Goal: Feedback & Contribution: Leave review/rating

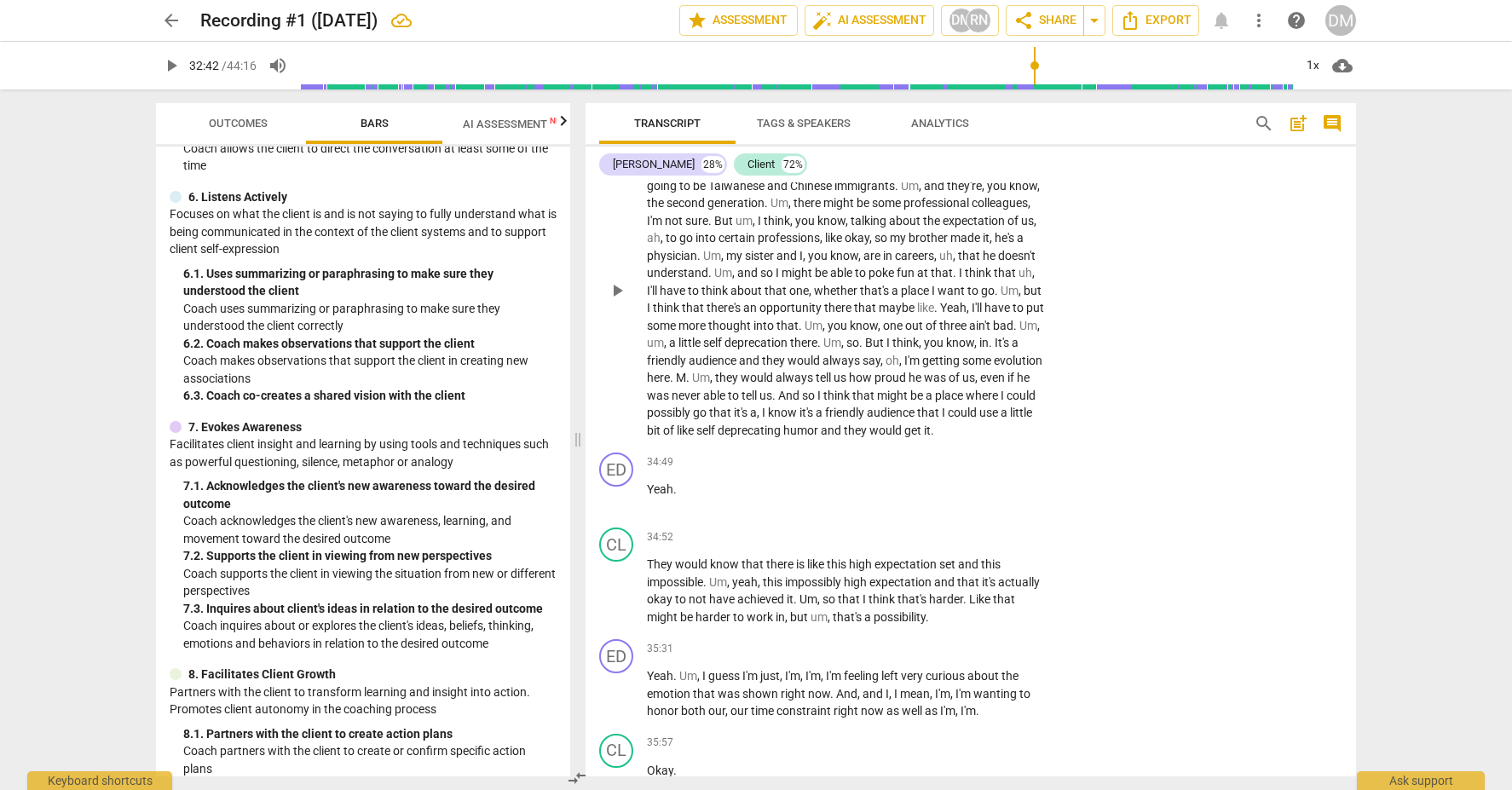
scroll to position [10664, 0]
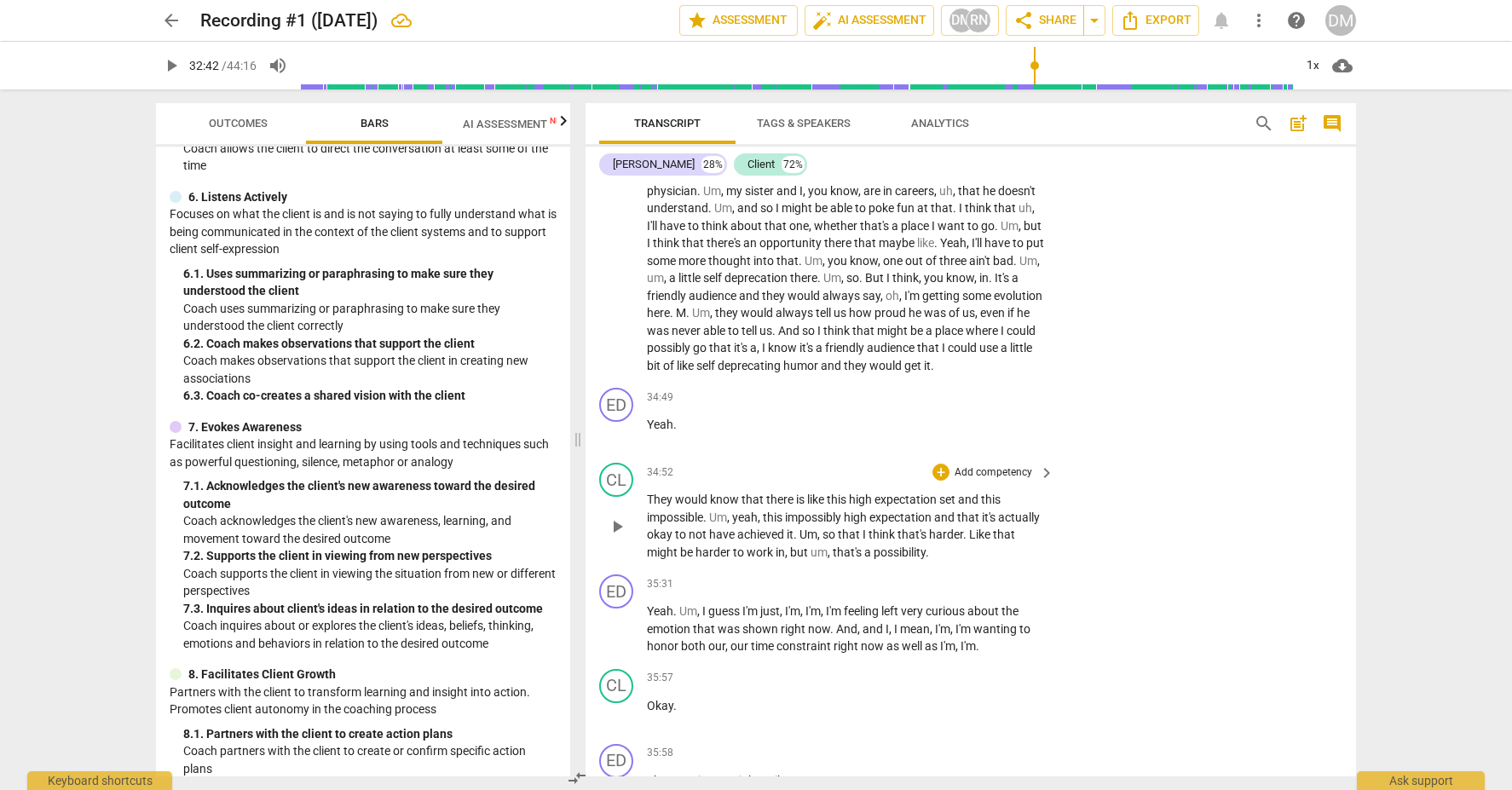
click at [616, 517] on span "play_arrow" at bounding box center [617, 527] width 21 height 21
click at [1029, 577] on p "Add competency" at bounding box center [993, 584] width 81 height 16
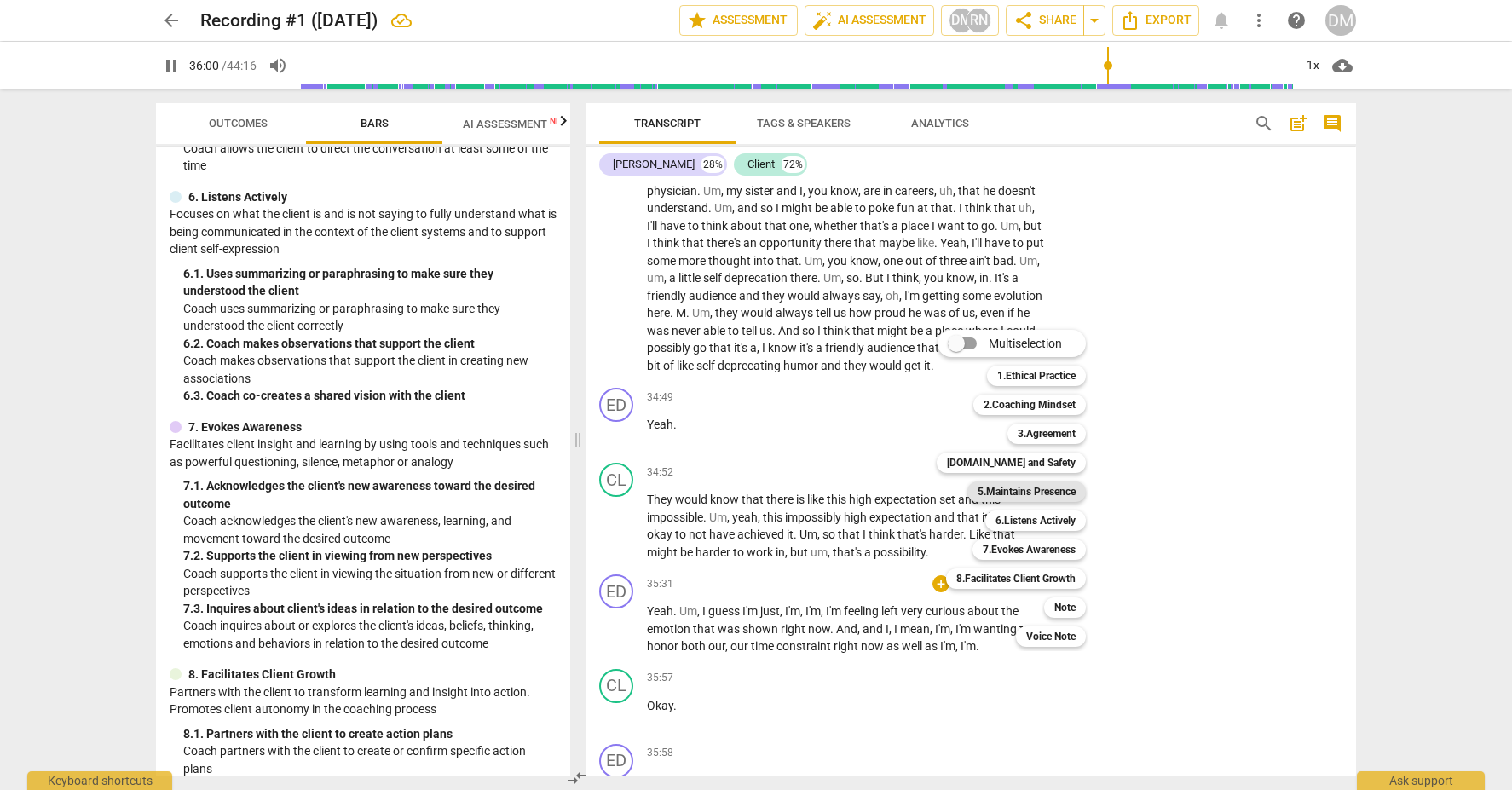
scroll to position [11308, 0]
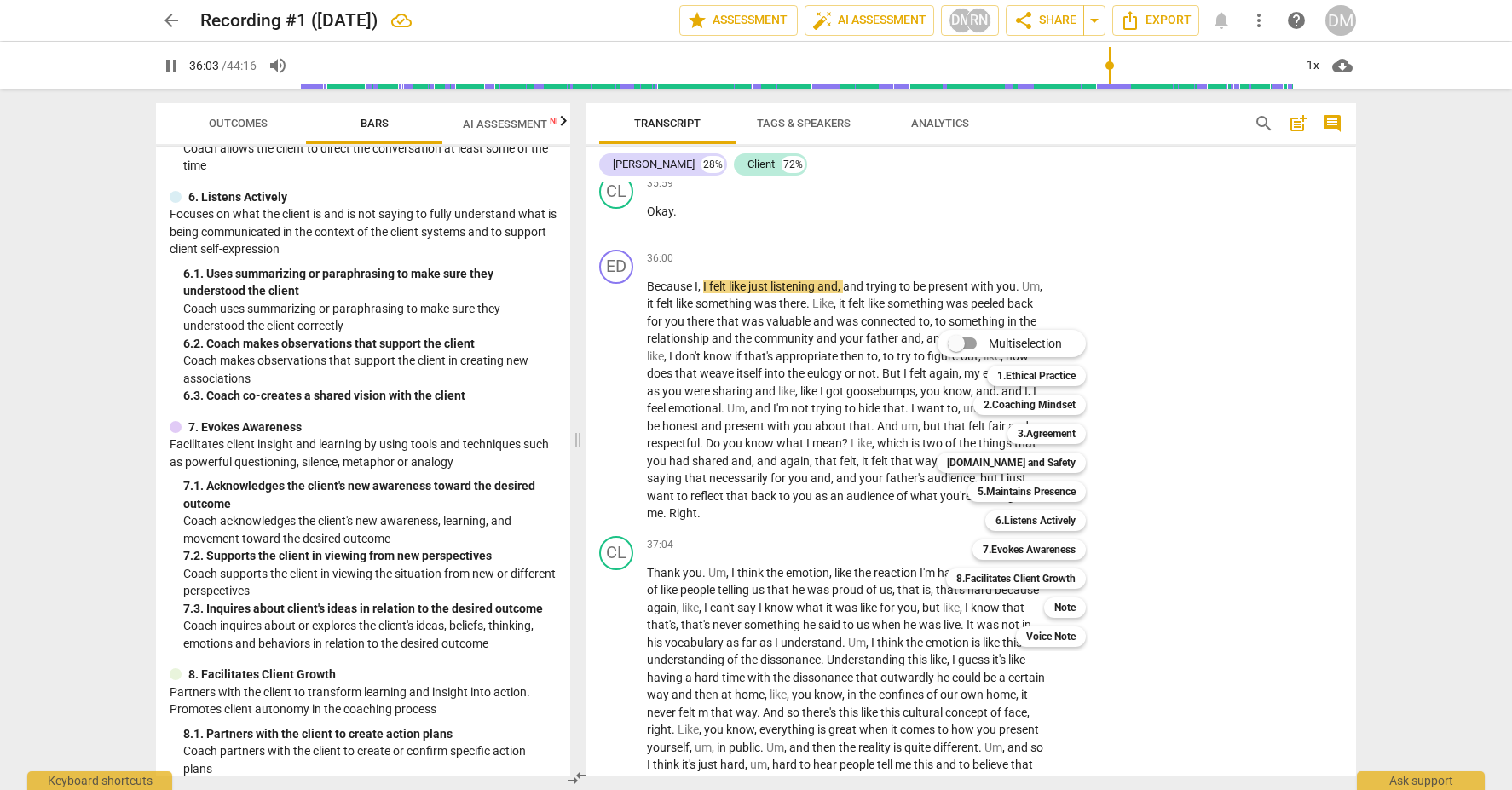
click at [1266, 312] on div at bounding box center [756, 395] width 1512 height 790
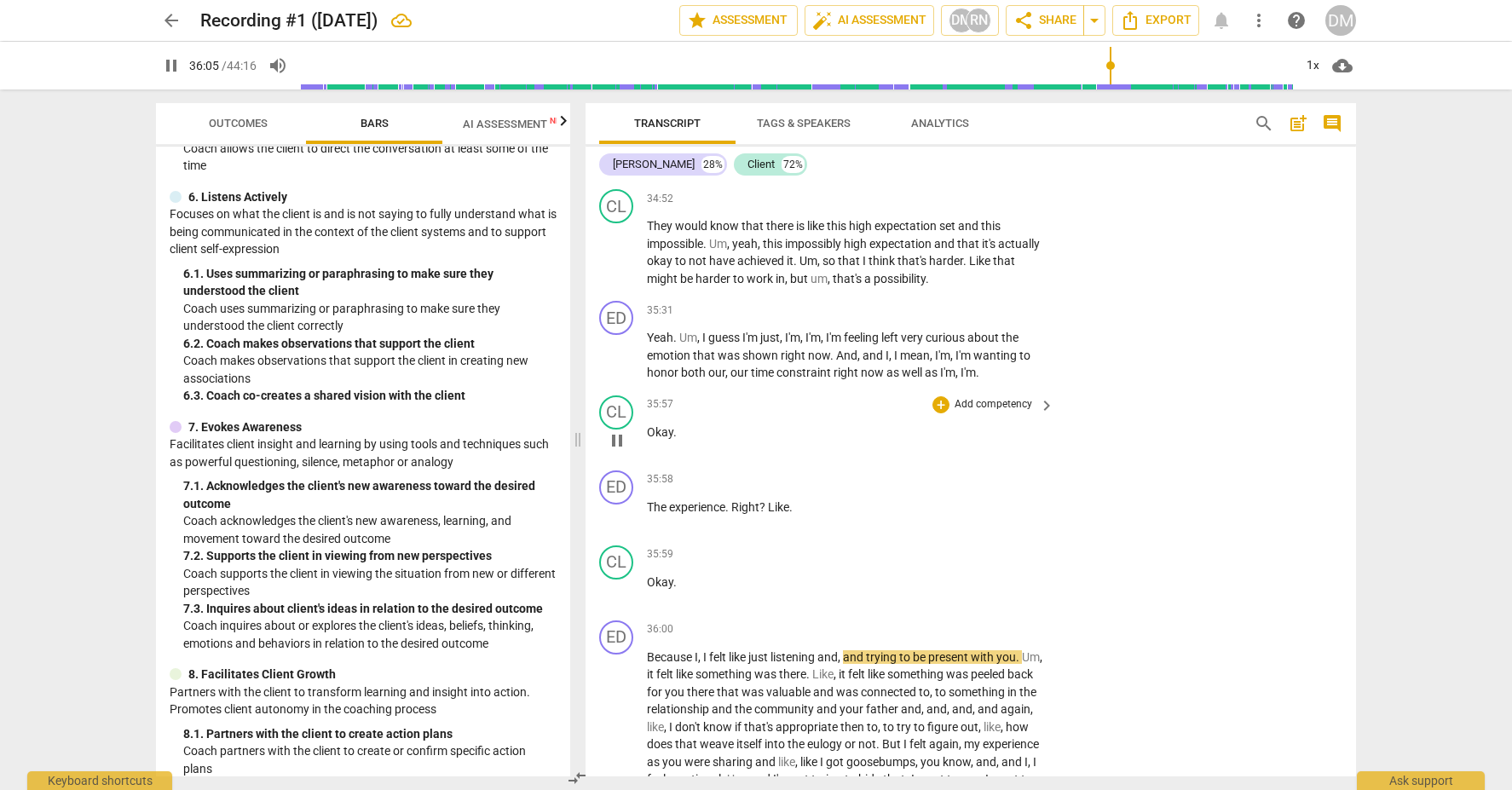
scroll to position [10915, 0]
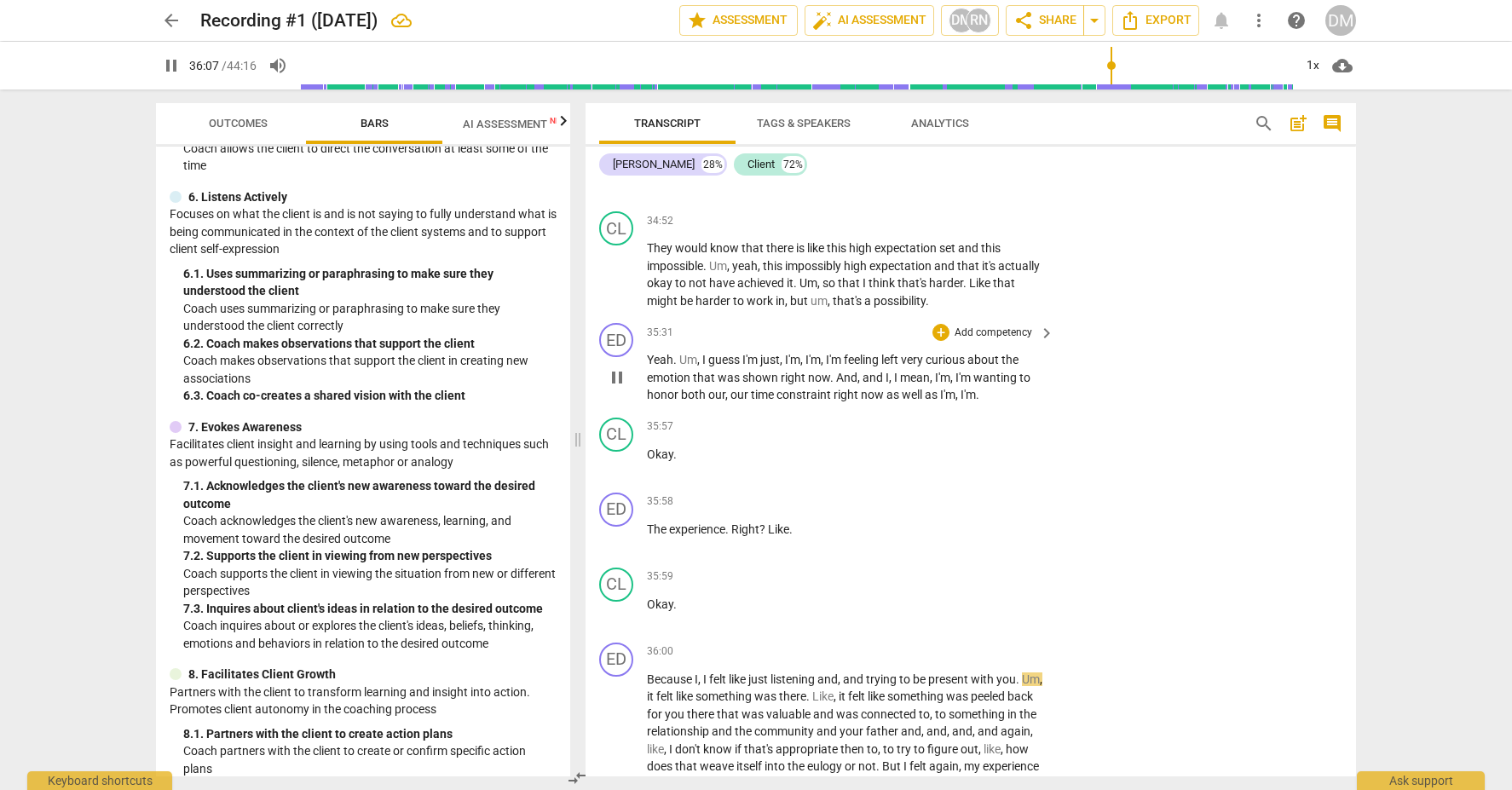
click at [616, 367] on span "pause" at bounding box center [617, 377] width 21 height 21
type input "2168"
click at [1044, 323] on span "keyboard_arrow_right" at bounding box center [1047, 333] width 21 height 21
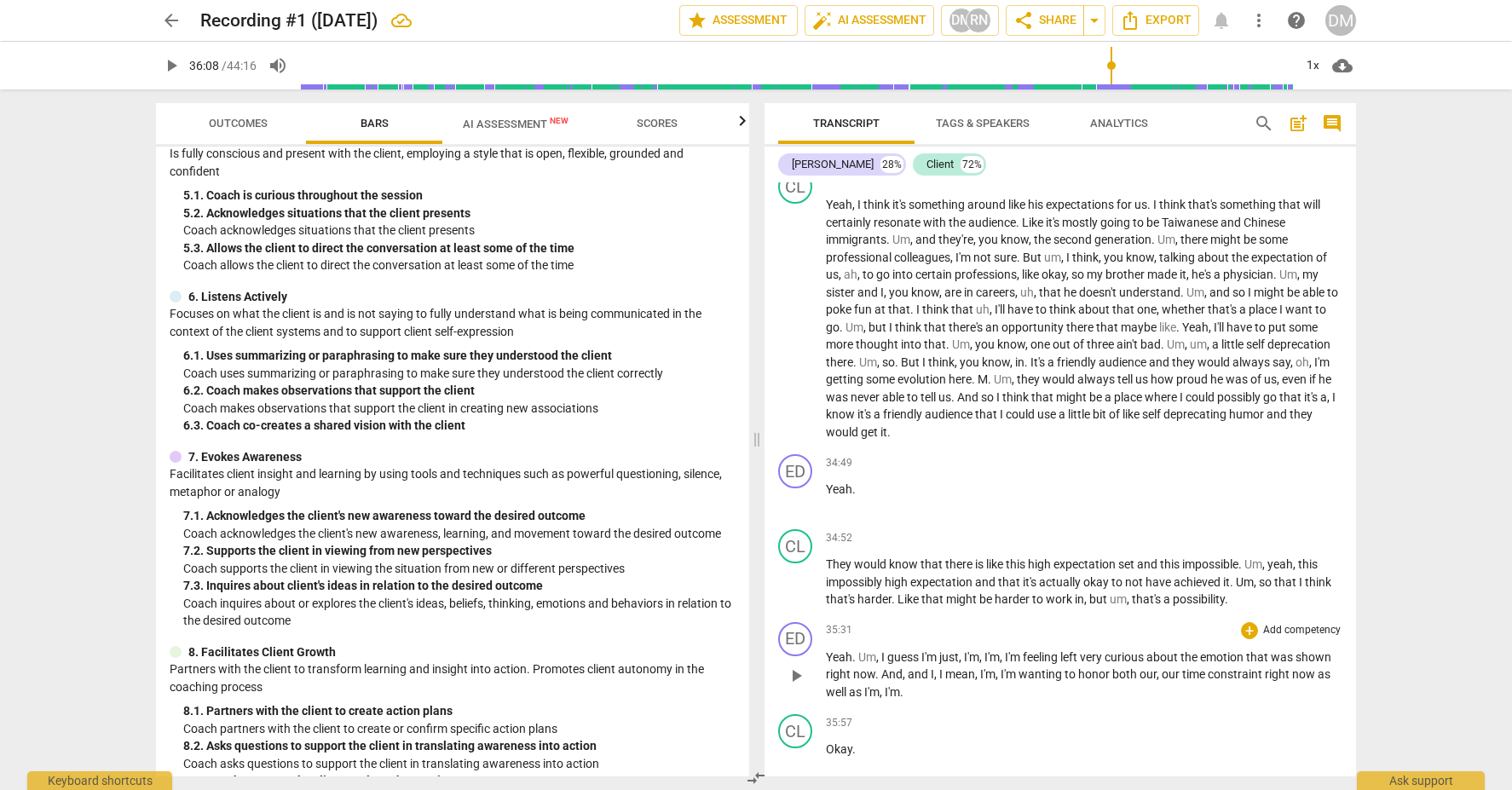
scroll to position [9584, 0]
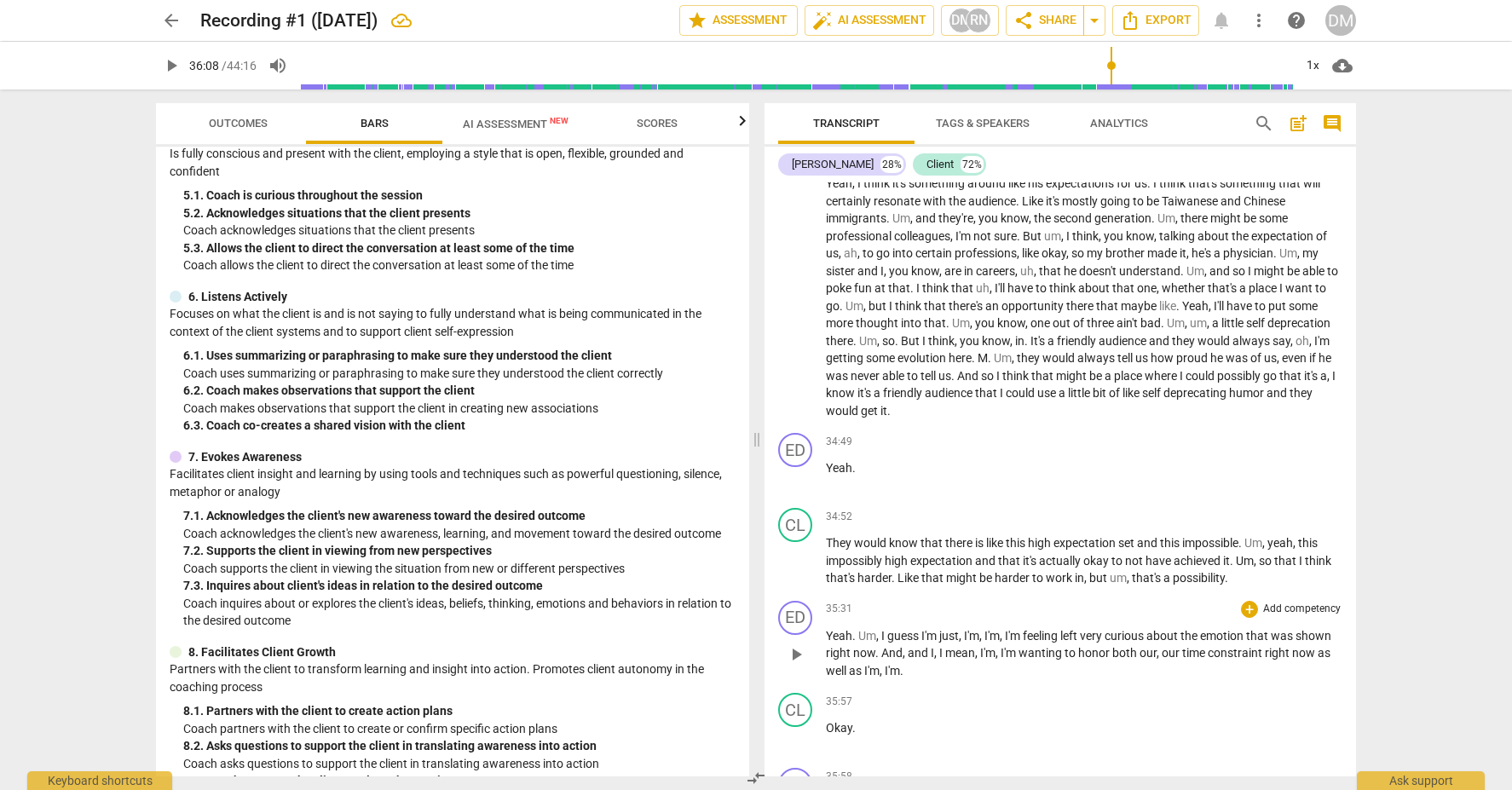
click at [1313, 602] on p "Add competency" at bounding box center [1301, 610] width 81 height 16
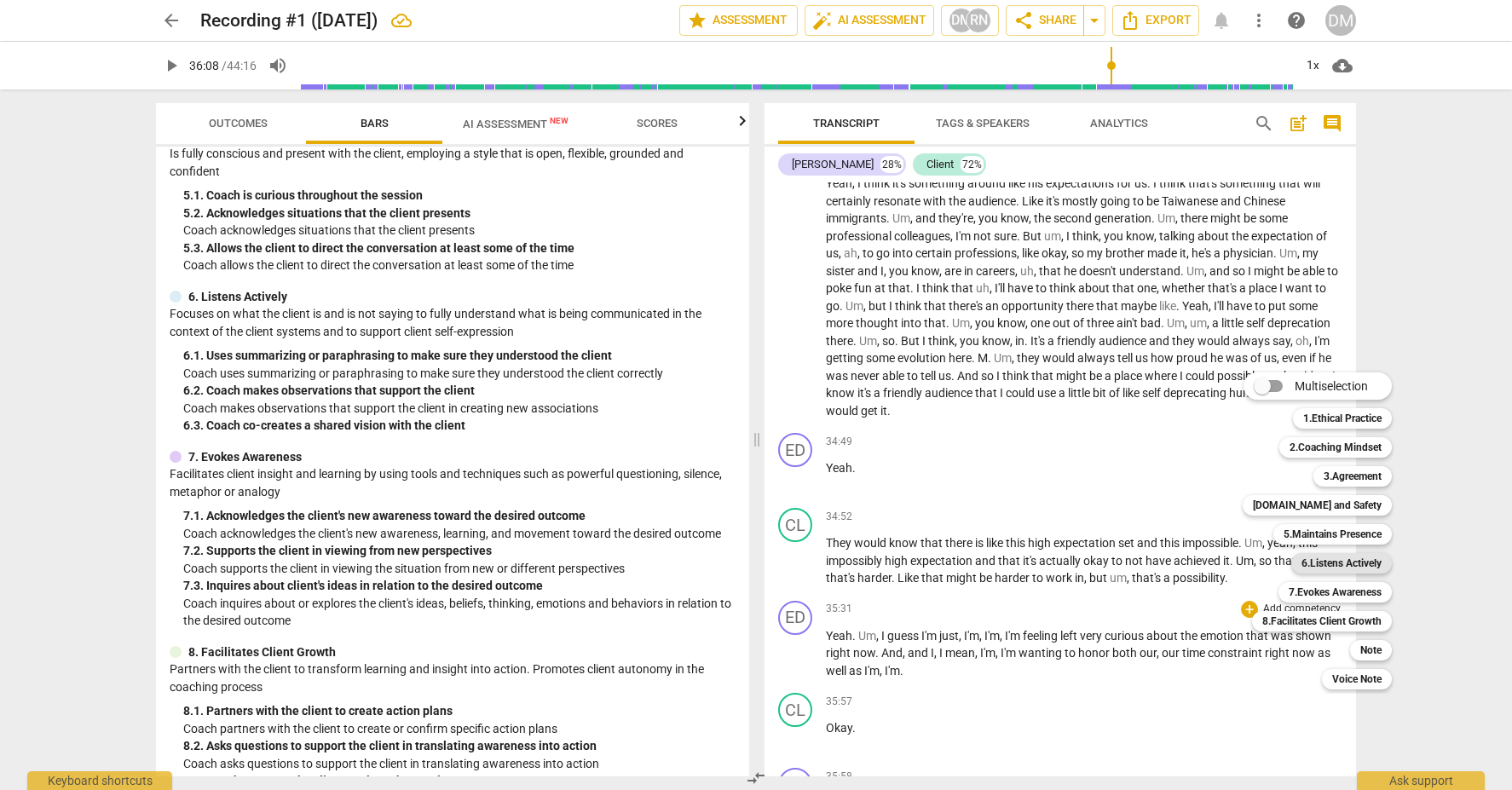
click at [1351, 563] on b "6.Listens Actively" at bounding box center [1342, 563] width 80 height 21
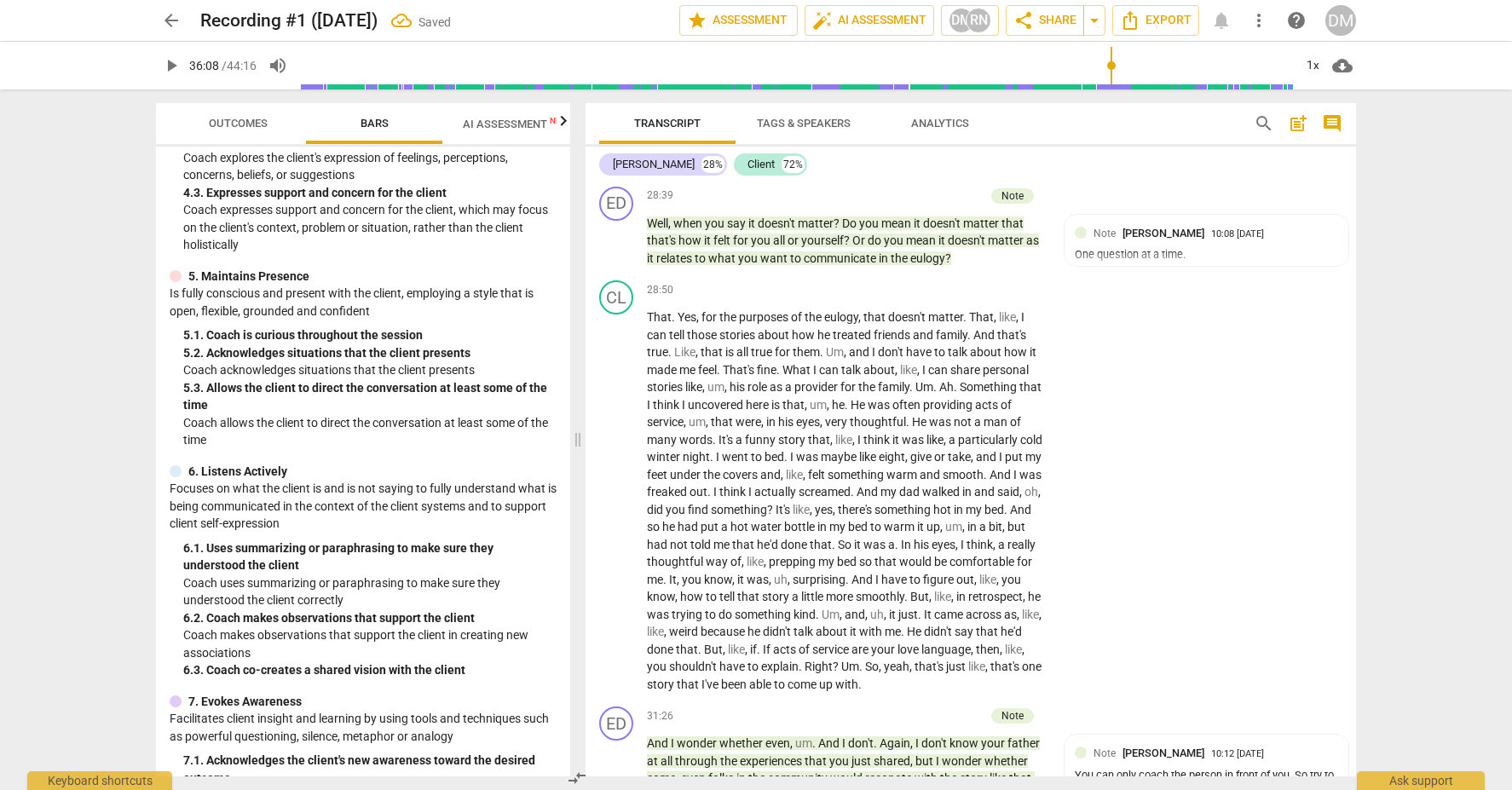
scroll to position [10967, 0]
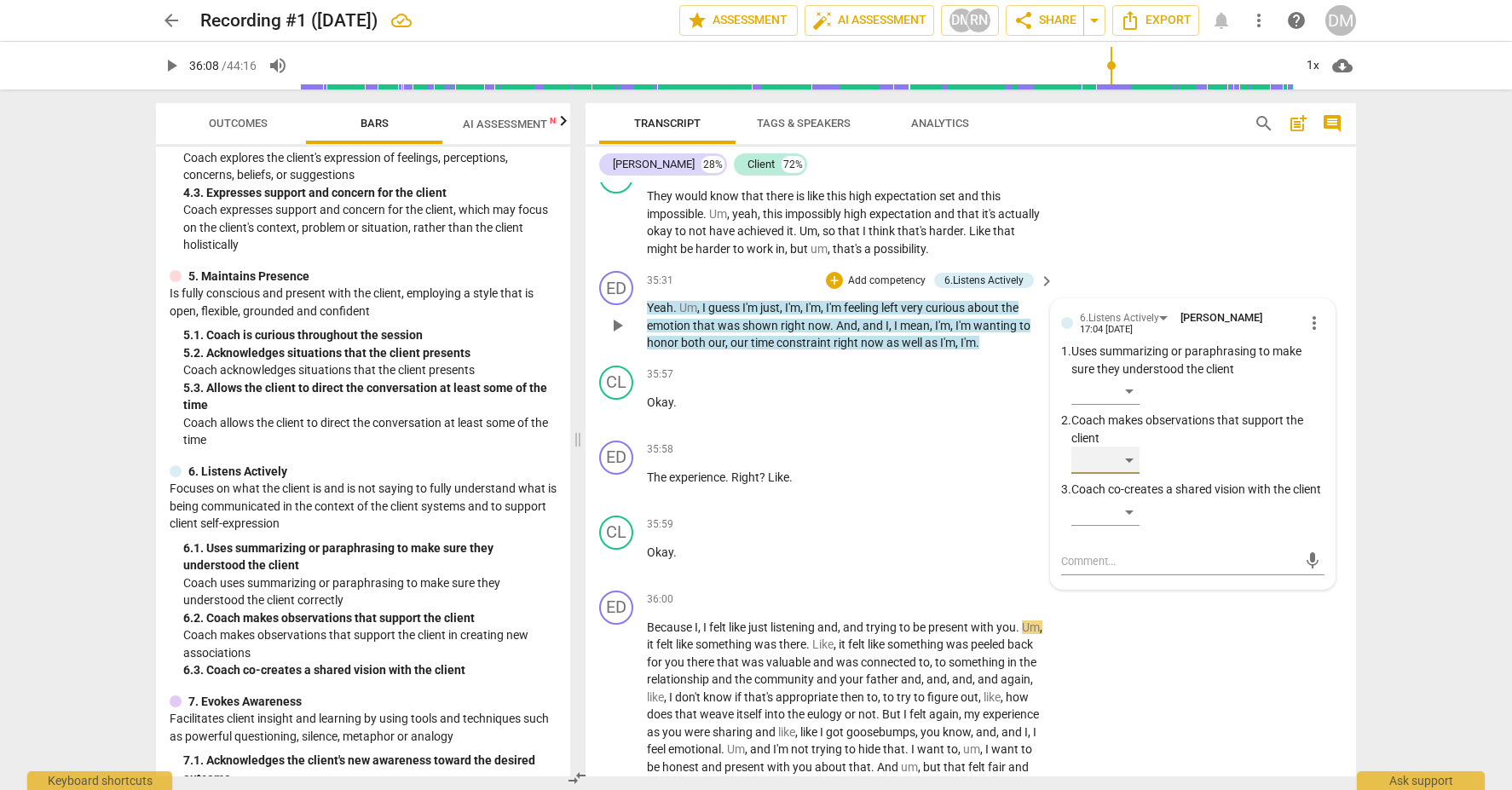
click at [1129, 446] on div "​" at bounding box center [1106, 460] width 69 height 27
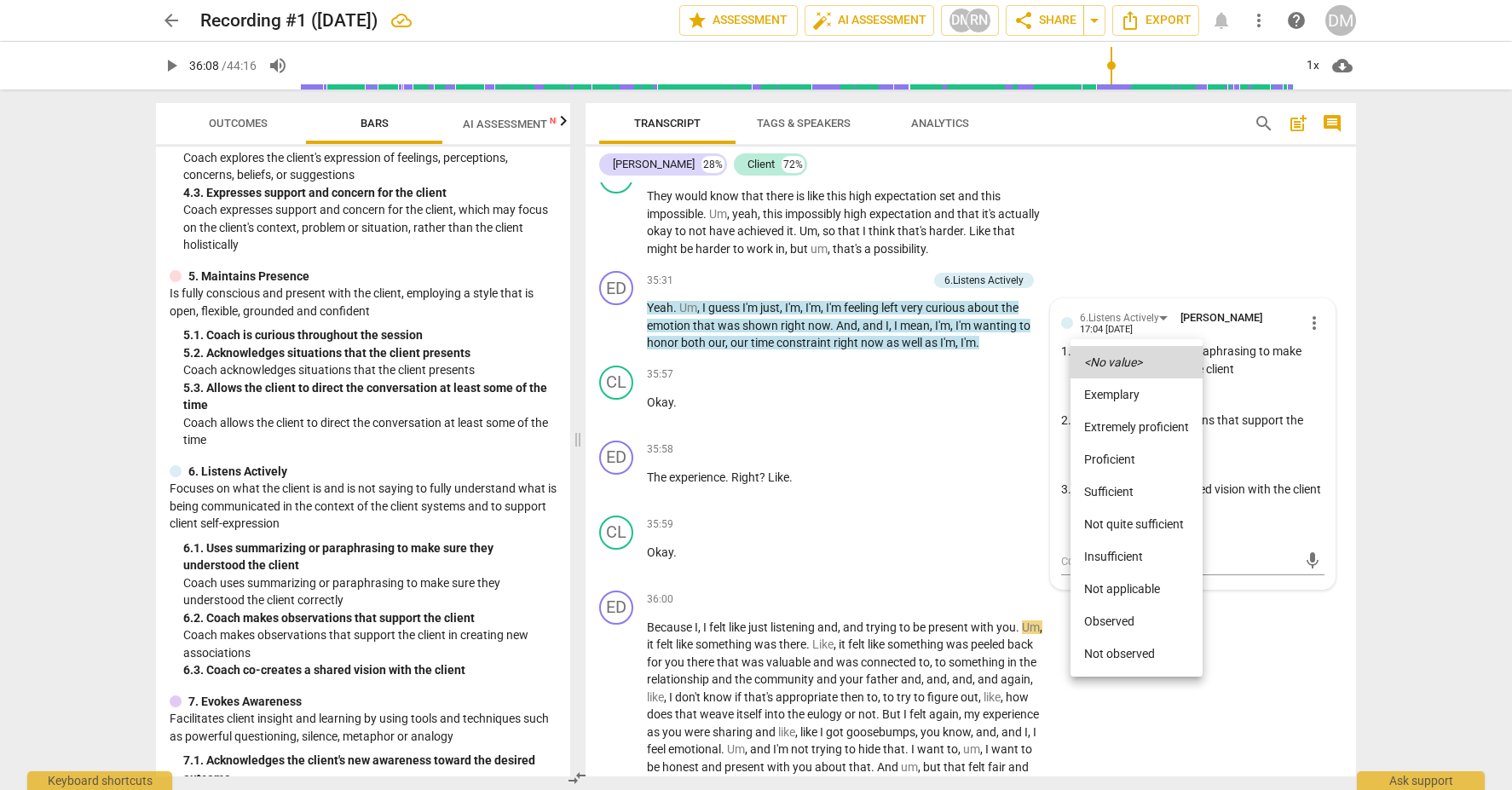
click at [1143, 524] on li "Not quite sufficient" at bounding box center [1136, 524] width 132 height 32
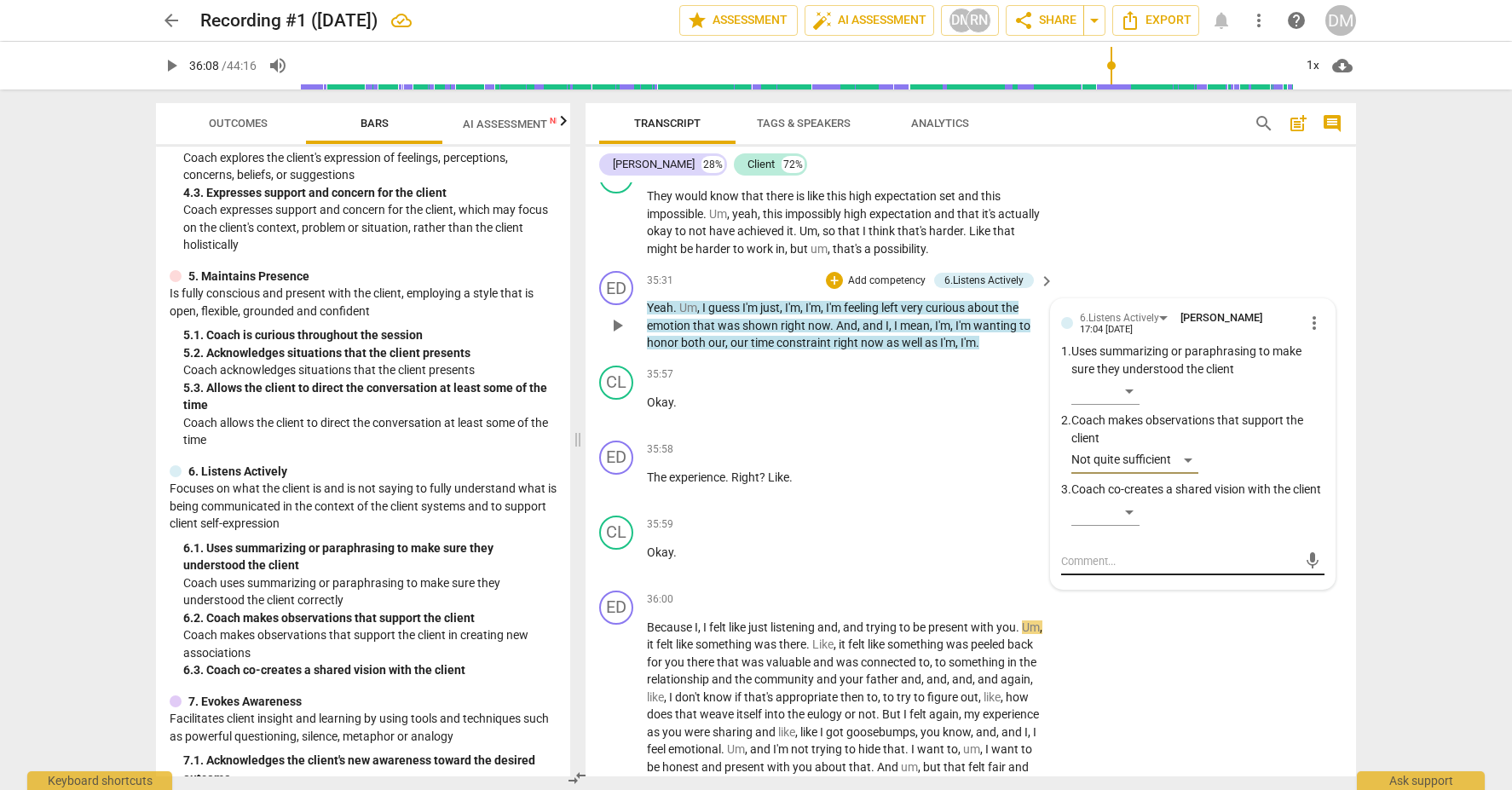
click at [1167, 553] on textarea at bounding box center [1179, 561] width 236 height 17
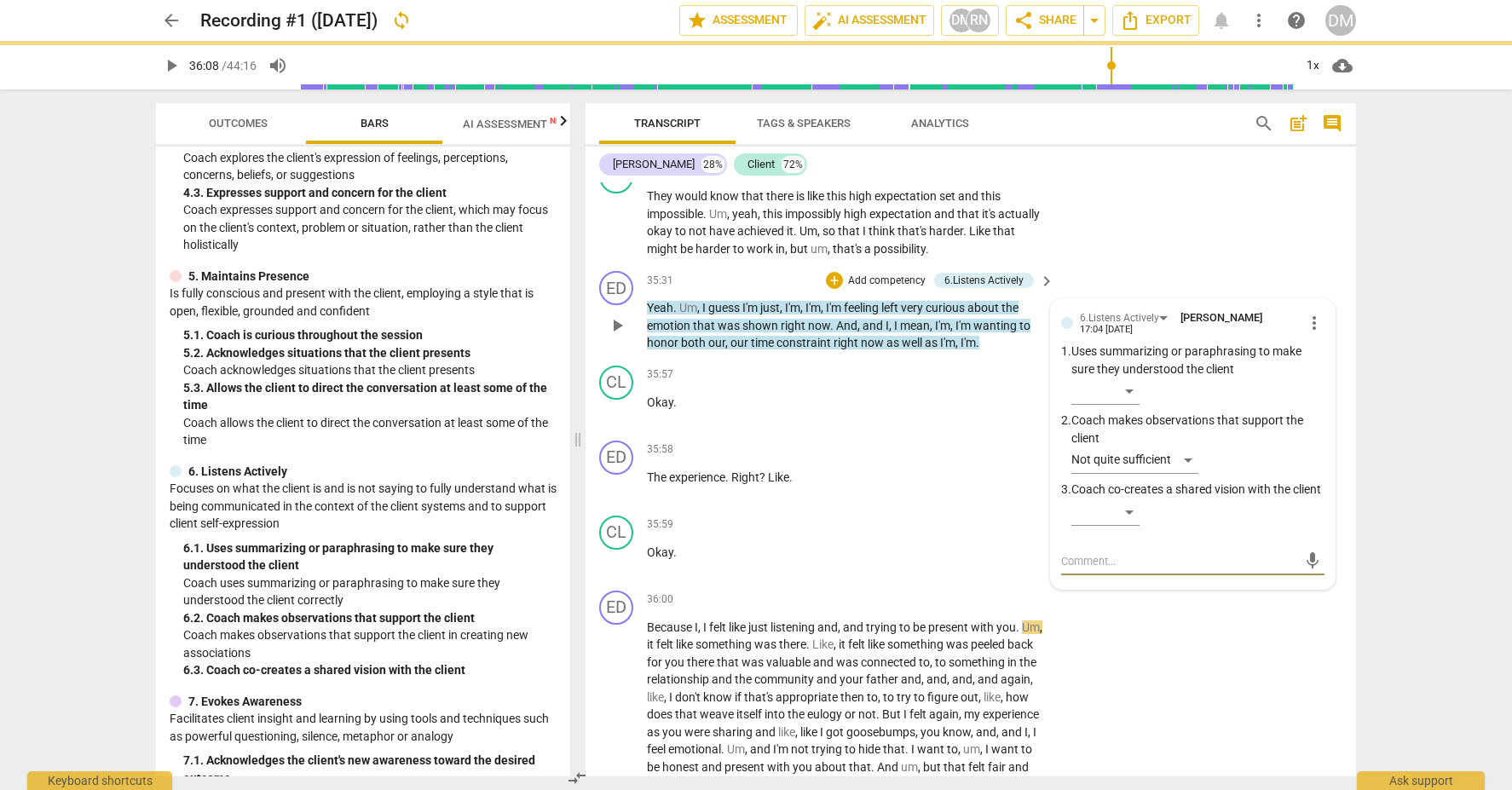
type textarea "T"
type textarea "Th"
type textarea "Thi"
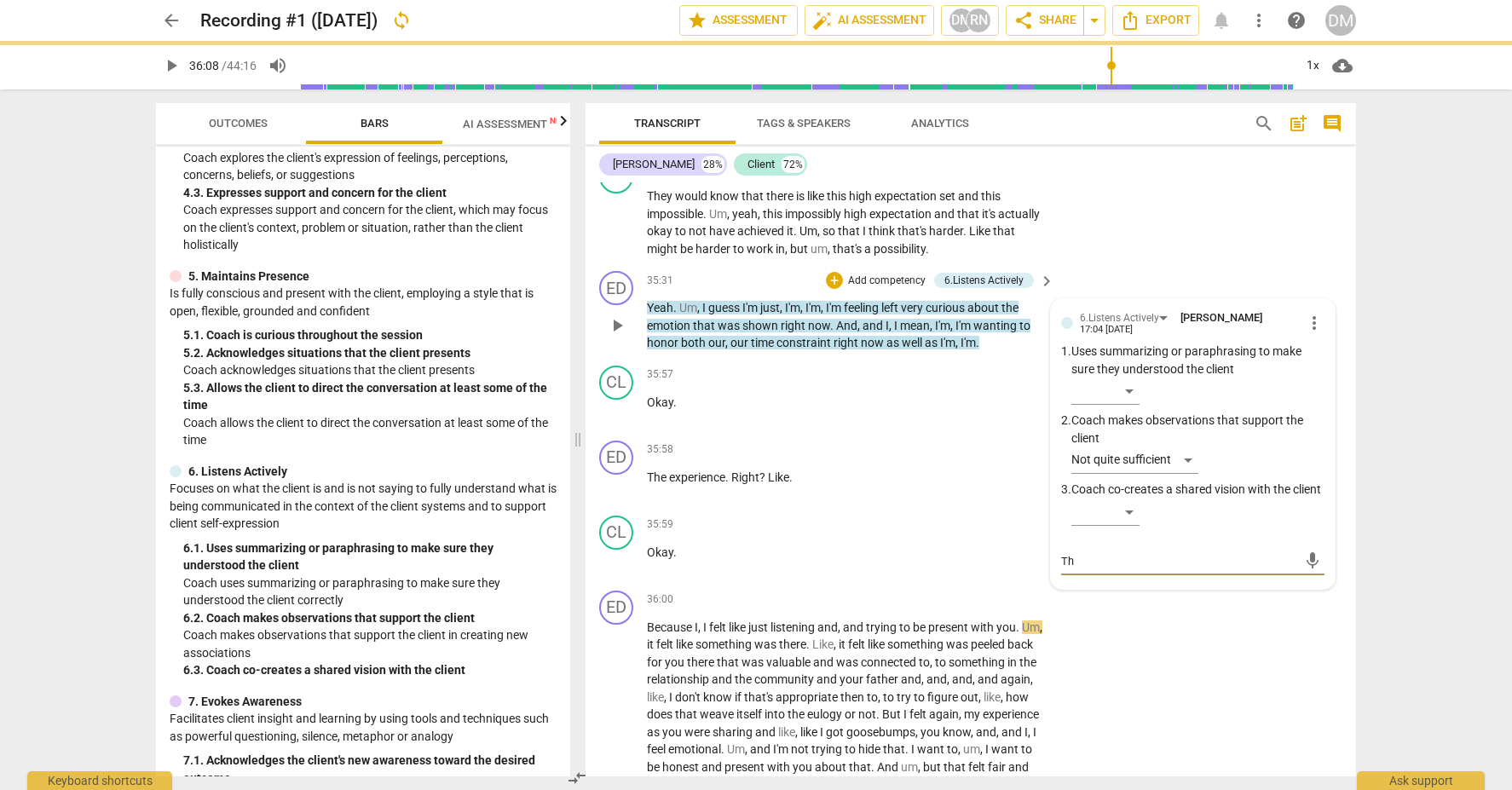
type textarea "Thi"
type textarea "This"
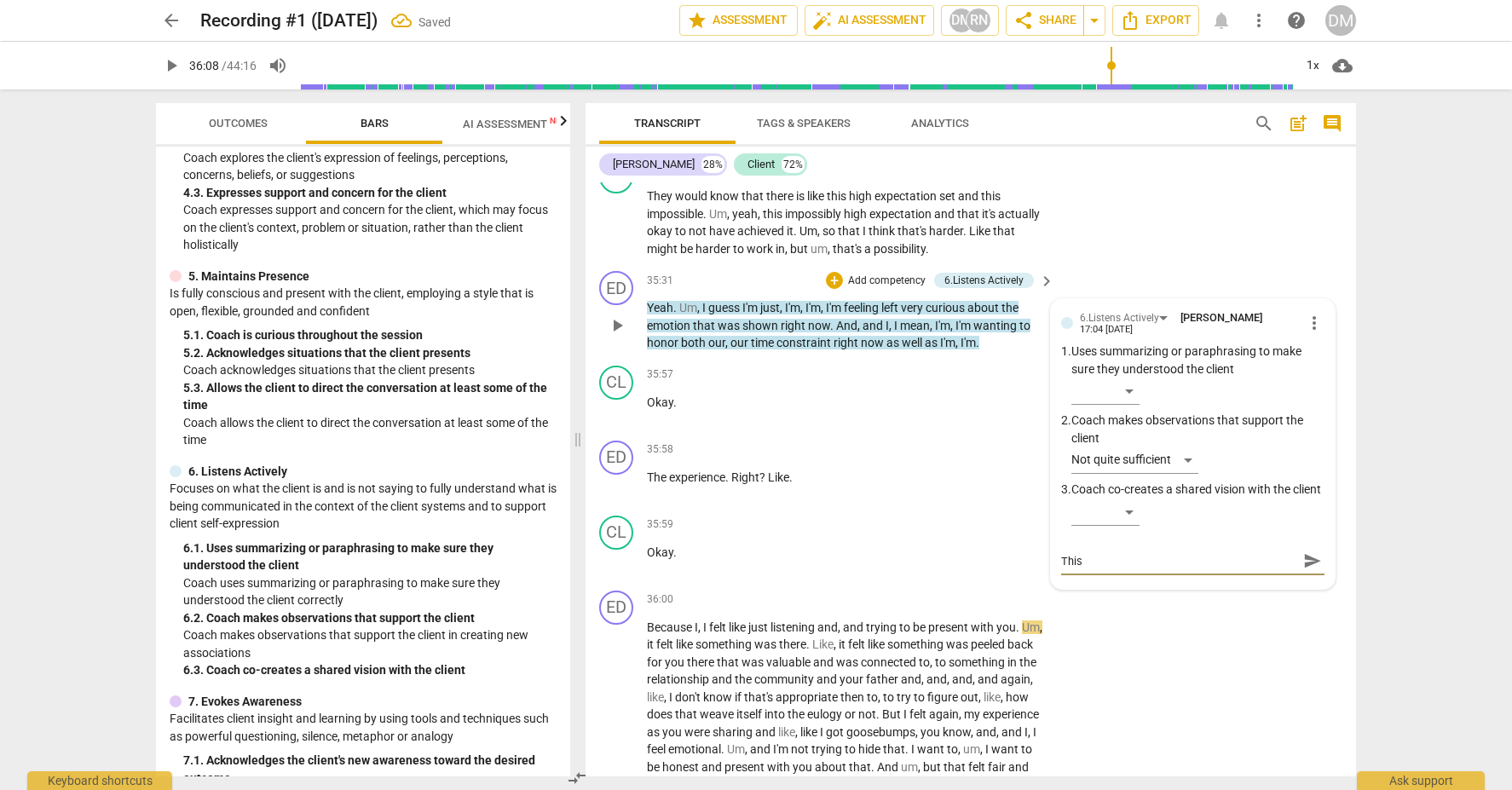
type textarea "This i"
type textarea "This is"
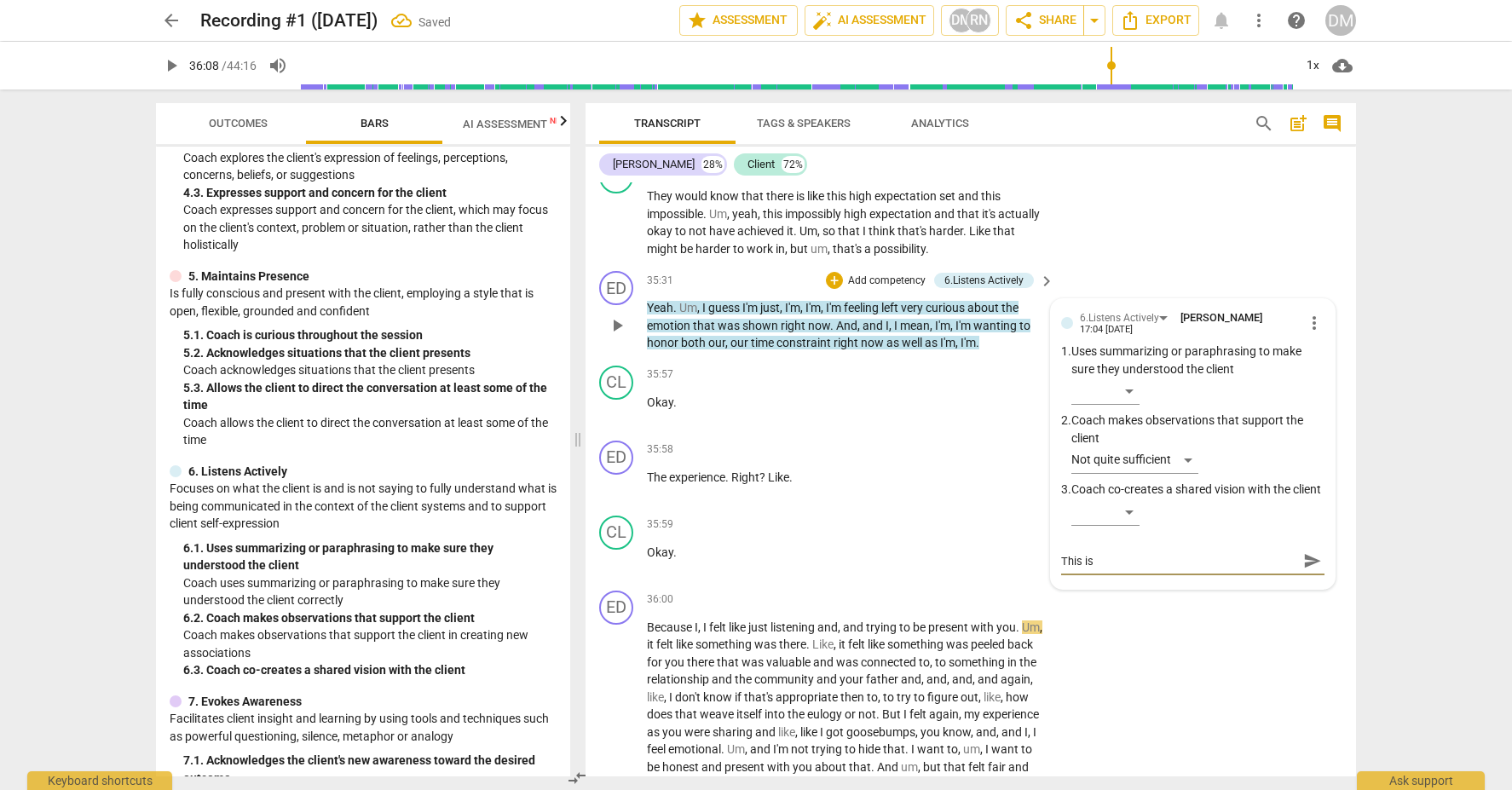
type textarea "This is"
type textarea "This is o"
type textarea "This is on"
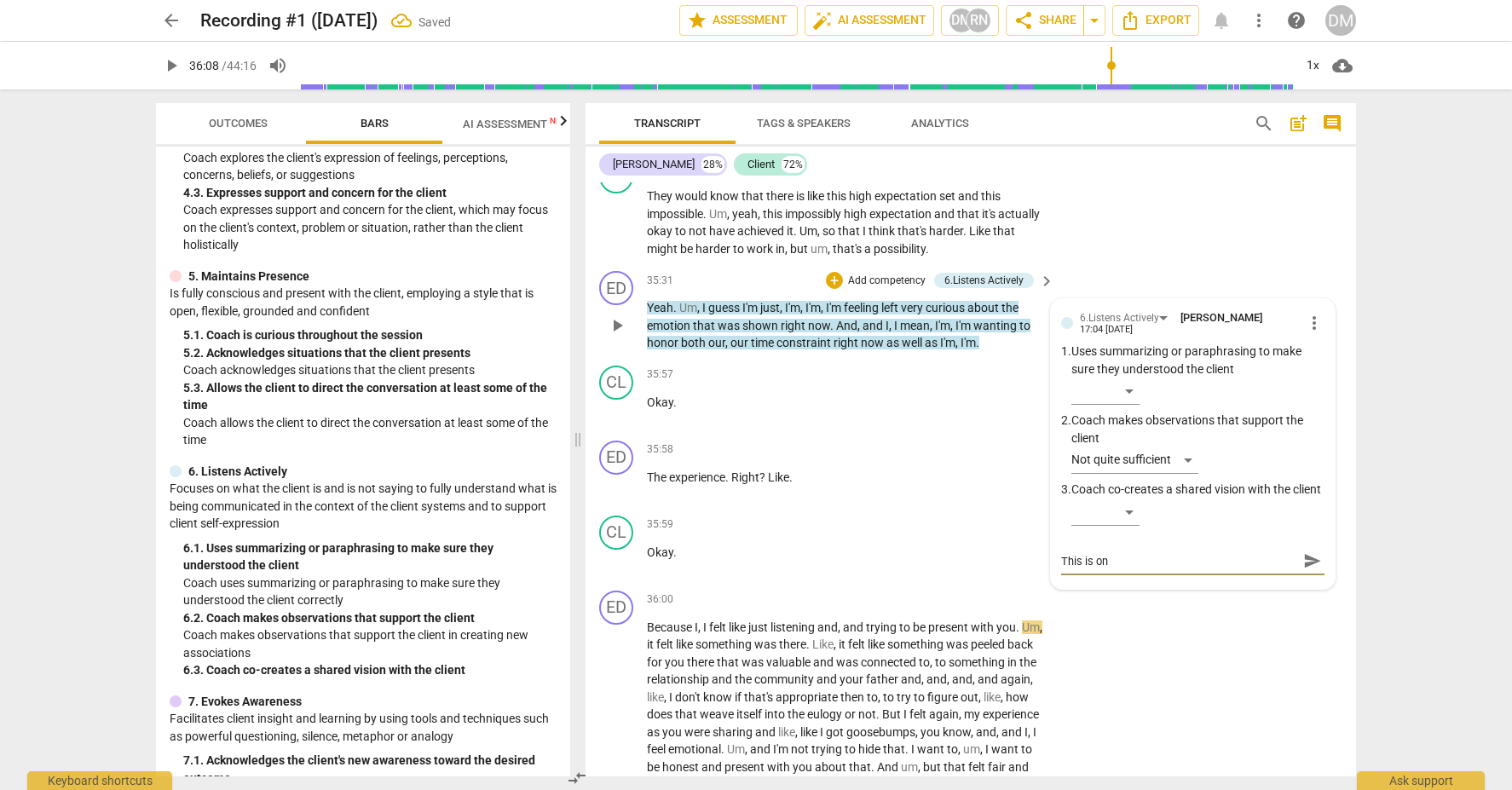
type textarea "This is one"
type textarea "This is one o"
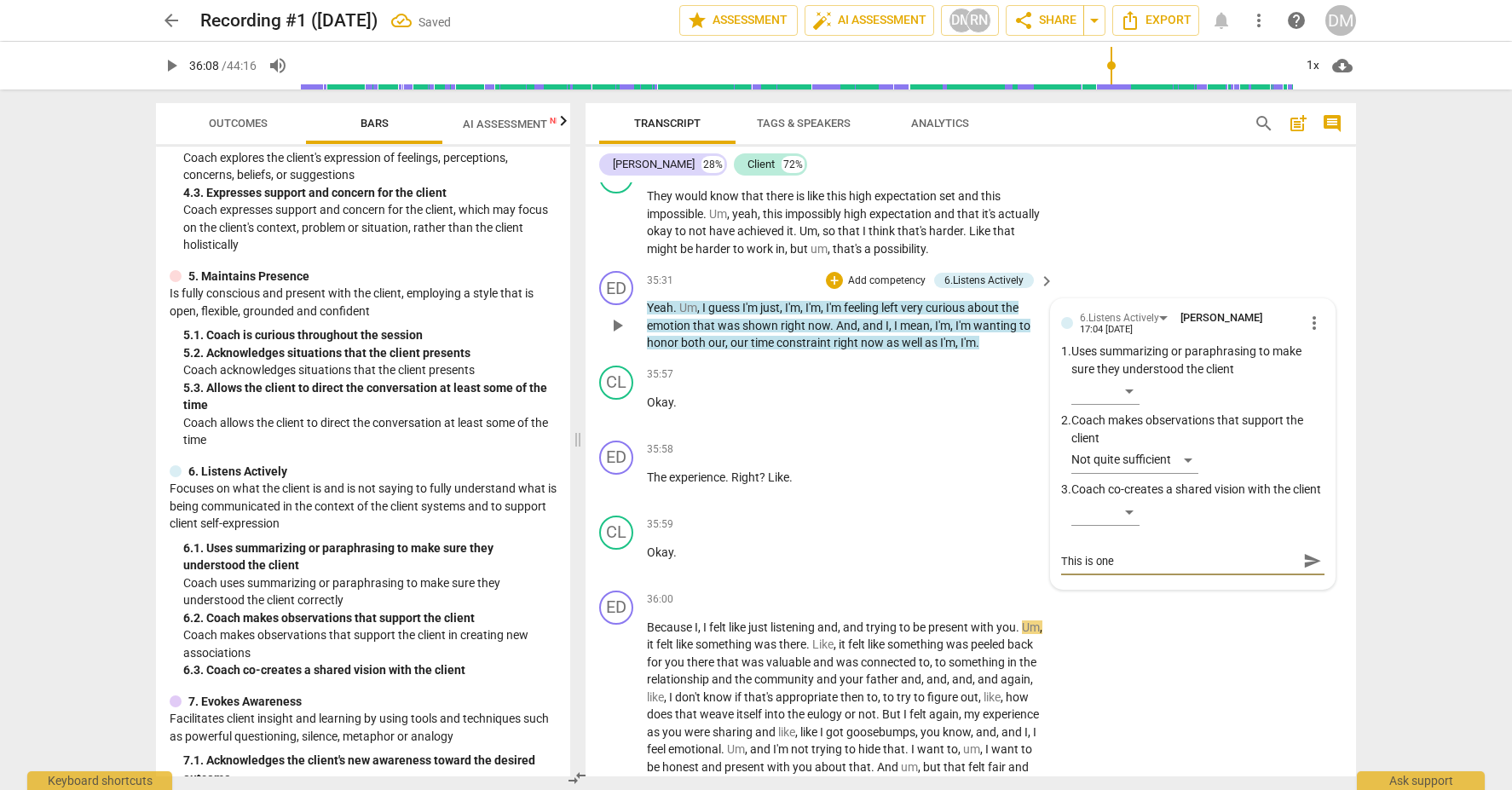
type textarea "This is one o"
type textarea "This is one of"
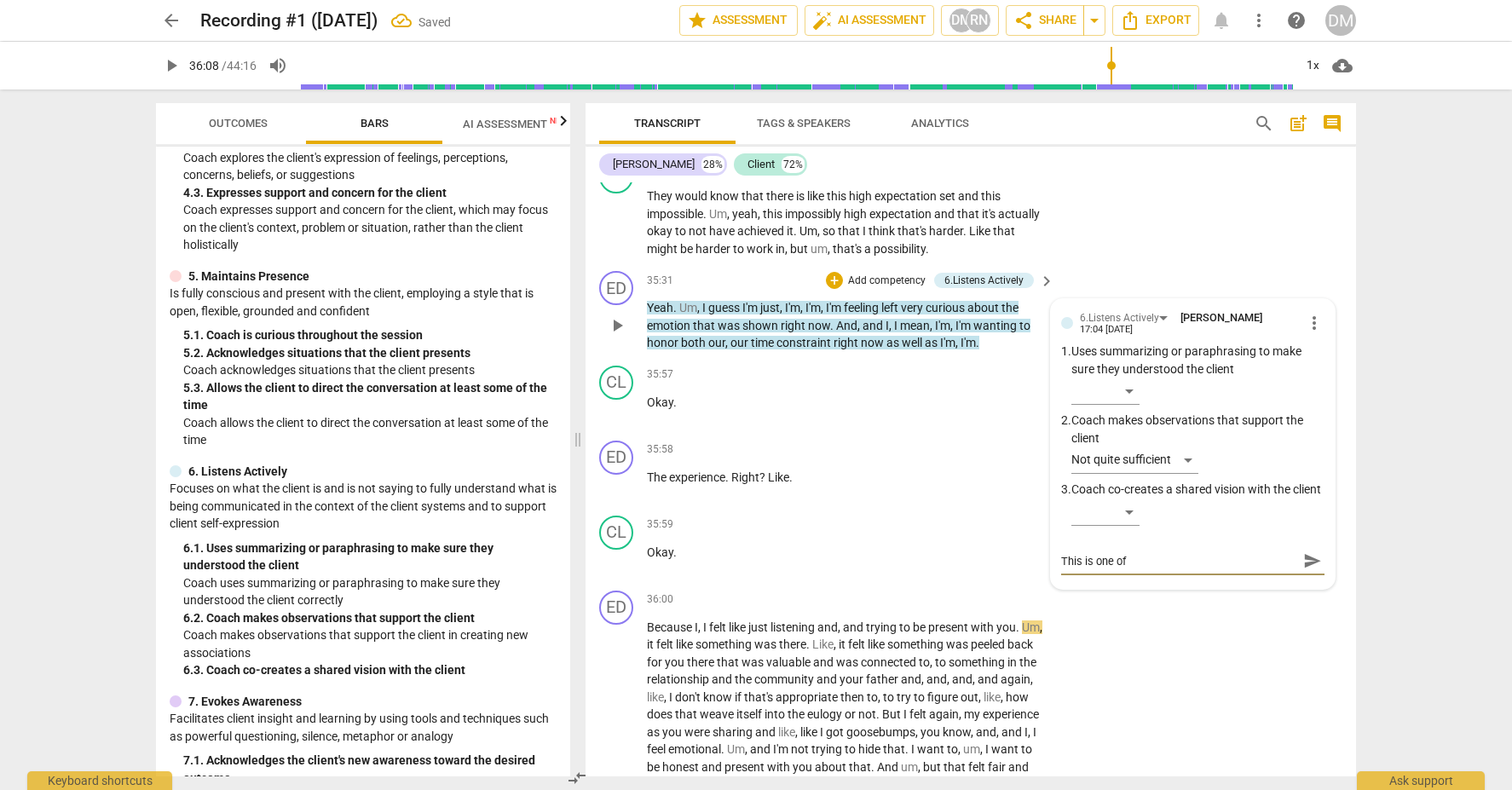
type textarea "This is one of t"
type textarea "This is one of th"
type textarea "This is one of the"
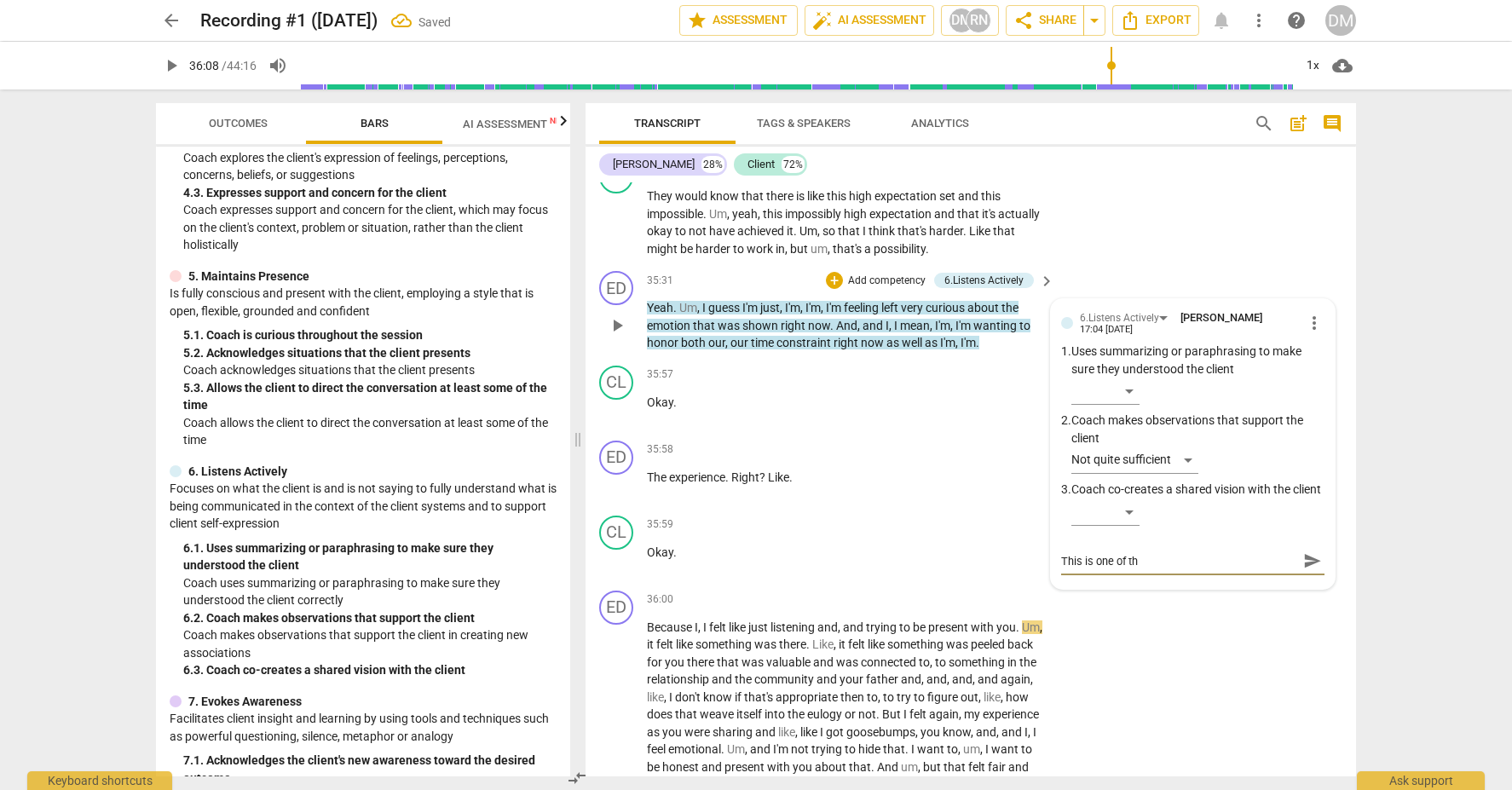
type textarea "This is one of the"
type textarea "This is one of the t"
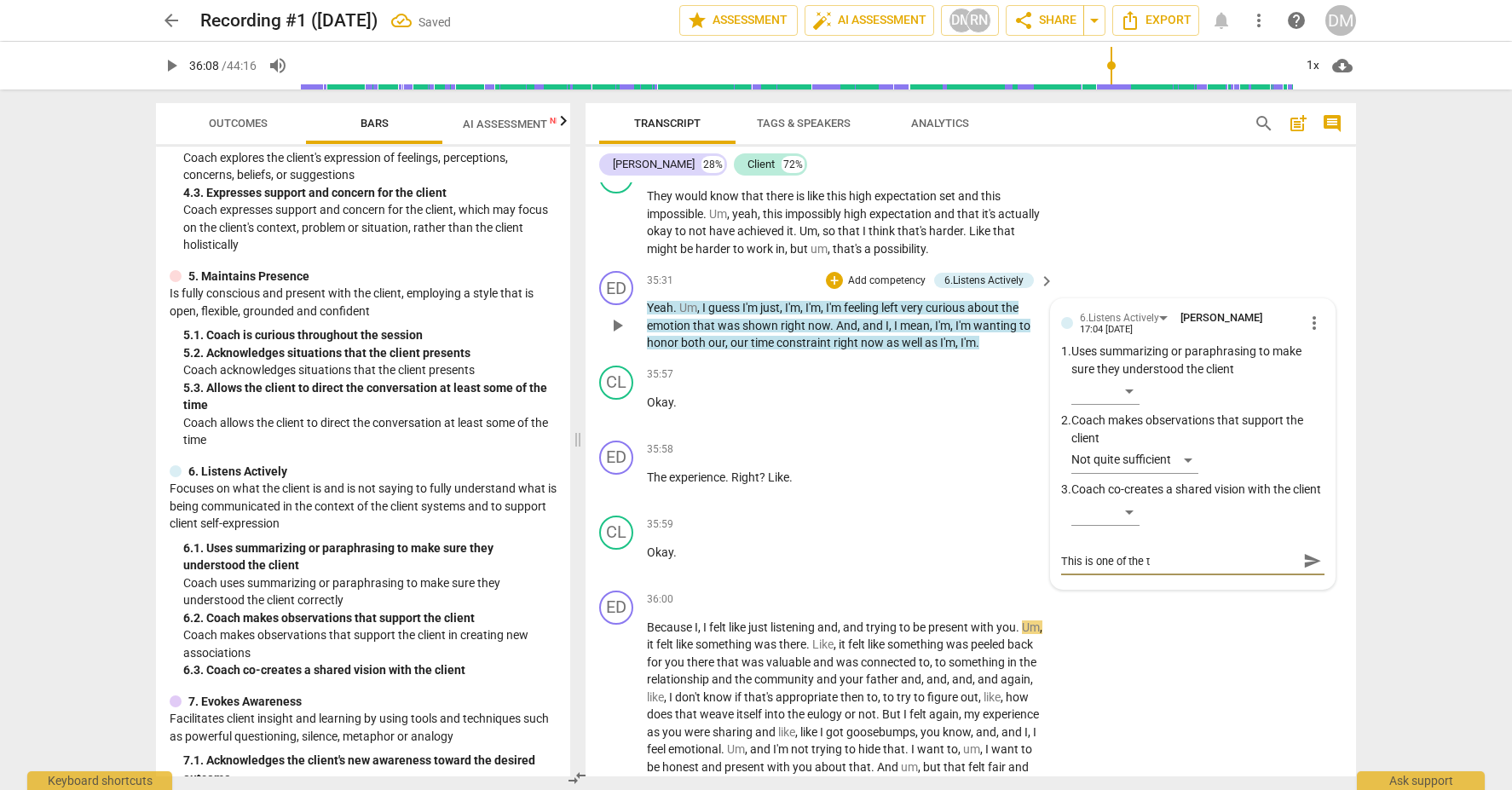
type textarea "This is one of the ti"
type textarea "This is one of the [PERSON_NAME]"
type textarea "This is one of the time"
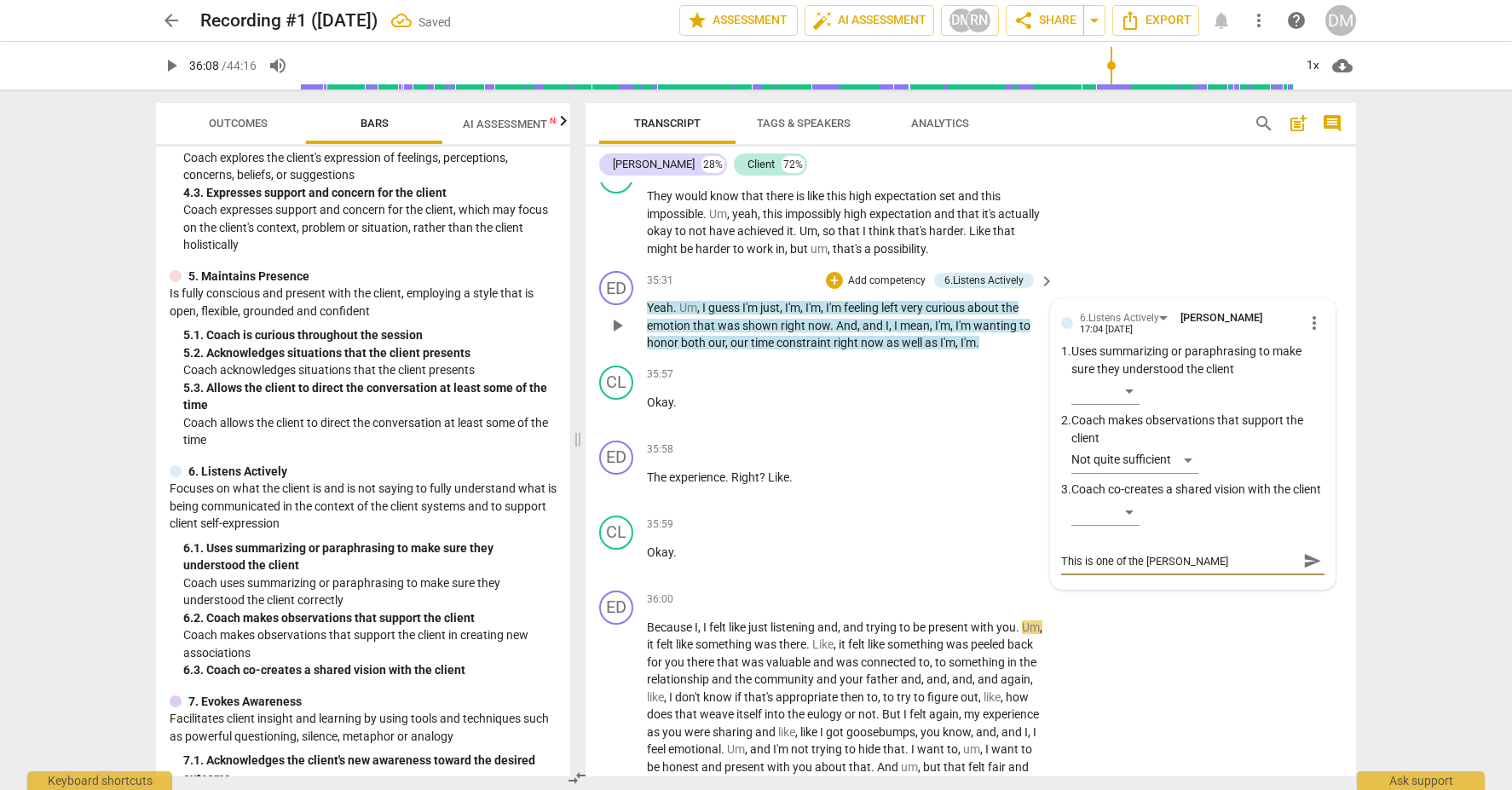
type textarea "This is one of the time"
type textarea "This is one of the times"
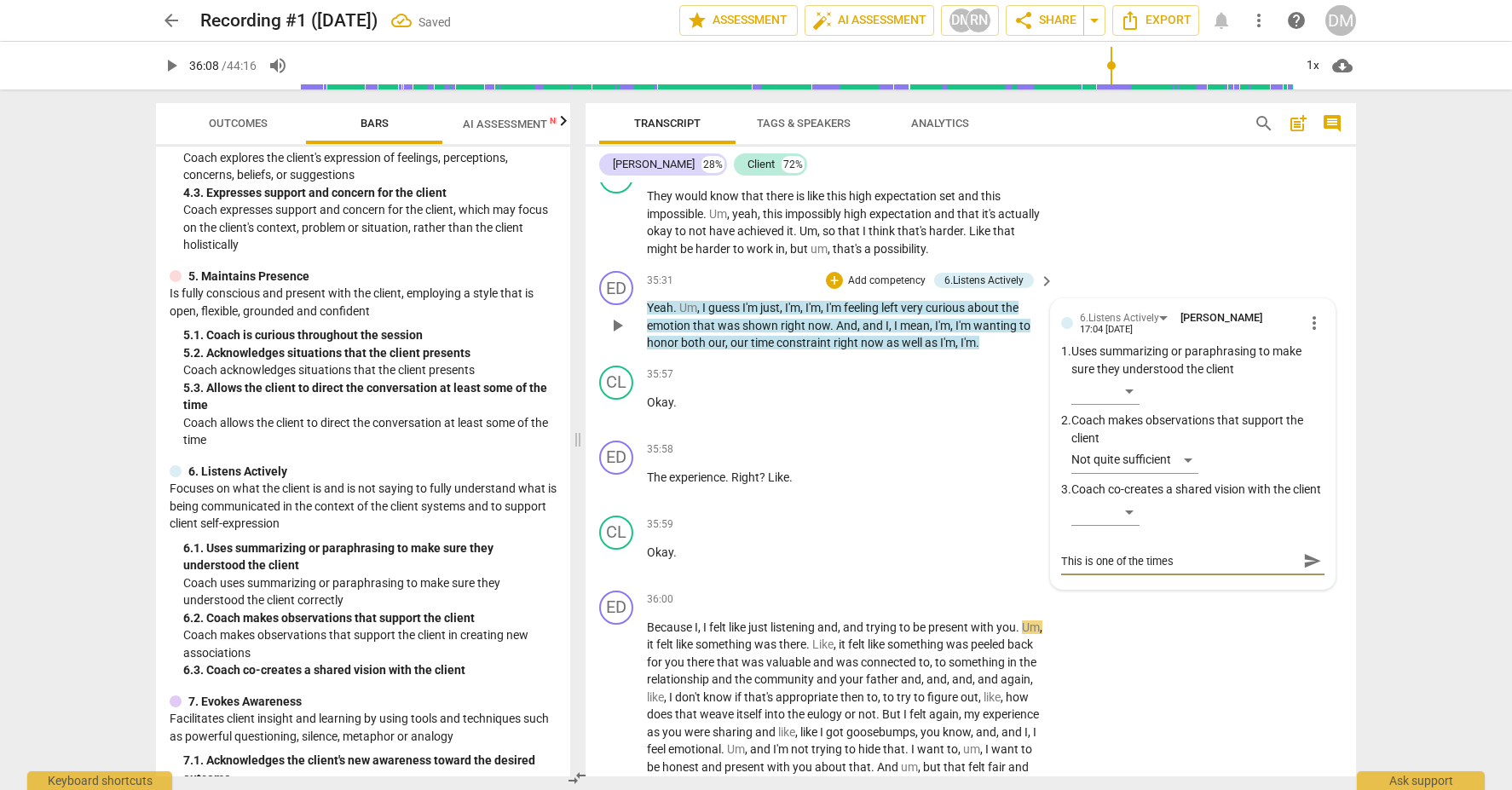
type textarea "This is one of the times y"
type textarea "This is one of the times yo"
type textarea "This is one of the times you"
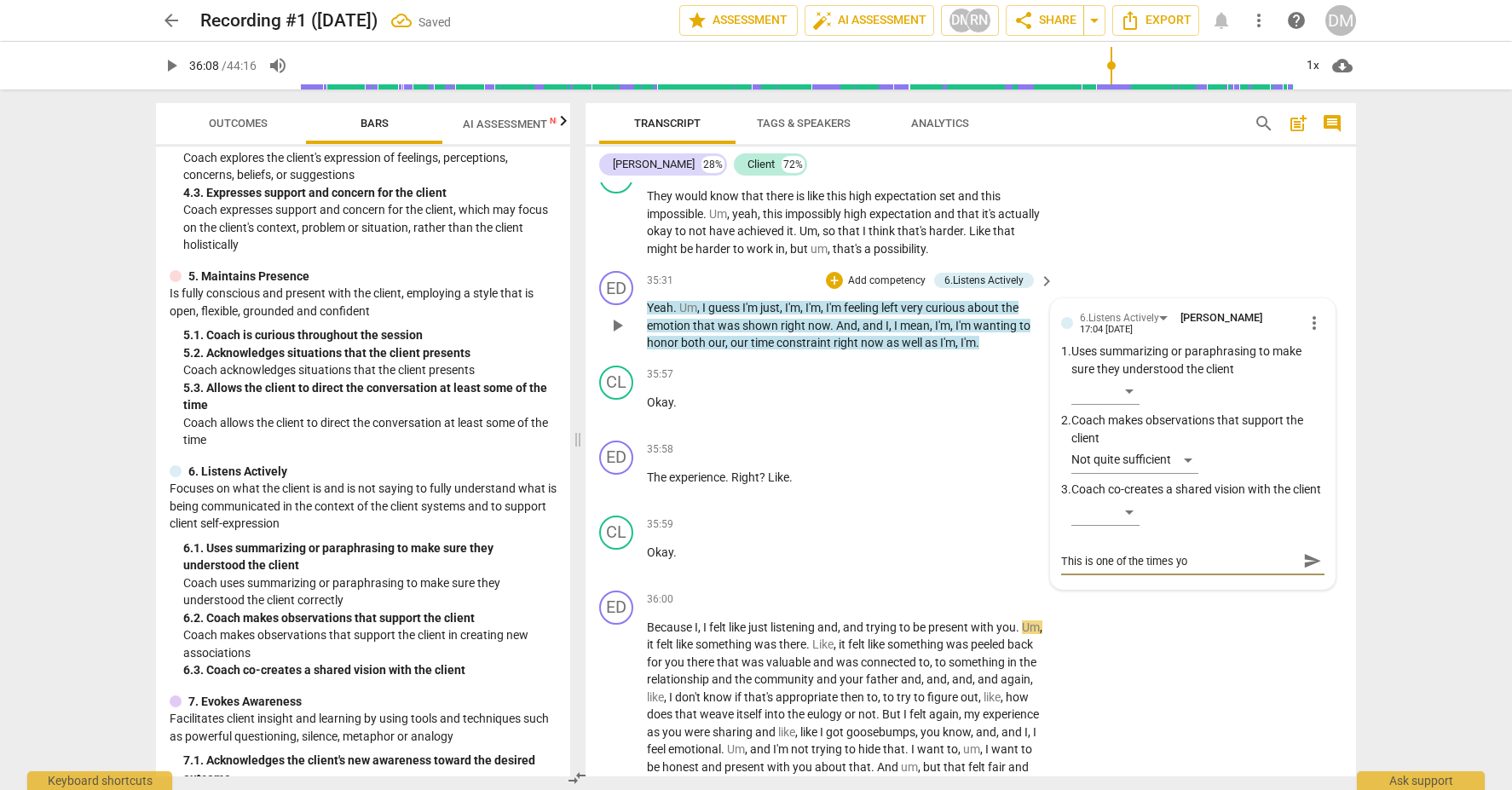
type textarea "This is one of the times you"
type textarea "This is one of the times you w"
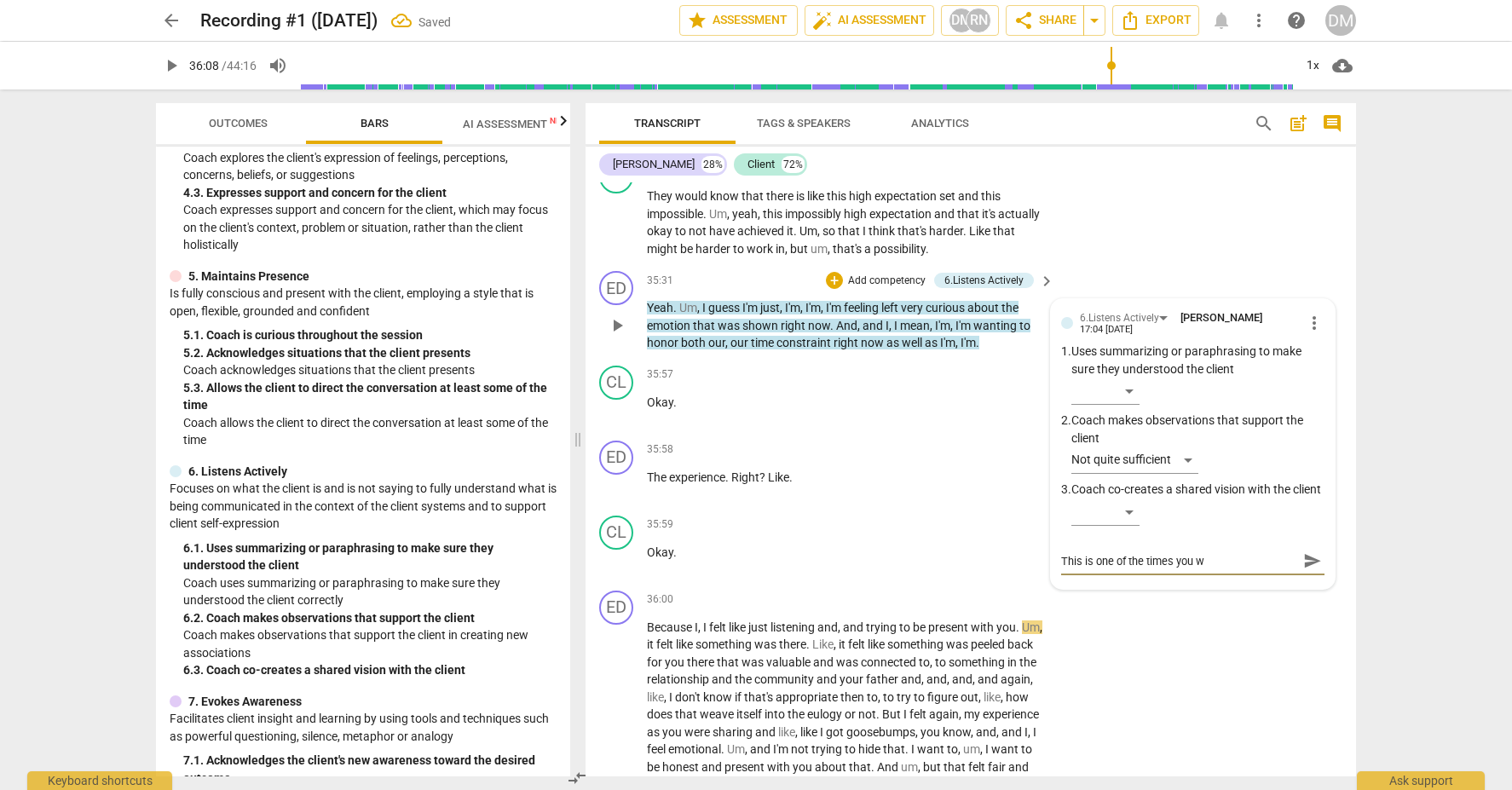
type textarea "This is one of the times you wa"
type textarea "This is one of the times you wan"
type textarea "This is one of the times you want"
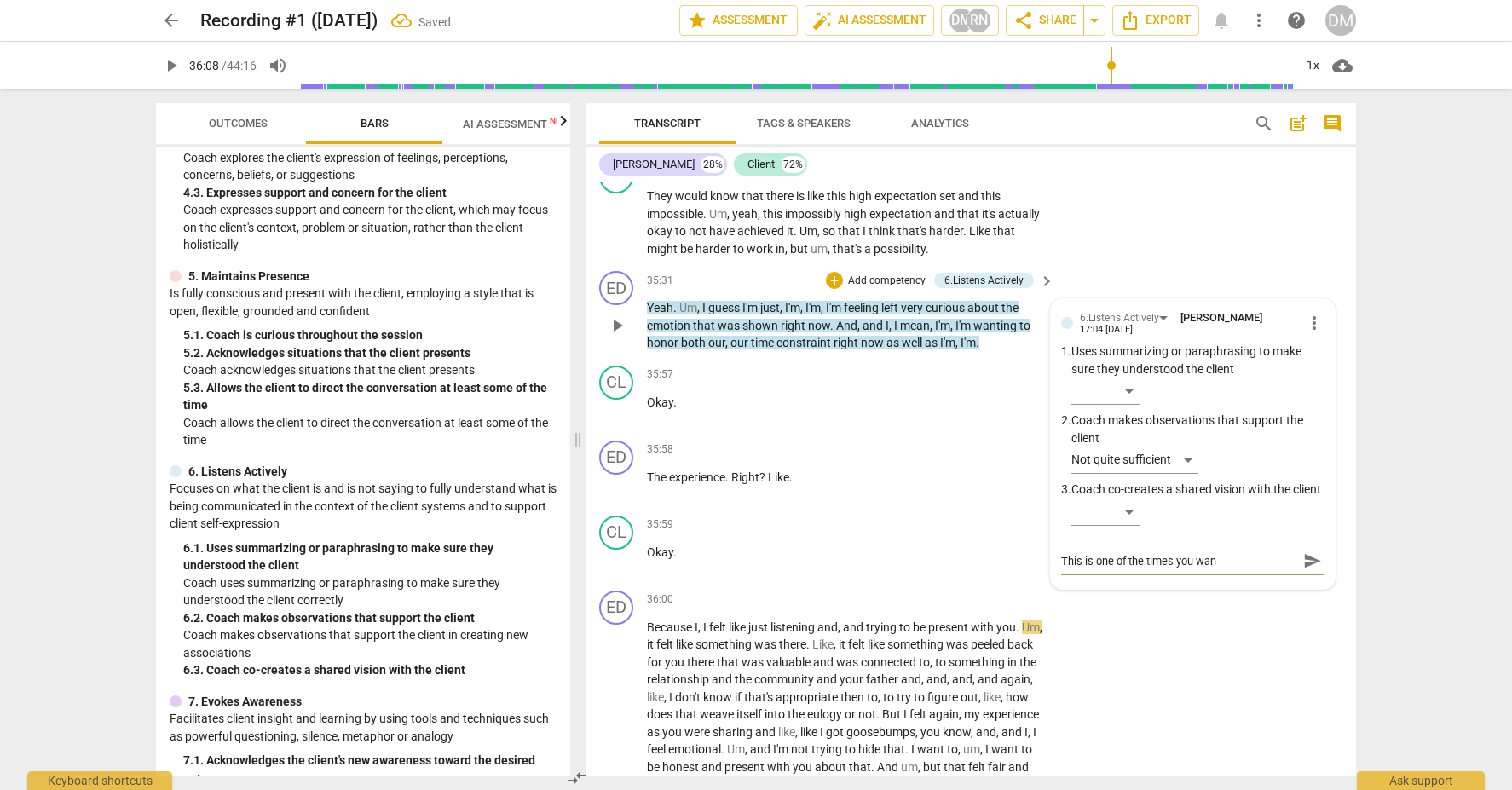
type textarea "This is one of the times you want"
type textarea "This is one of the times you want t"
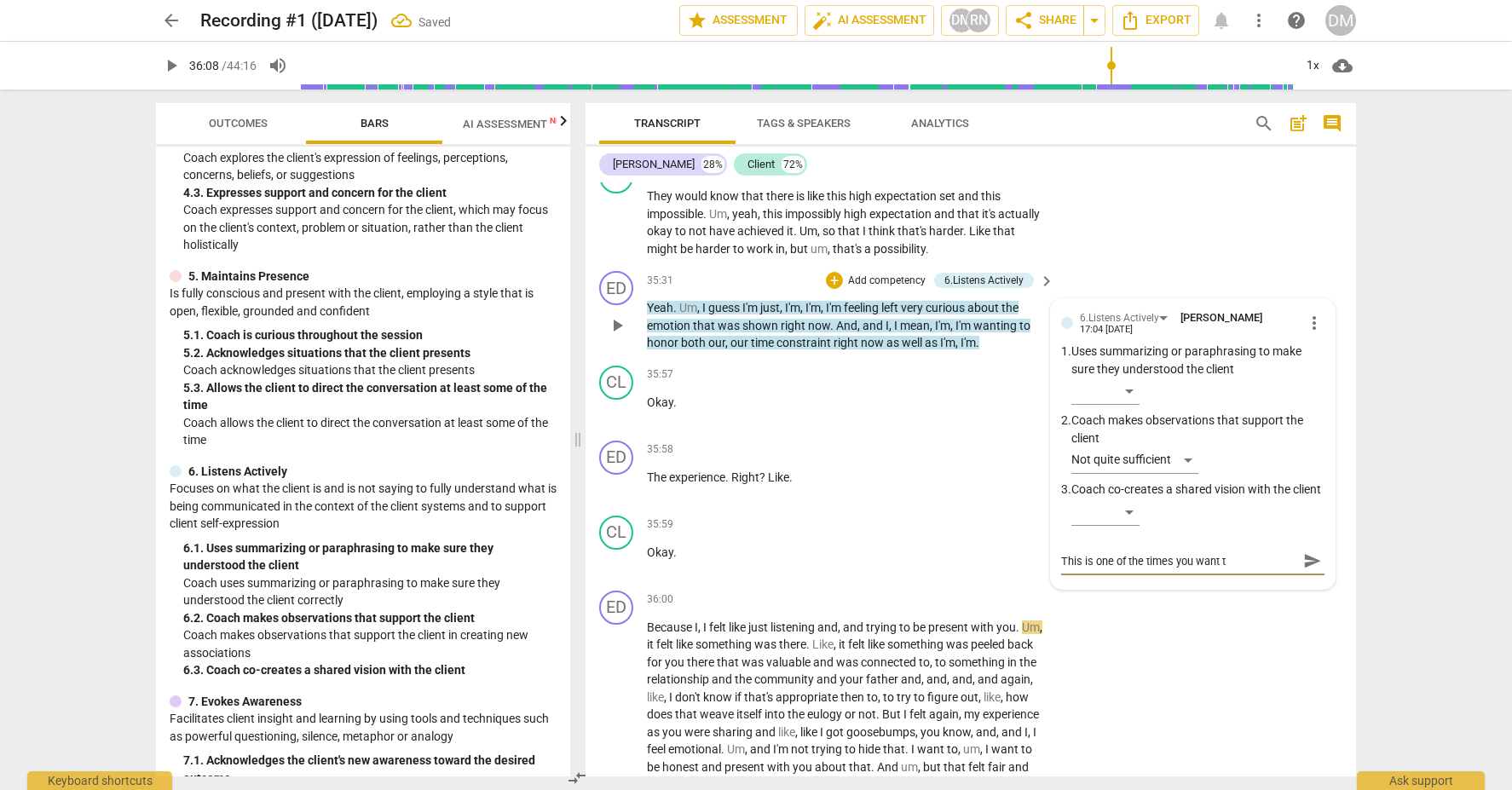
type textarea "This is one of the times you want to"
type textarea "This is one of the times you want to j"
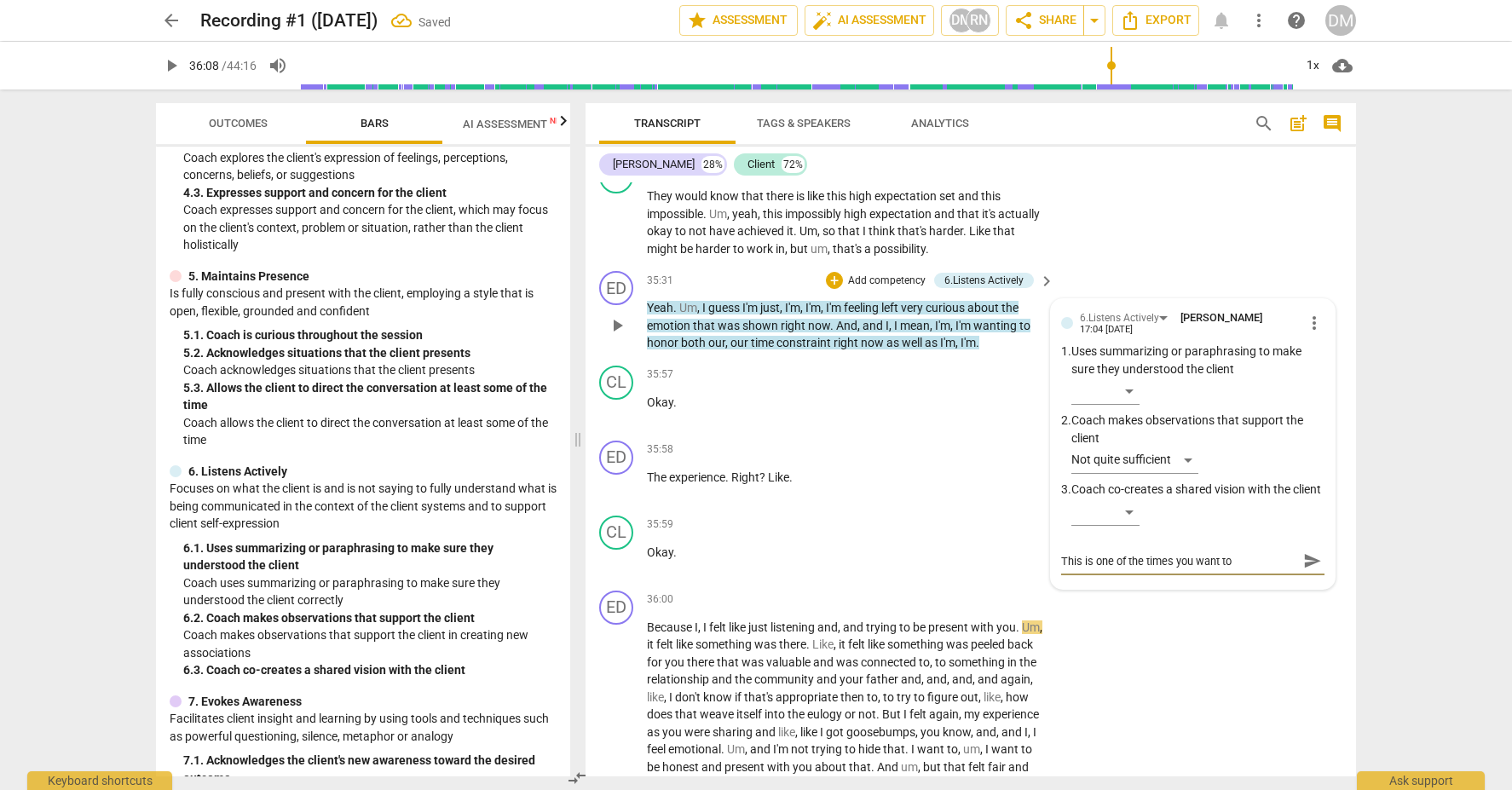
type textarea "This is one of the times you want to j"
type textarea "This is one of the times you want to ju"
type textarea "This is one of the times you want to jus"
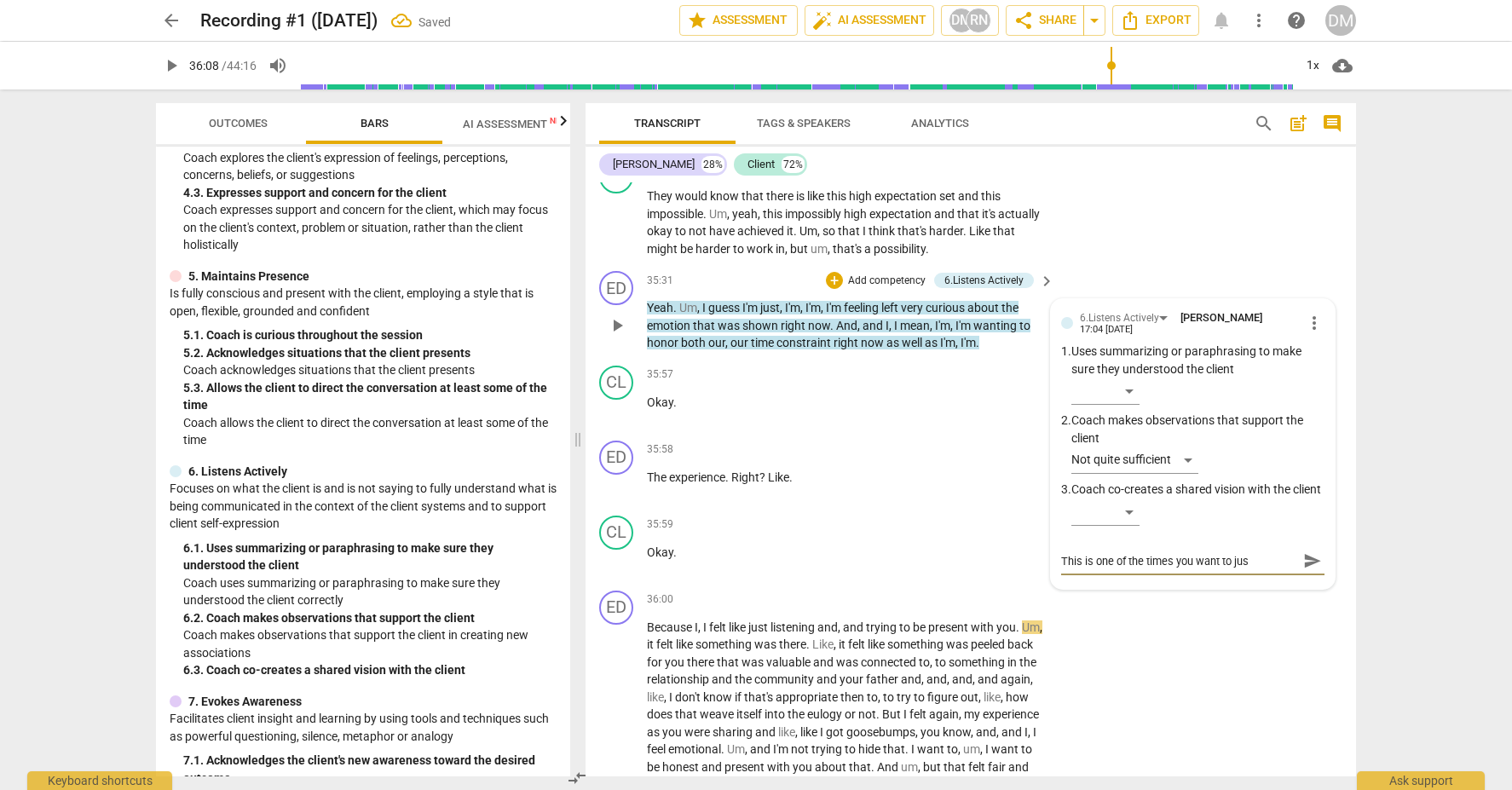
type textarea "This is one of the times you want to just"
type textarea "This is one of the times you want to just l"
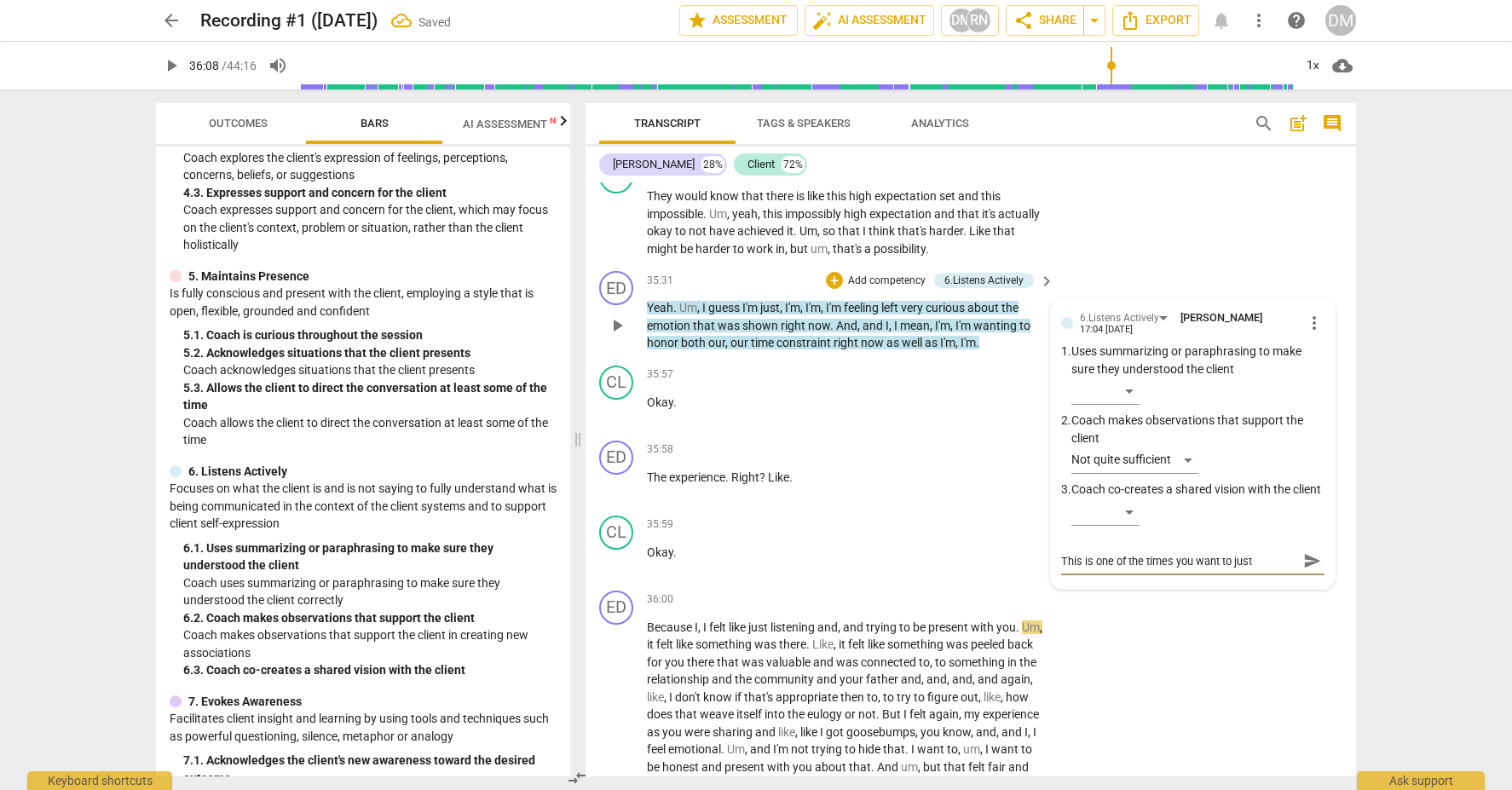
type textarea "This is one of the times you want to just l"
type textarea "This is one of the times you want to just le"
type textarea "This is one of the times you want to just let"
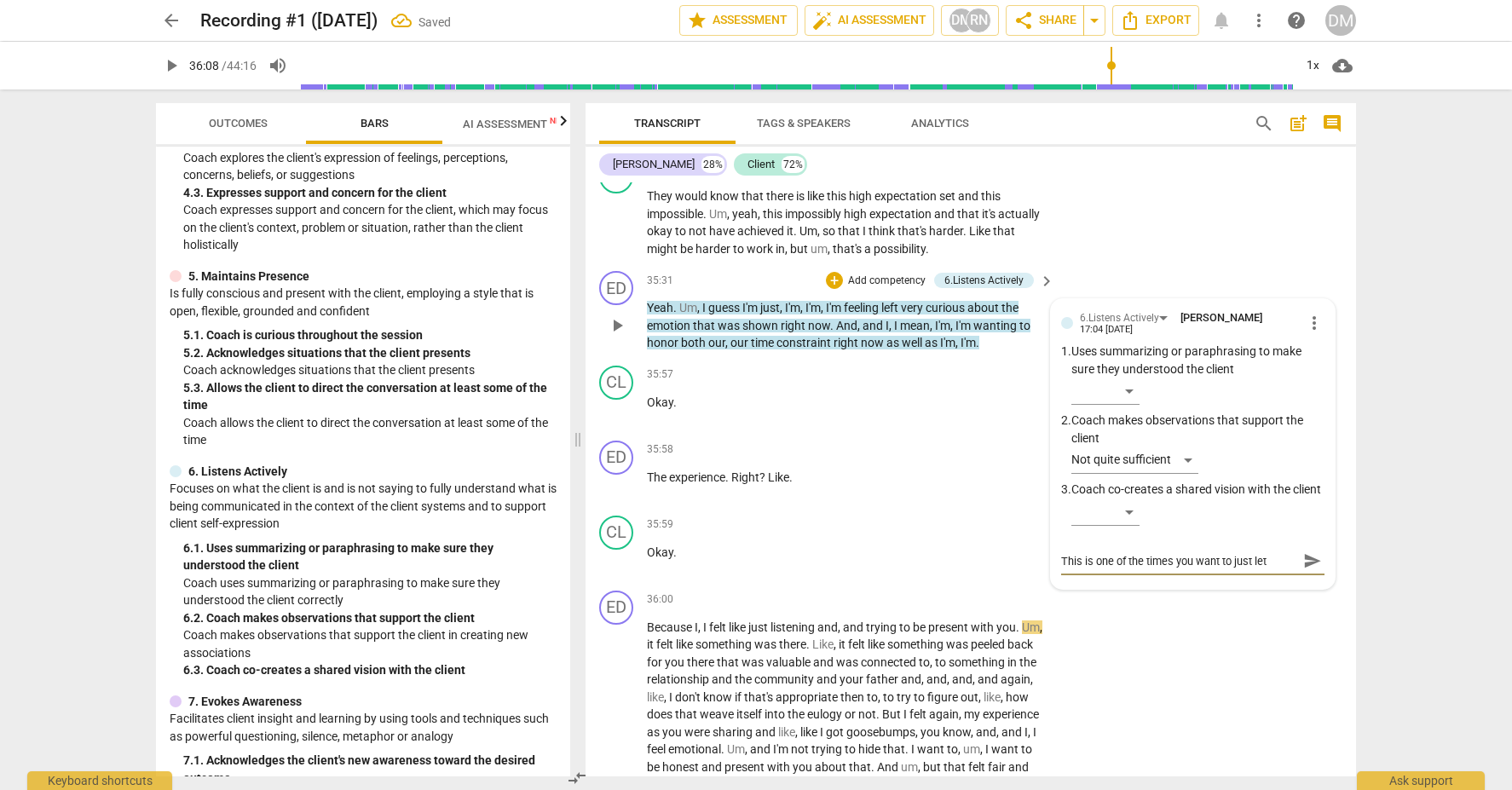
type textarea "This is one of the times you want to just let"
type textarea "This is one of the times you want to just let t"
type textarea "This is one of the times you want to just let th"
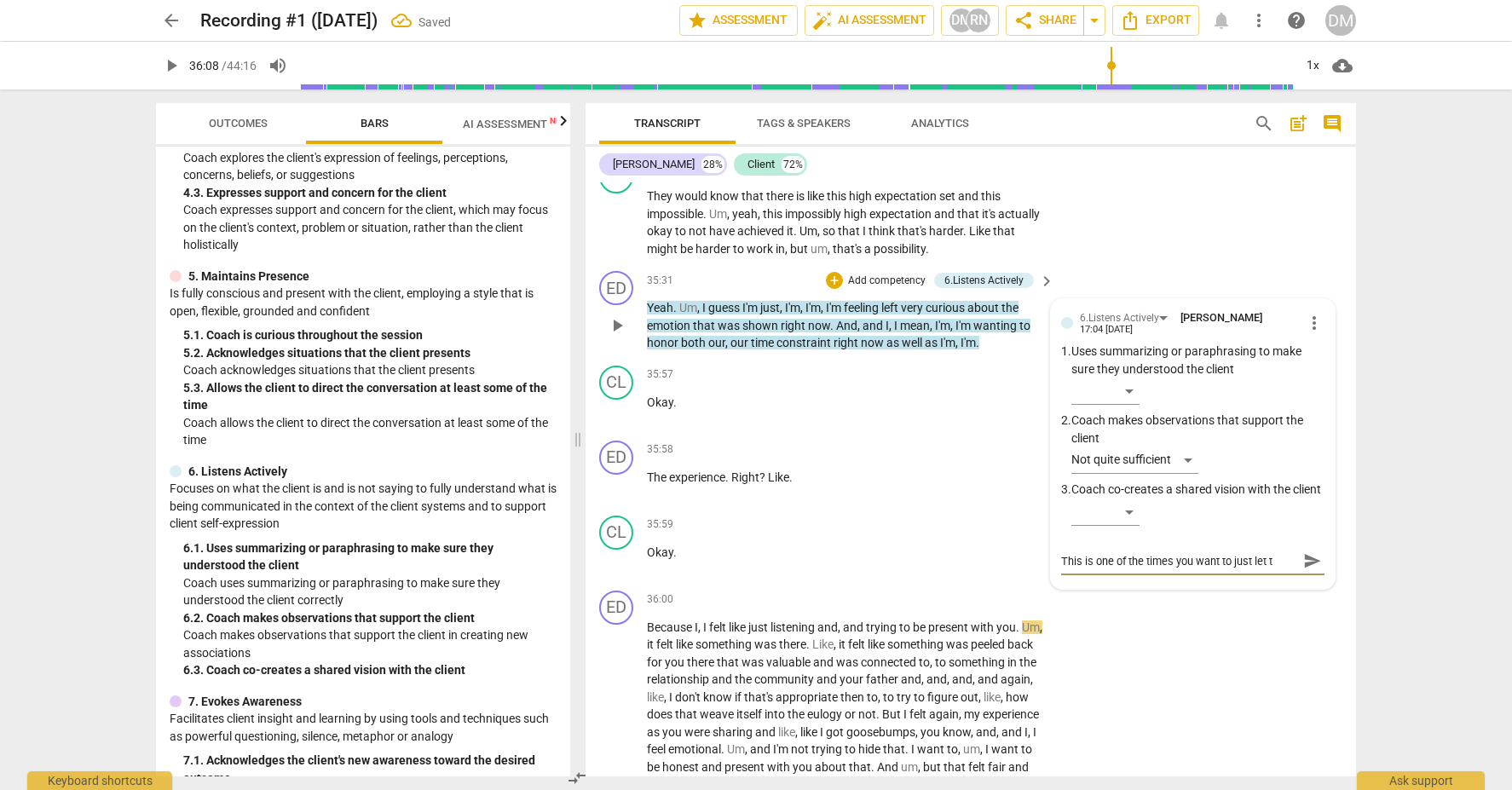
type textarea "This is one of the times you want to just let th"
type textarea "This is one of the times you want to just let the"
type textarea "This is one of the times you want to just let them"
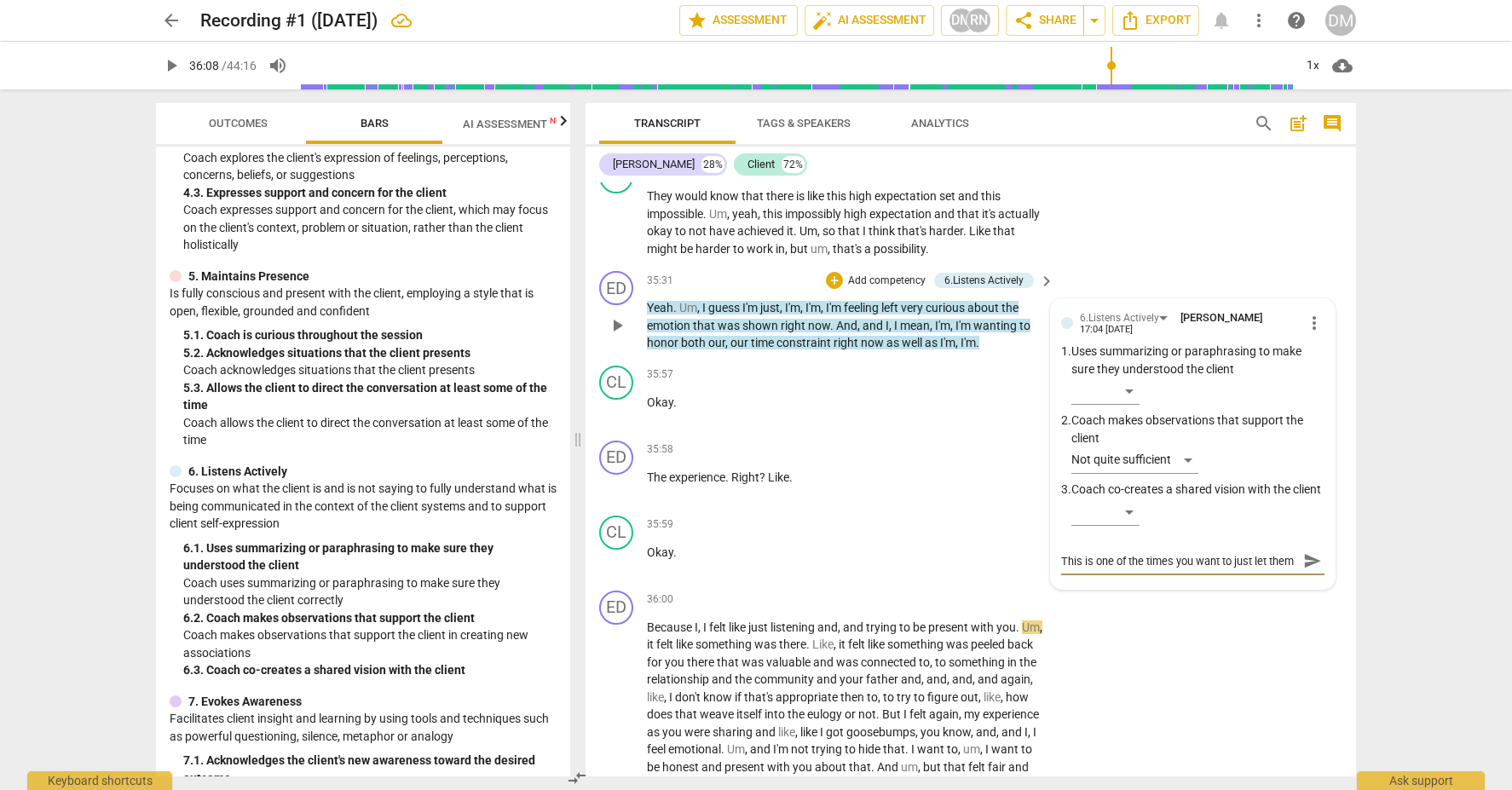
scroll to position [15, 0]
type textarea "This is one of the times you want to just let them"
type textarea "This is one of the times you want to just let them s"
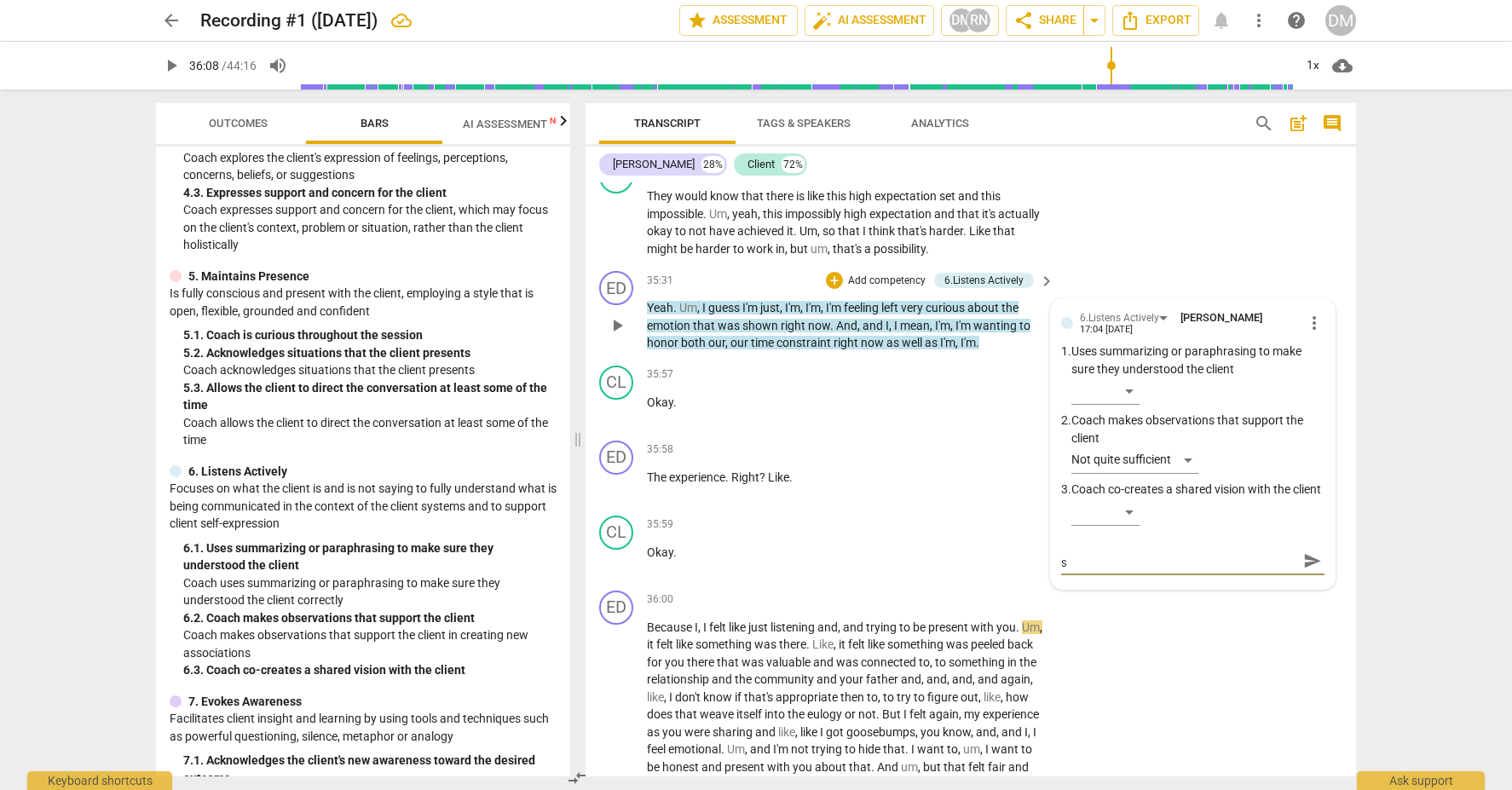
type textarea "This is one of the times you want to just let them si"
type textarea "This is one of the times you want to just let them sit"
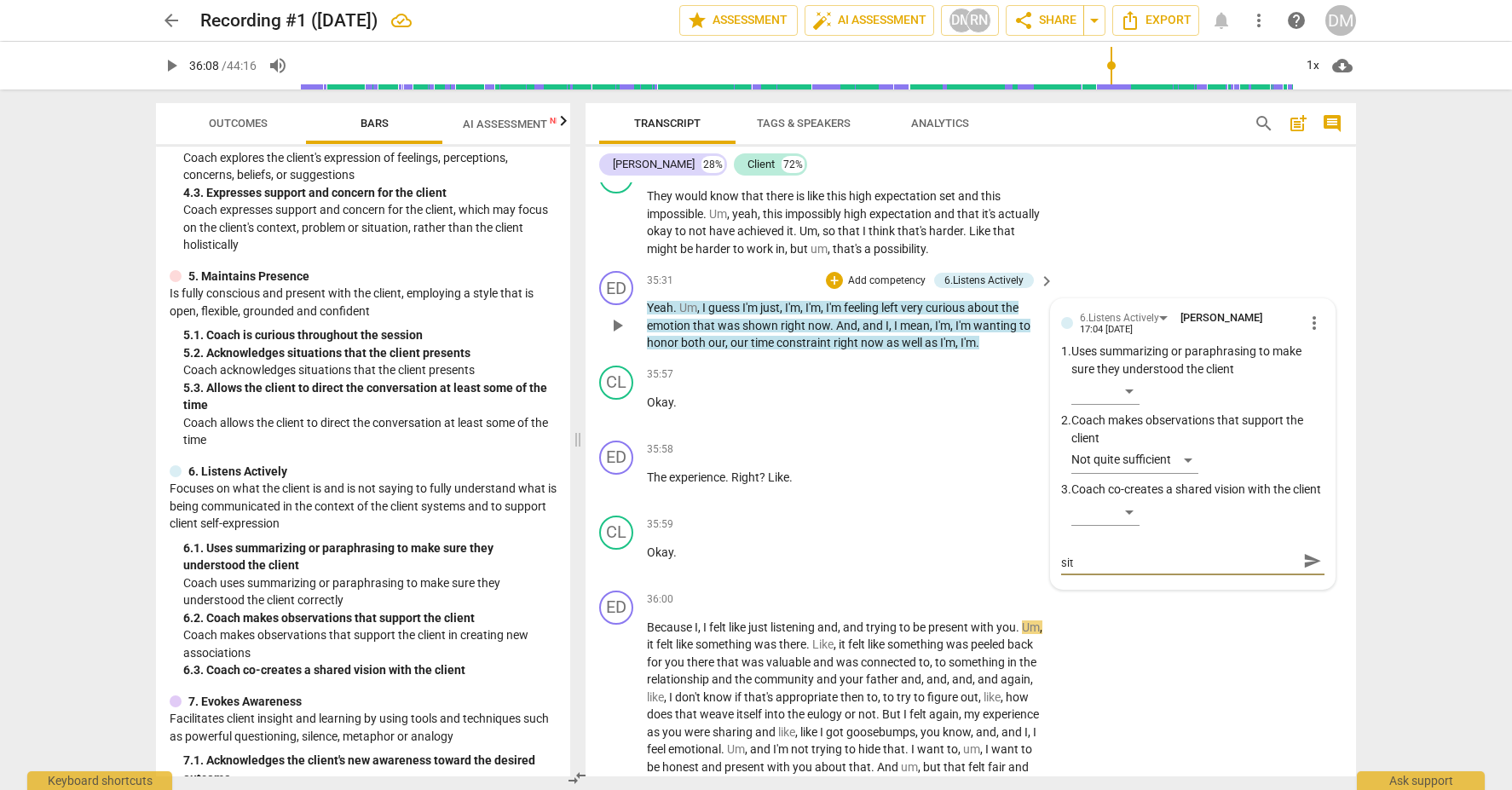
type textarea "This is one of the times you want to just let them sit"
type textarea "This is one of the times you want to just let them sit i"
type textarea "This is one of the times you want to just let them sit in"
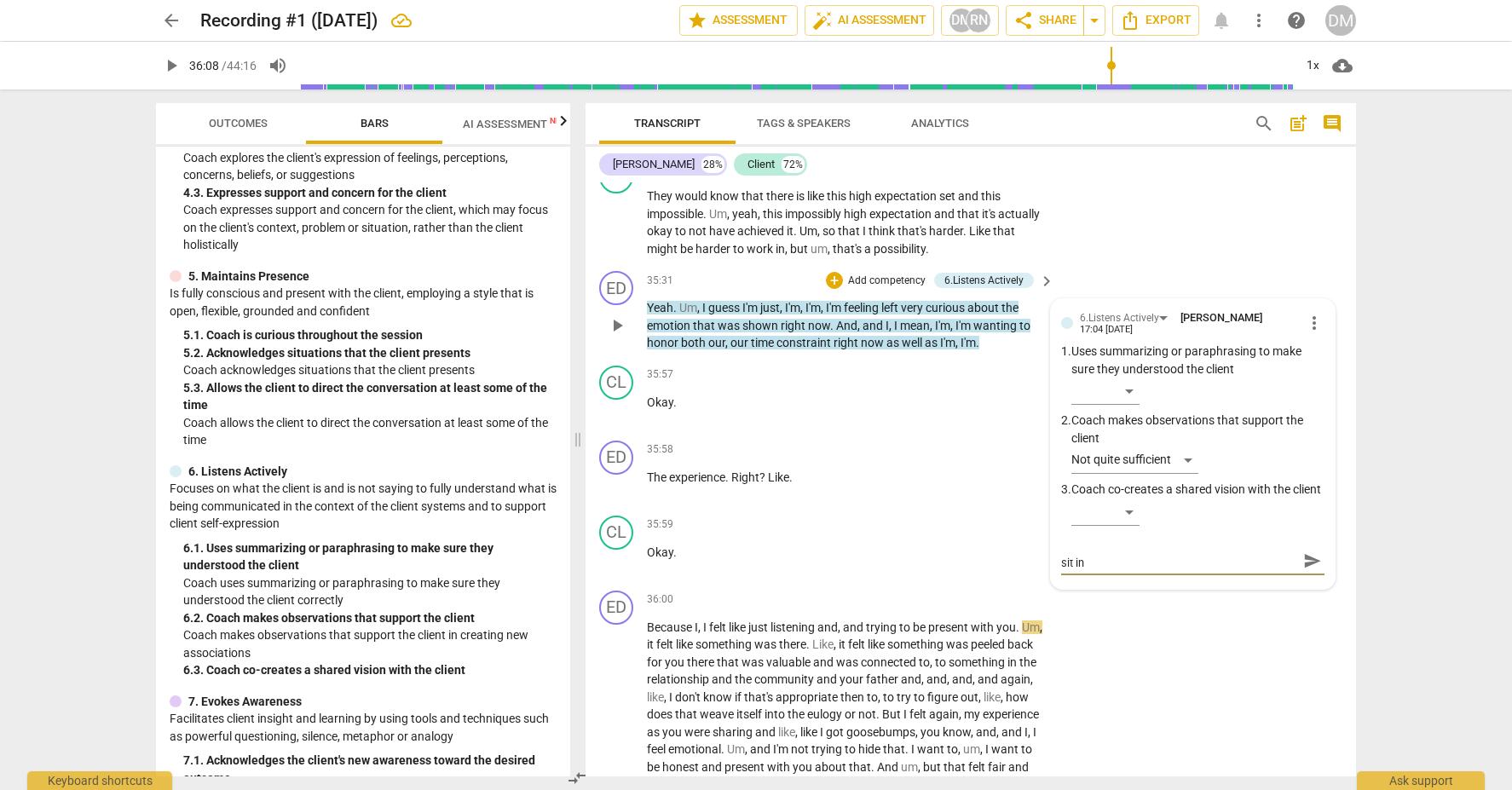
scroll to position [0, 0]
type textarea "This is one of the times you want to just let them sit in"
type textarea "This is one of the times you want to just let them sit in t"
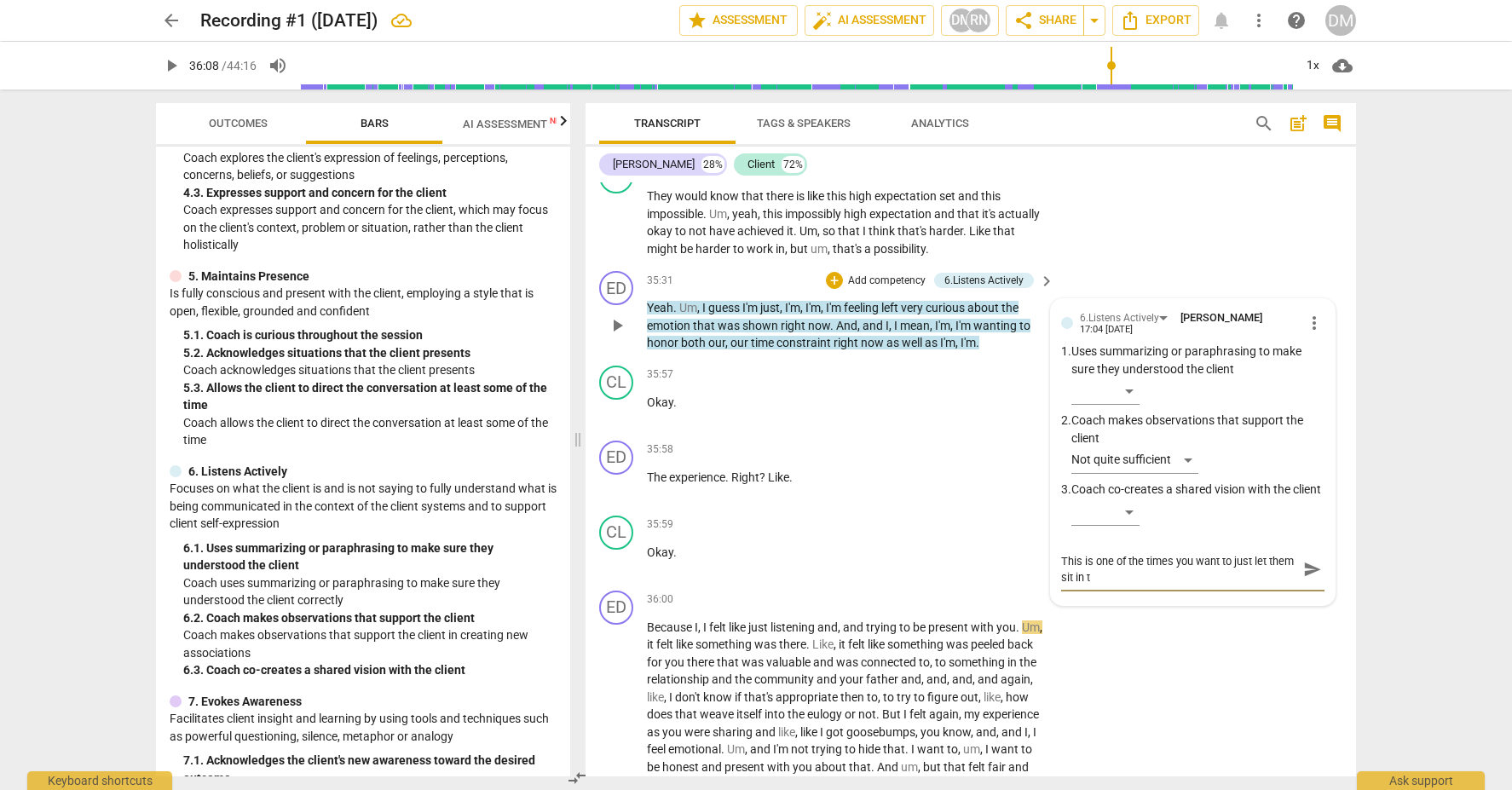
type textarea "This is one of the times you want to just let them sit in th"
type textarea "This is one of the times you want to just let them sit in the"
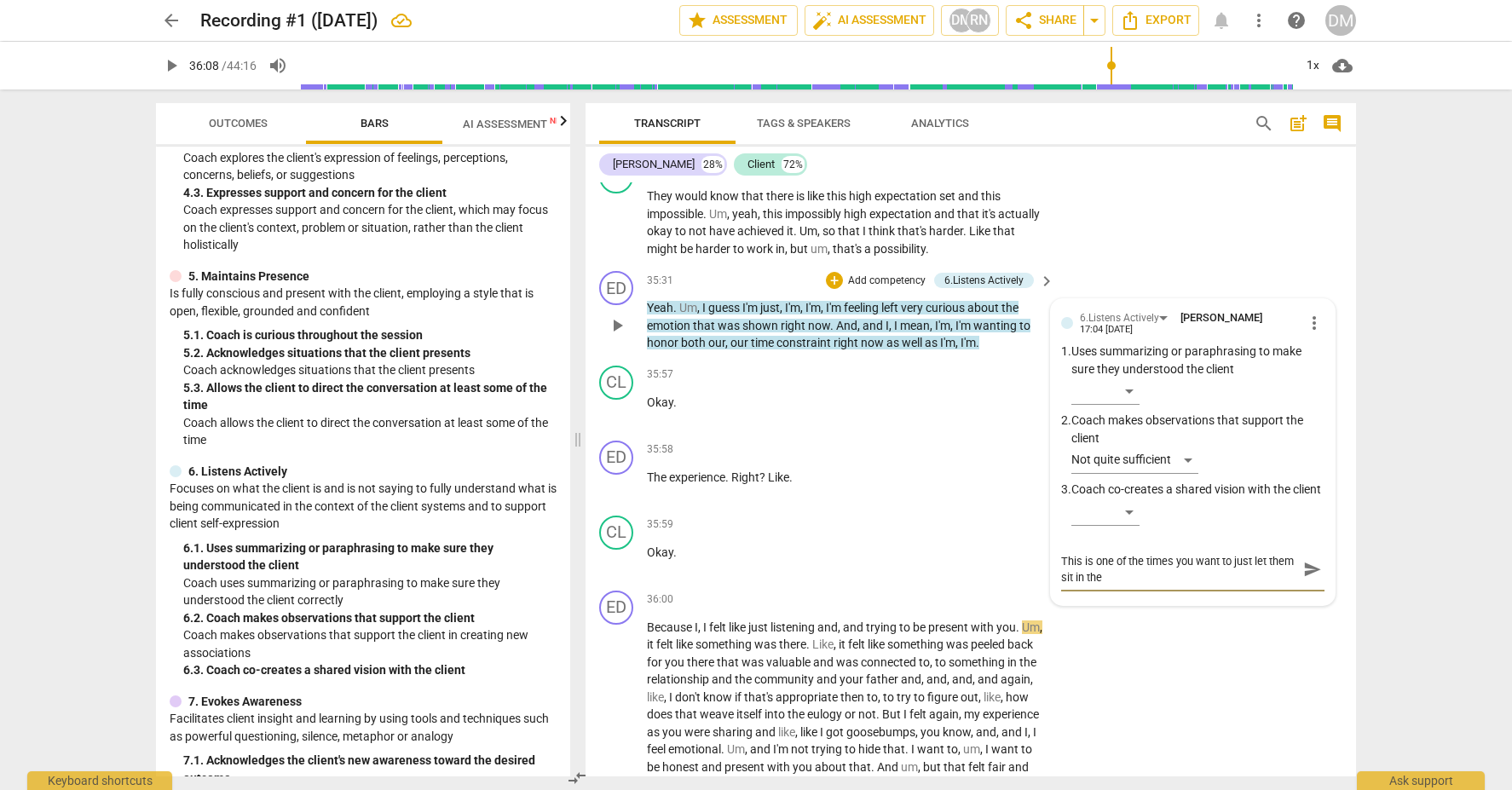
type textarea "This is one of the times you want to just let them sit in the"
type textarea "This is one of the times you want to just let them sit in the e"
type textarea "This is one of the times you want to just let them sit in the"
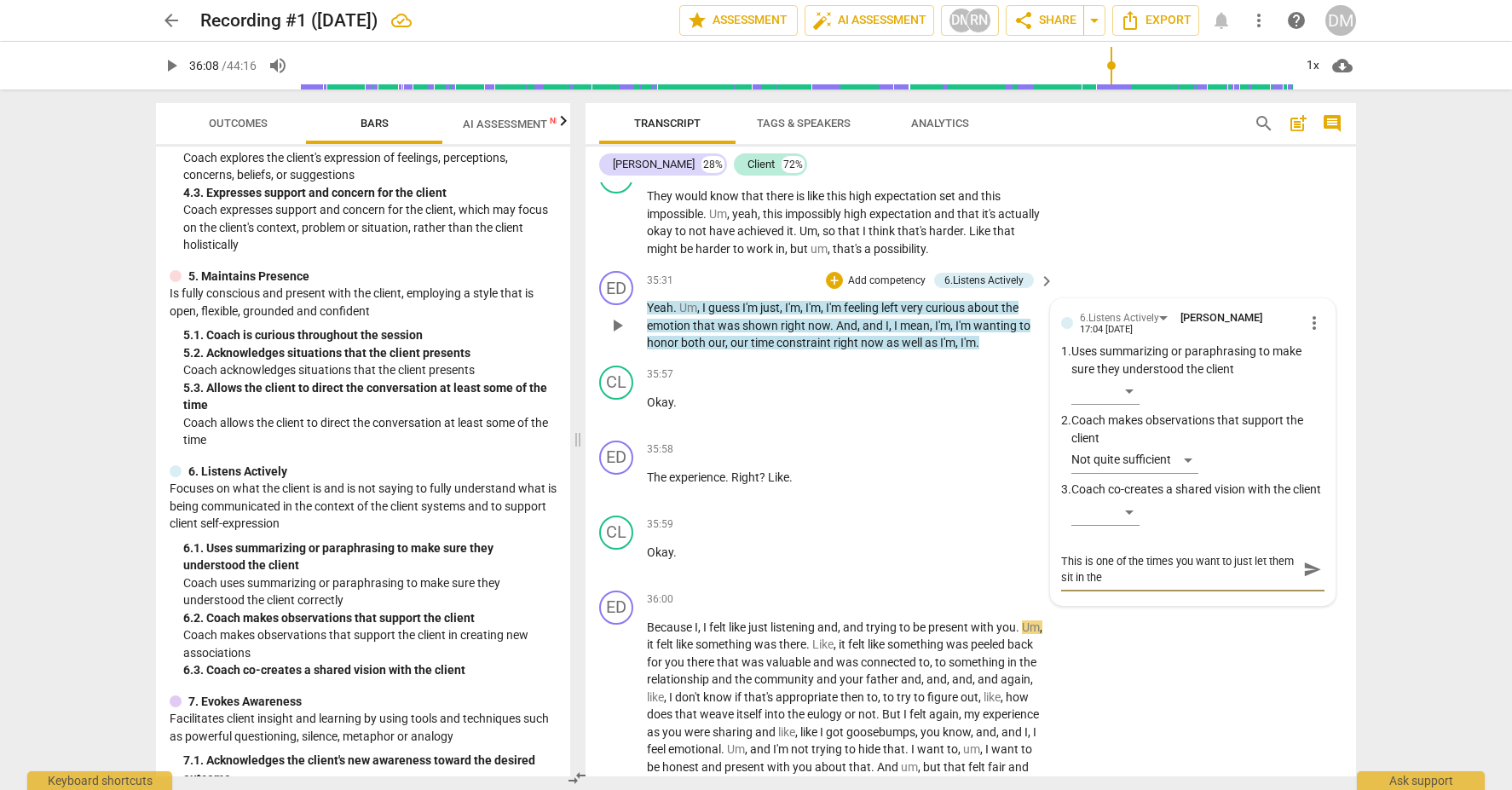
type textarea "This is one of the times you want to just let them sit in the m"
type textarea "This is one of the times you want to just let them sit in the mo"
type textarea "This is one of the times you want to just let them sit in the mon"
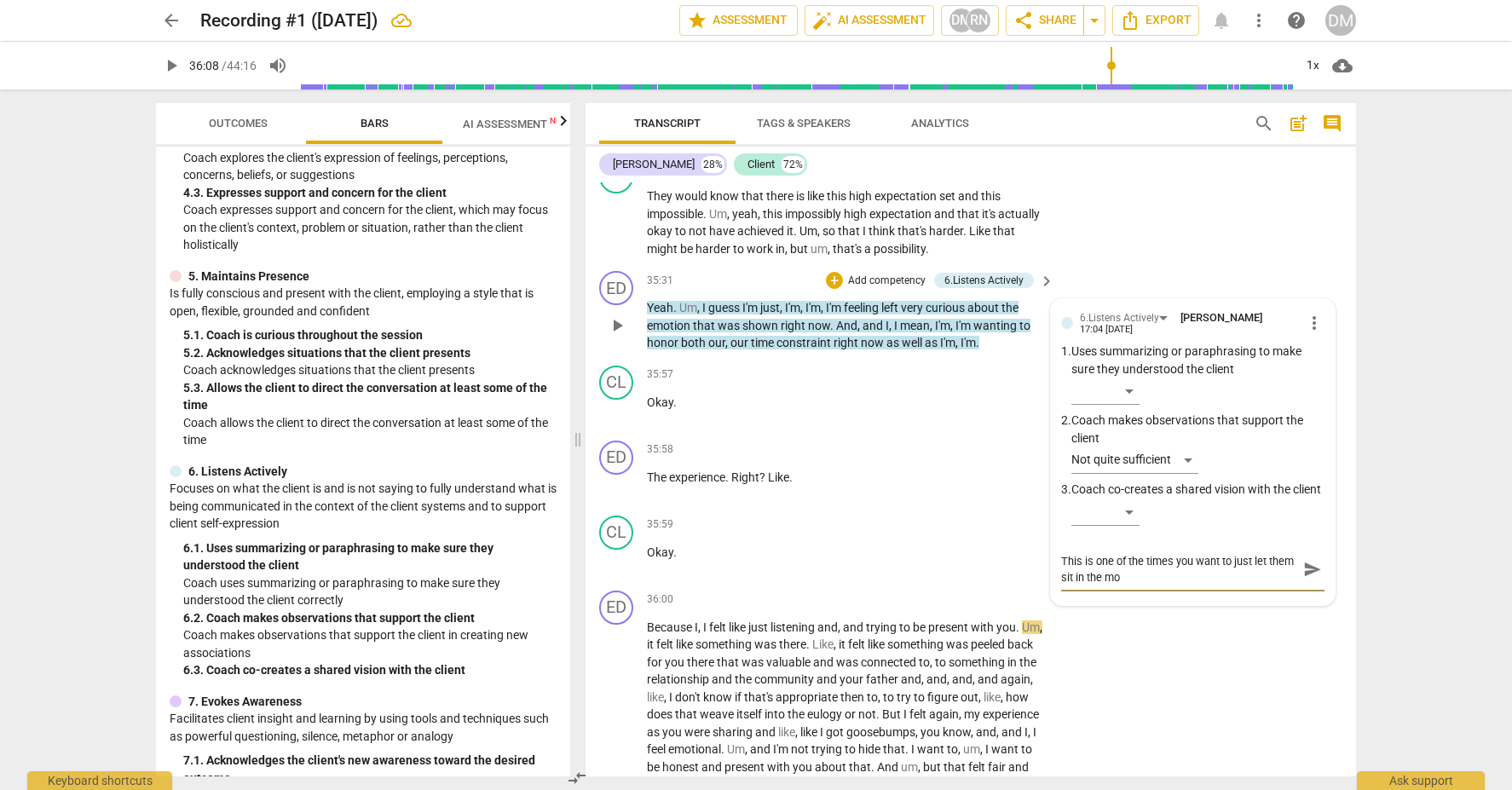
type textarea "This is one of the times you want to just let them sit in the mon"
type textarea "This is one of the times you want to just let them sit in the mont"
type textarea "This is one of the times you want to just let them sit in the month"
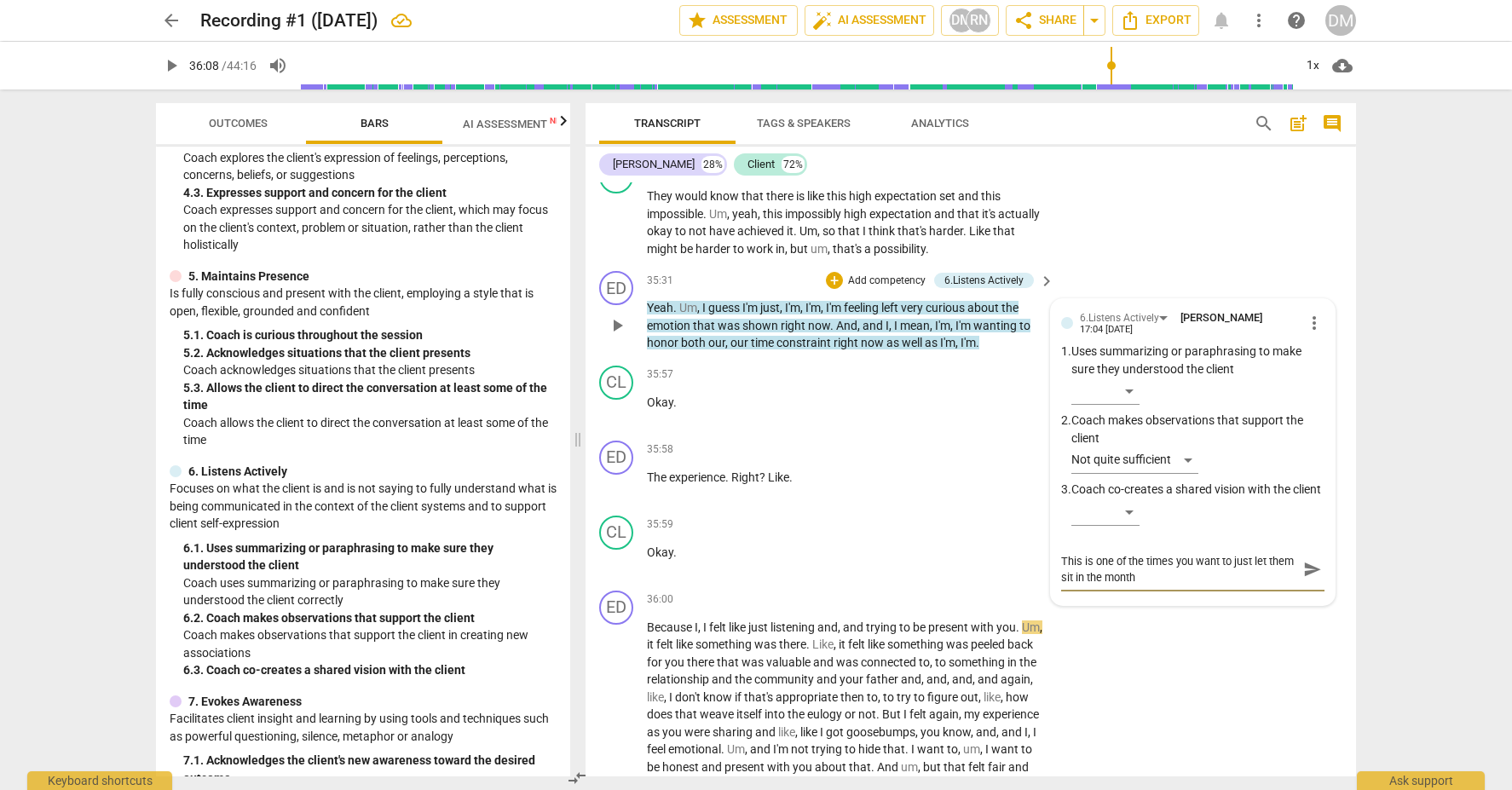
type textarea "This is one of the times you want to just let them sit in the mont"
type textarea "This is one of the times you want to just let them sit in the mon"
type textarea "This is one of the times you want to just let them sit in the monm"
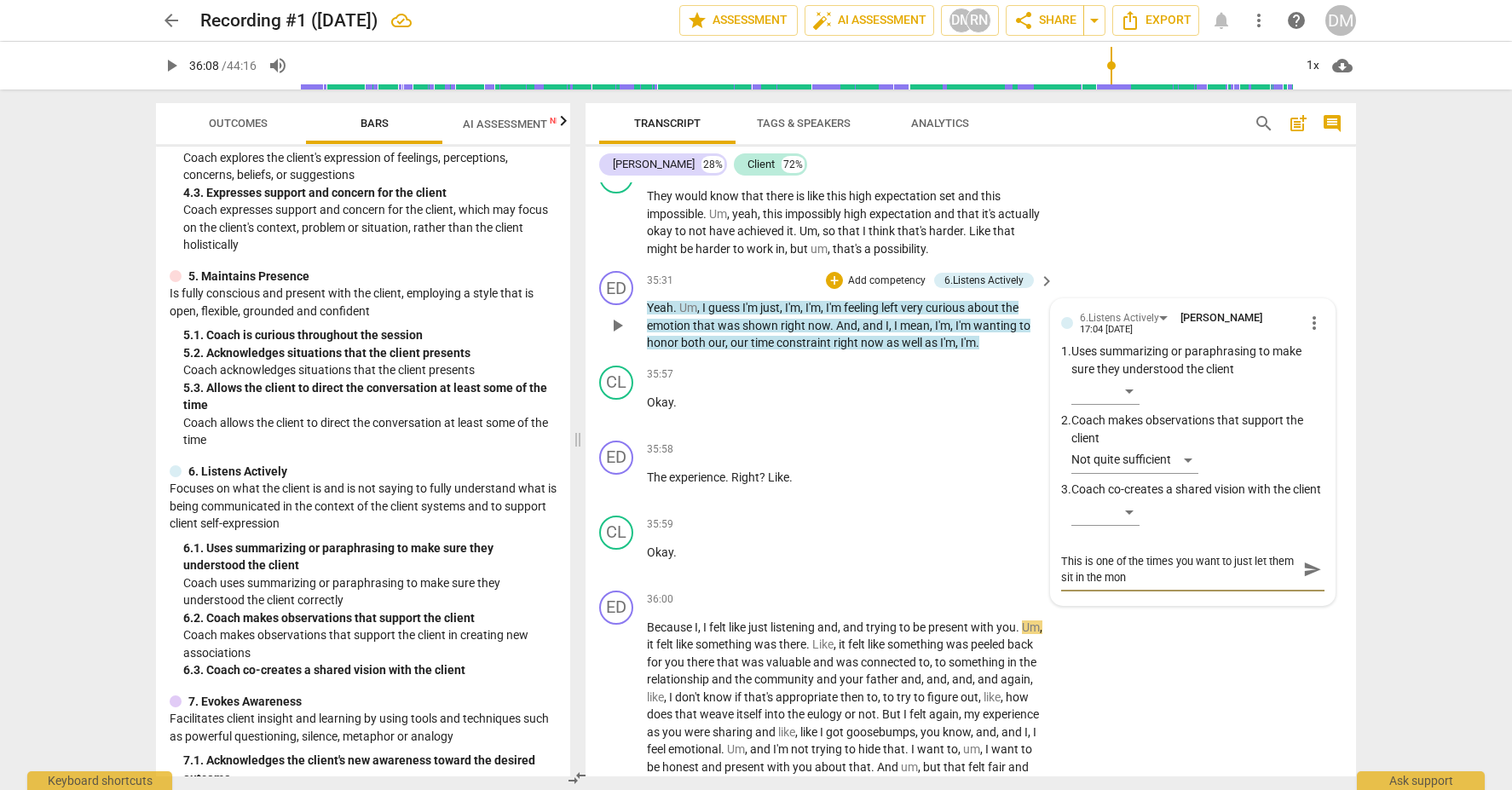
type textarea "This is one of the times you want to just let them sit in the monm"
type textarea "This is one of the times you want to just let them sit in the monme"
type textarea "This is one of the times you want to just let them sit in the monmen"
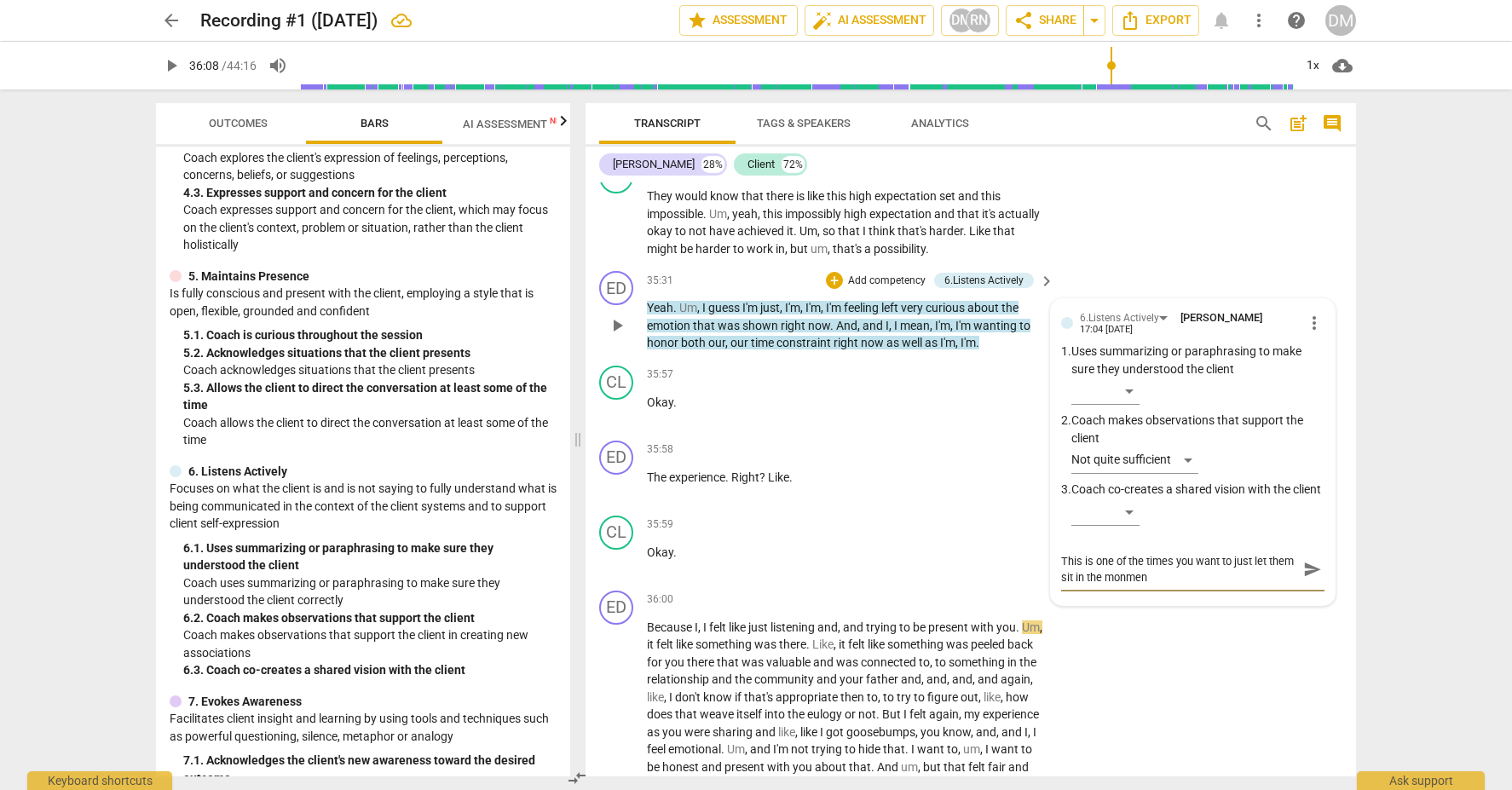
type textarea "This is one of the times you want to just let them sit in the monment"
type textarea "This is one of the times you want to just let them sit in the monment."
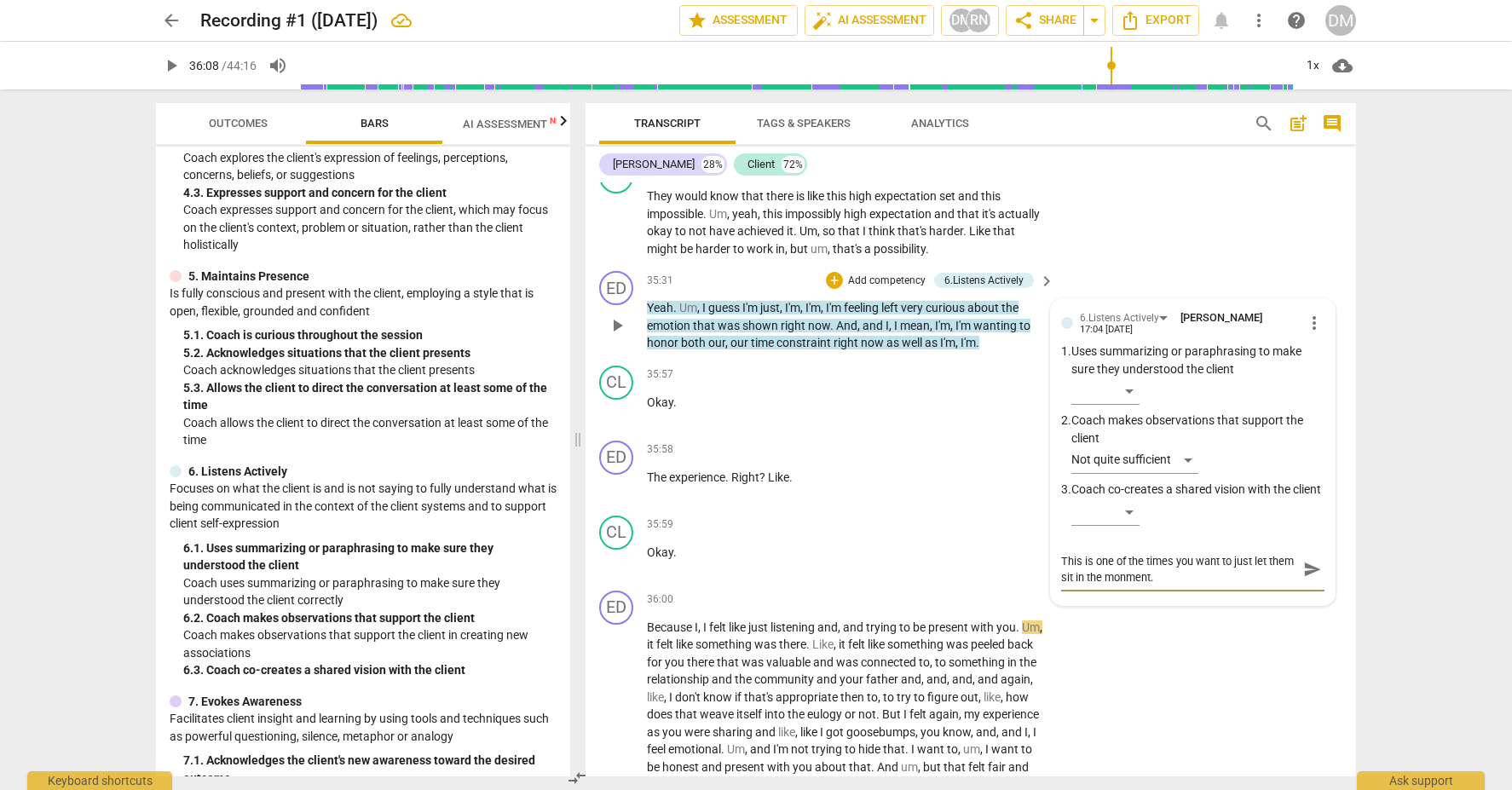
type textarea "This is one of the times you want to just let them sit in the monment."
type textarea "This is one of the times you want to just let them sit in the monment"
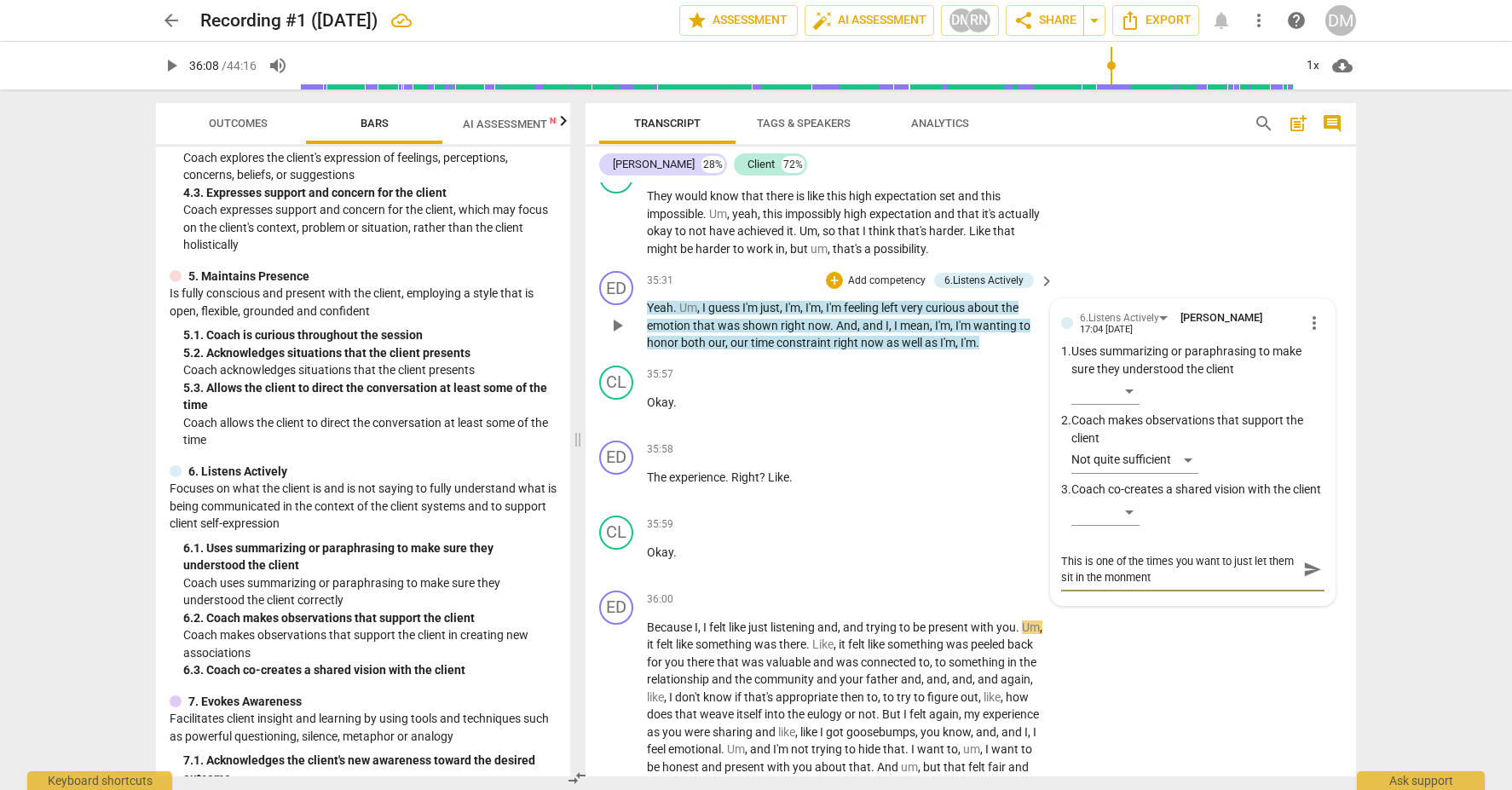
type textarea "This is one of the times you want to just let them sit in the monmen"
type textarea "This is one of the times you want to just let them sit in the monme"
type textarea "This is one of the times you want to just let them sit in the monm"
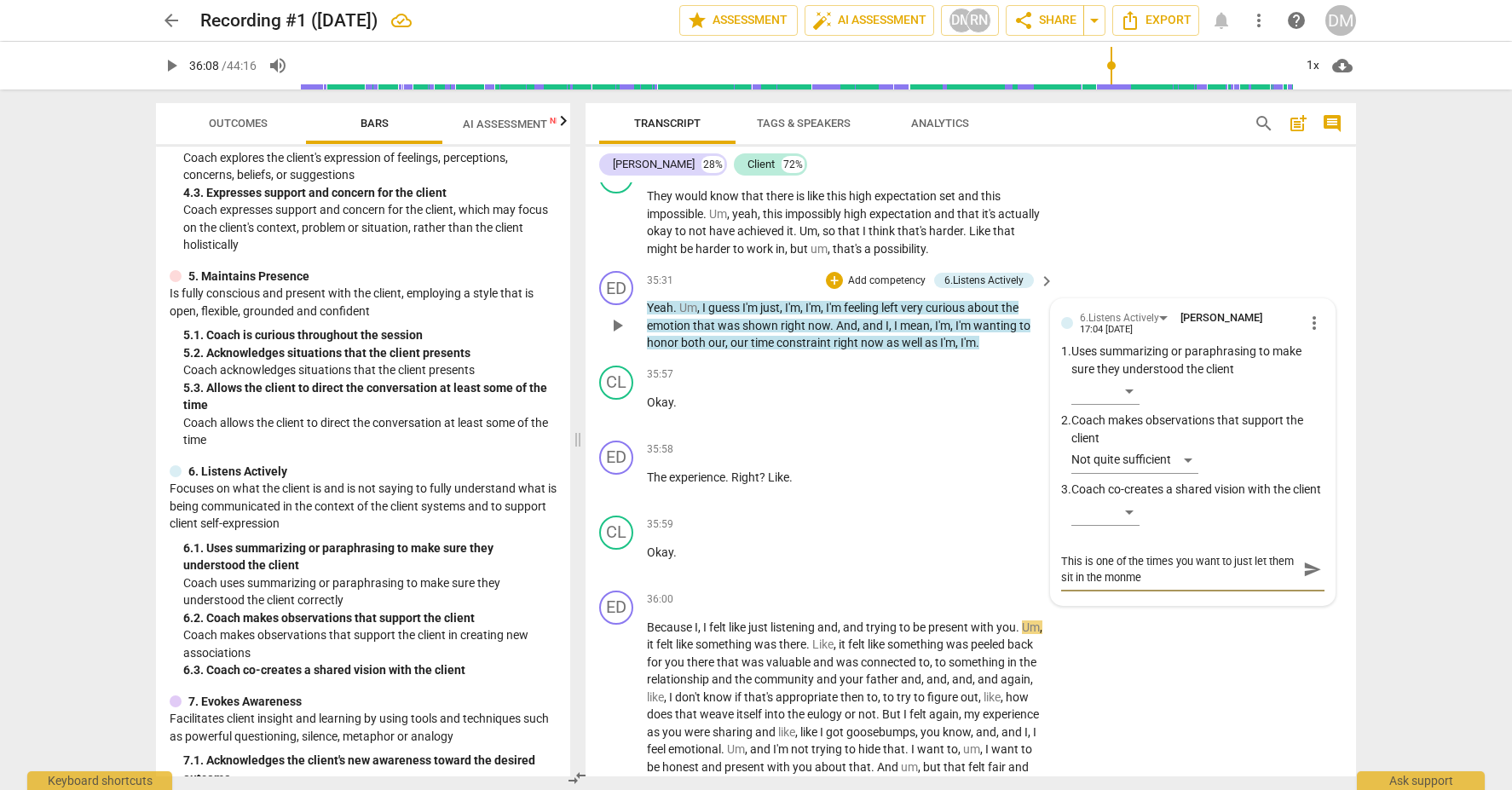
type textarea "This is one of the times you want to just let them sit in the monm"
type textarea "This is one of the times you want to just let them sit in the mon"
type textarea "This is one of the times you want to just let them sit in the mo"
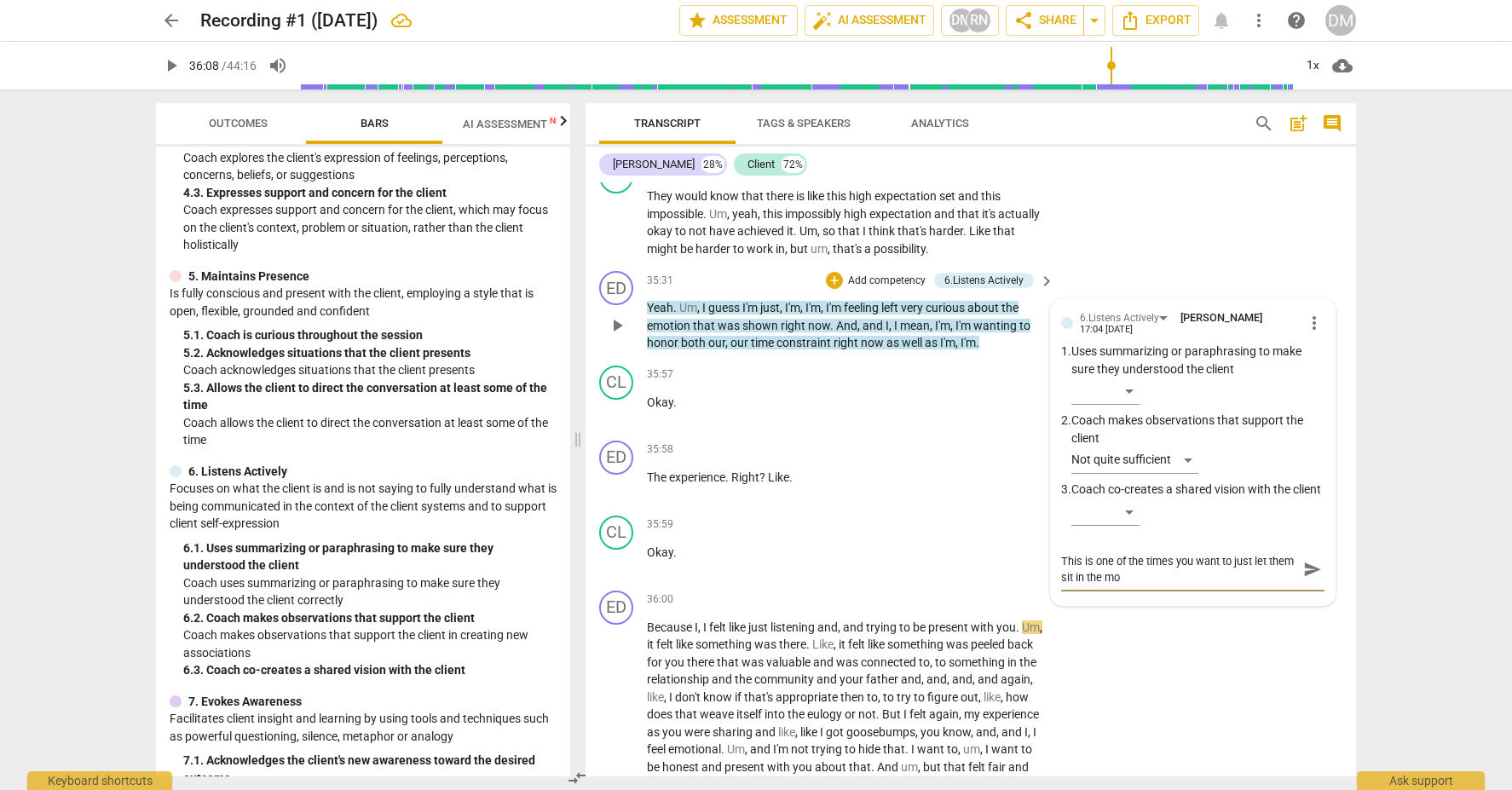
type textarea "This is one of the times you want to just let them sit in the mom"
type textarea "This is one of the times you want to just let them sit in the mome"
type textarea "This is one of the times you want to just let them sit in the momen"
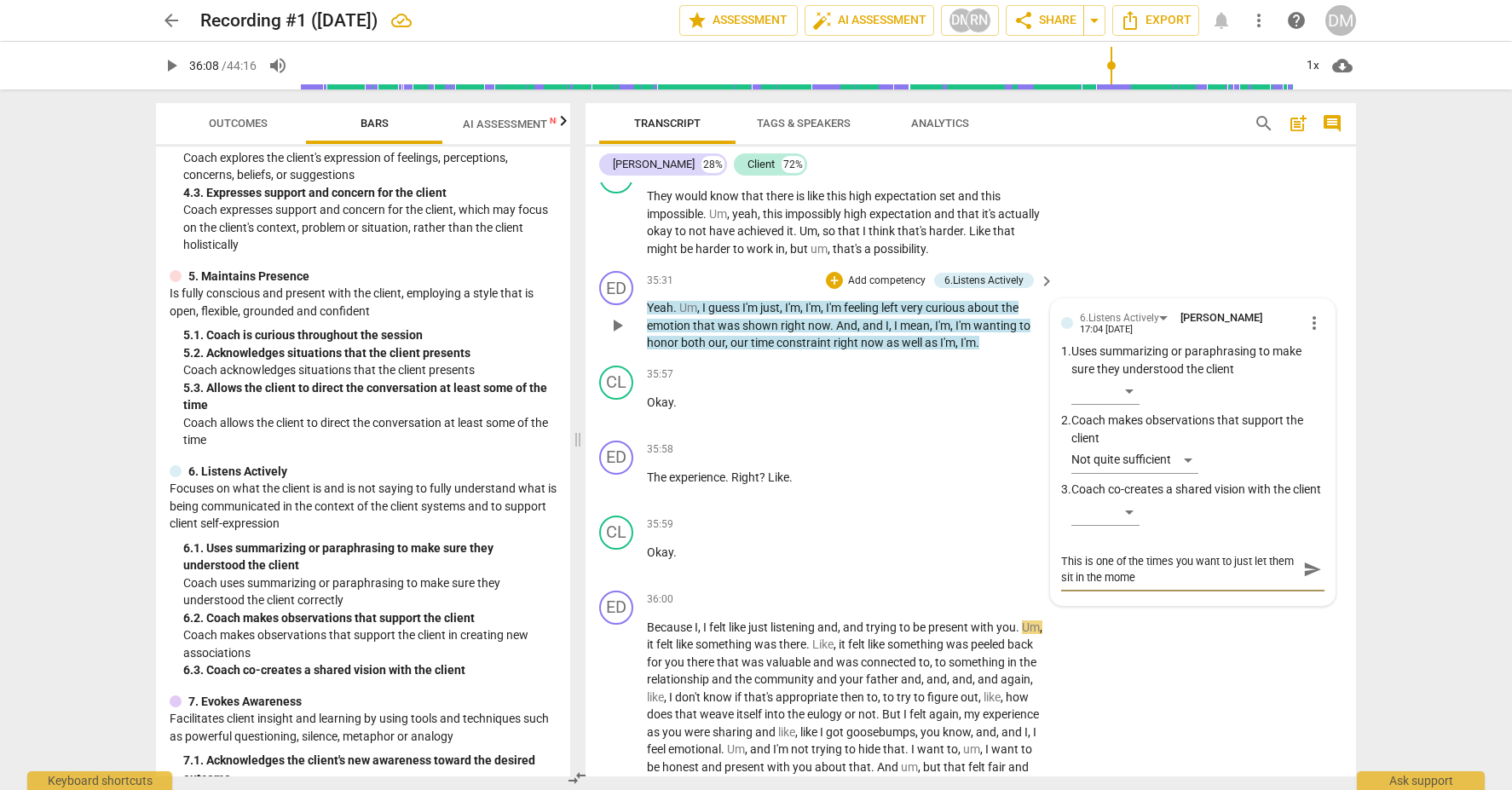
type textarea "This is one of the times you want to just let them sit in the momen"
type textarea "This is one of the times you want to just let them sit in the moment"
type textarea "This is one of the times you want to just let them sit in the moment."
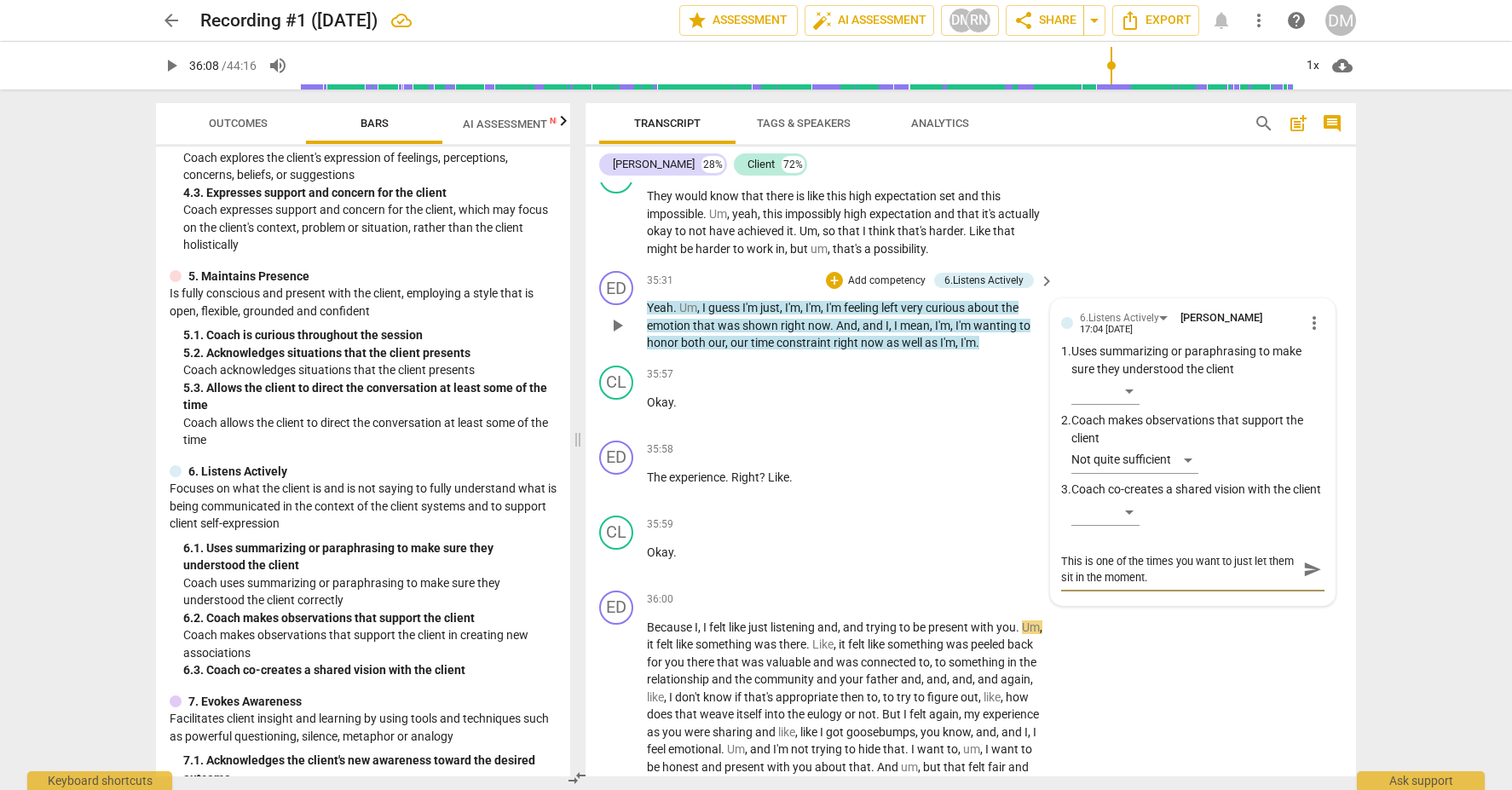
type textarea "This is one of the times you want to just let them sit in the moment."
type textarea "This is one of the times you want to just let them sit in the moment. Y"
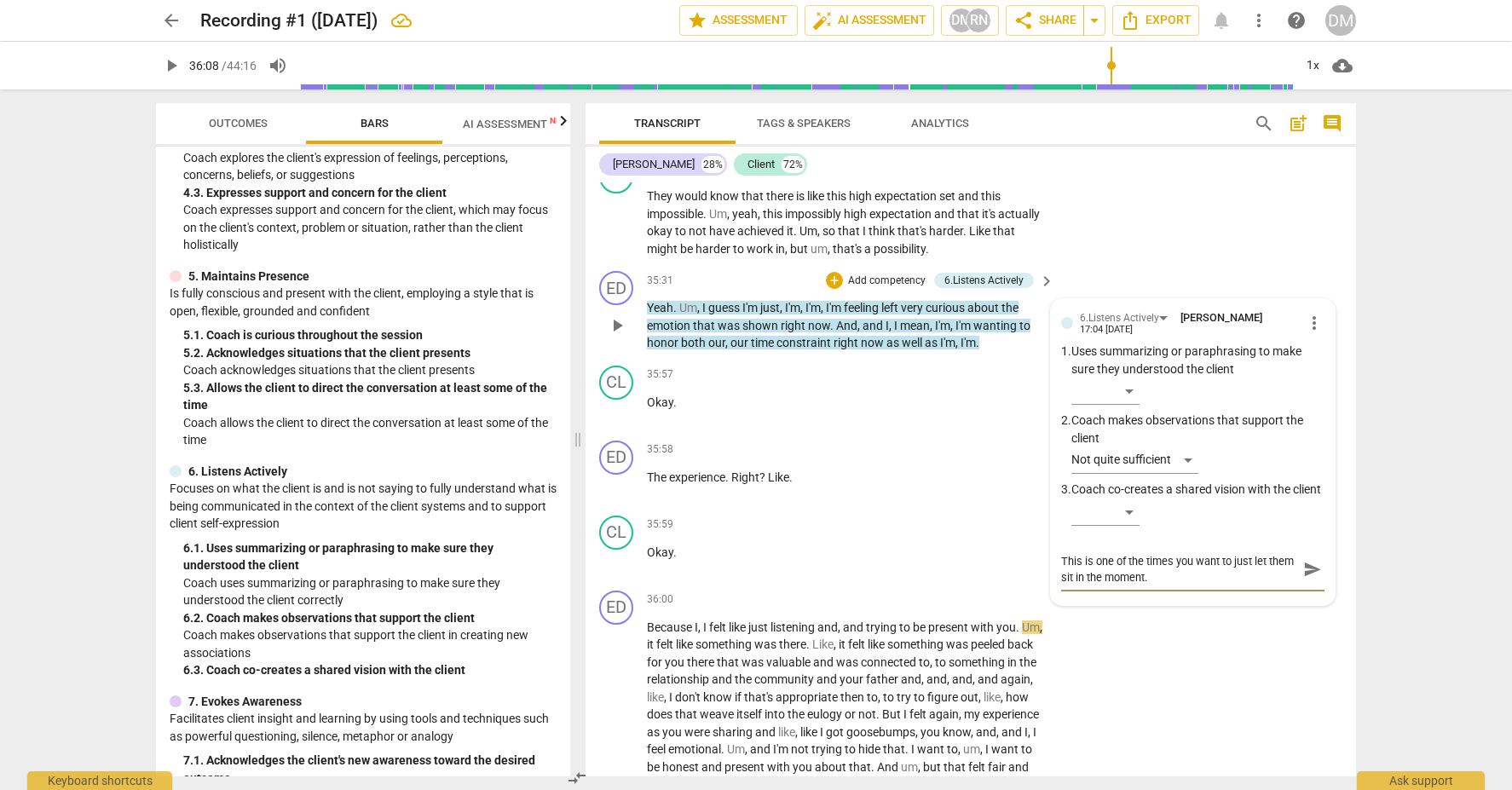
type textarea "This is one of the times you want to just let them sit in the moment. Y"
type textarea "This is one of the times you want to just let them sit in the moment. Yo"
type textarea "This is one of the times you want to just let them sit in the moment. You"
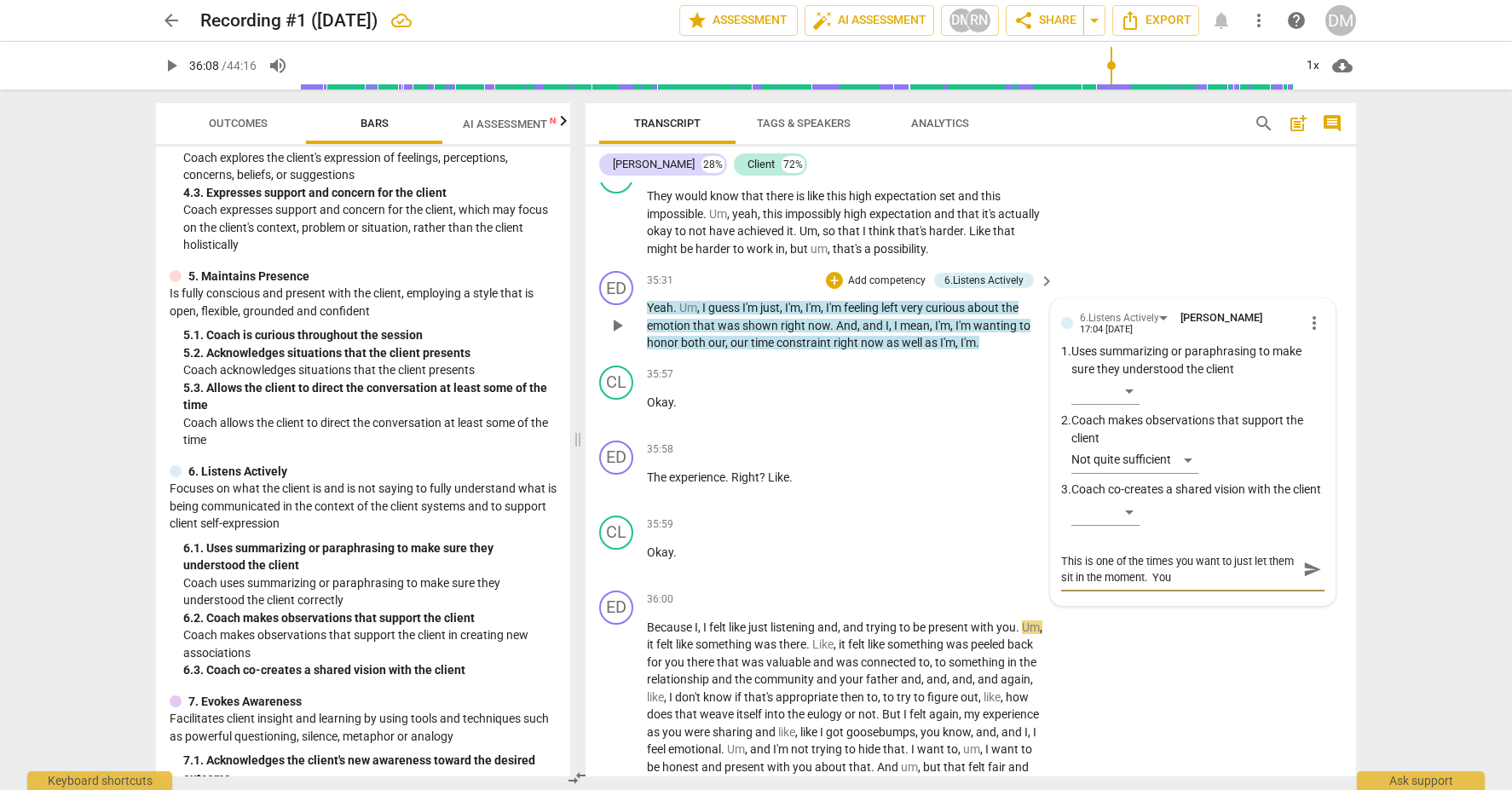
type textarea "This is one of the times you want to just let them sit in the moment. You"
type textarea "This is one of the times you want to just let them sit in the moment. You c"
type textarea "This is one of the times you want to just let them sit in the moment. You ca"
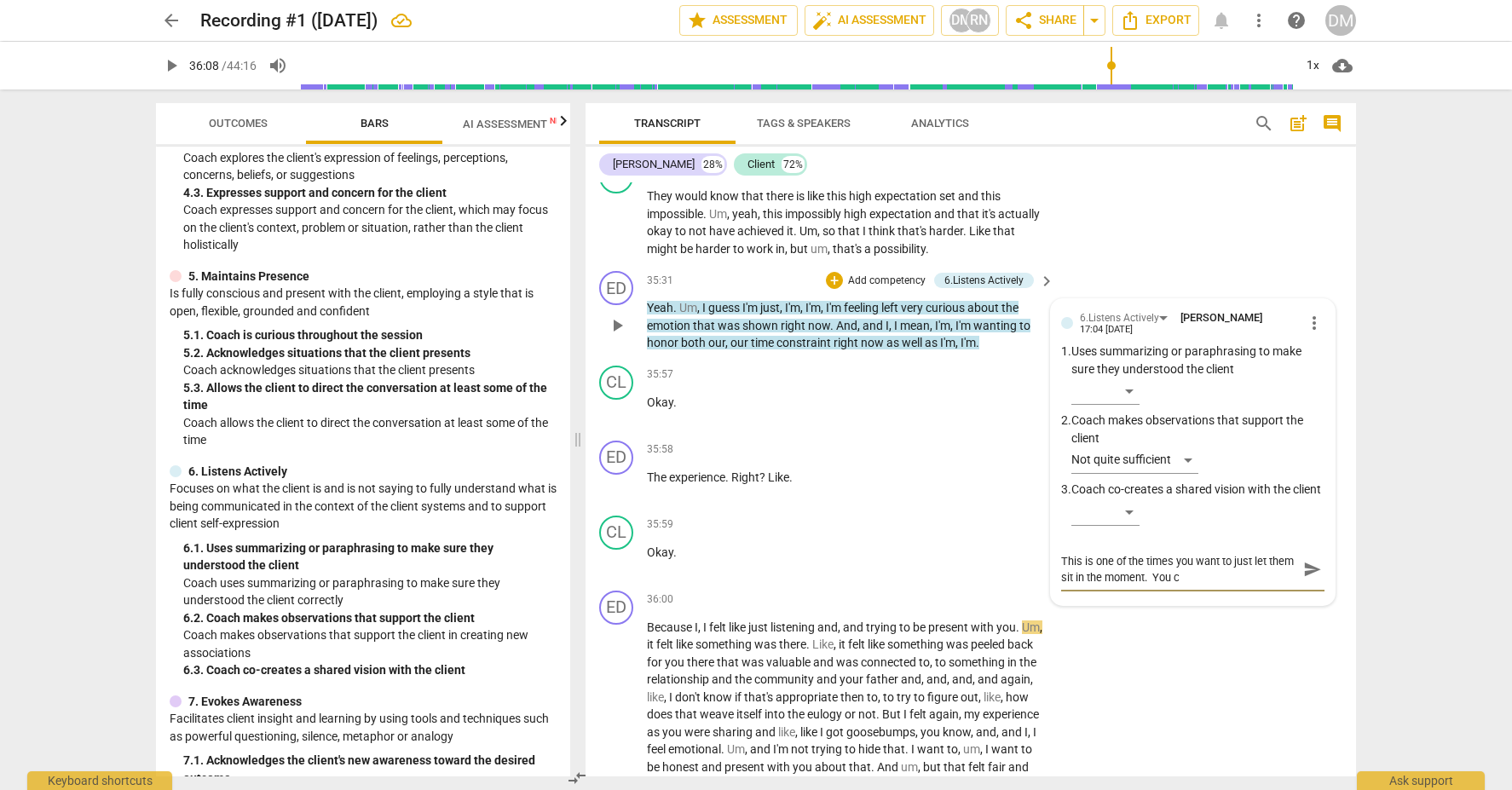
type textarea "This is one of the times you want to just let them sit in the moment. You ca"
type textarea "This is one of the times you want to just let them sit in the moment. You can"
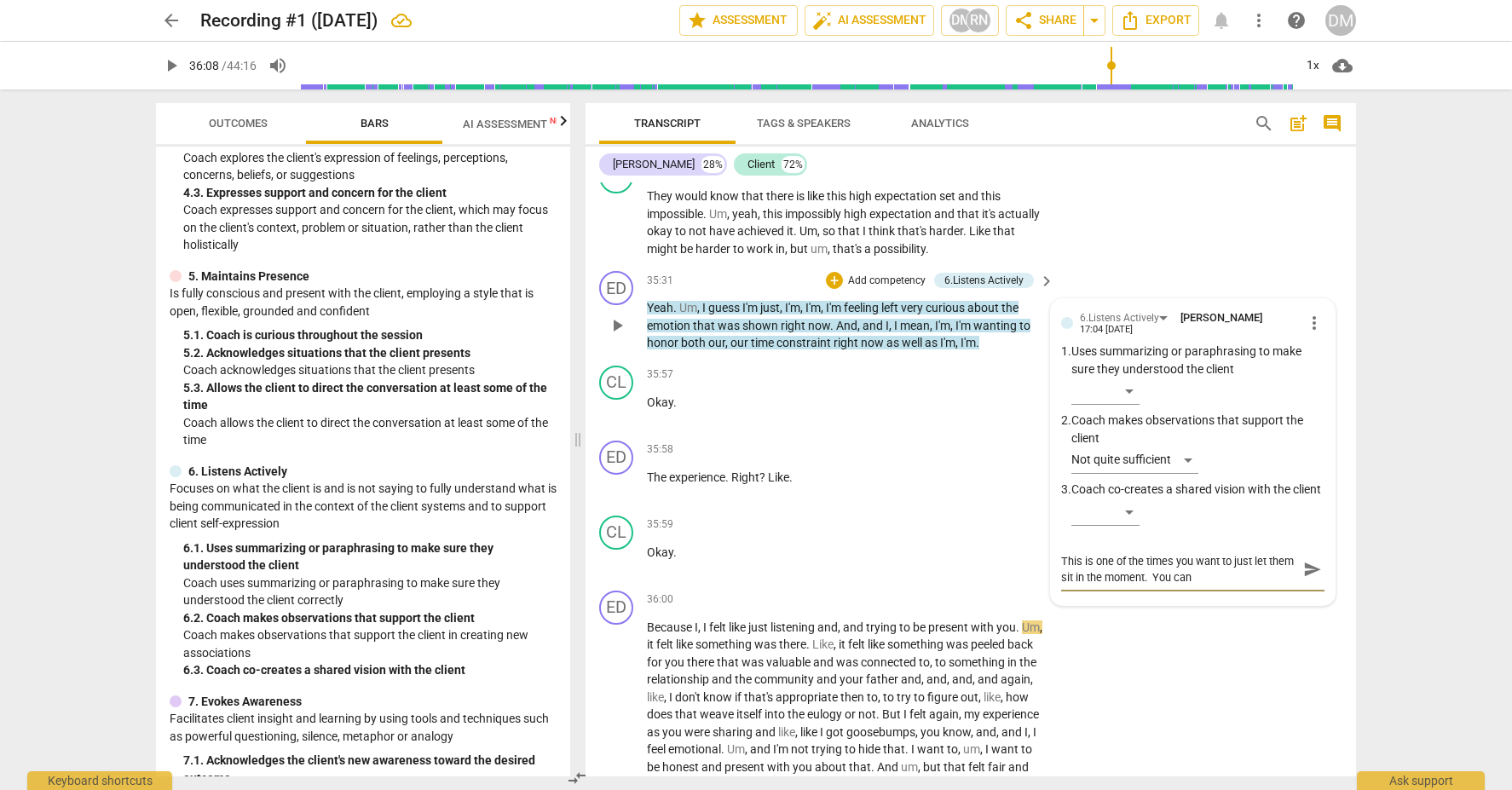
type textarea "This is one of the times you want to just let them sit in the moment. You can s"
click at [1313, 577] on span "send" at bounding box center [1312, 585] width 19 height 19
click at [1330, 169] on div "[PERSON_NAME] 28% Client 72%" at bounding box center [970, 164] width 743 height 29
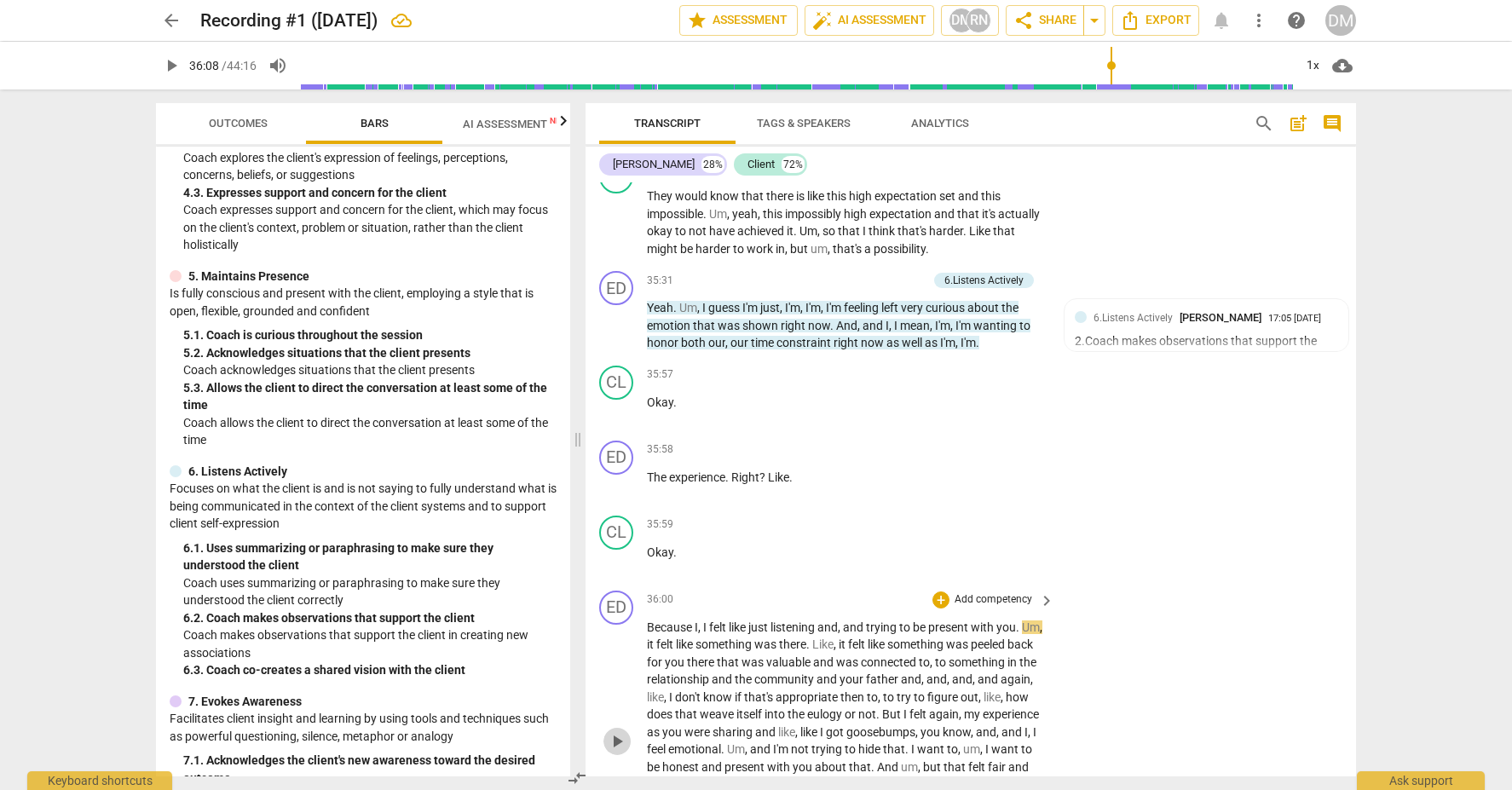
click at [623, 731] on span "play_arrow" at bounding box center [617, 741] width 21 height 21
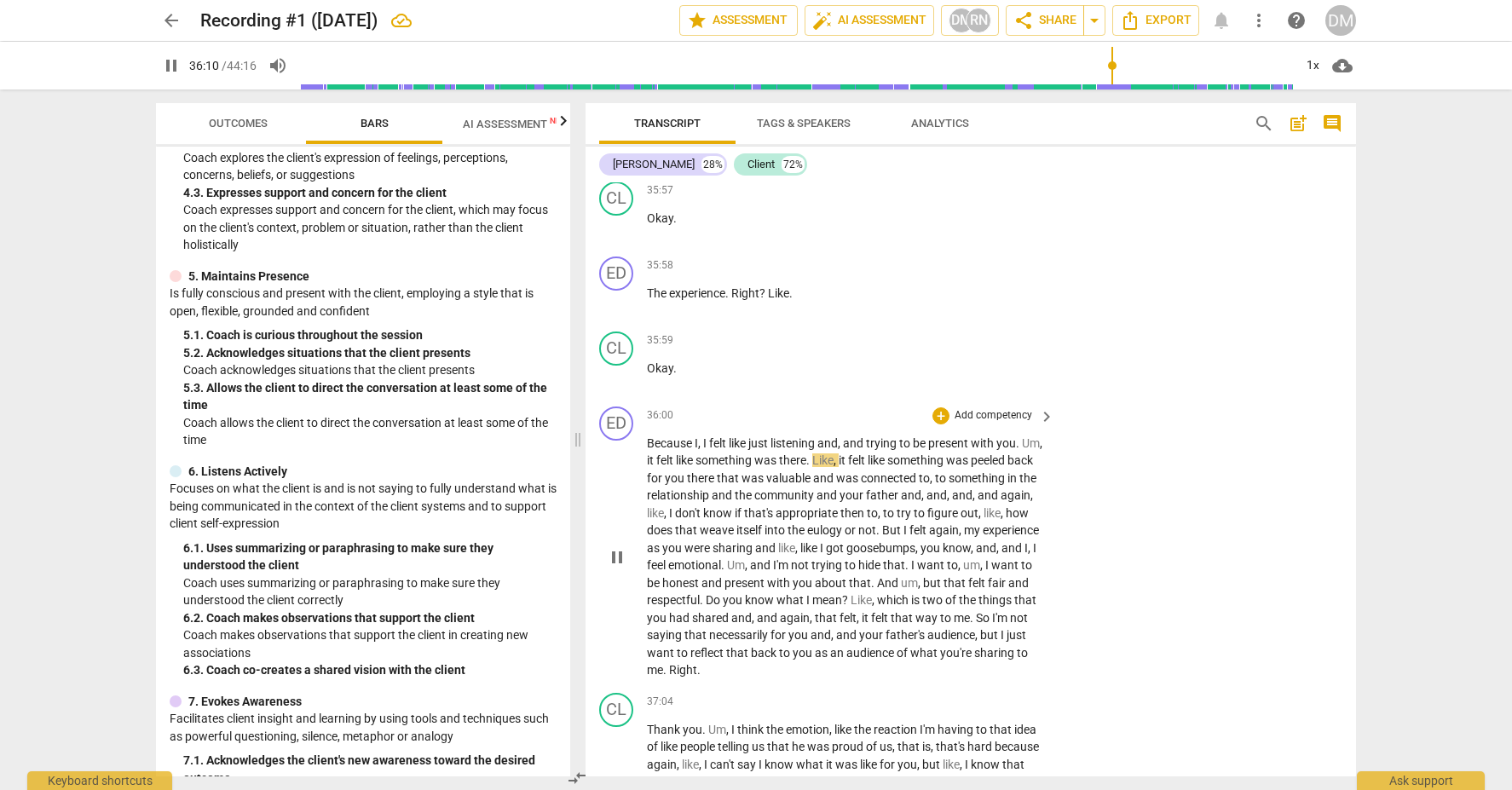
scroll to position [11160, 0]
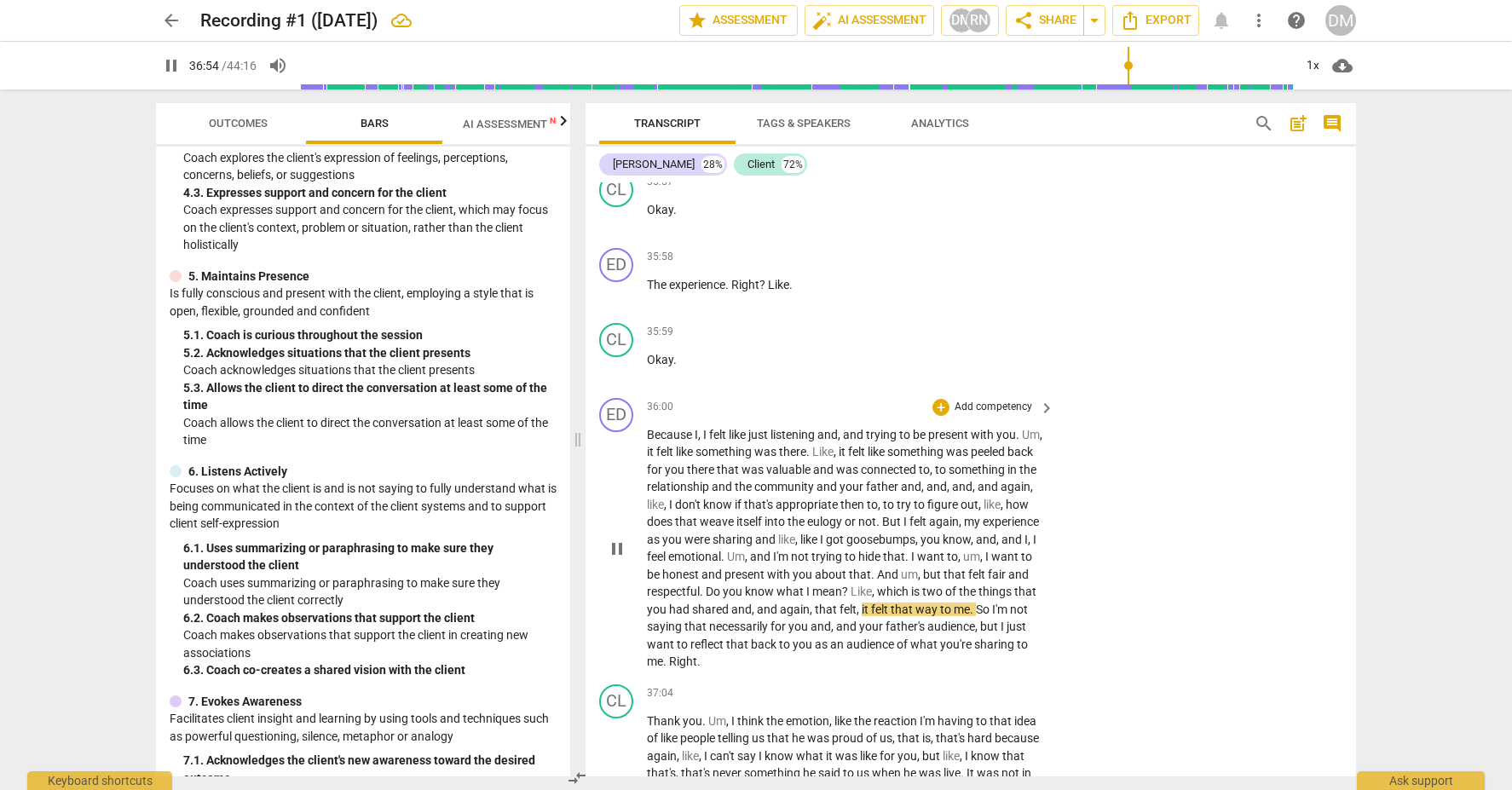
click at [1044, 398] on span "keyboard_arrow_right" at bounding box center [1047, 408] width 21 height 21
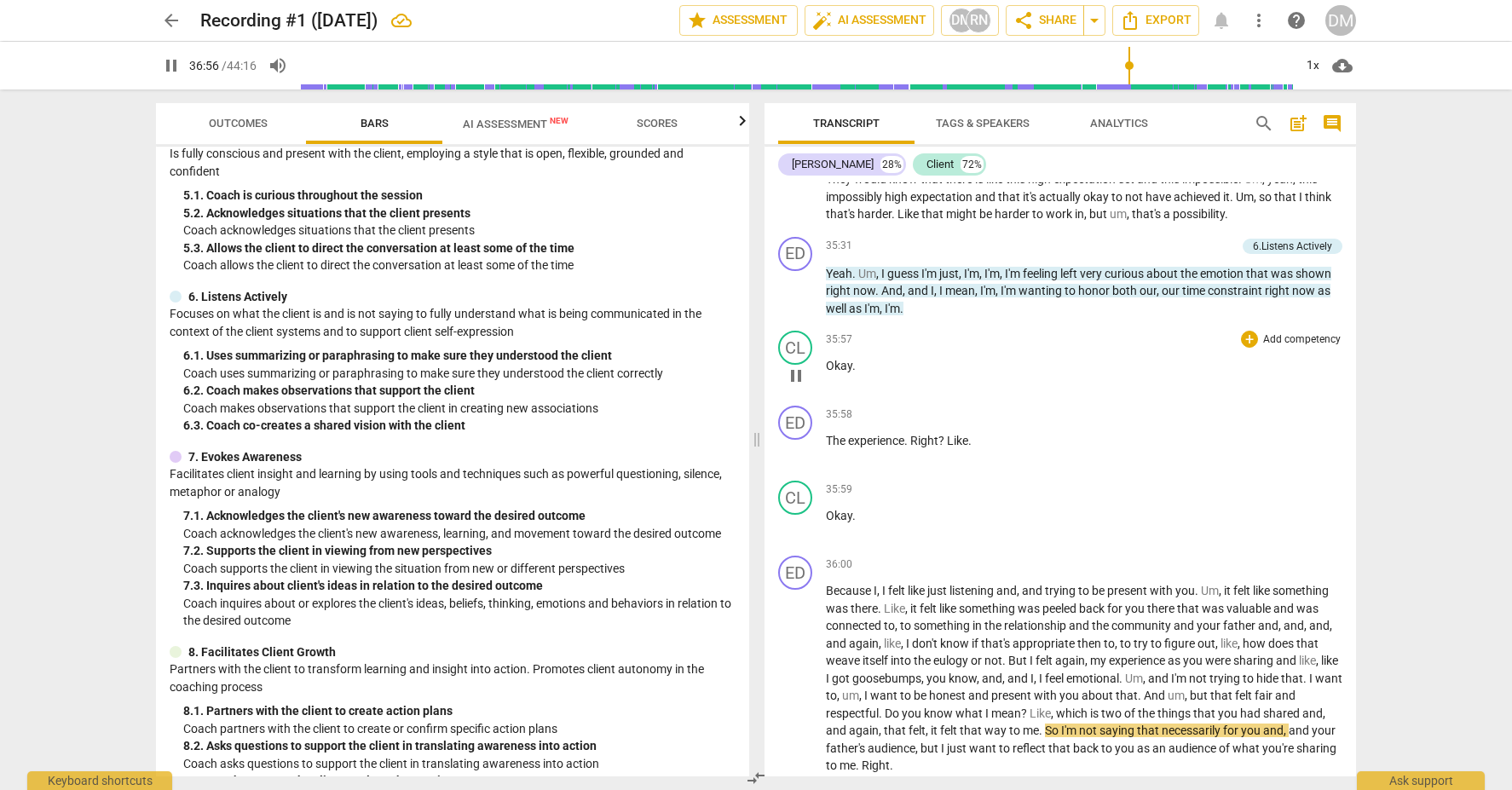
scroll to position [10117, 0]
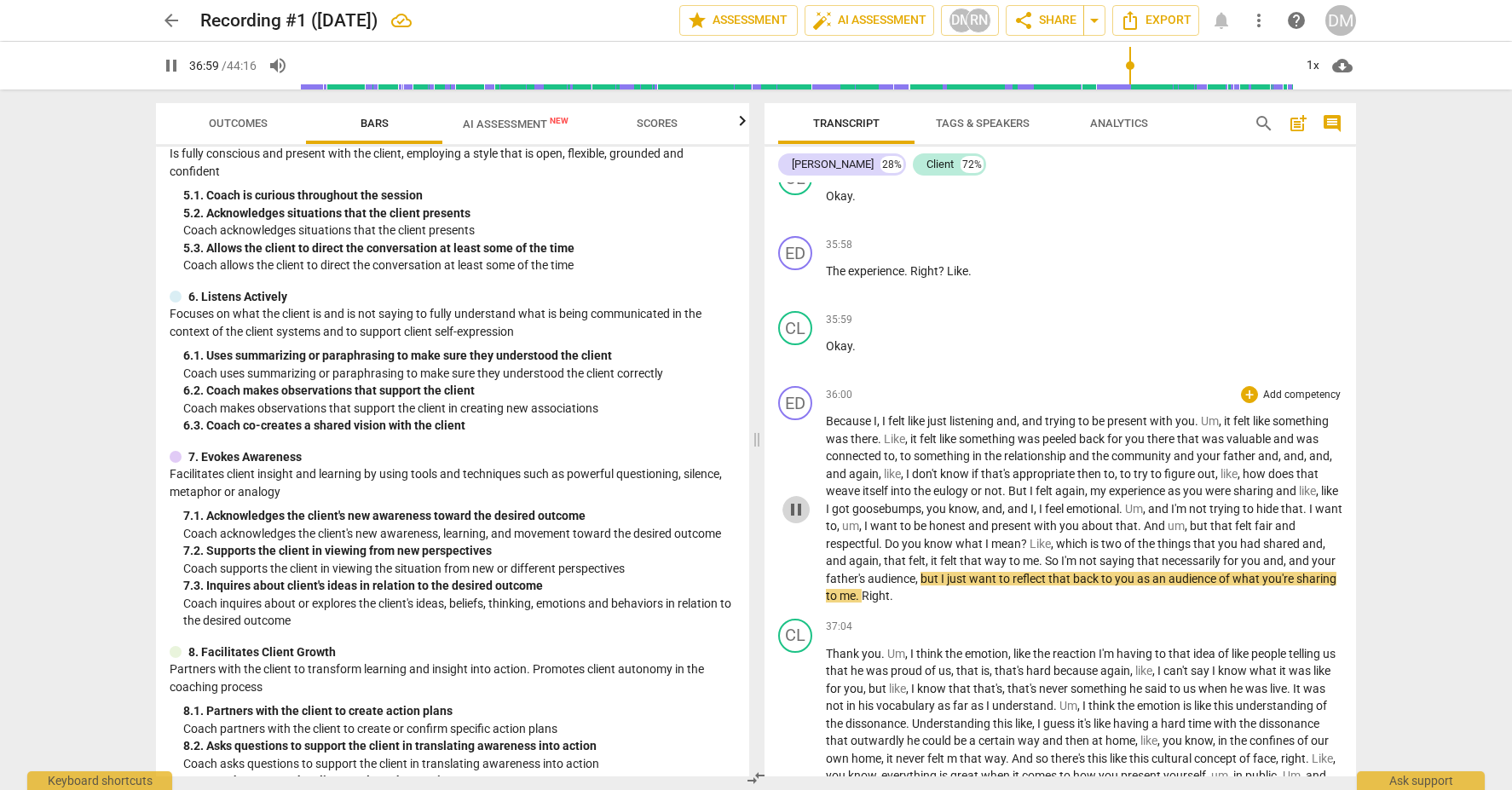
click at [792, 499] on span "pause" at bounding box center [796, 509] width 21 height 21
click at [1307, 388] on p "Add competency" at bounding box center [1301, 395] width 81 height 16
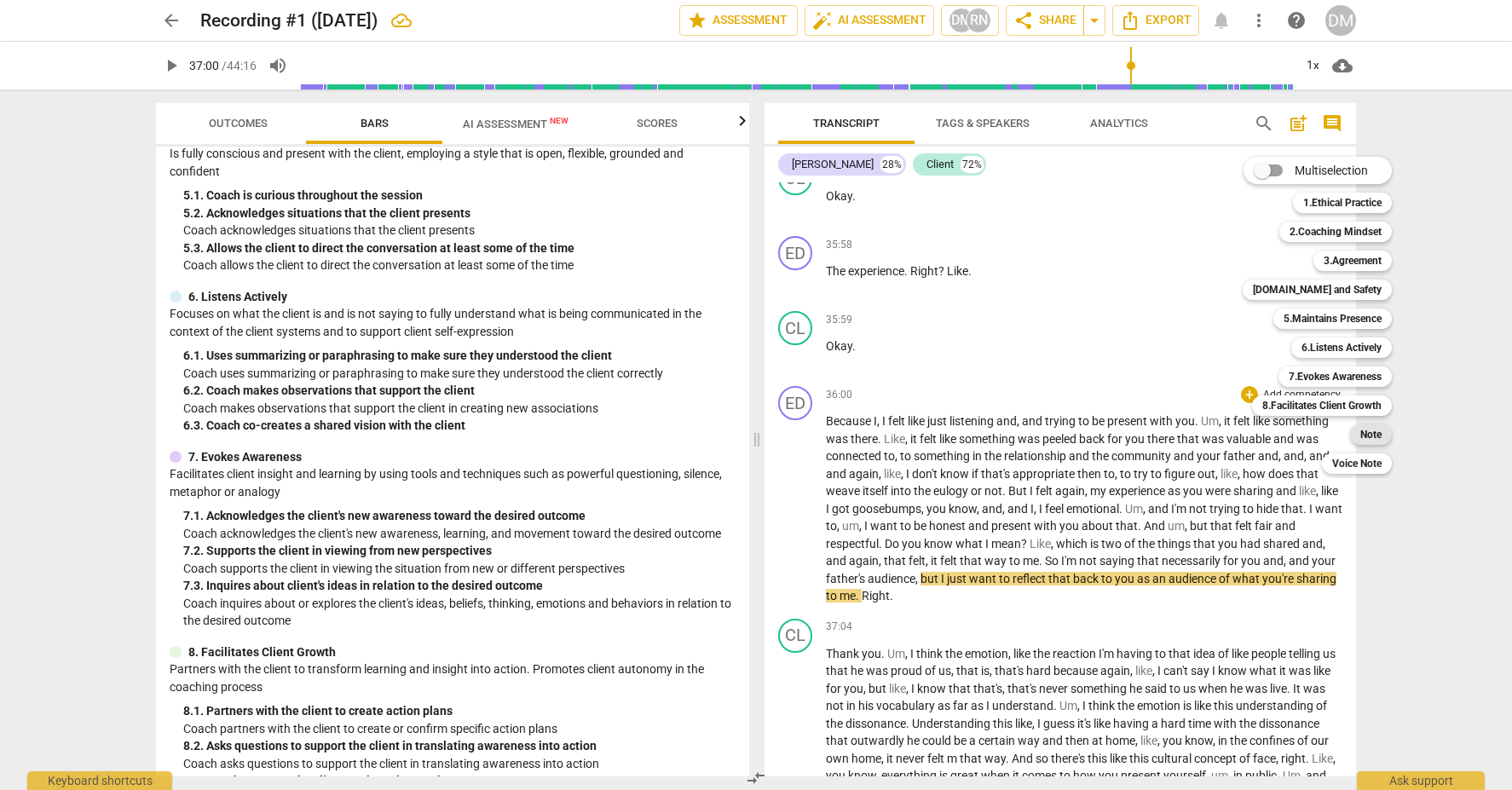
click at [1377, 440] on b "Note" at bounding box center [1371, 435] width 22 height 21
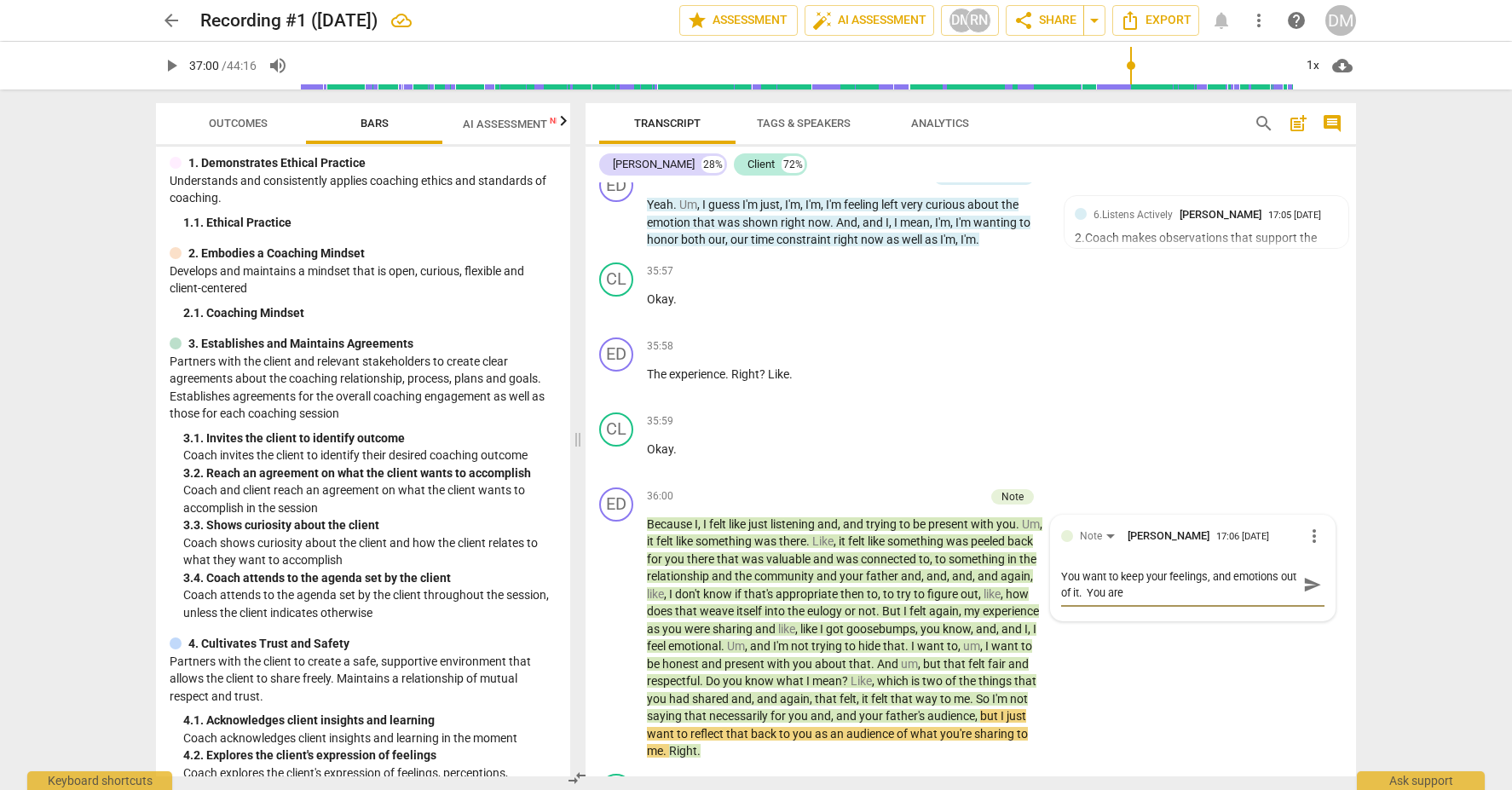
scroll to position [41, 0]
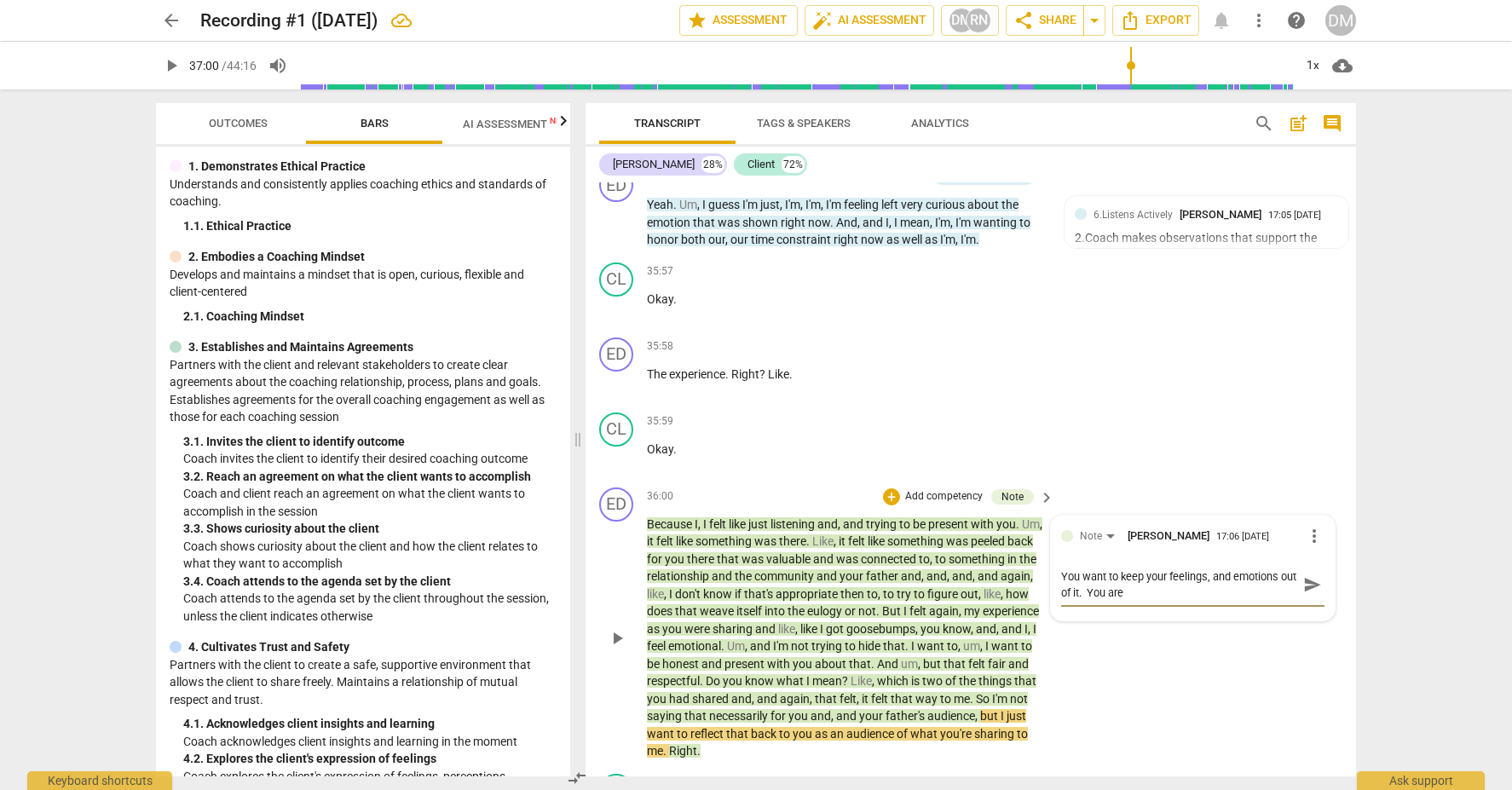
click at [1196, 569] on textarea "You want to keep your feelings, and emotions out of it. You are" at bounding box center [1179, 584] width 236 height 32
click at [1311, 582] on span "send" at bounding box center [1312, 591] width 19 height 19
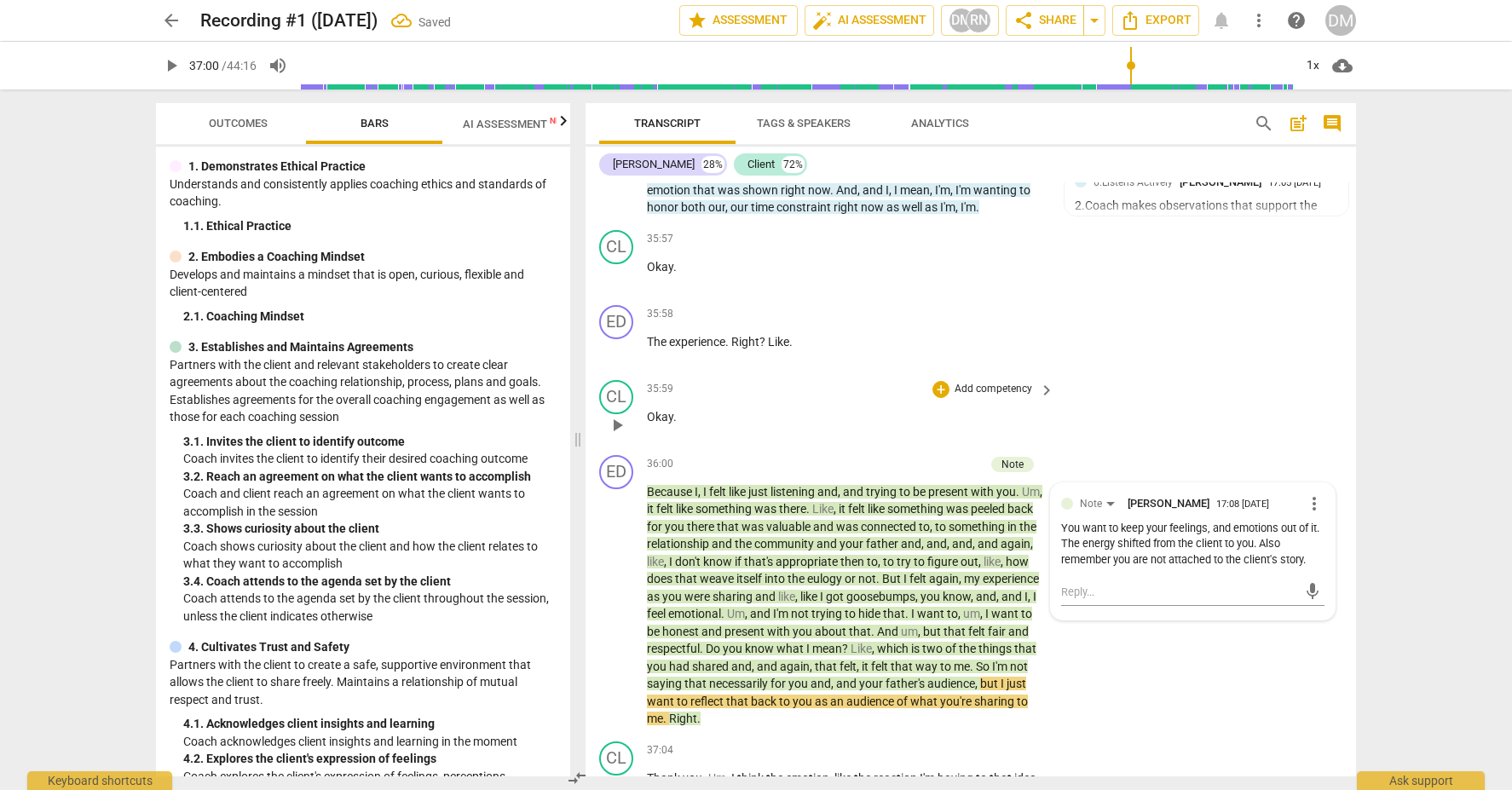
scroll to position [11125, 0]
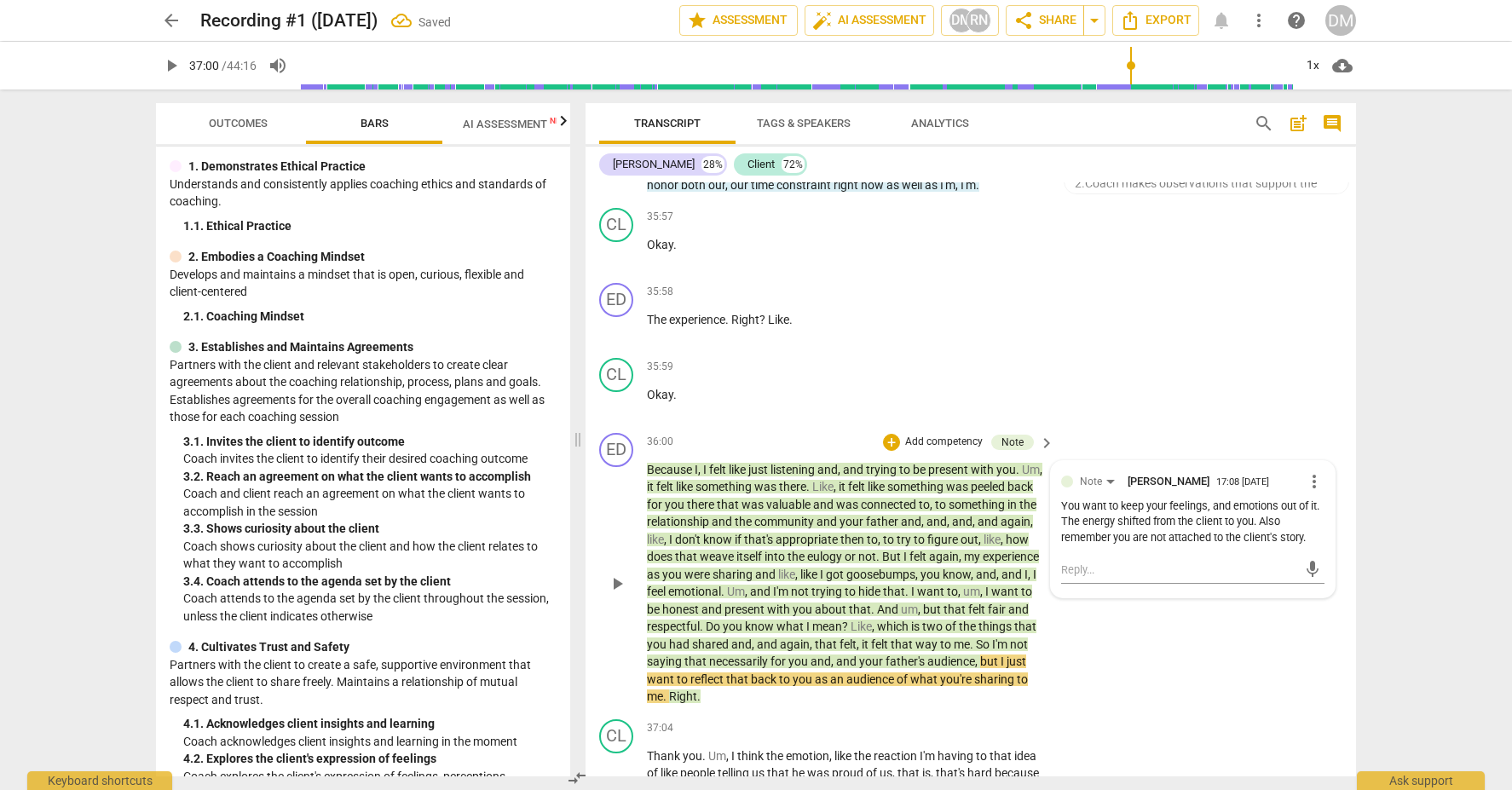
click at [615, 574] on span "play_arrow" at bounding box center [617, 583] width 21 height 21
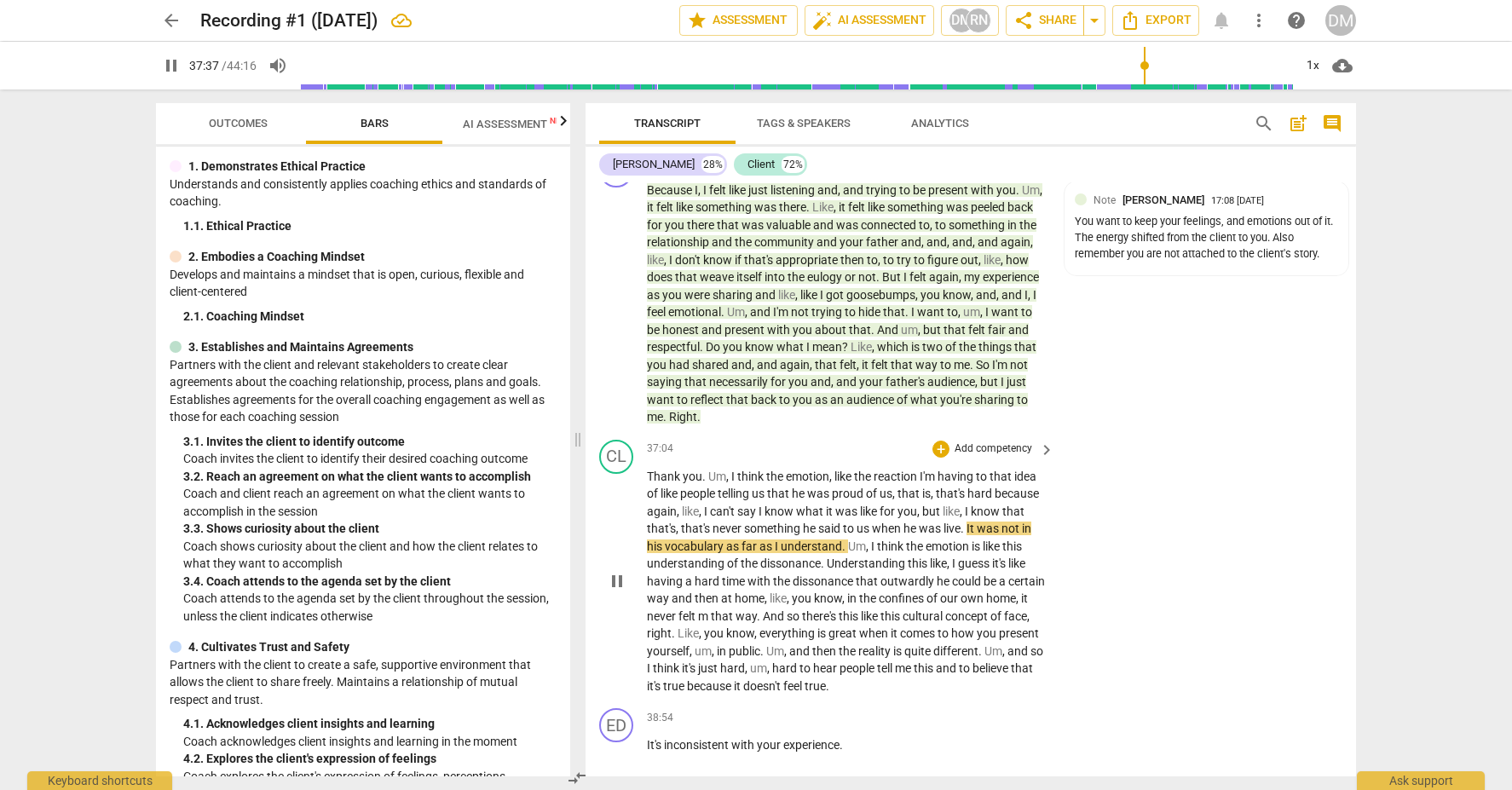
scroll to position [11408, 0]
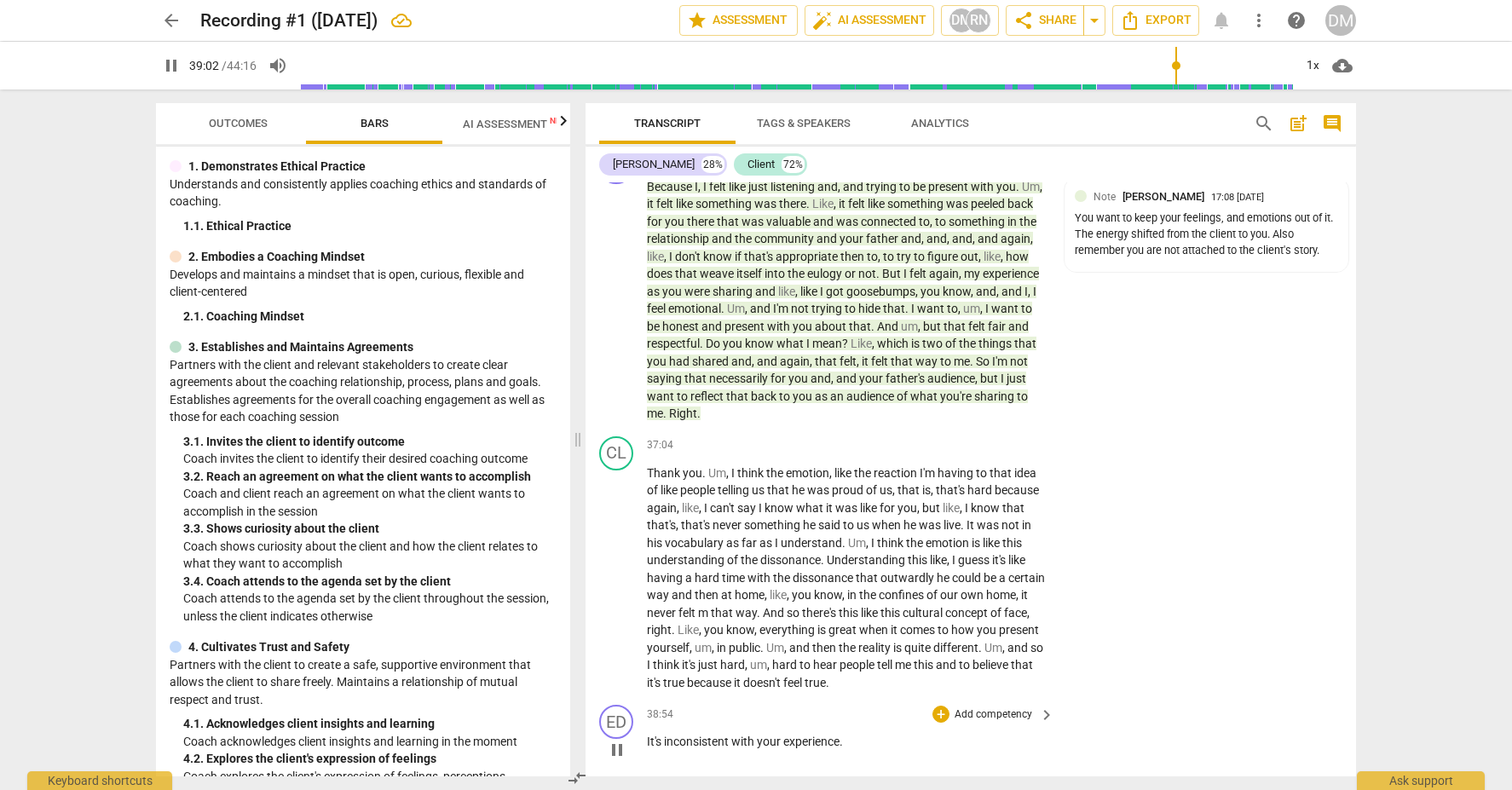
click at [1045, 705] on span "keyboard_arrow_right" at bounding box center [1047, 715] width 21 height 21
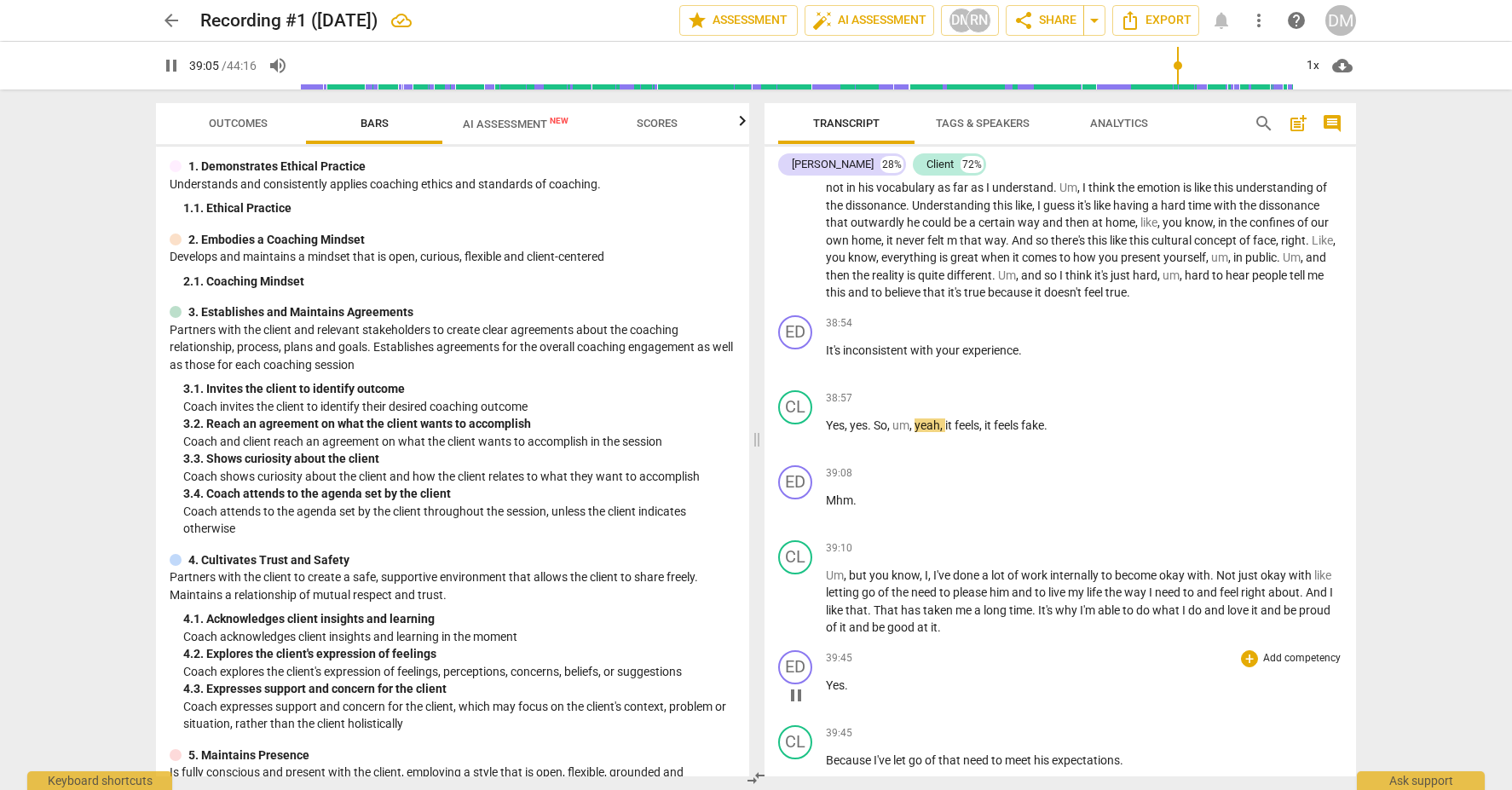
scroll to position [10698, 0]
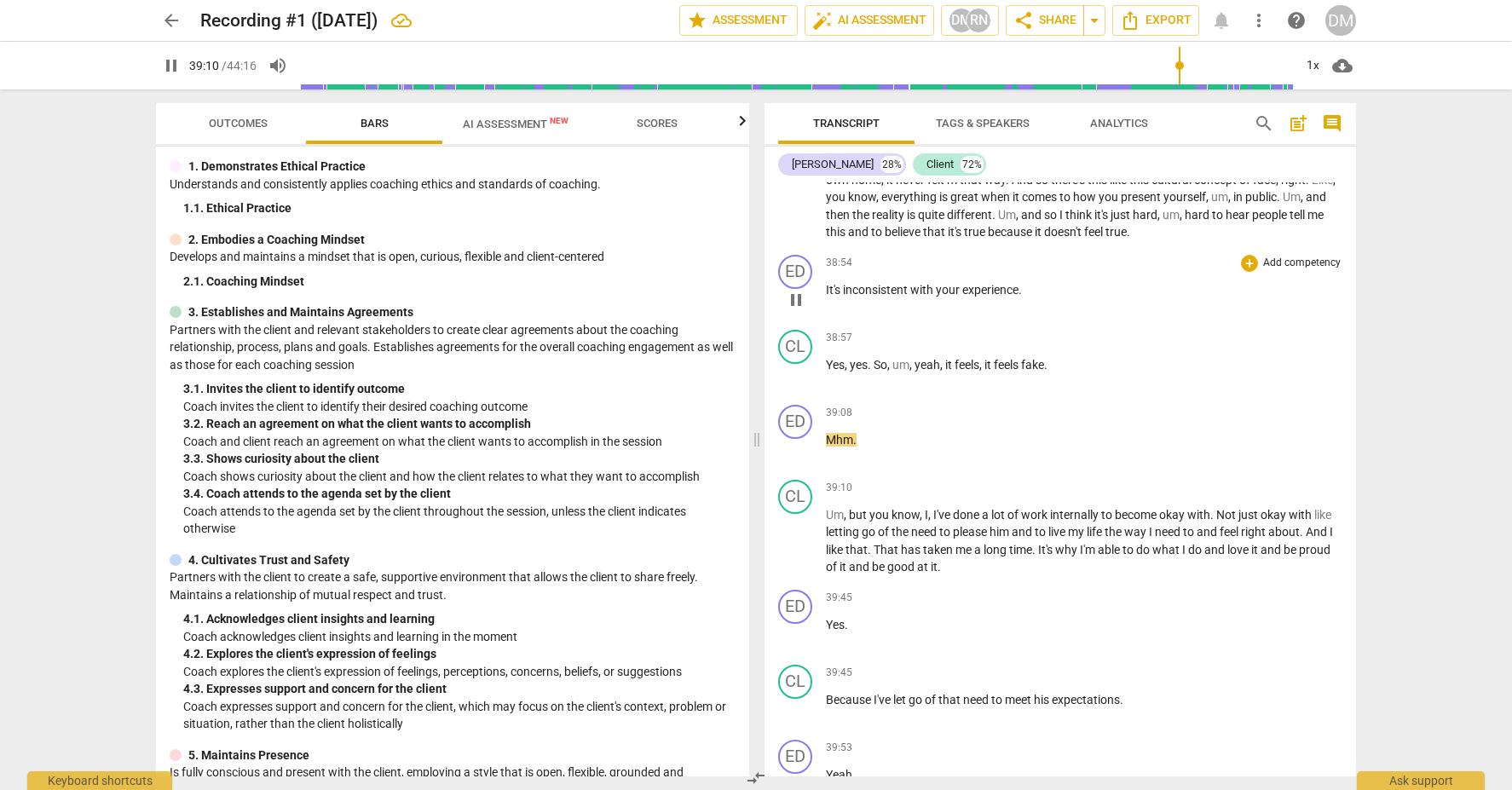
click at [794, 290] on span "pause" at bounding box center [796, 300] width 21 height 21
click at [1197, 255] on div "38:54 + Add competency keyboard_arrow_right It's inconsistent with your experie…" at bounding box center [1085, 285] width 517 height 62
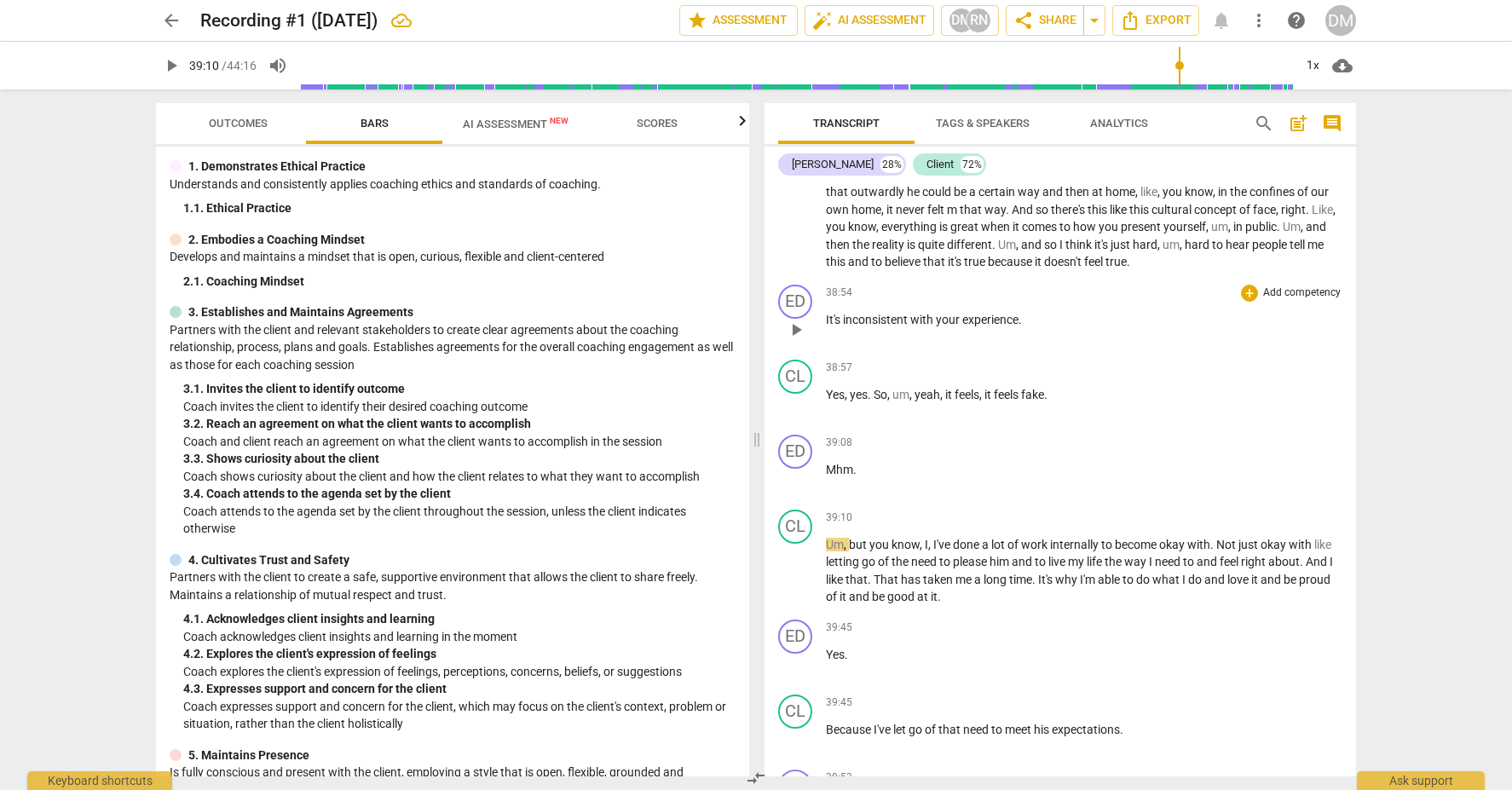
scroll to position [10665, 0]
click at [1282, 289] on p "Add competency" at bounding box center [1301, 297] width 81 height 16
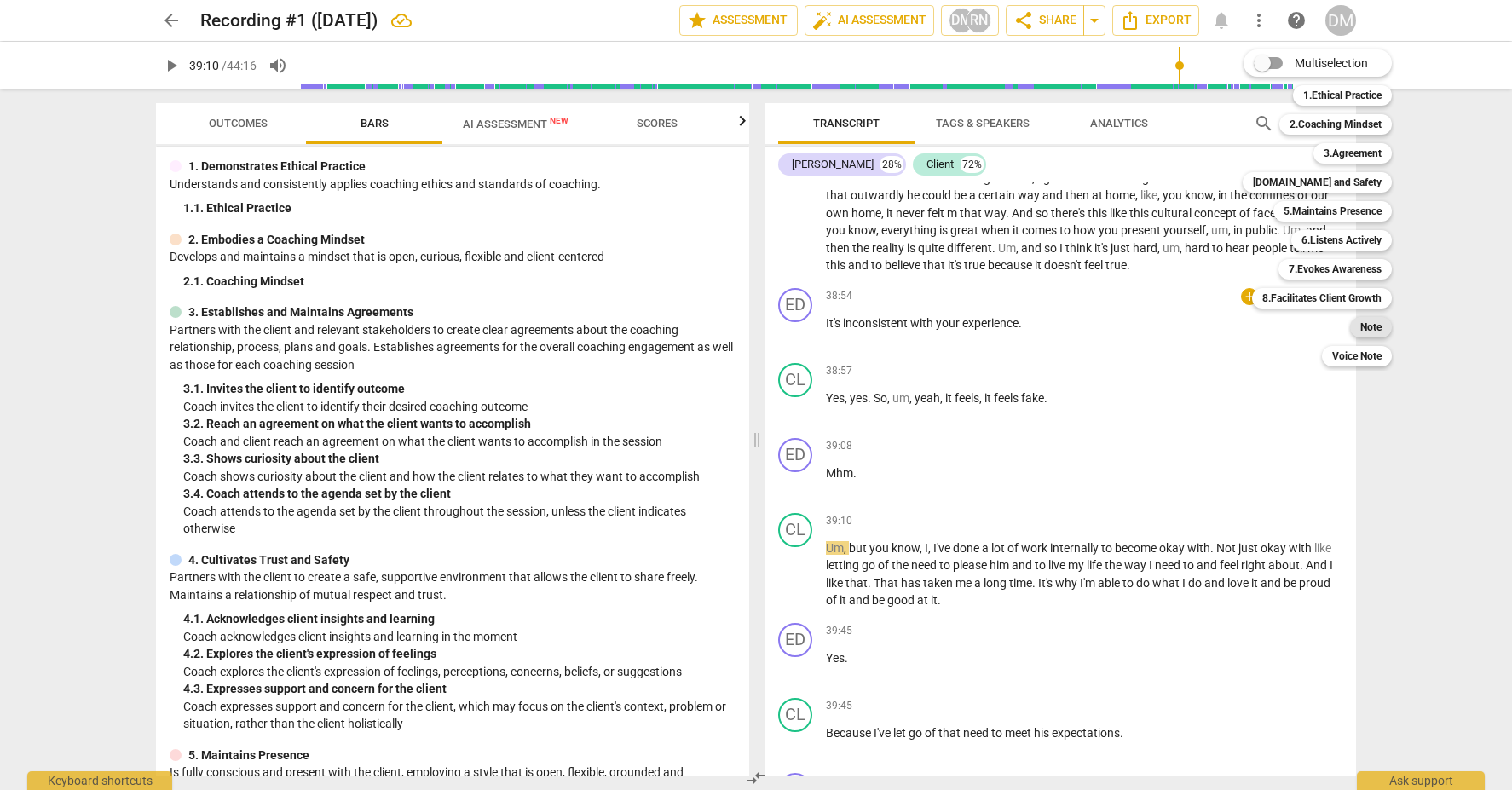
click at [1372, 327] on b "Note" at bounding box center [1371, 327] width 22 height 21
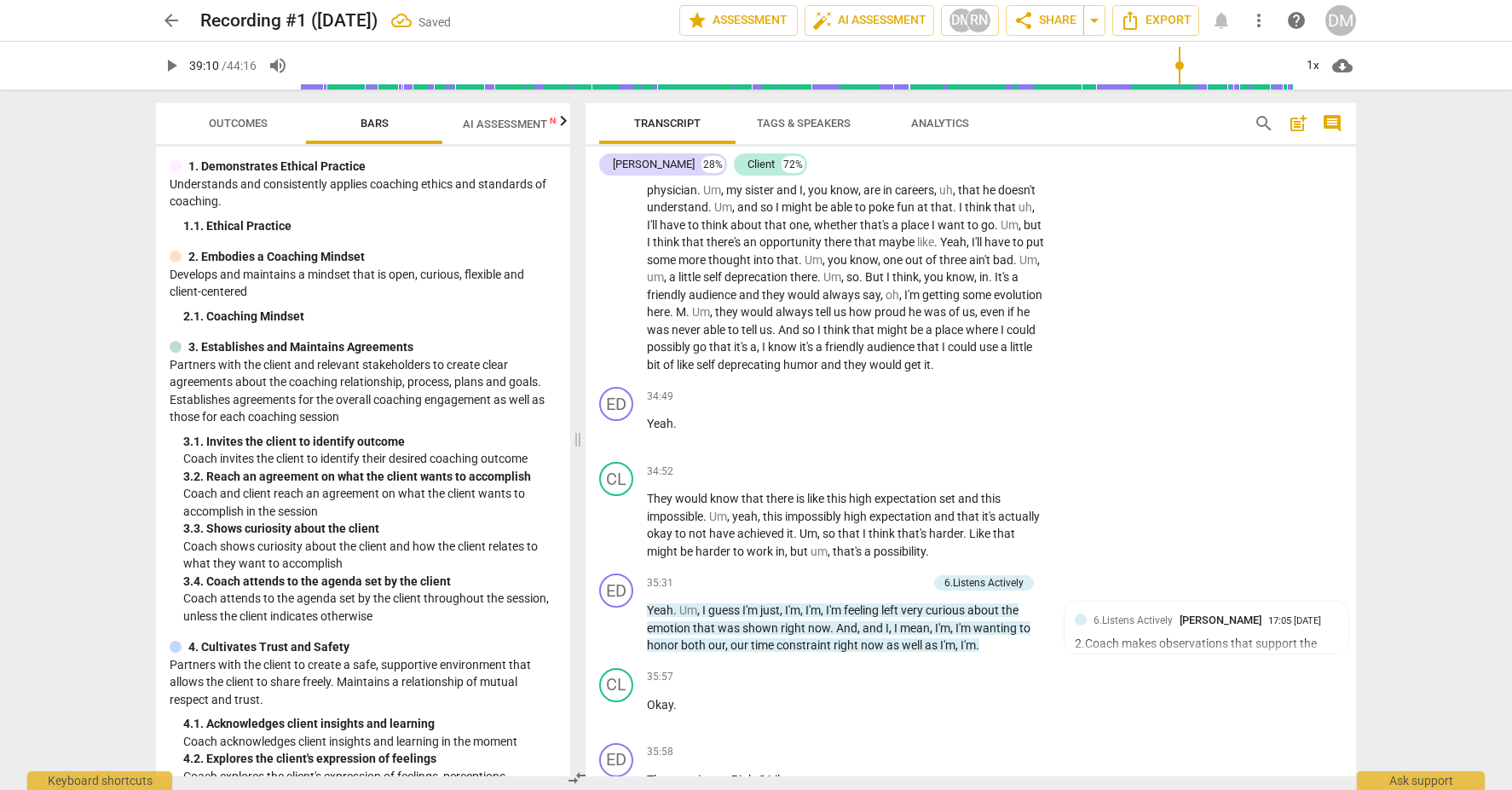
scroll to position [11614, 0]
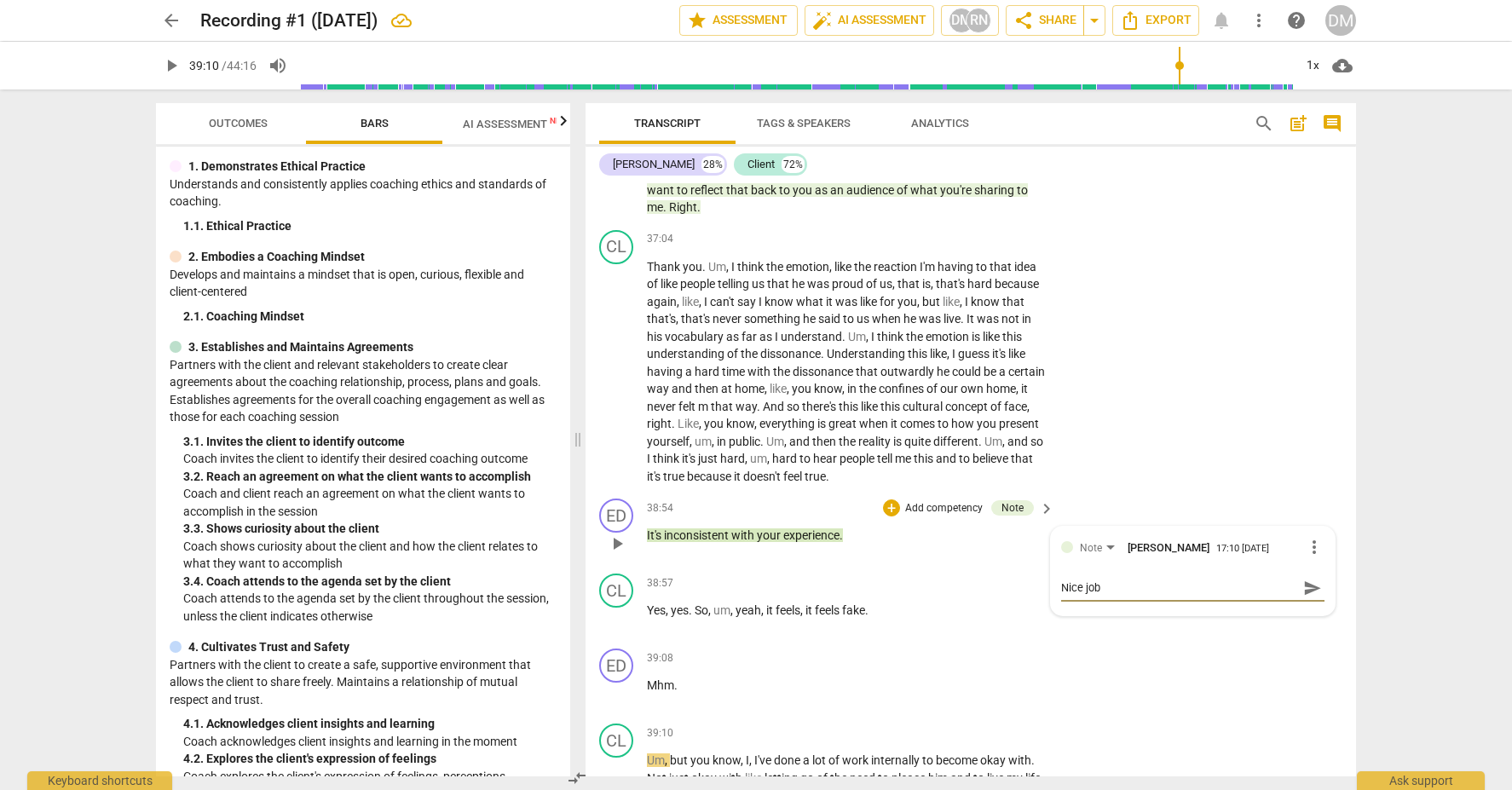
click at [1310, 536] on span "more_vert" at bounding box center [1314, 546] width 21 height 21
click at [1336, 475] on li "Delete" at bounding box center [1328, 471] width 59 height 32
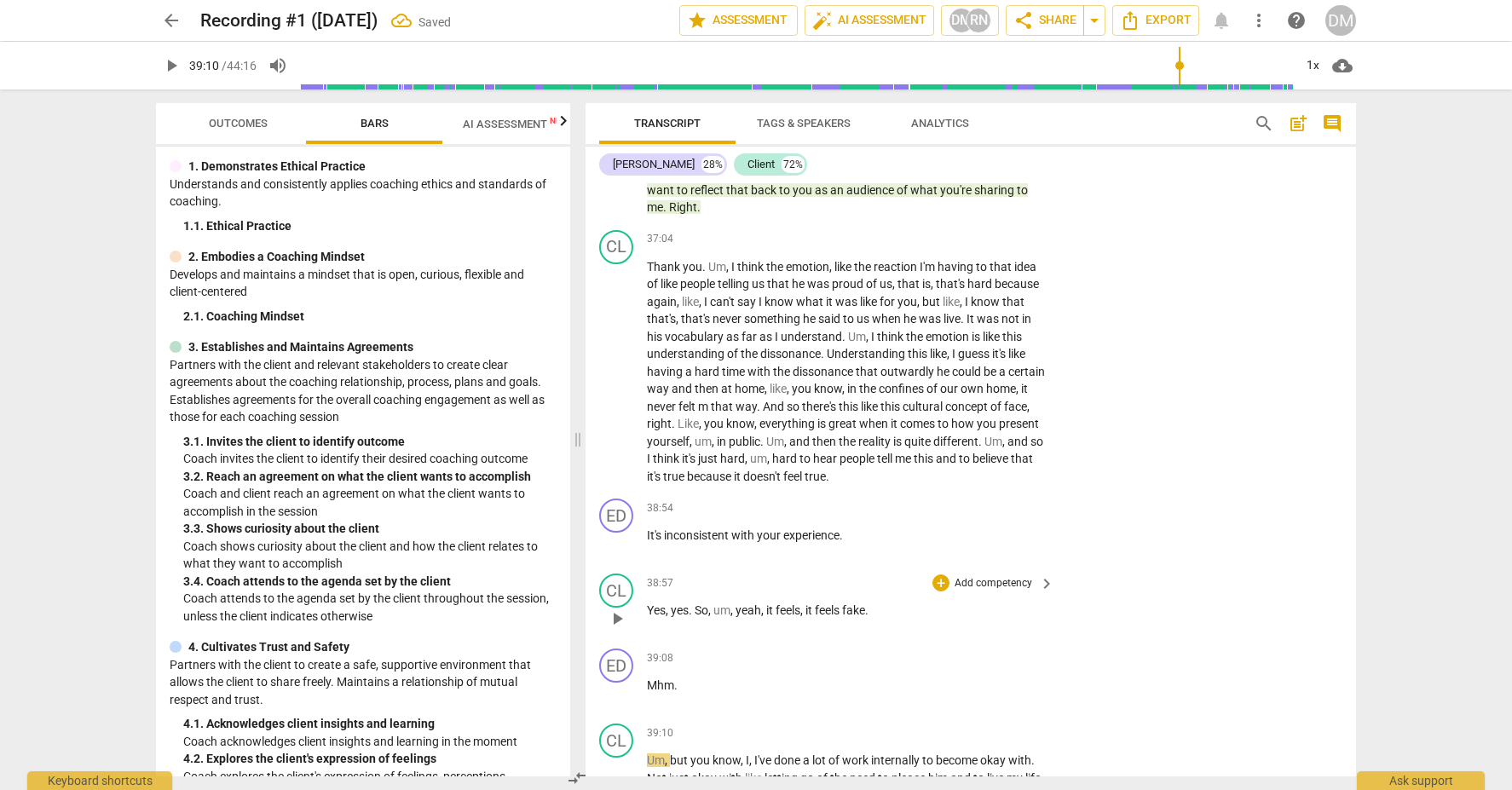
click at [620, 609] on span "play_arrow" at bounding box center [617, 619] width 21 height 21
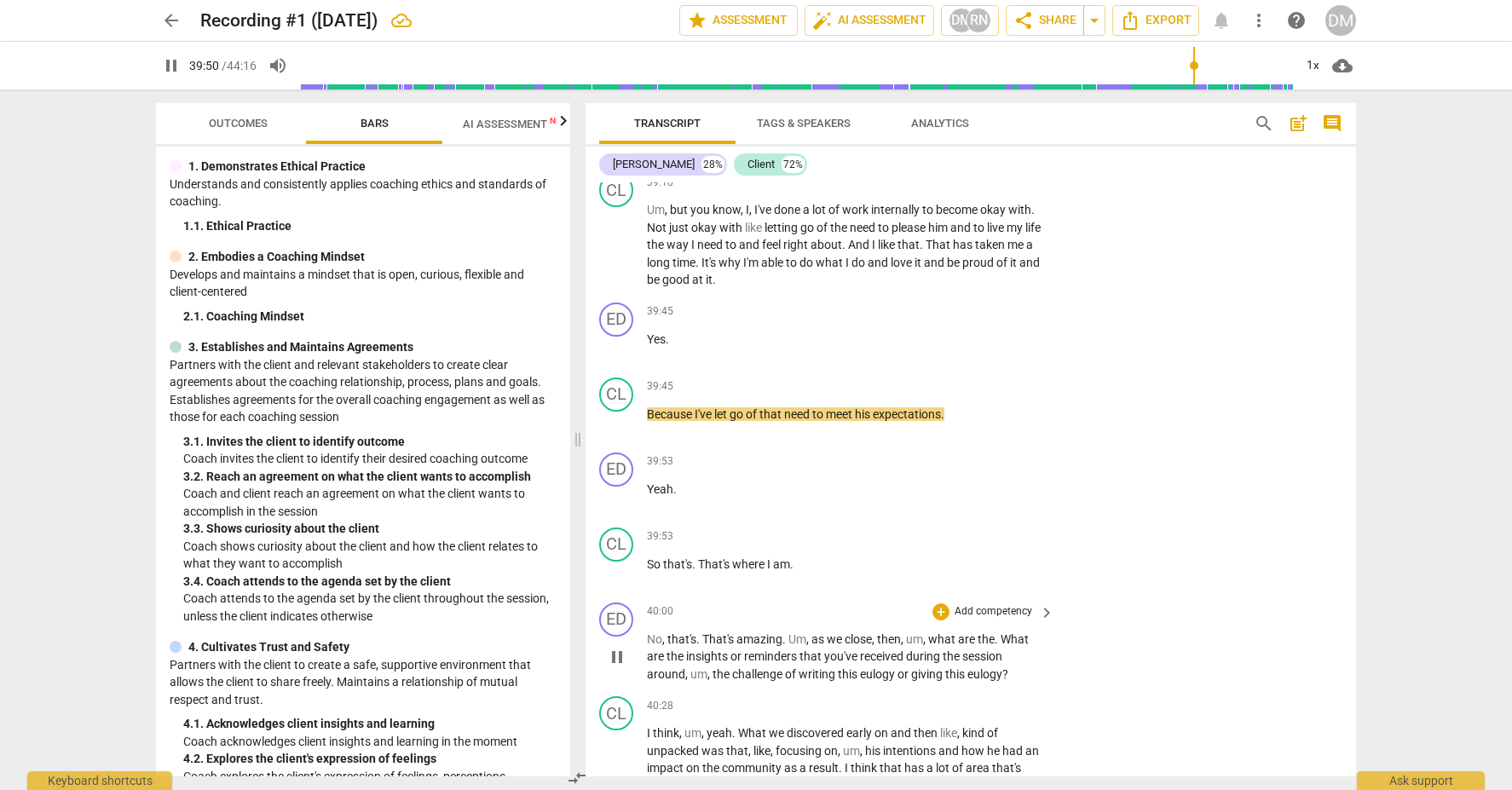
scroll to position [12168, 0]
click at [1043, 599] on span "keyboard_arrow_right" at bounding box center [1047, 609] width 21 height 21
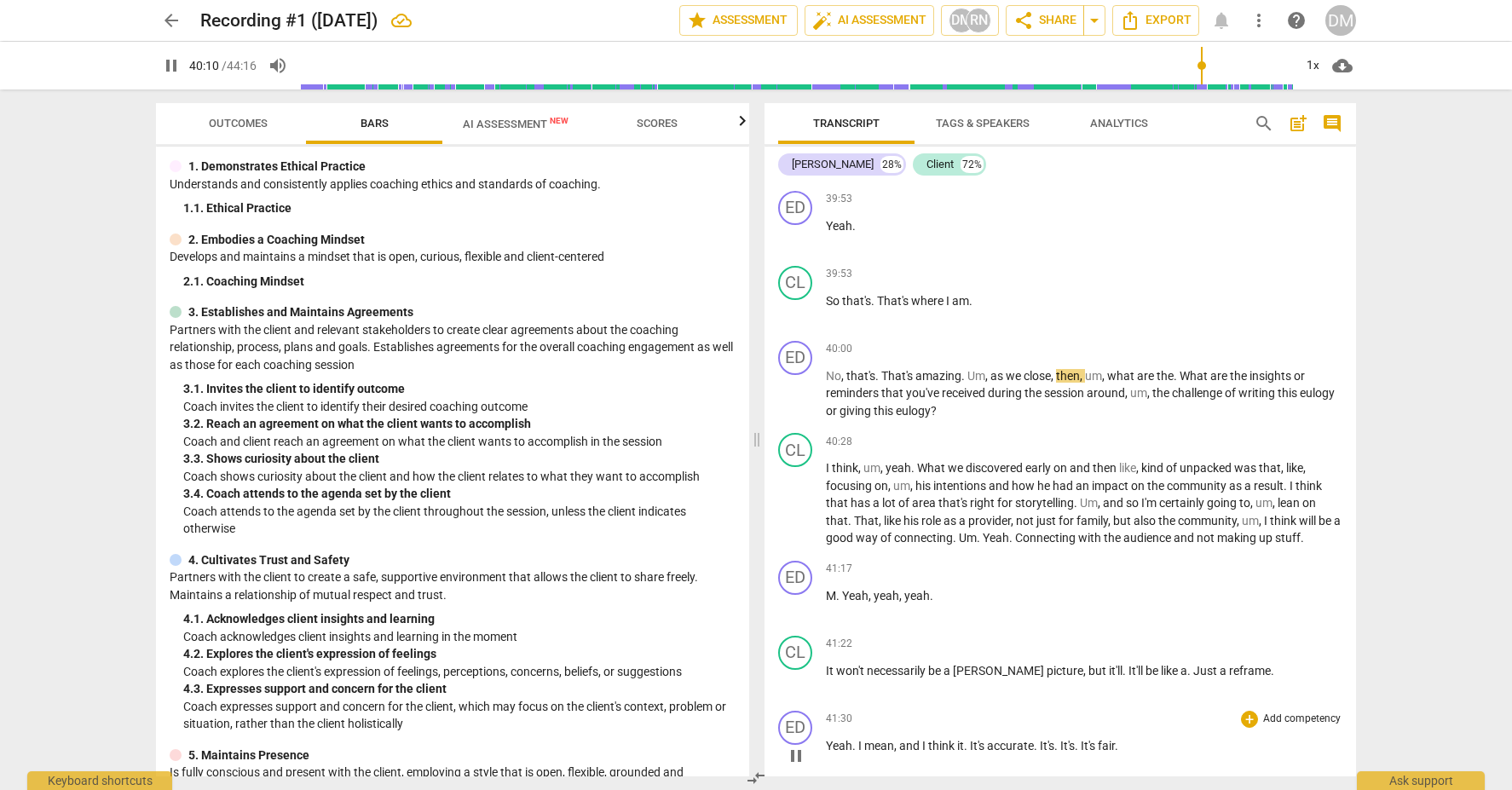
scroll to position [11223, 0]
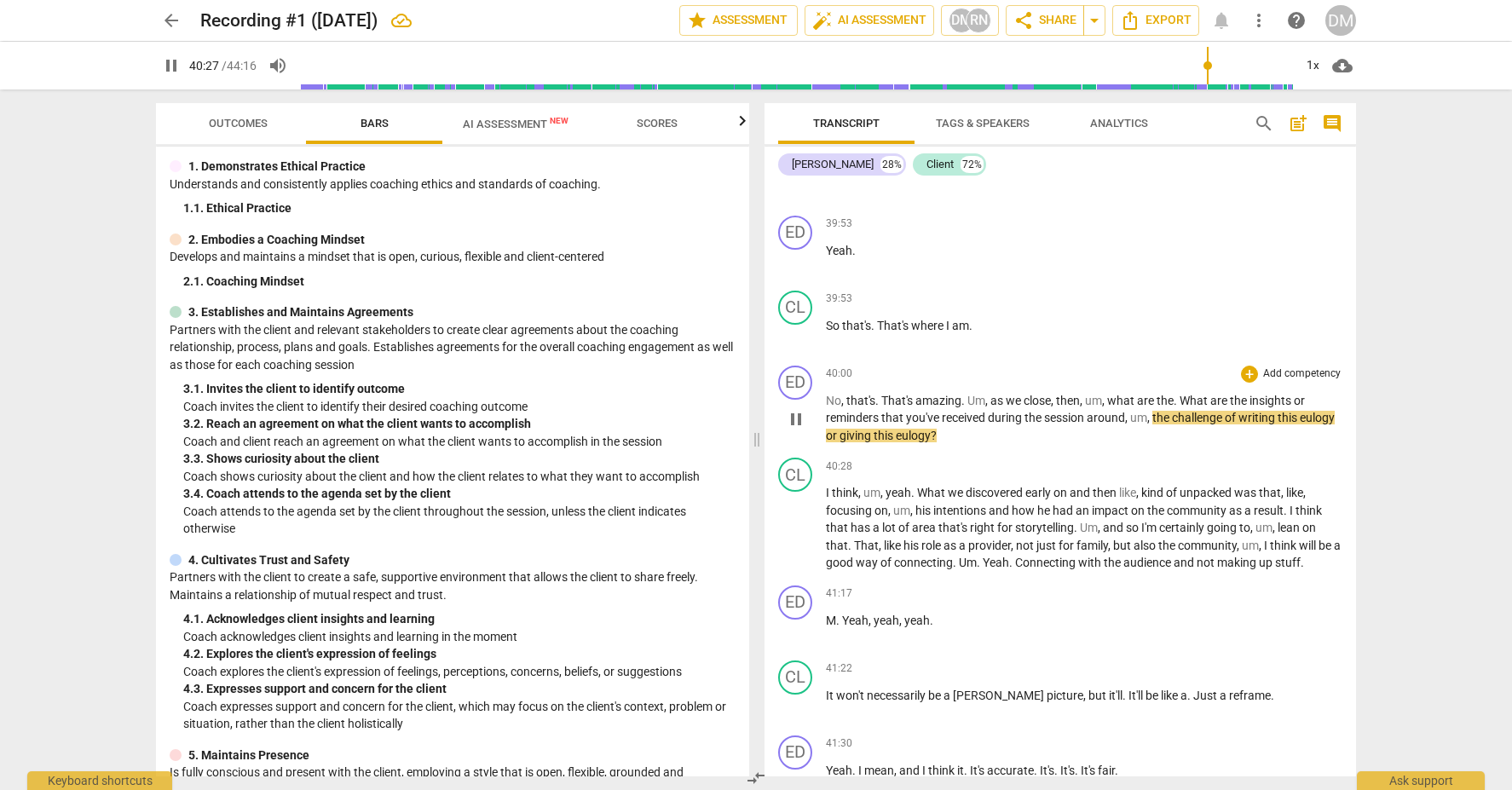
click at [1312, 366] on p "Add competency" at bounding box center [1301, 374] width 81 height 16
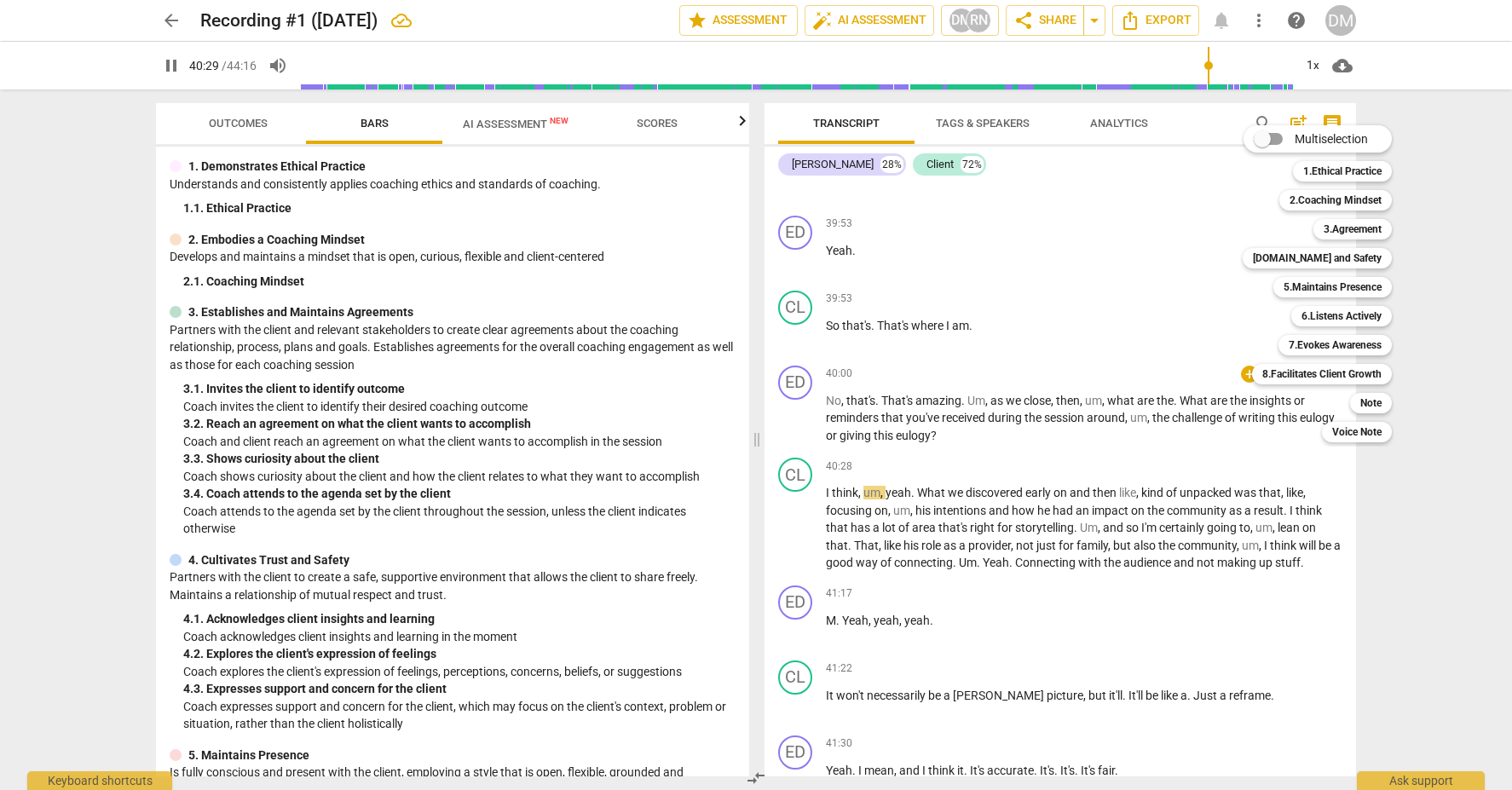
click at [802, 437] on div at bounding box center [756, 395] width 1512 height 790
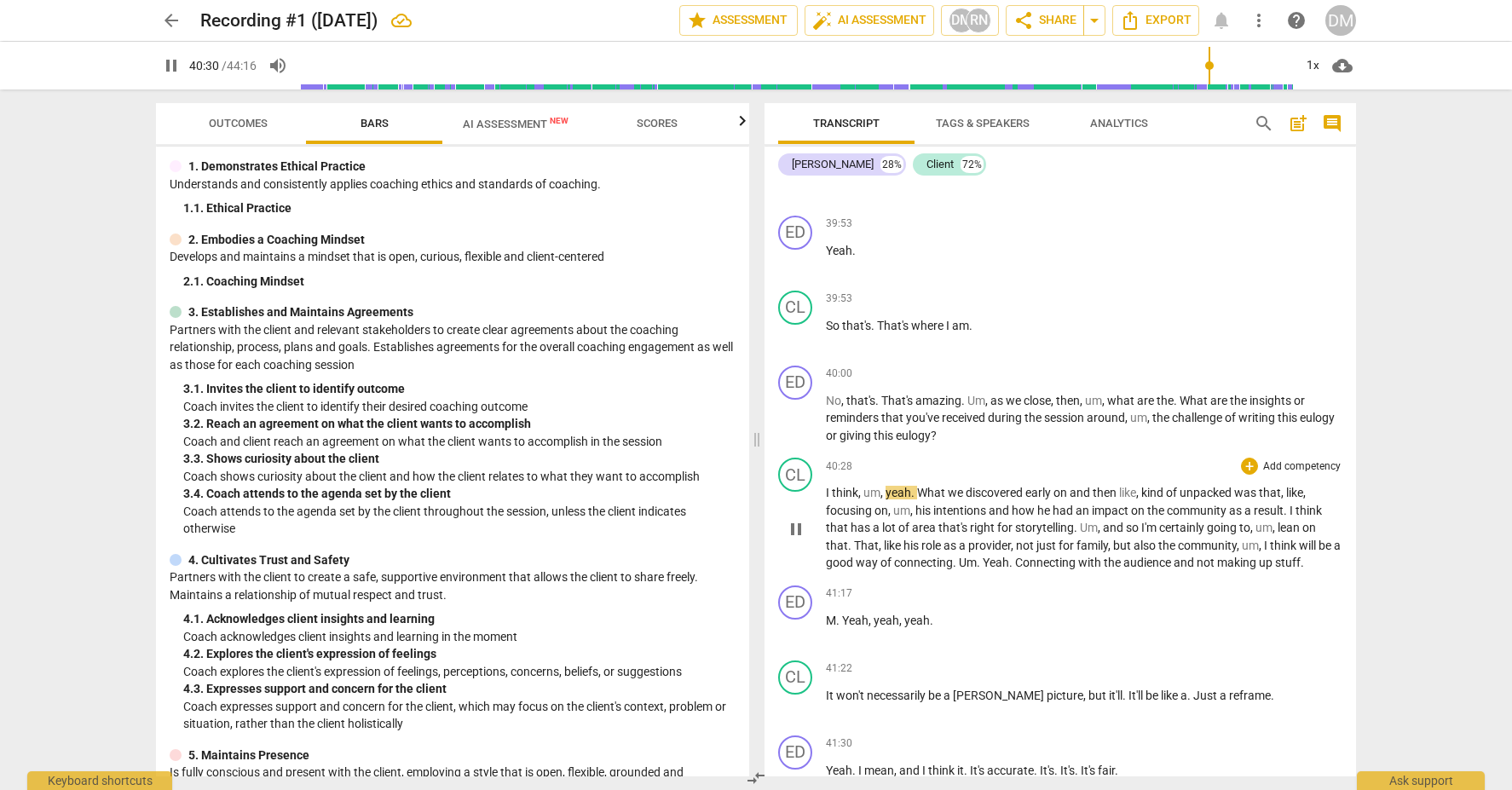
click at [807, 491] on div "play_arrow pause" at bounding box center [804, 529] width 43 height 75
click at [790, 519] on span "pause" at bounding box center [796, 529] width 21 height 21
click at [1308, 366] on p "Add competency" at bounding box center [1301, 374] width 81 height 16
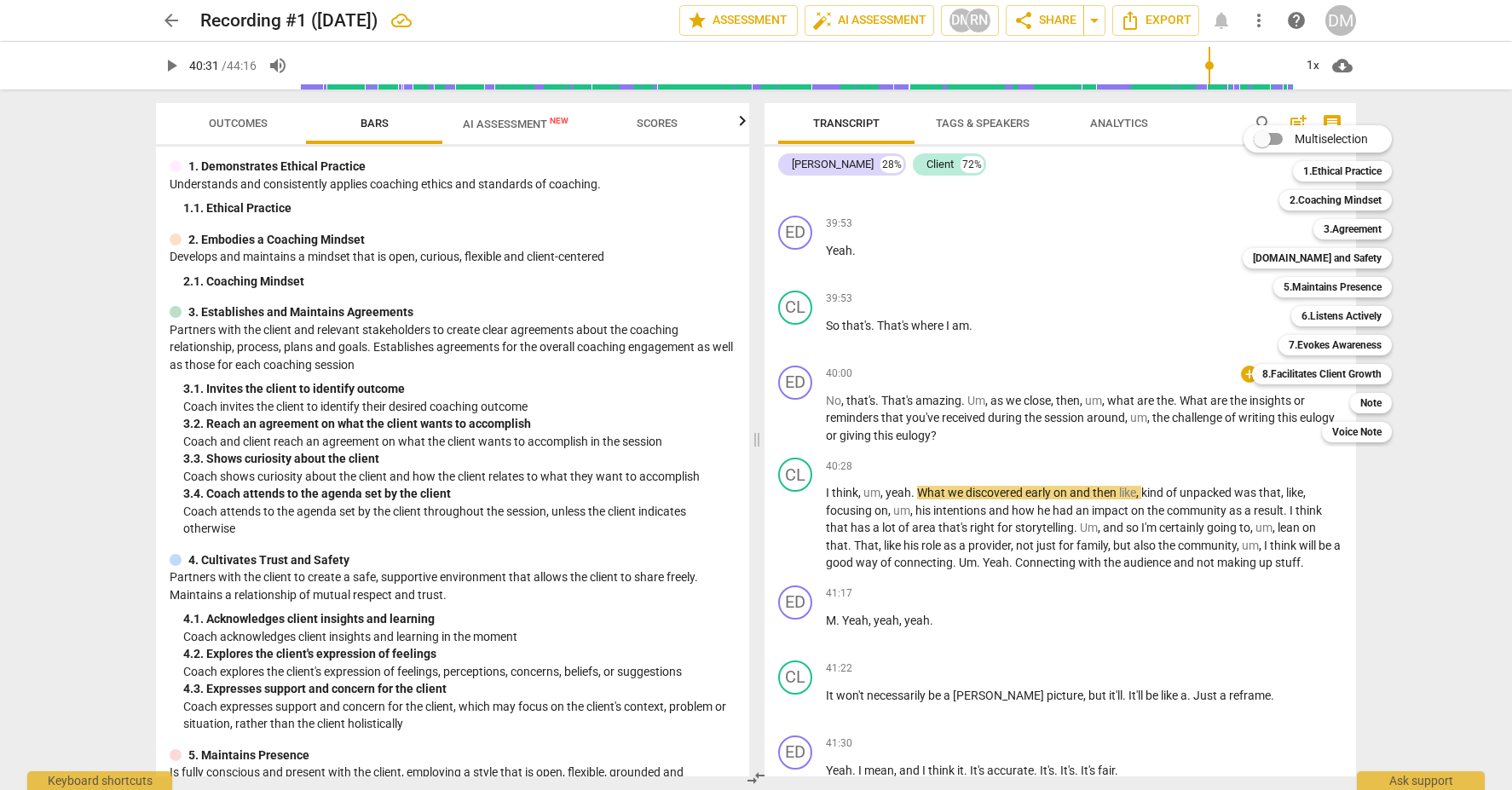
drag, startPoint x: 745, startPoint y: 405, endPoint x: 734, endPoint y: 531, distance: 126.5
click at [729, 546] on div at bounding box center [756, 395] width 1512 height 790
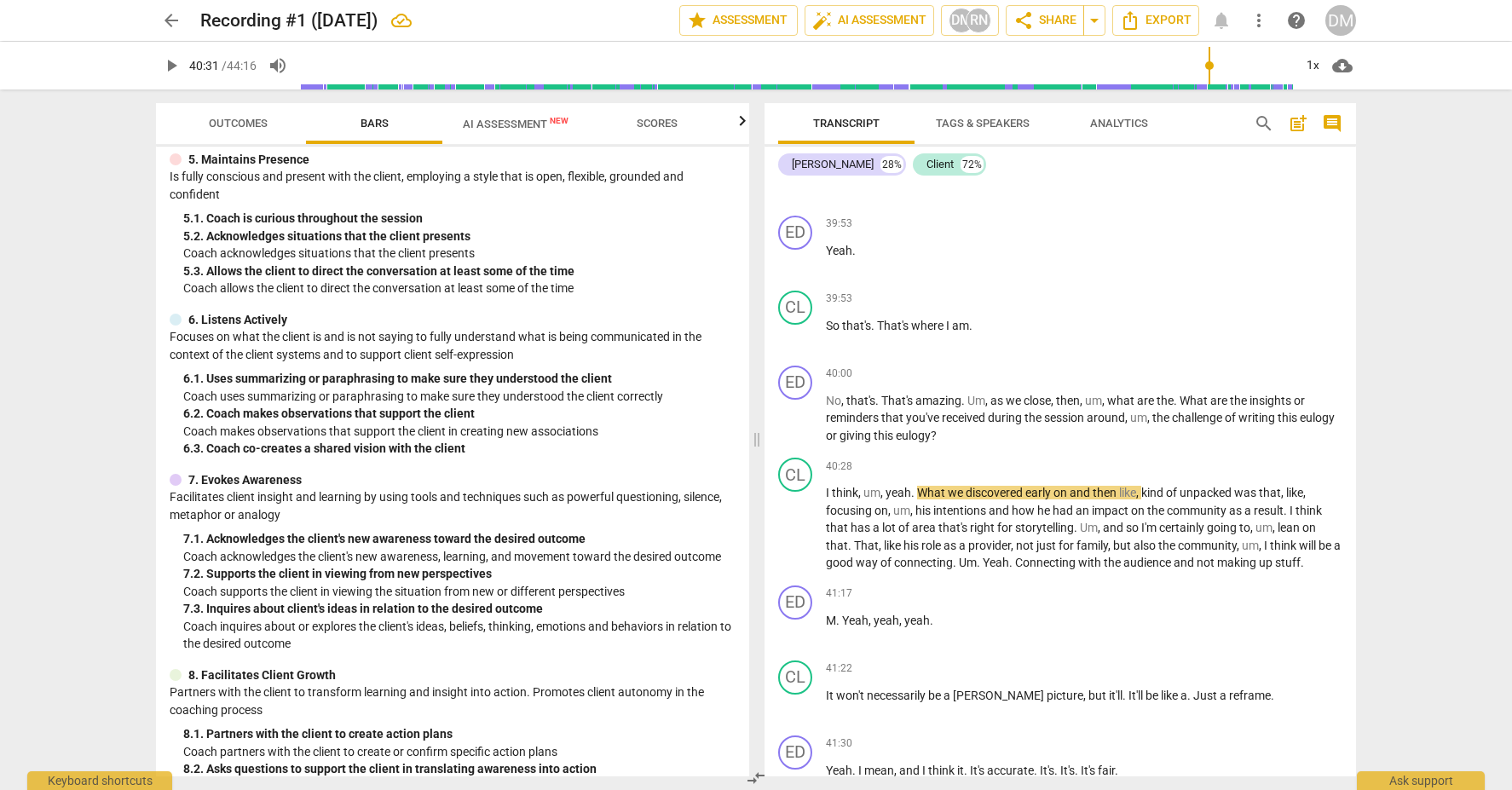
scroll to position [660, 0]
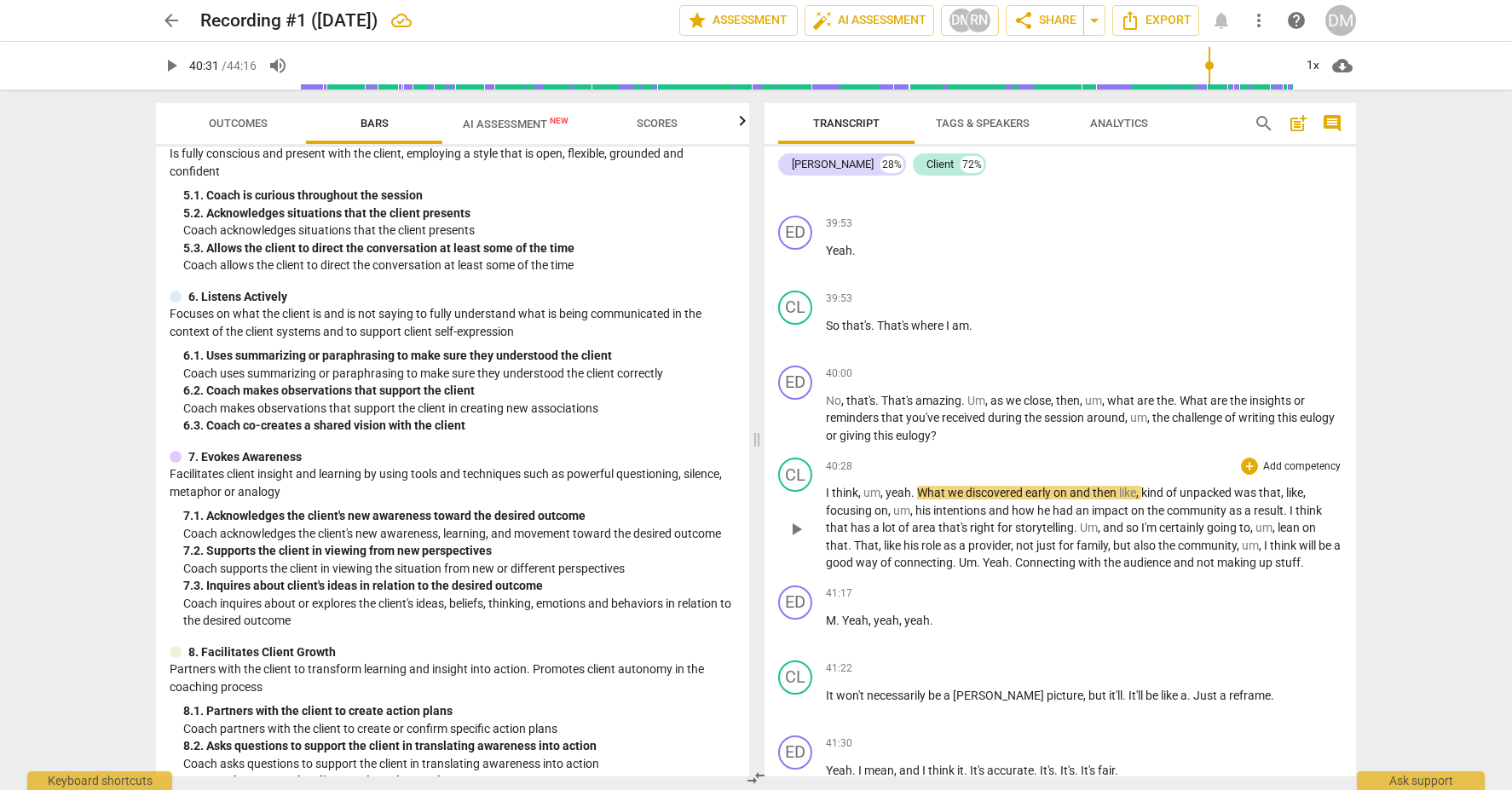
click at [1303, 459] on p "Add competency" at bounding box center [1301, 467] width 81 height 16
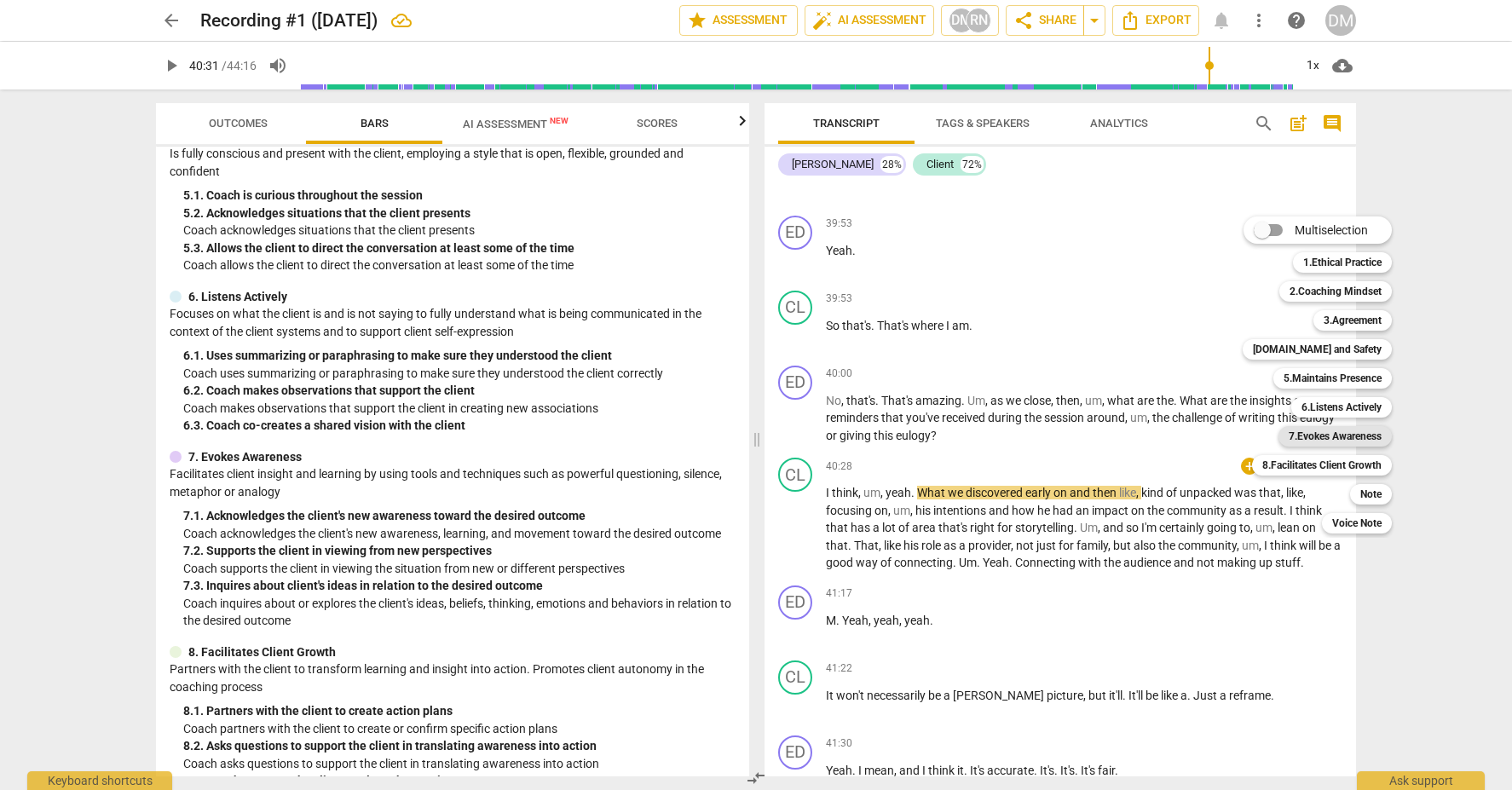
click at [1359, 436] on b "7.Evokes Awareness" at bounding box center [1335, 436] width 93 height 21
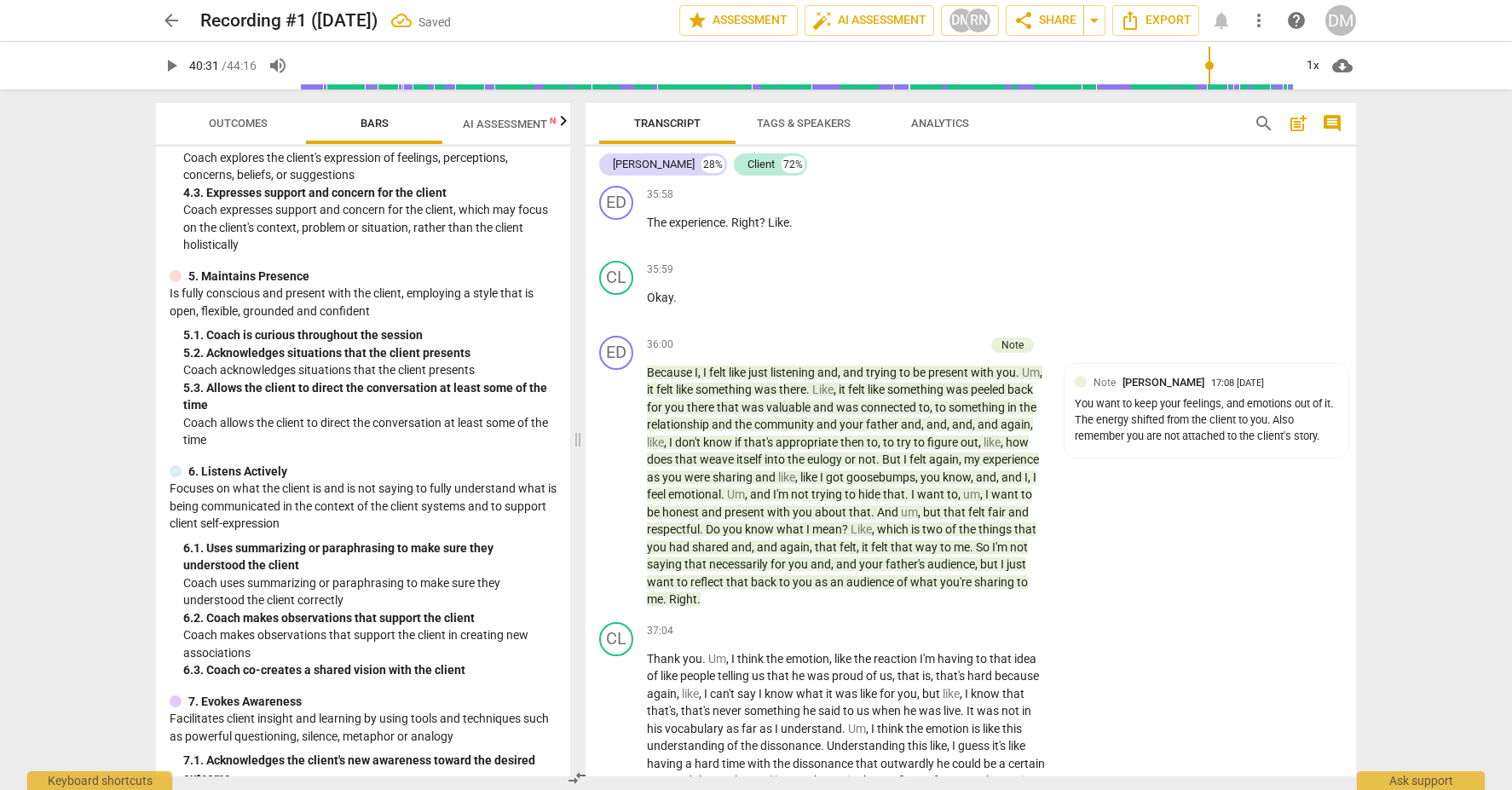
scroll to position [12573, 0]
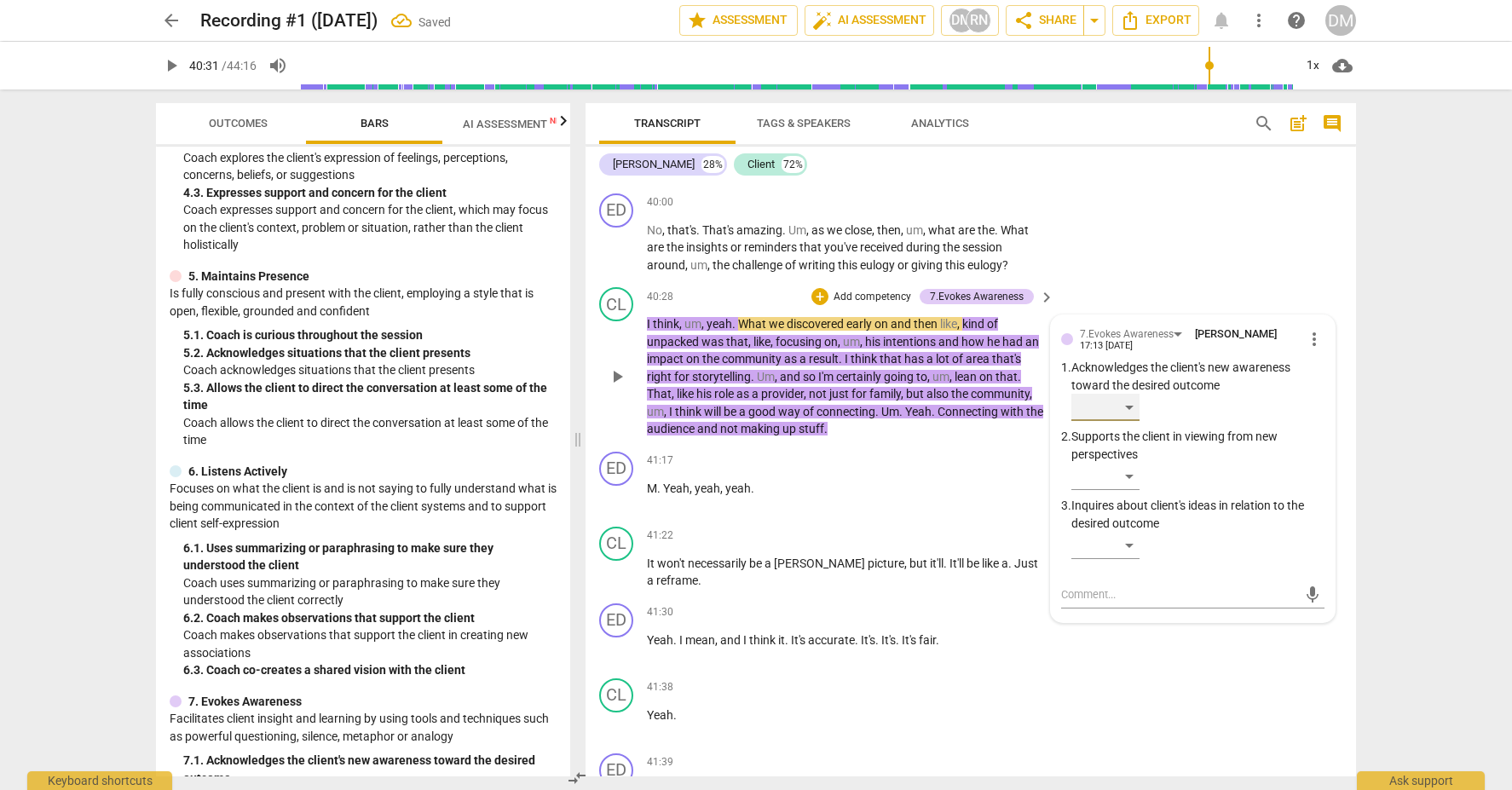
click at [1127, 394] on div "​" at bounding box center [1106, 407] width 69 height 27
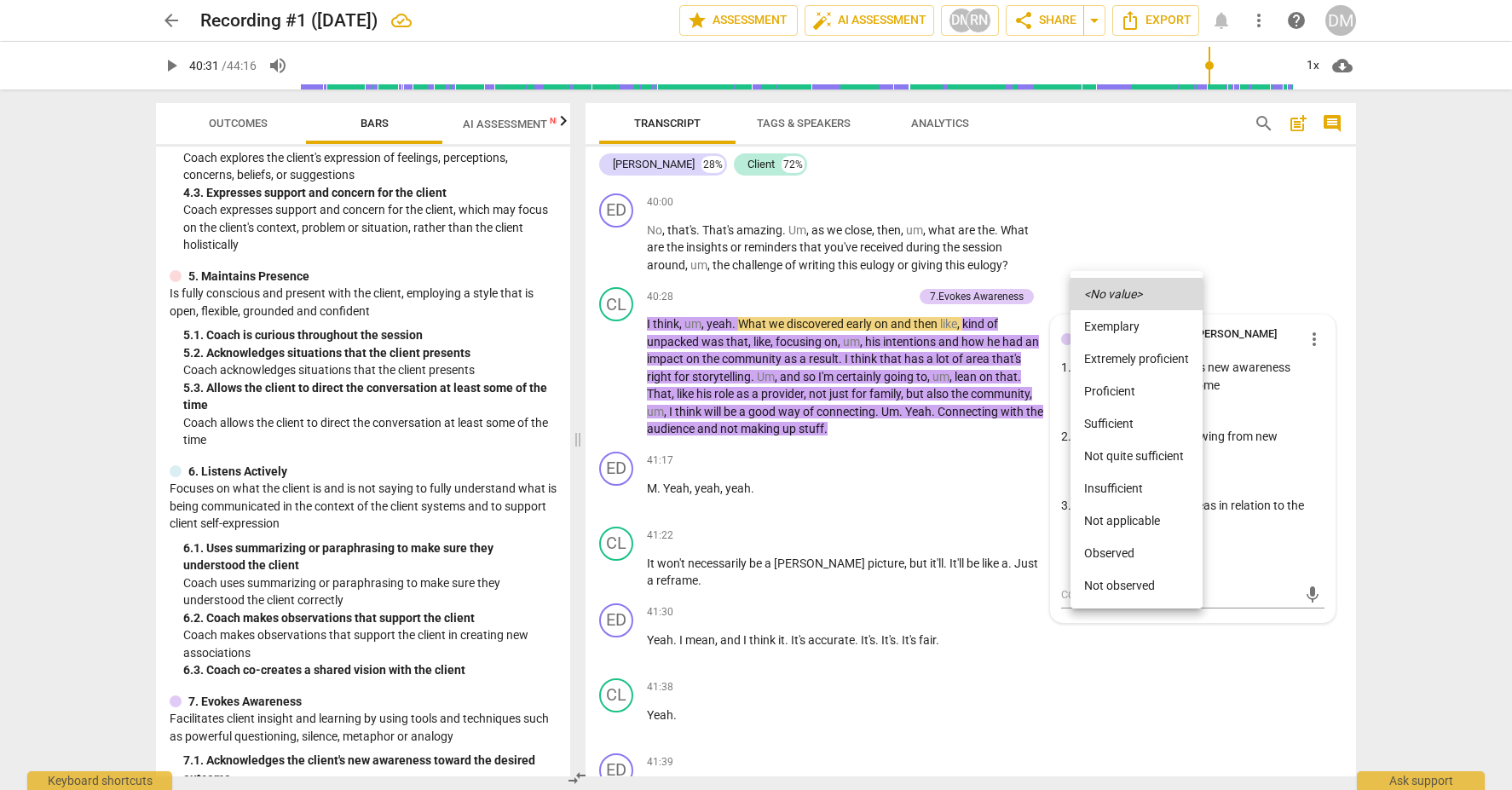
click at [1314, 650] on div at bounding box center [756, 395] width 1512 height 790
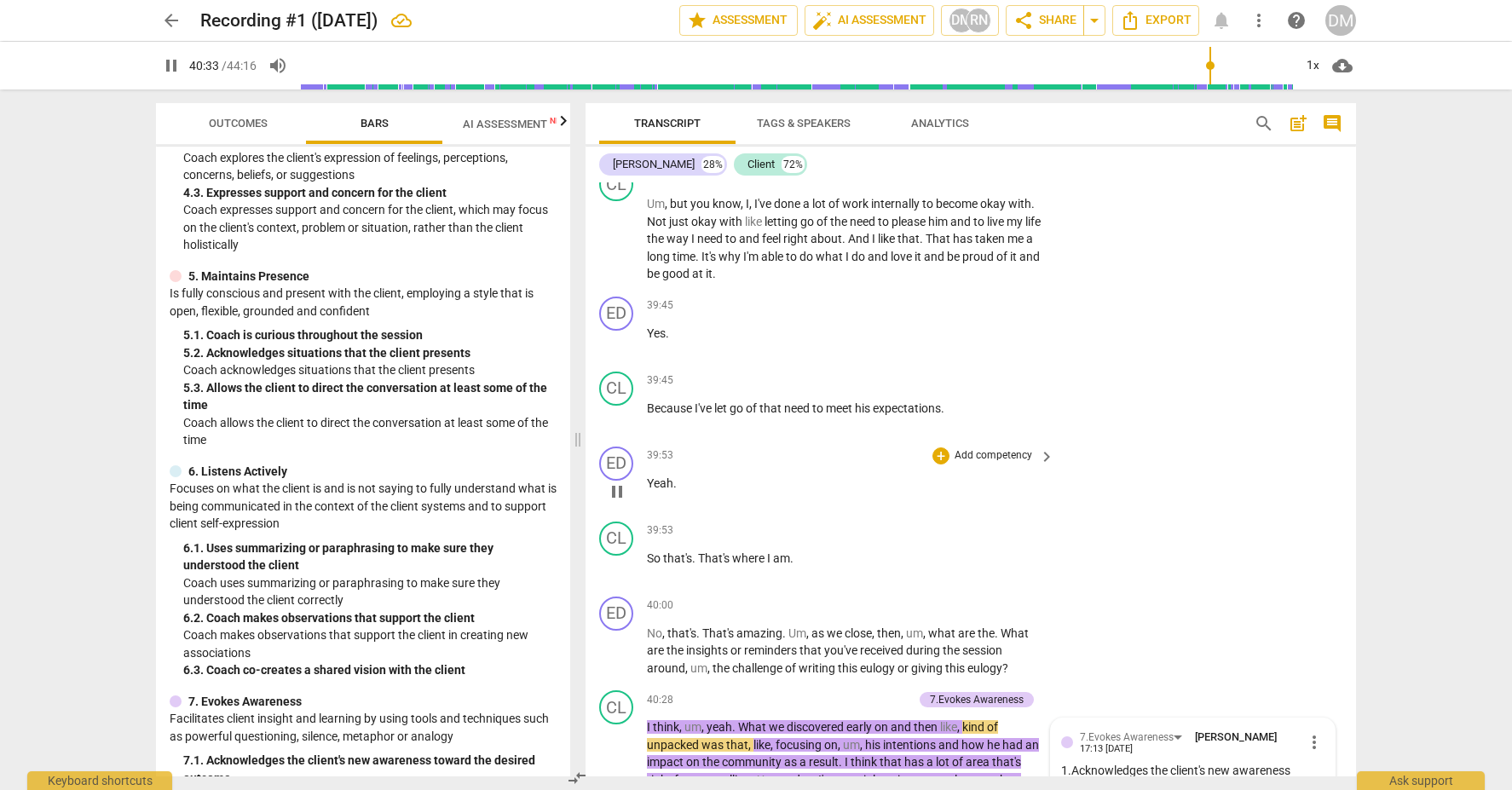
scroll to position [12177, 0]
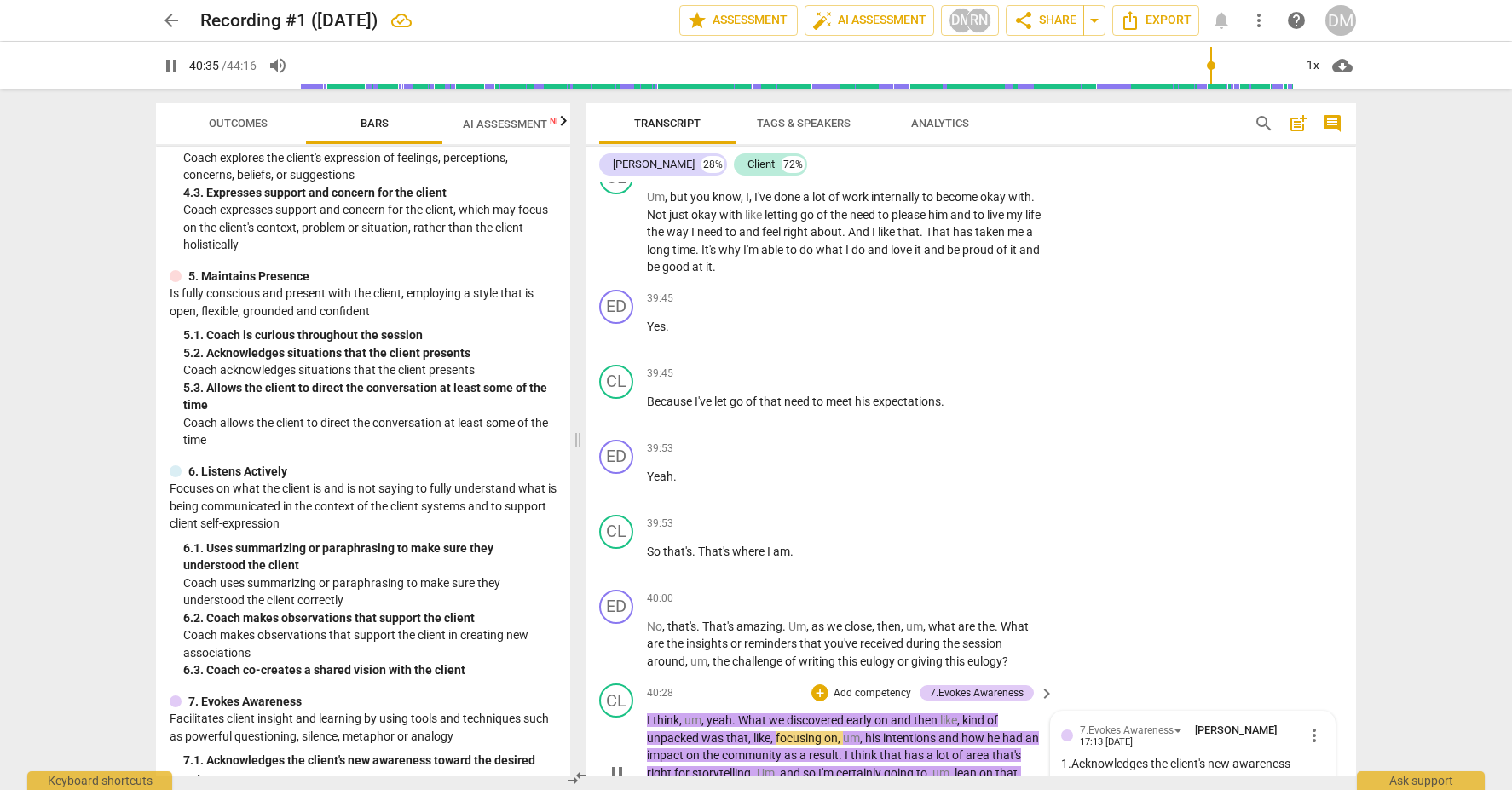
click at [1313, 725] on span "more_vert" at bounding box center [1314, 735] width 21 height 21
click at [1326, 655] on li "Delete" at bounding box center [1328, 655] width 59 height 32
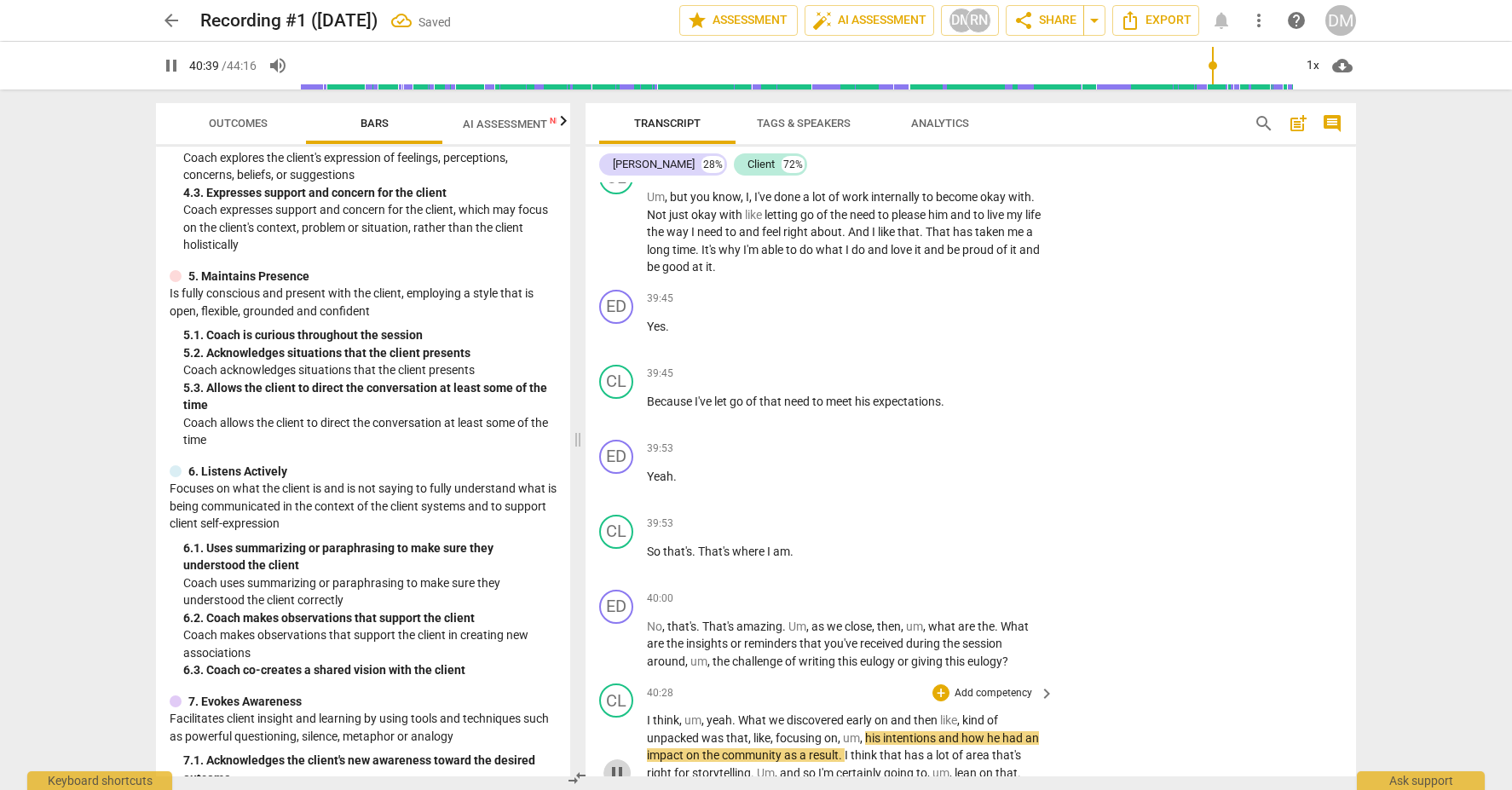
click at [610, 763] on span "pause" at bounding box center [617, 772] width 21 height 21
click at [1040, 589] on span "keyboard_arrow_right" at bounding box center [1047, 599] width 21 height 21
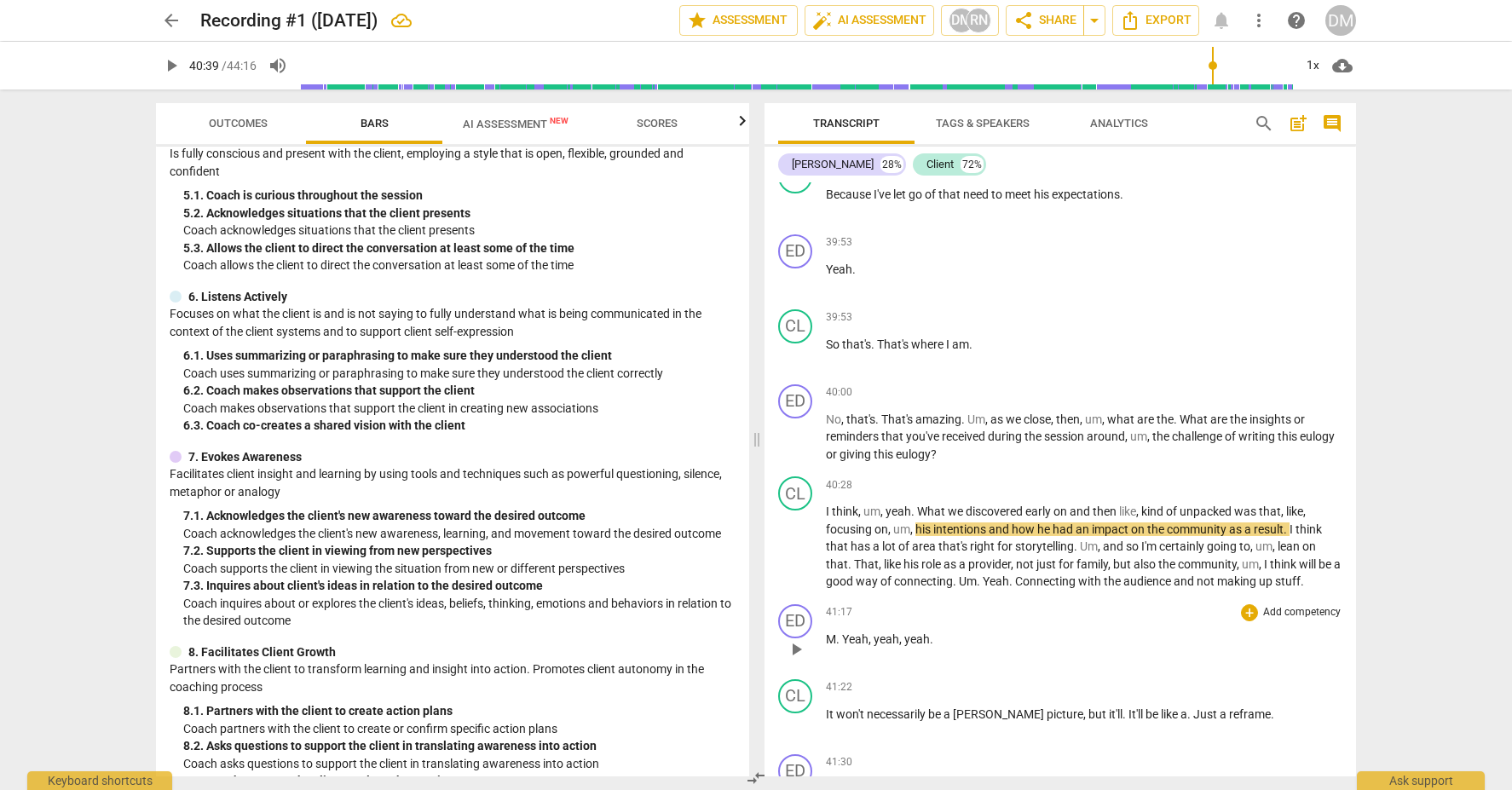
scroll to position [11136, 0]
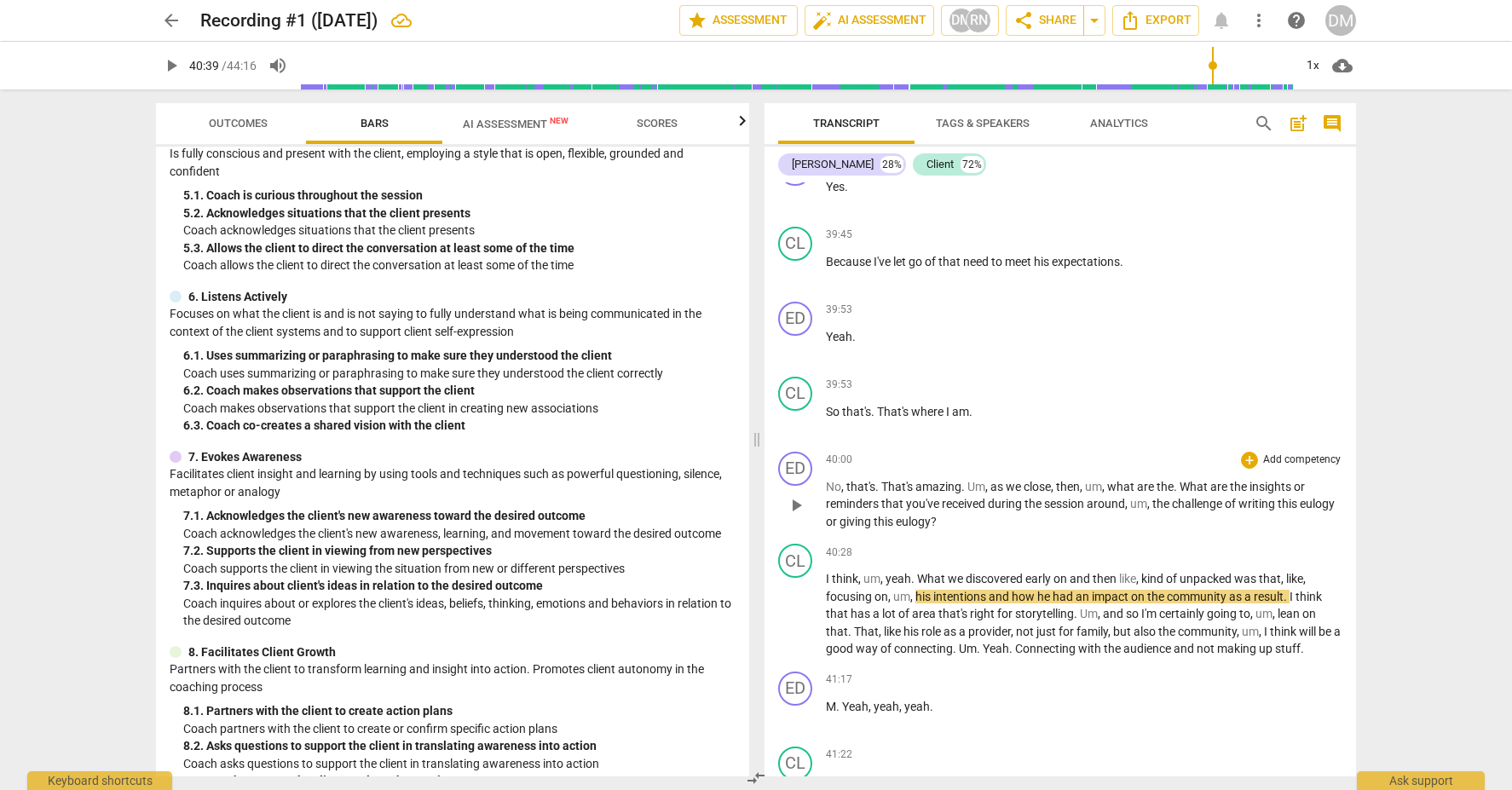
click at [1272, 452] on p "Add competency" at bounding box center [1301, 460] width 81 height 16
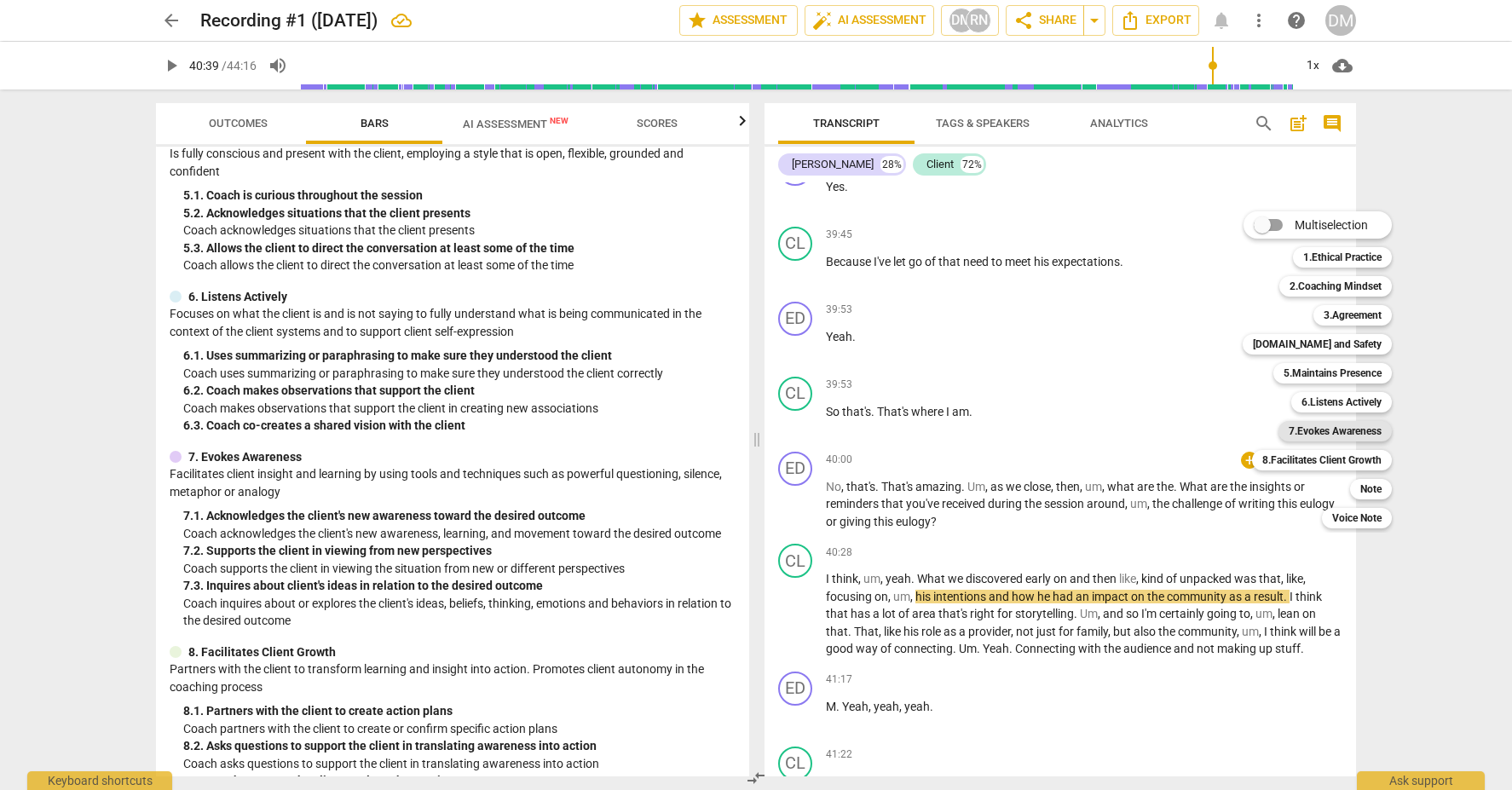
click at [1346, 429] on b "7.Evokes Awareness" at bounding box center [1335, 431] width 93 height 21
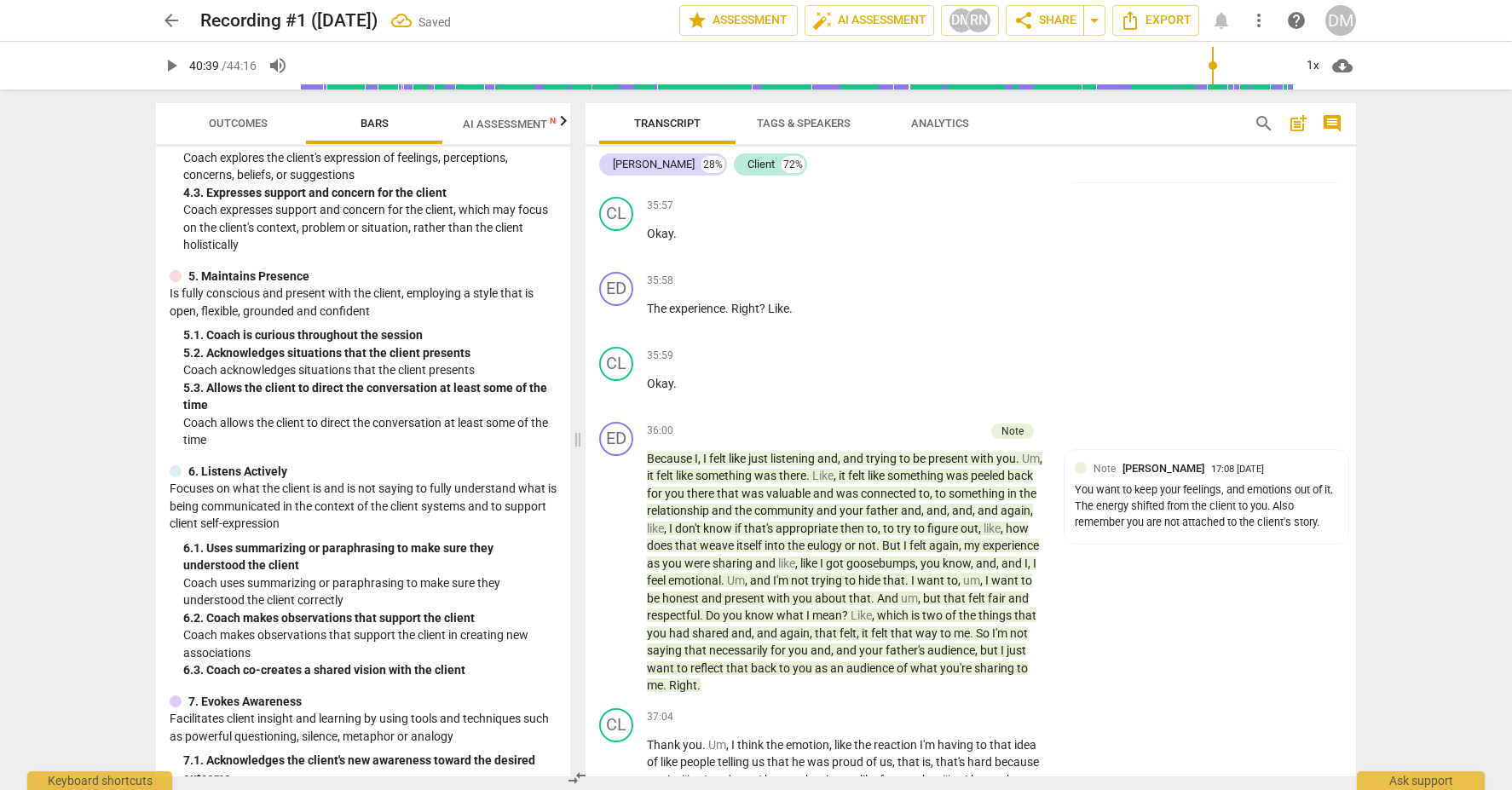
scroll to position [12480, 0]
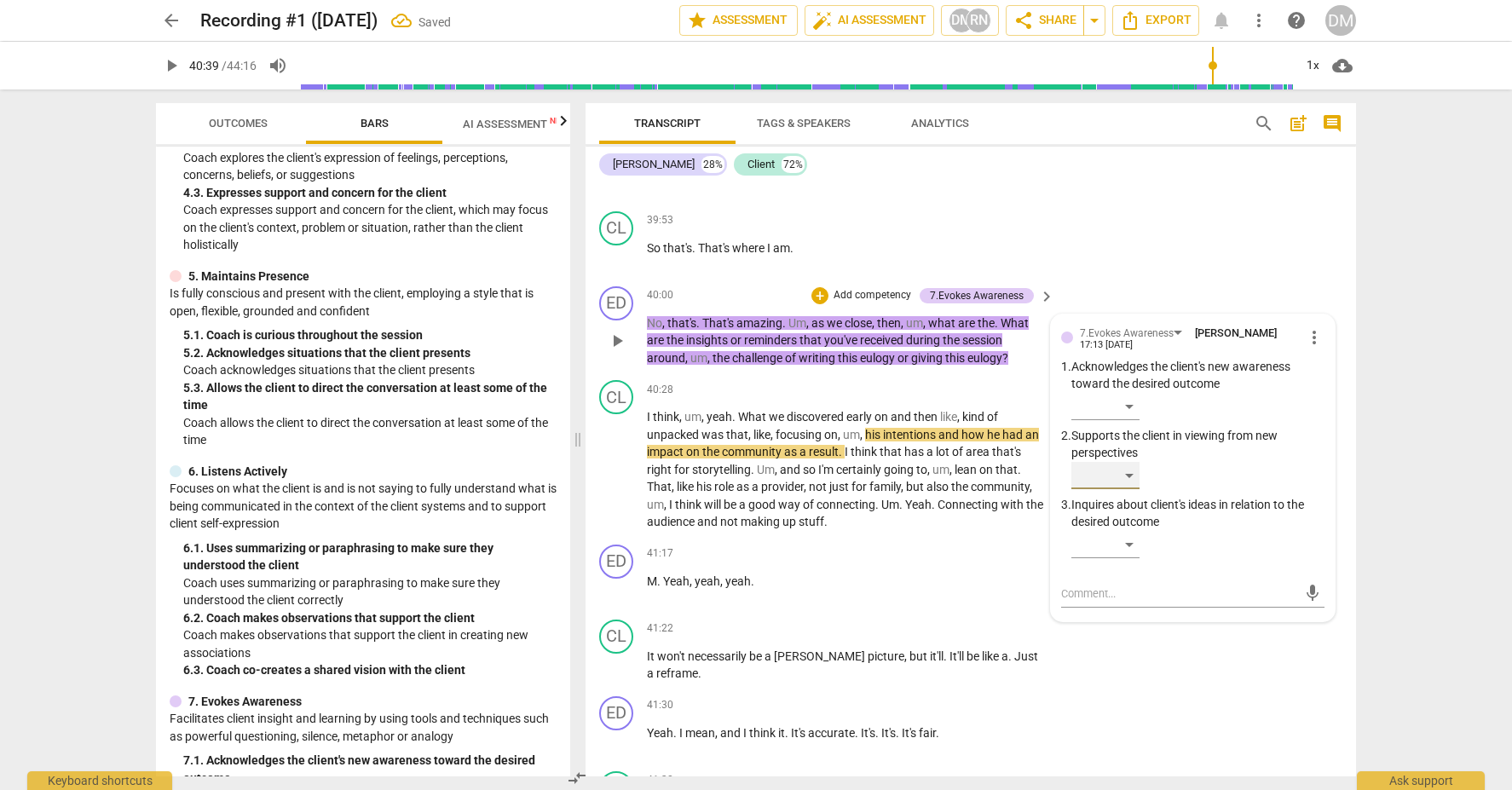
click at [1129, 462] on div "​" at bounding box center [1106, 476] width 69 height 27
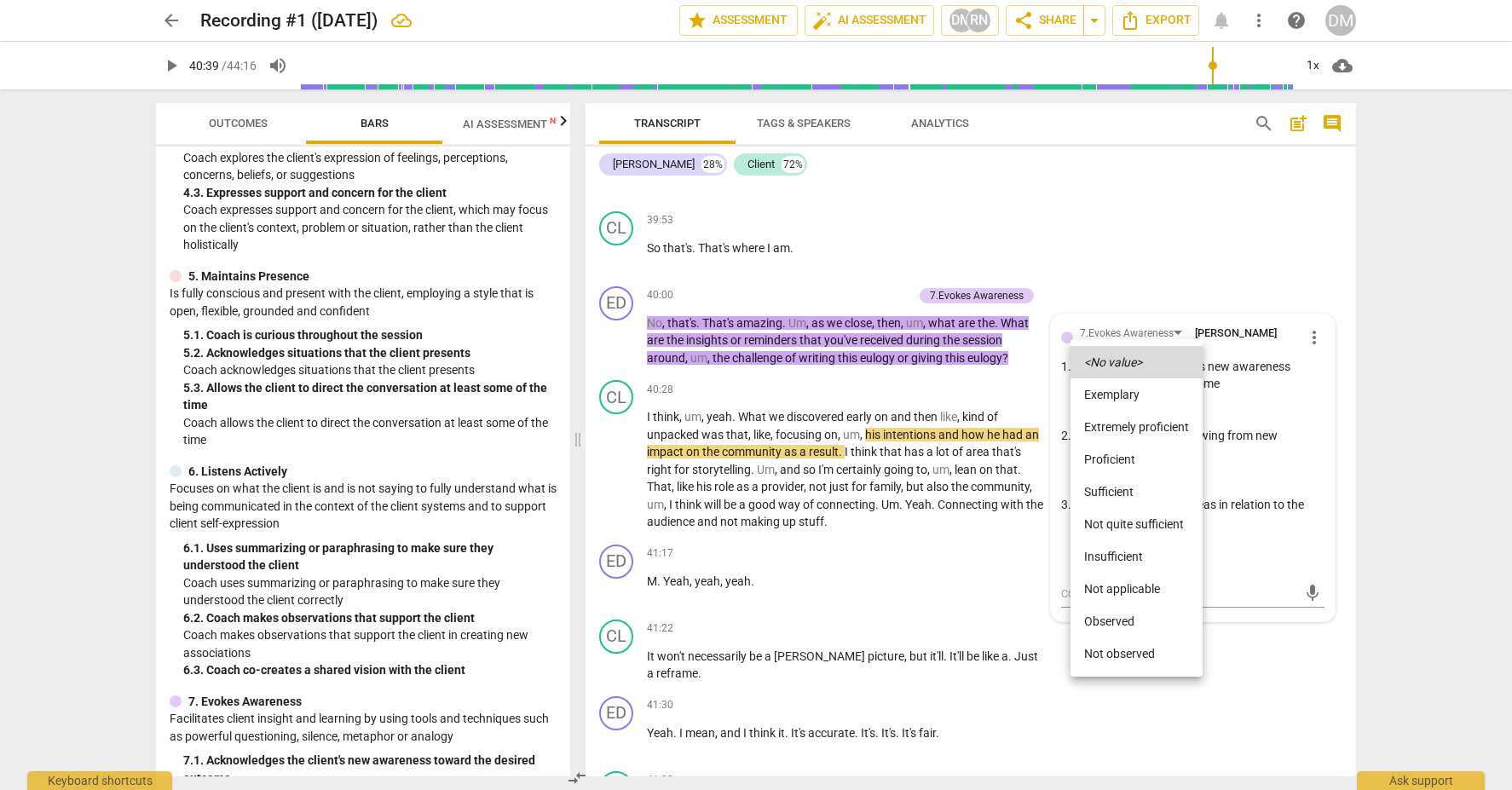
click at [1158, 526] on li "Not quite sufficient" at bounding box center [1136, 524] width 132 height 32
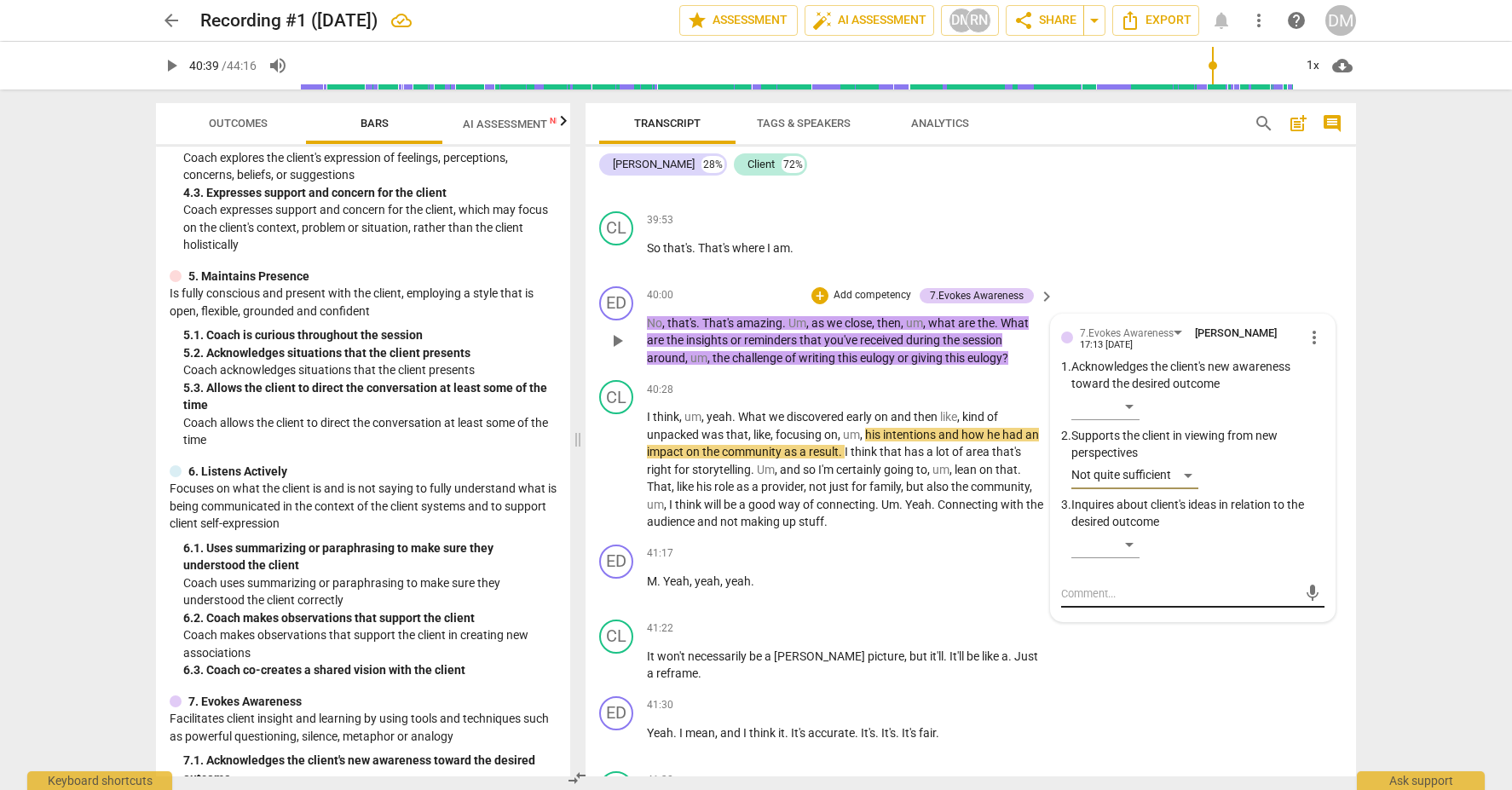
click at [1108, 585] on textarea at bounding box center [1179, 593] width 236 height 17
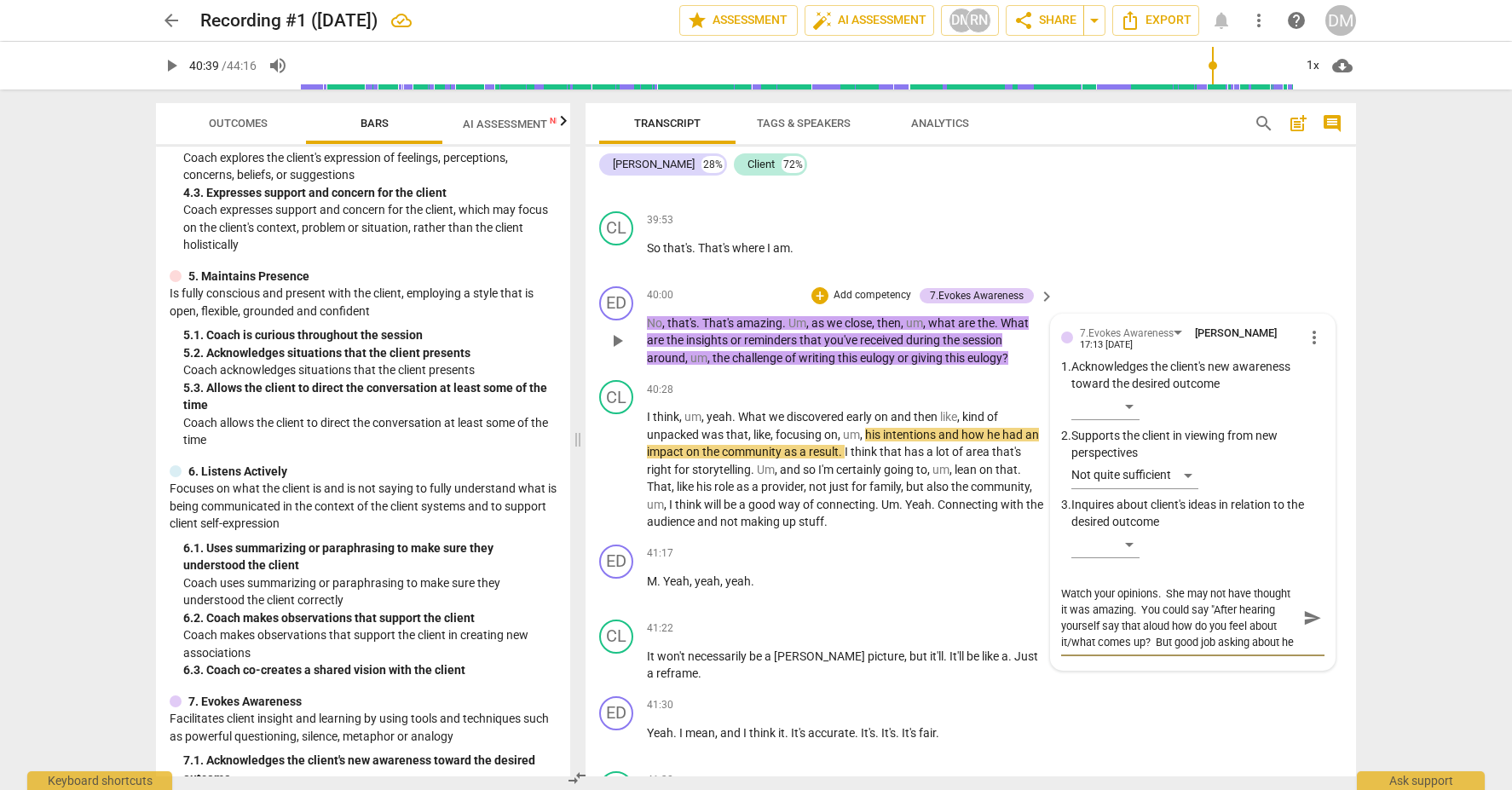
scroll to position [15, 0]
click at [1307, 609] on span "send" at bounding box center [1312, 618] width 19 height 19
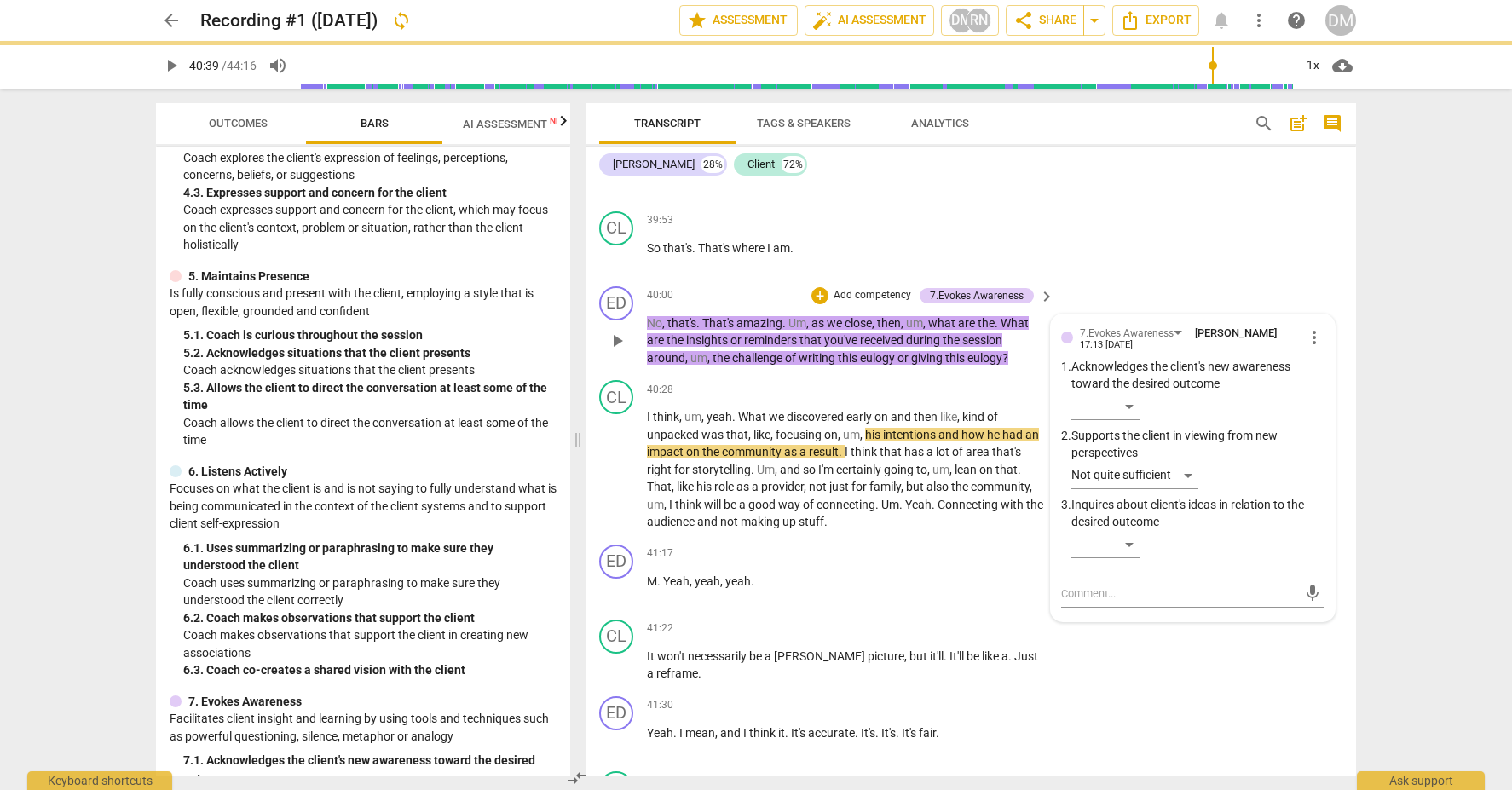
scroll to position [0, 0]
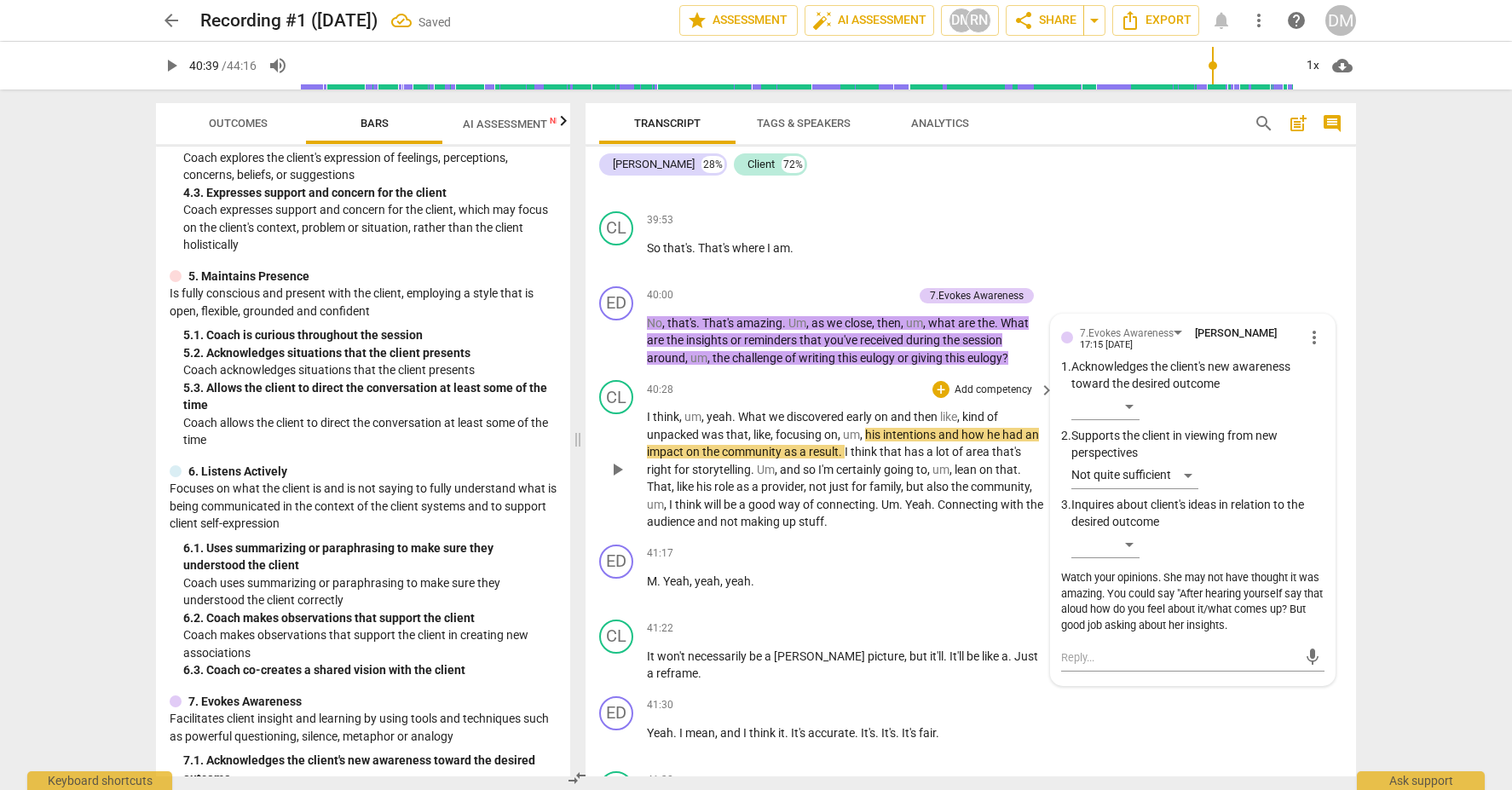
click at [612, 459] on span "play_arrow" at bounding box center [617, 469] width 21 height 21
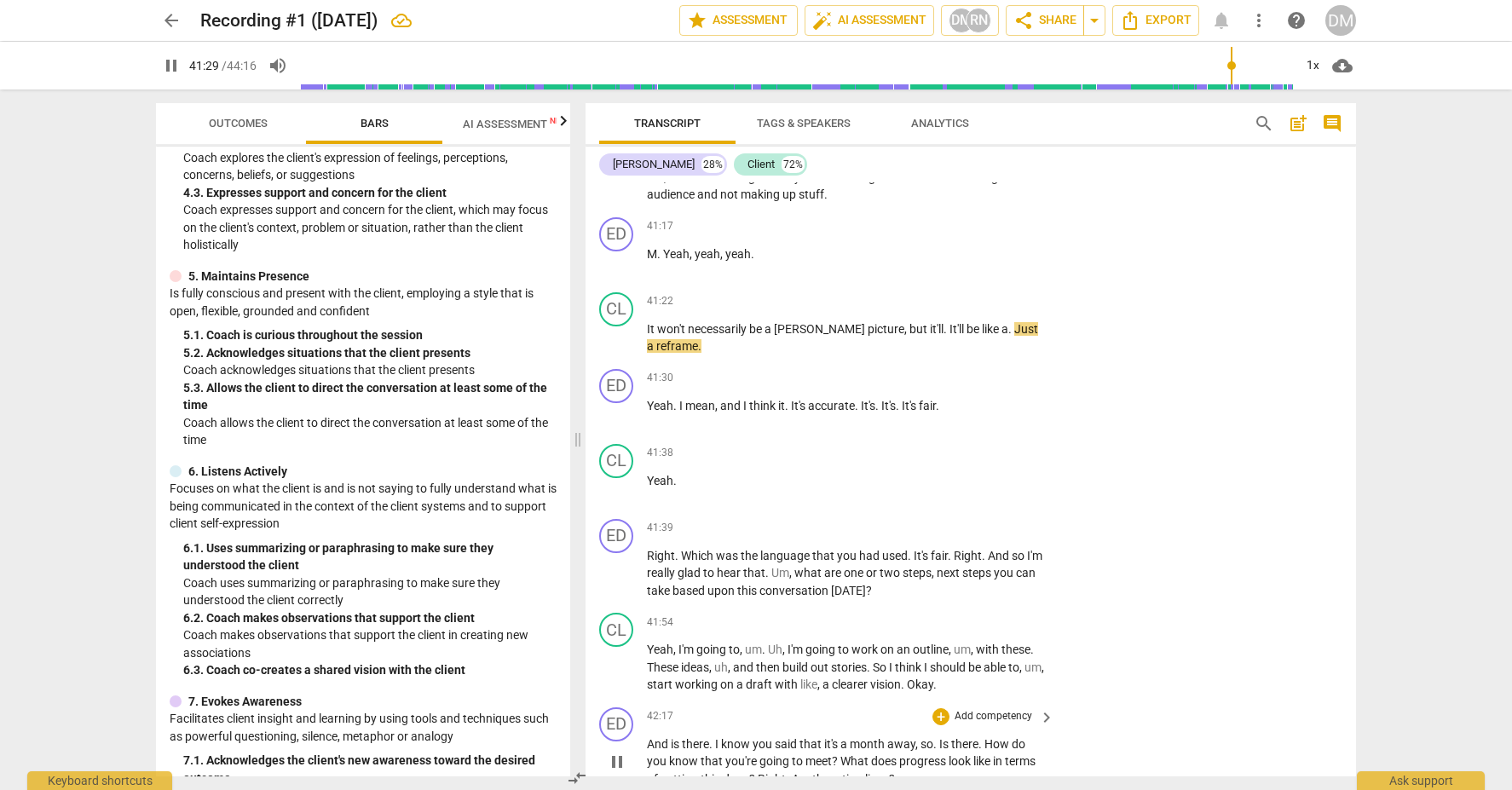
scroll to position [12811, 0]
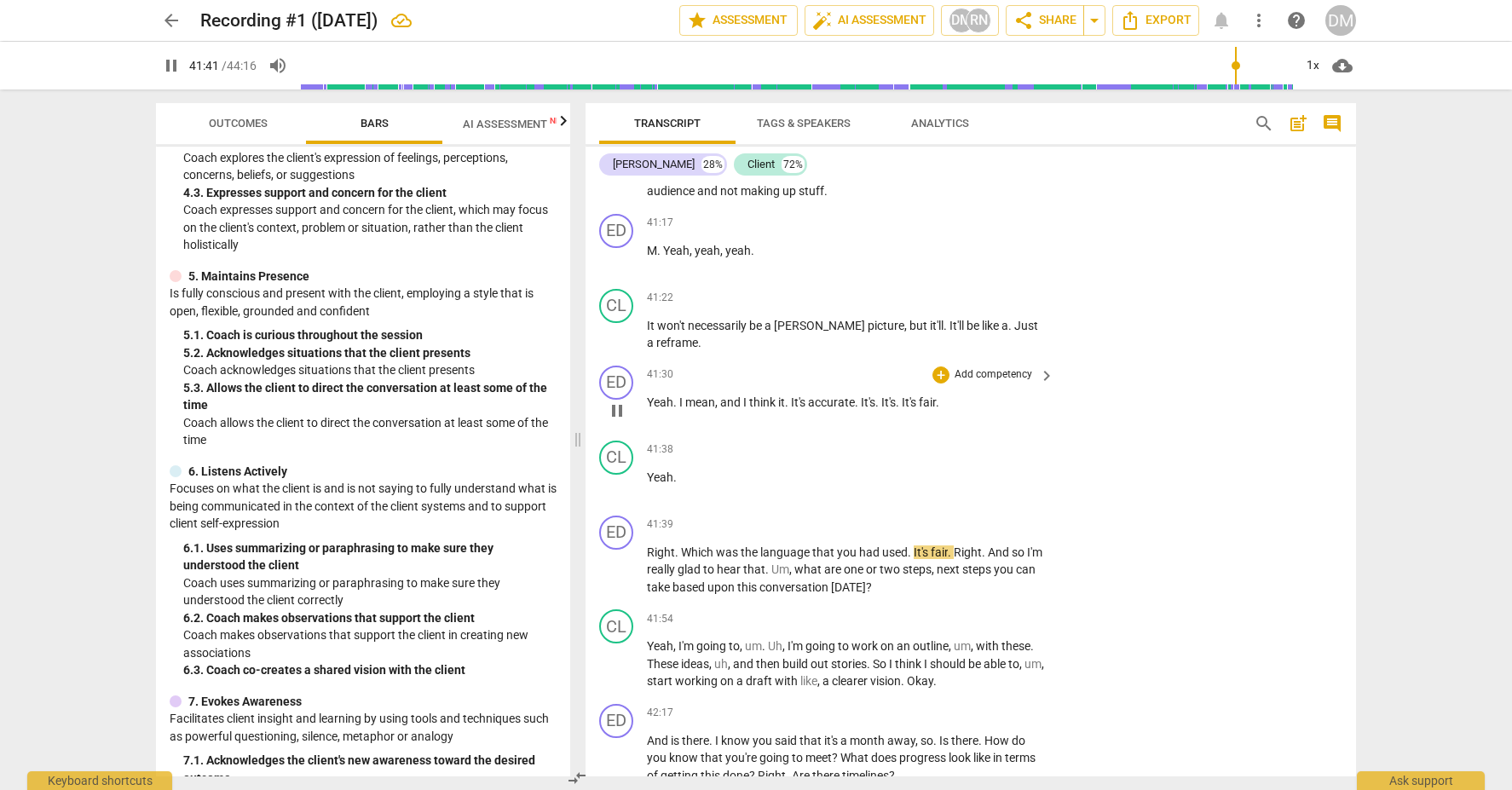
click at [617, 400] on span "pause" at bounding box center [617, 410] width 21 height 21
click at [1038, 365] on span "keyboard_arrow_right" at bounding box center [1047, 375] width 21 height 21
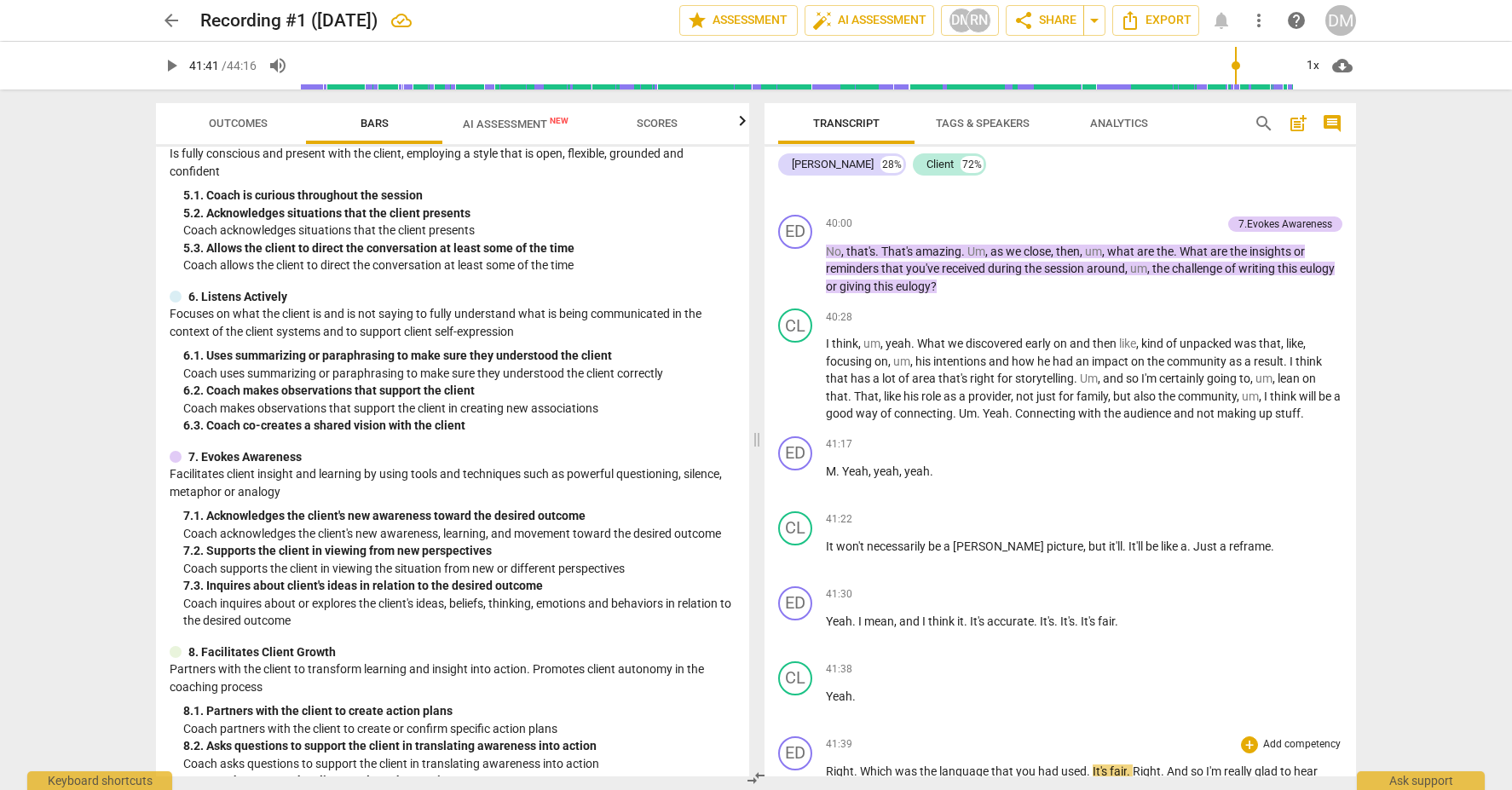
scroll to position [11376, 0]
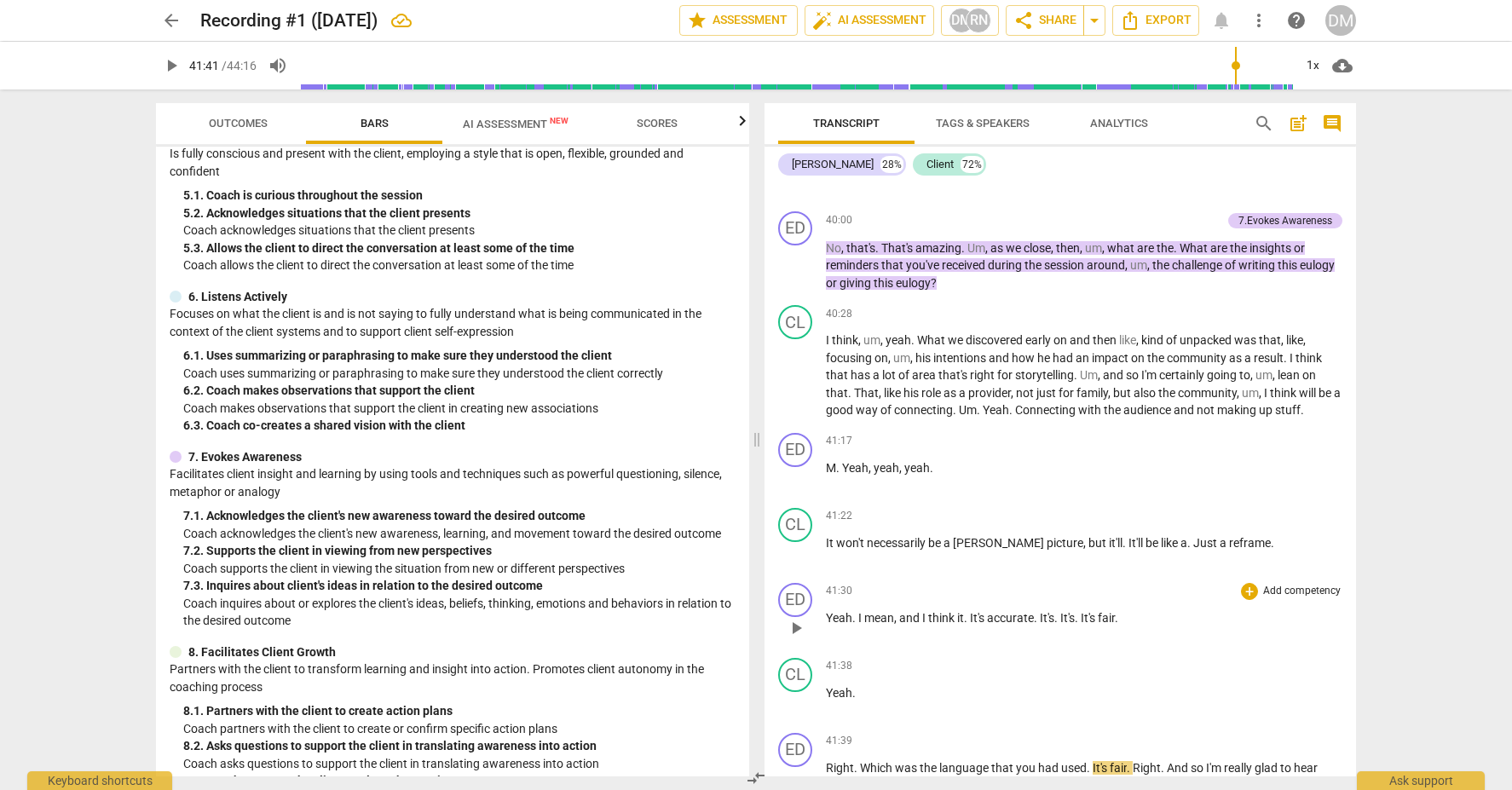
click at [1331, 583] on p "Add competency" at bounding box center [1301, 591] width 81 height 16
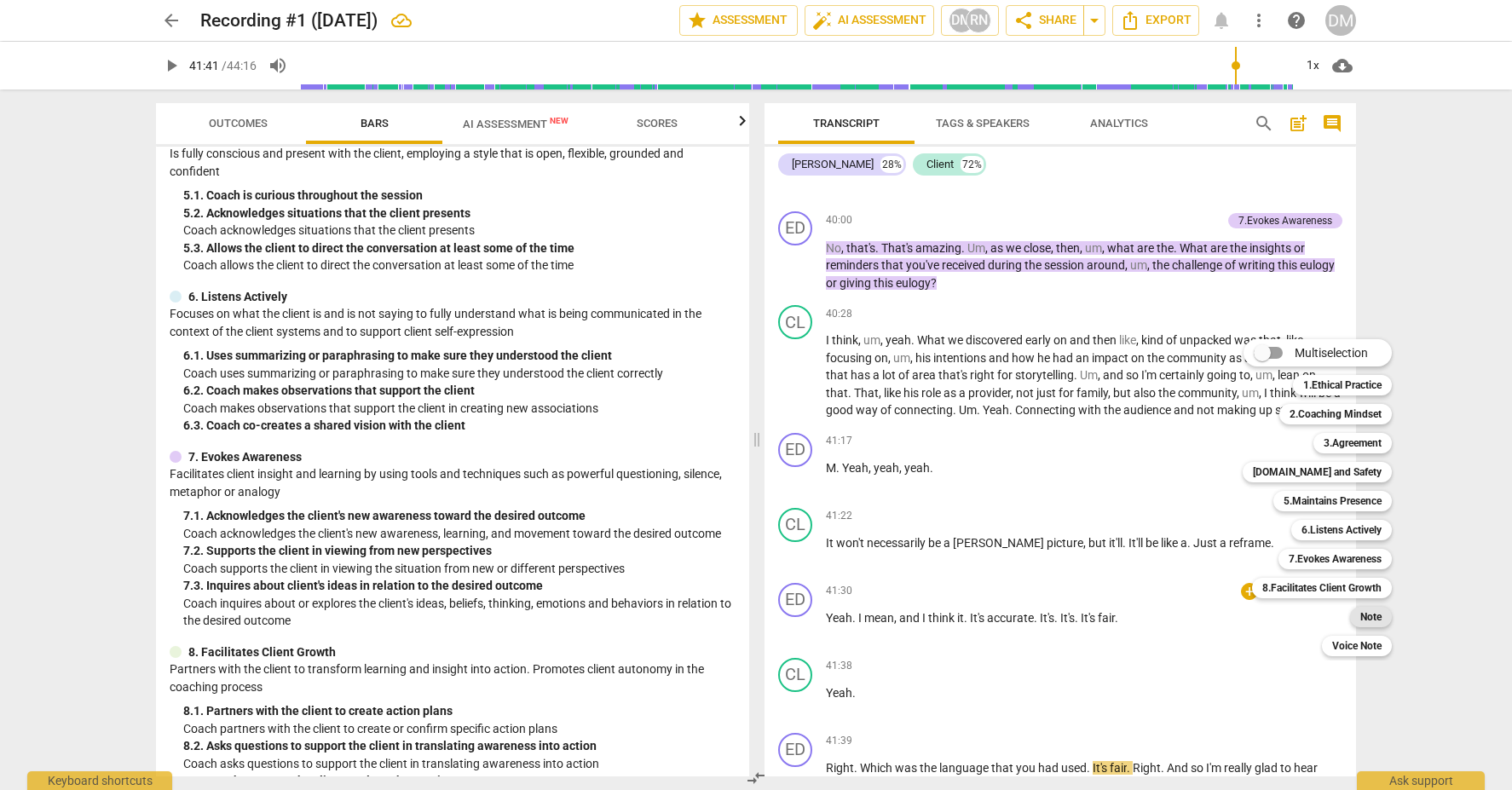
click at [1369, 615] on b "Note" at bounding box center [1371, 617] width 22 height 21
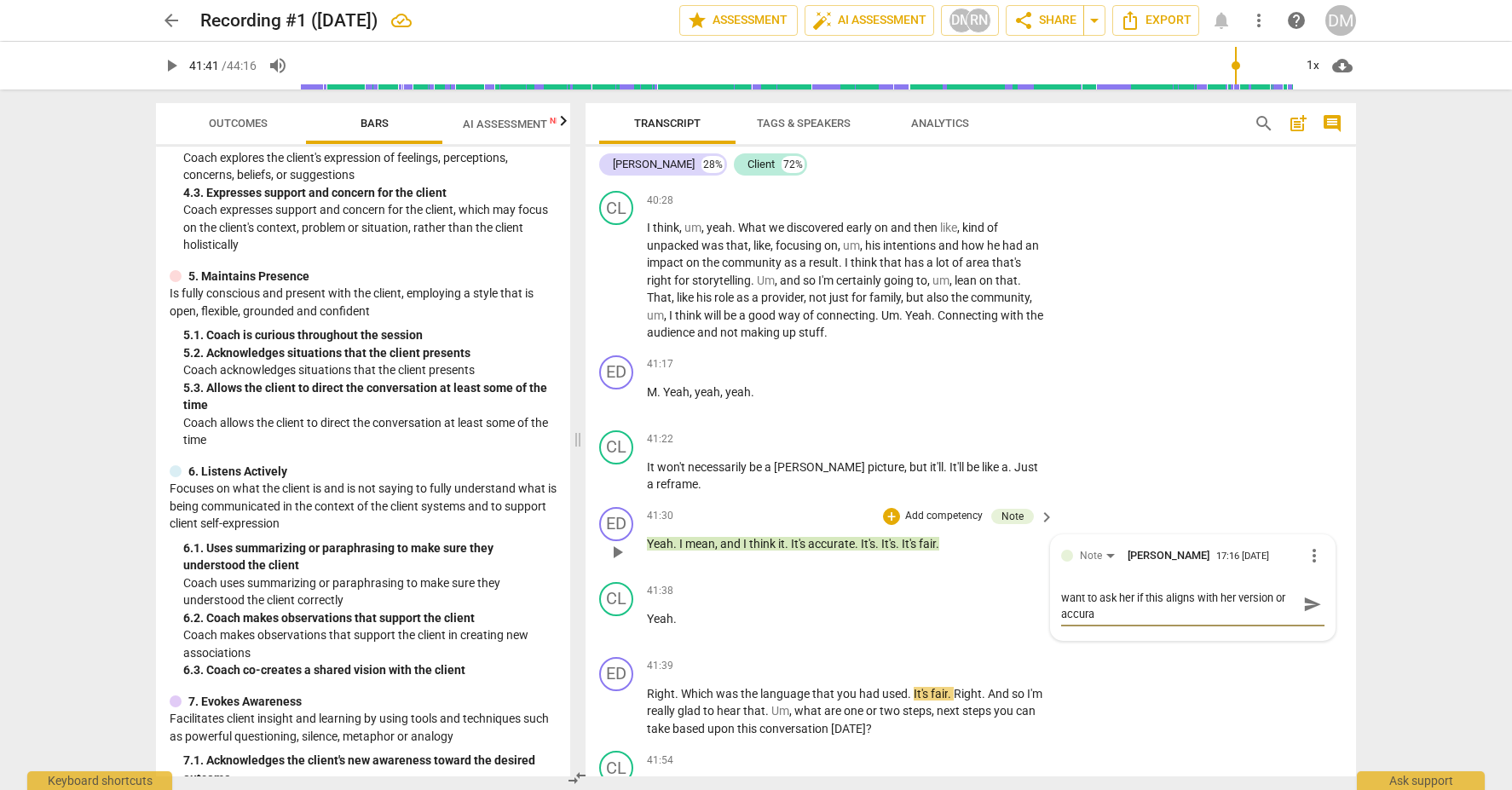
scroll to position [0, 0]
click at [1315, 602] on span "send" at bounding box center [1312, 612] width 24 height 21
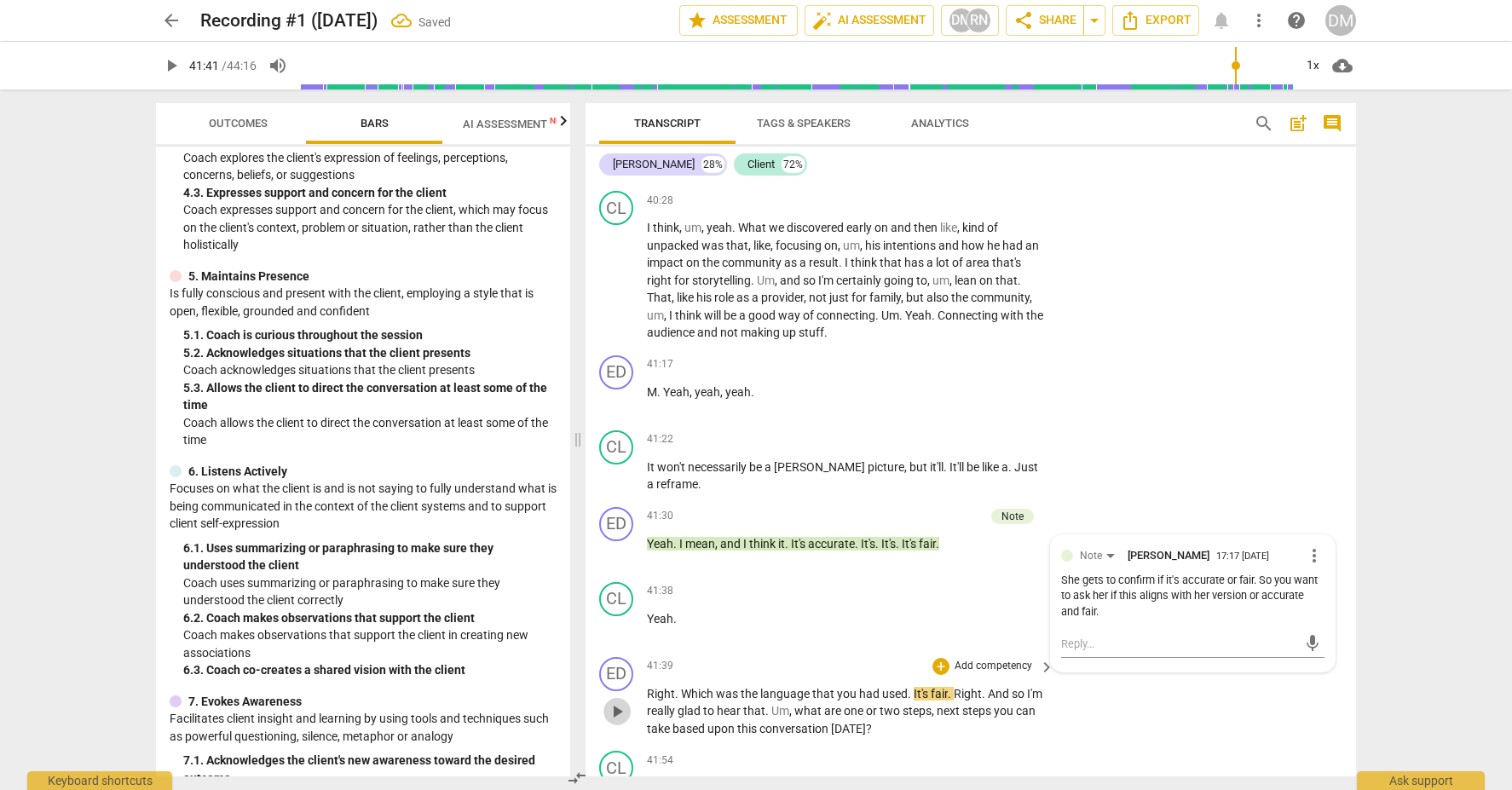
click at [614, 701] on span "play_arrow" at bounding box center [617, 711] width 21 height 21
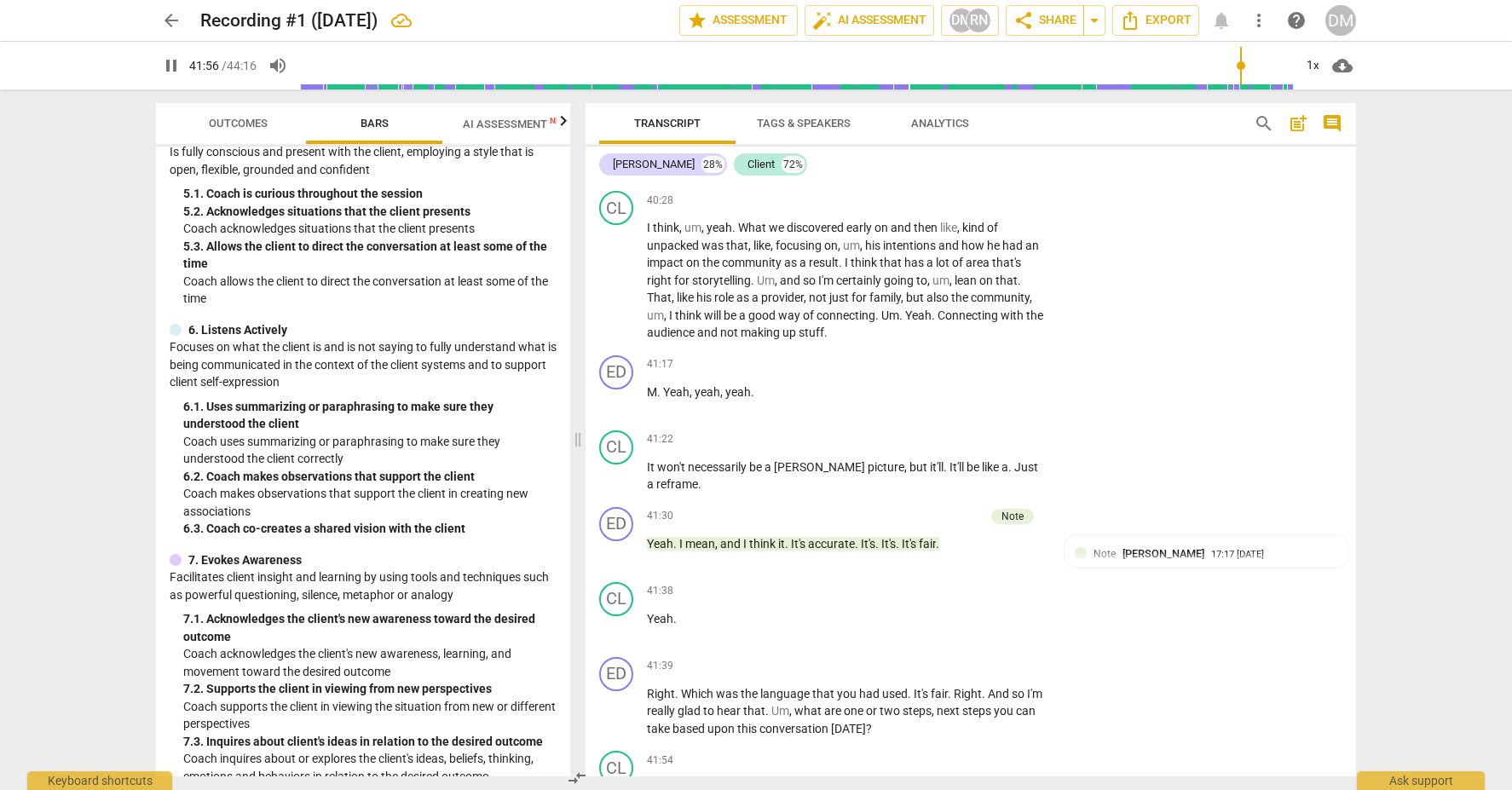
scroll to position [1000, 0]
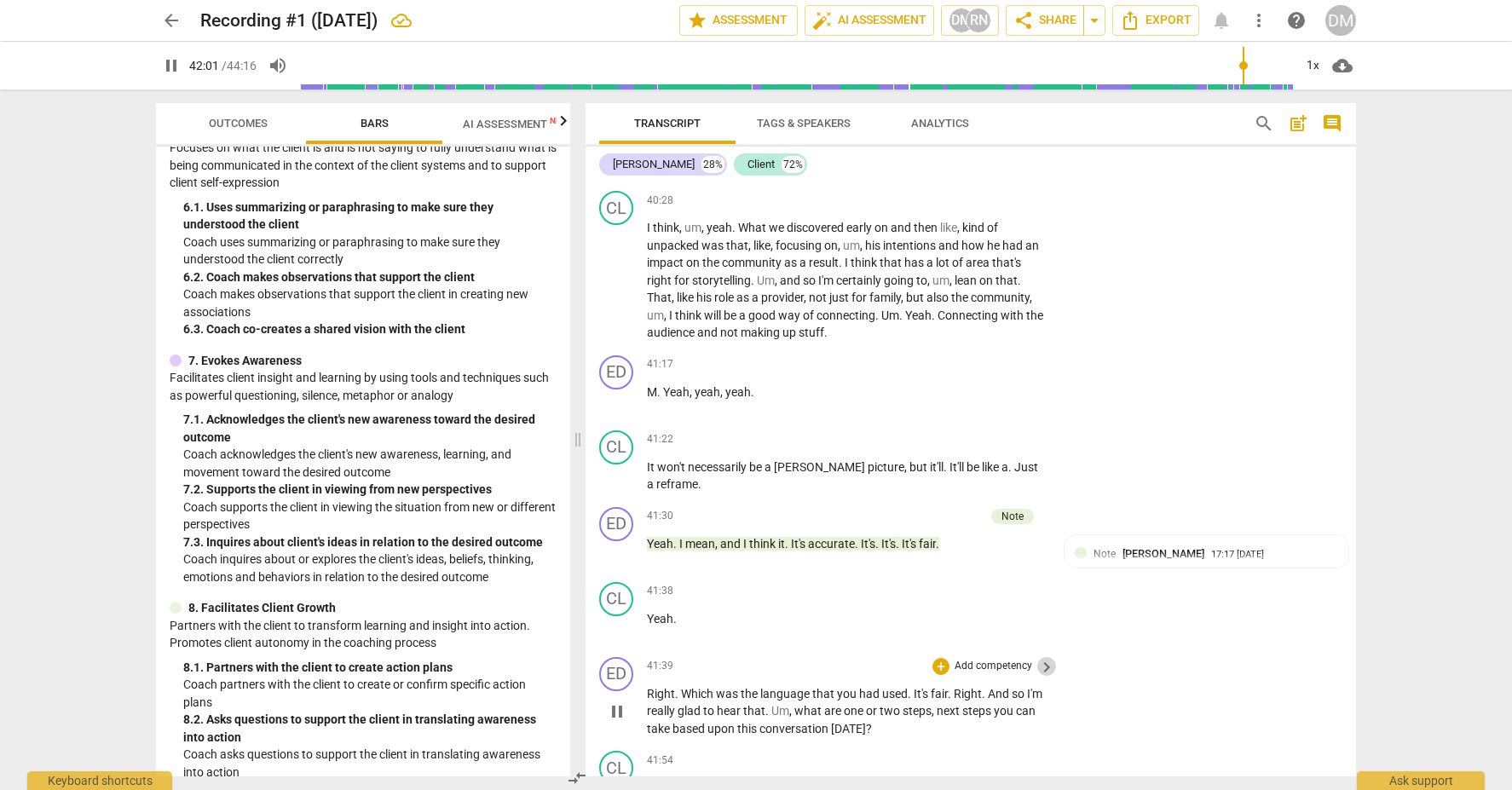
click at [1037, 657] on span "keyboard_arrow_right" at bounding box center [1047, 667] width 21 height 21
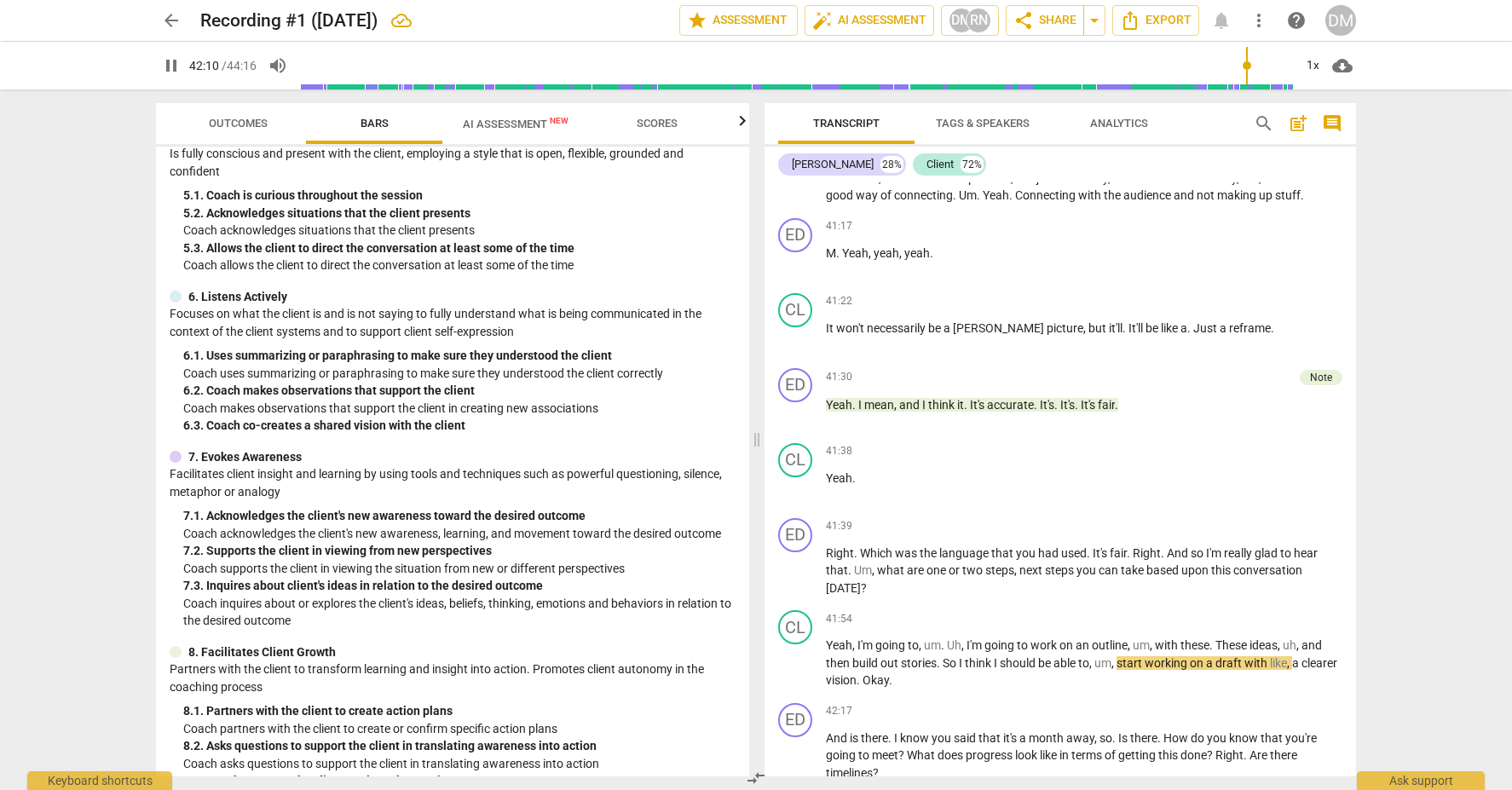
scroll to position [11794, 0]
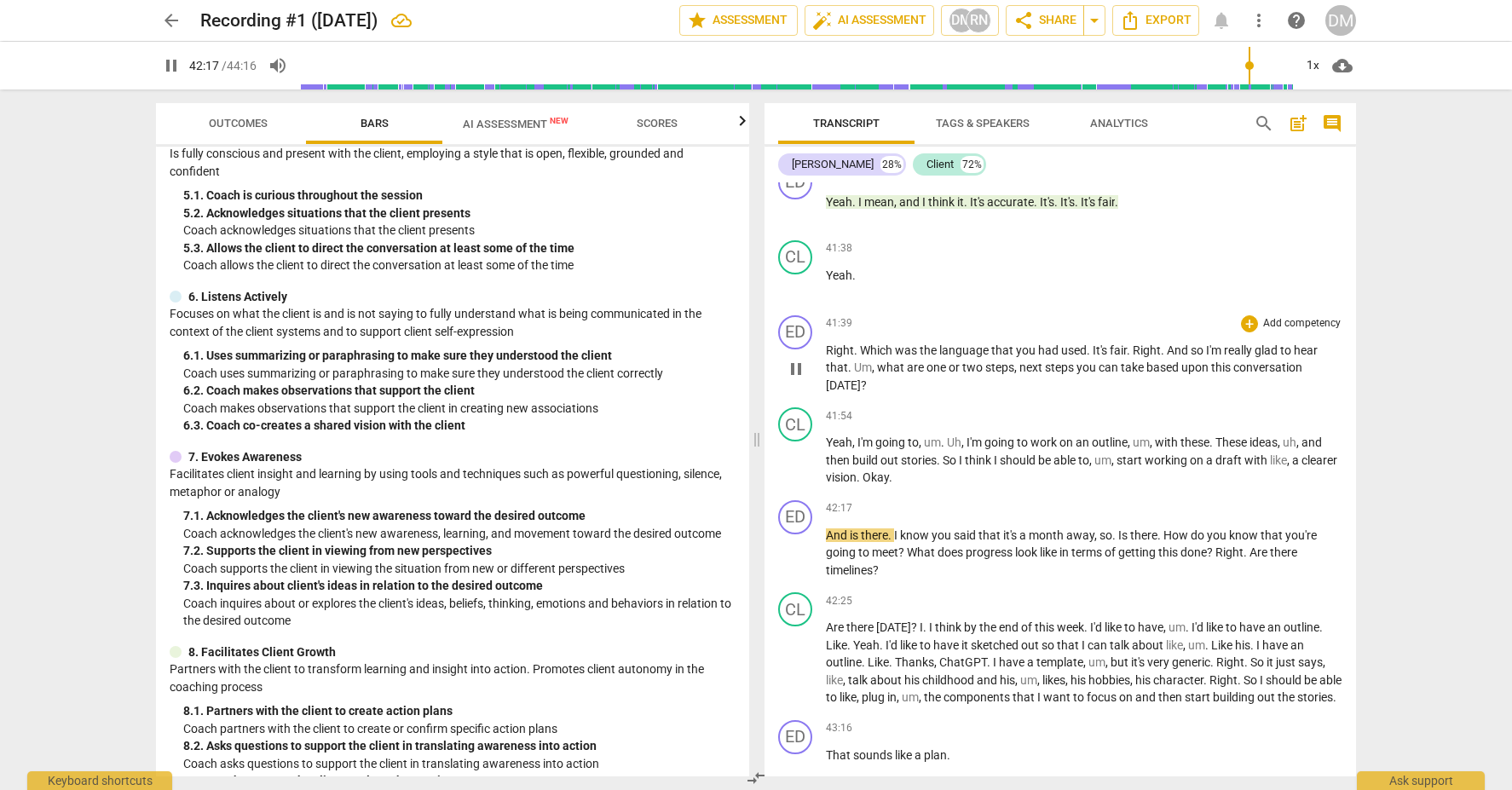
click at [1309, 316] on p "Add competency" at bounding box center [1301, 324] width 81 height 16
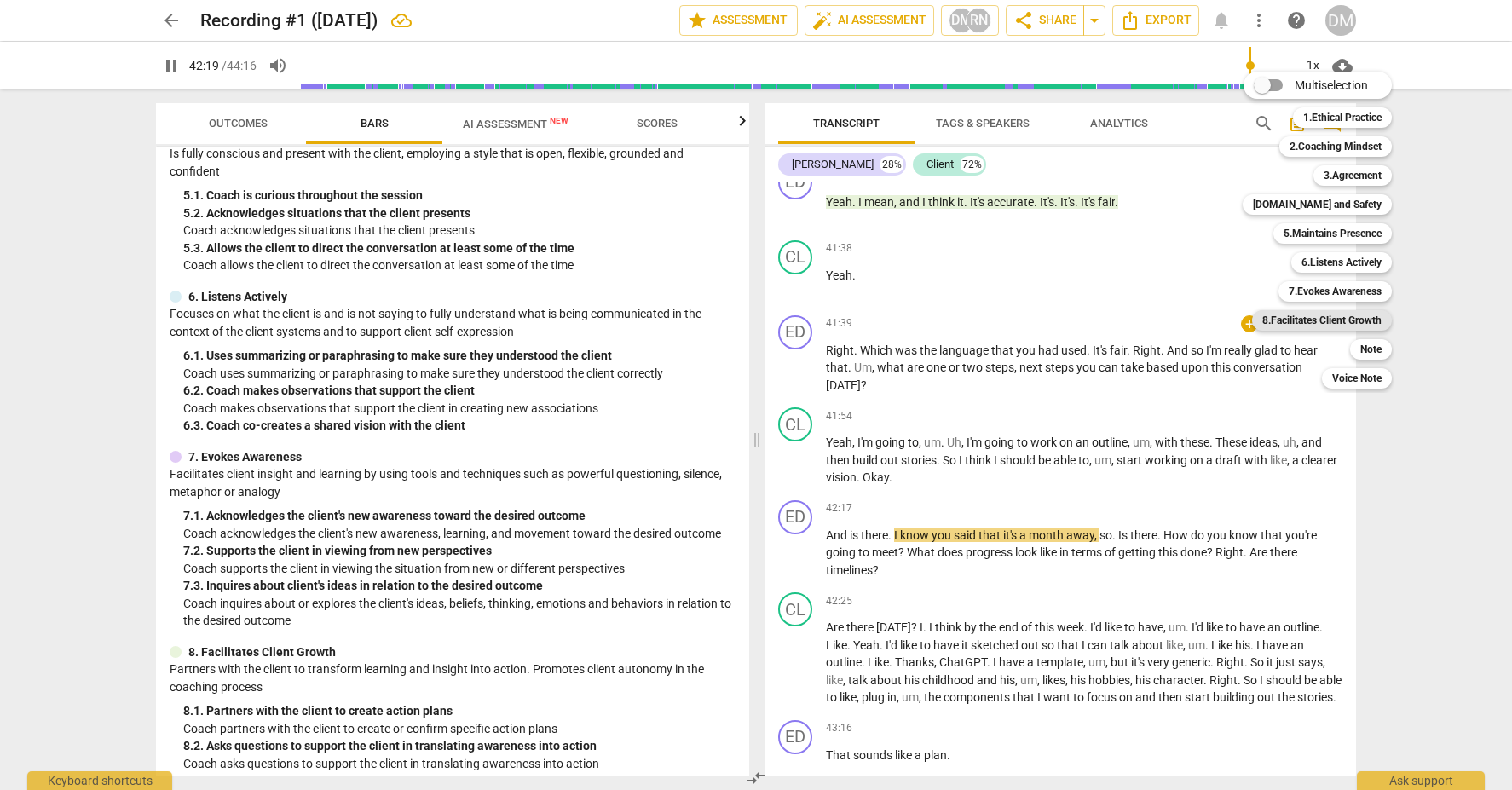
click at [1368, 322] on b "8.Facilitates Client Growth" at bounding box center [1322, 320] width 119 height 21
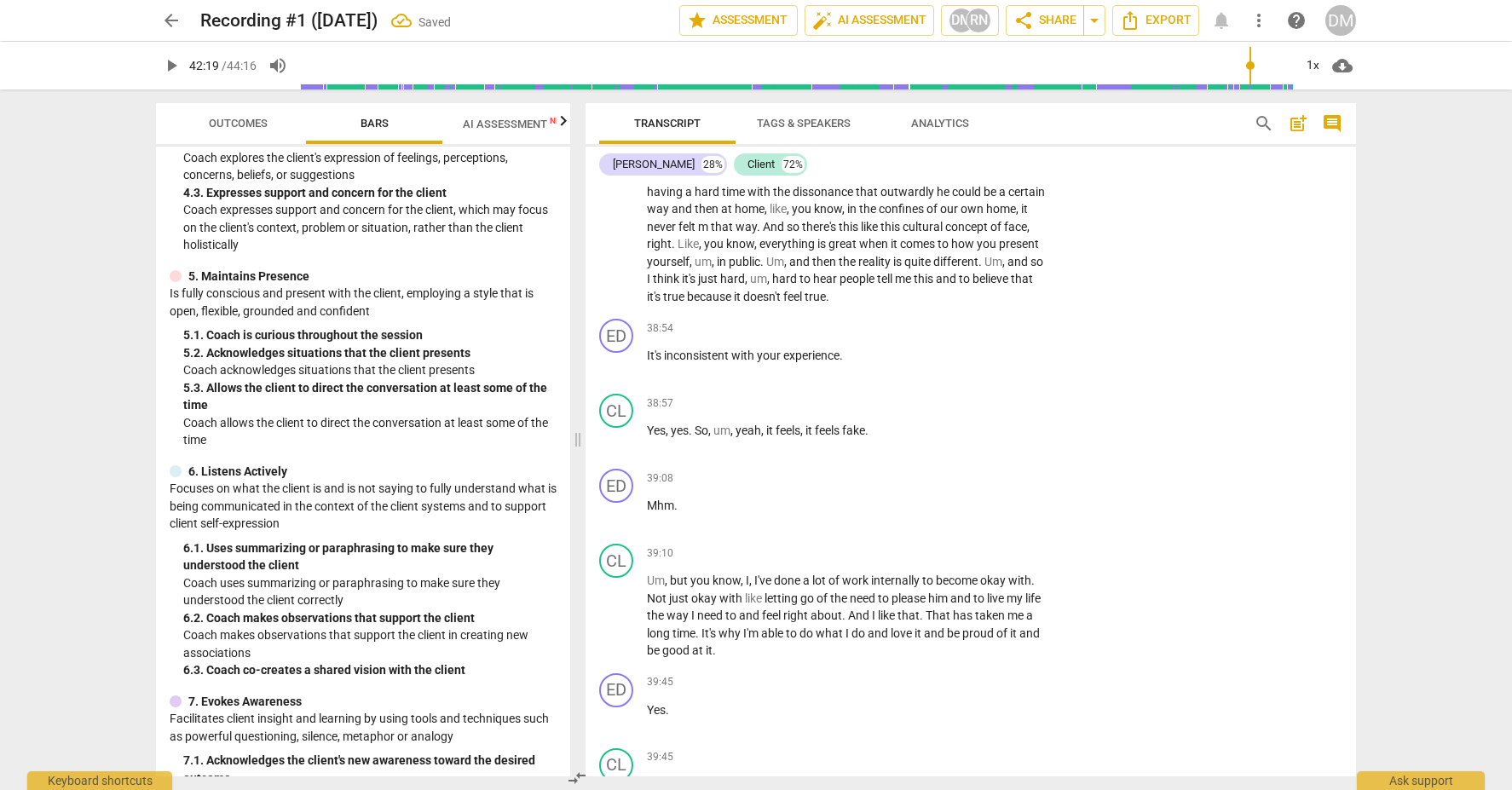
scroll to position [13000, 0]
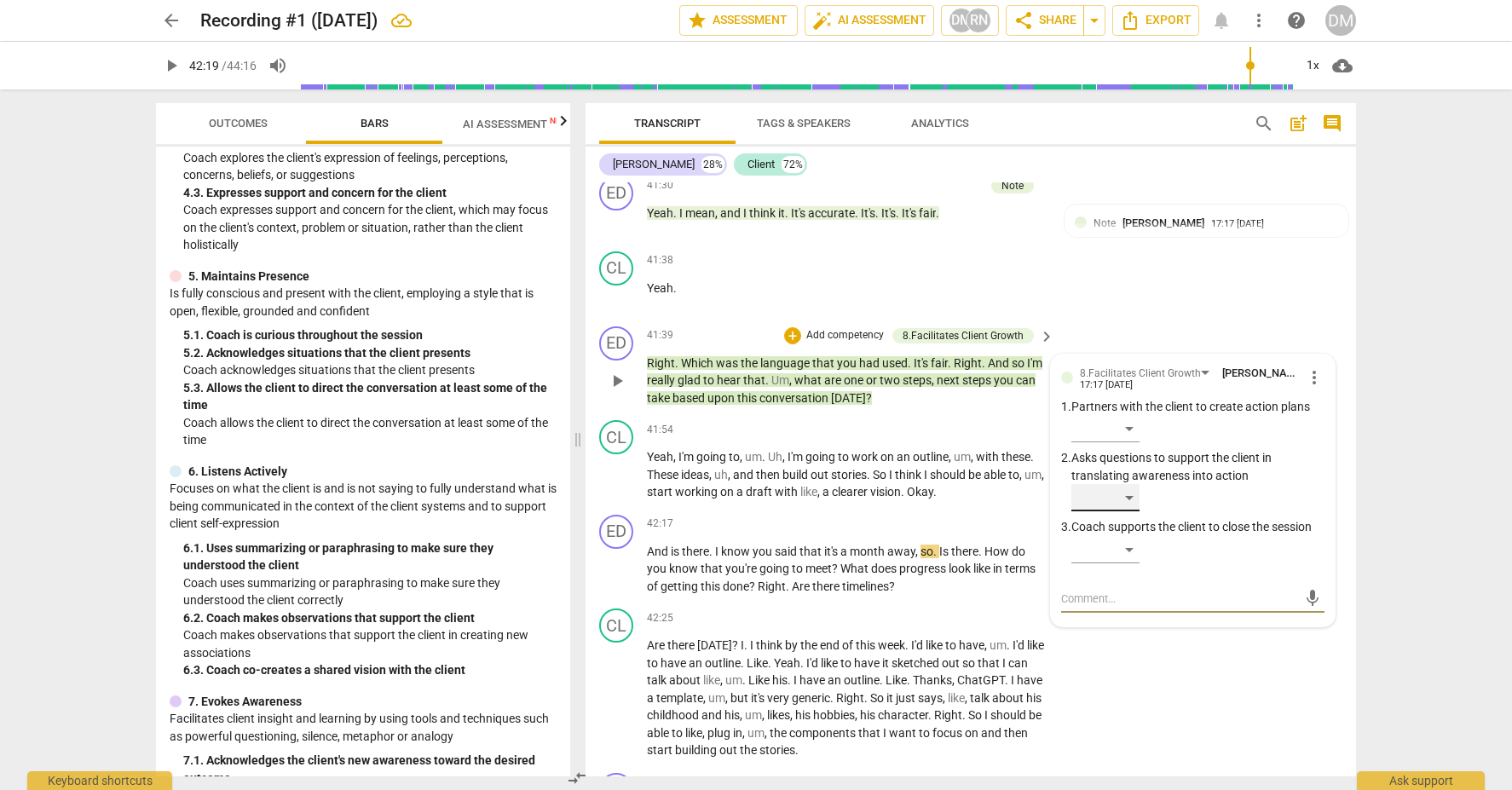
click at [1131, 484] on div "​" at bounding box center [1106, 497] width 69 height 27
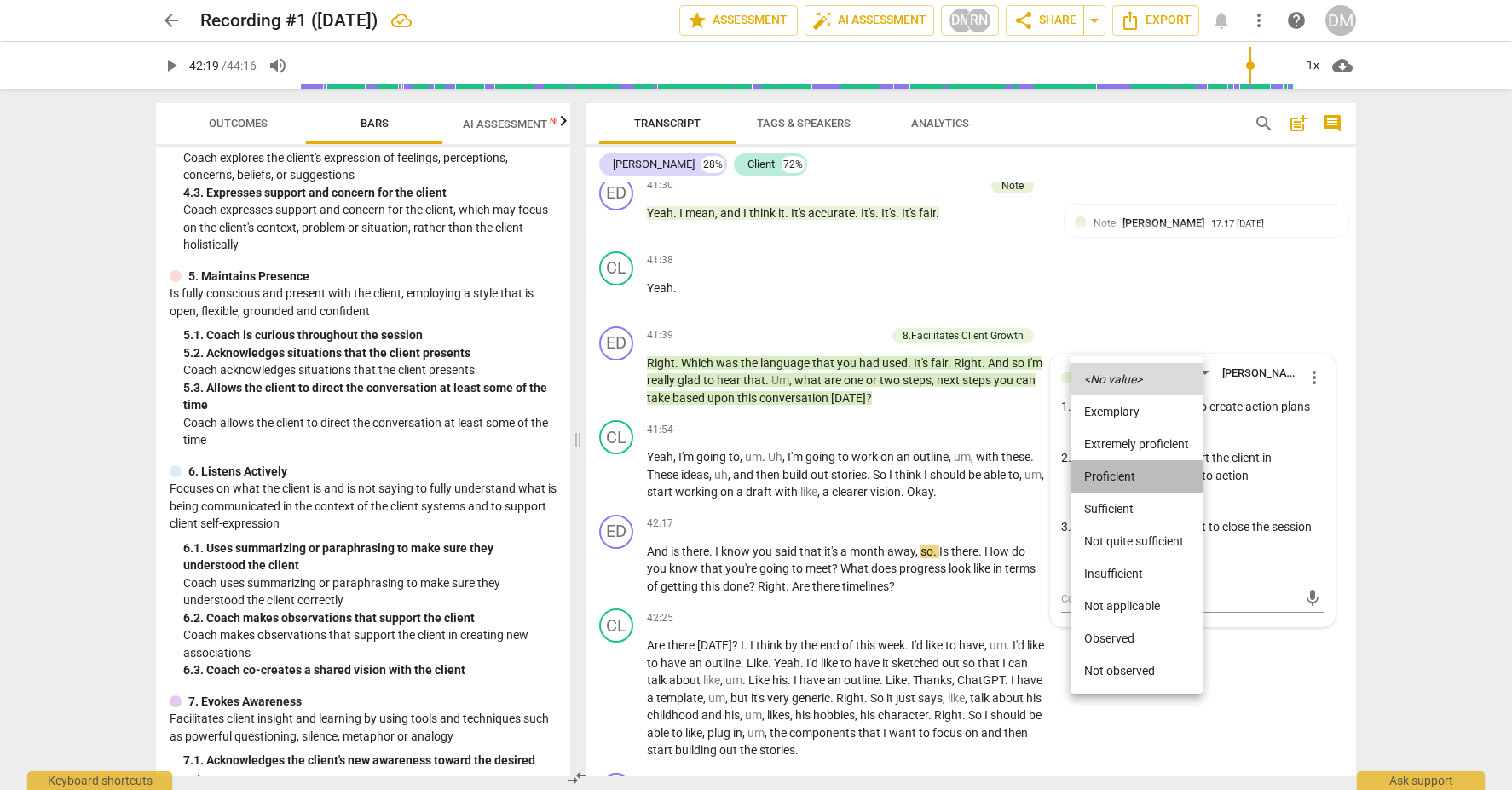
click at [1129, 474] on li "Proficient" at bounding box center [1136, 476] width 132 height 32
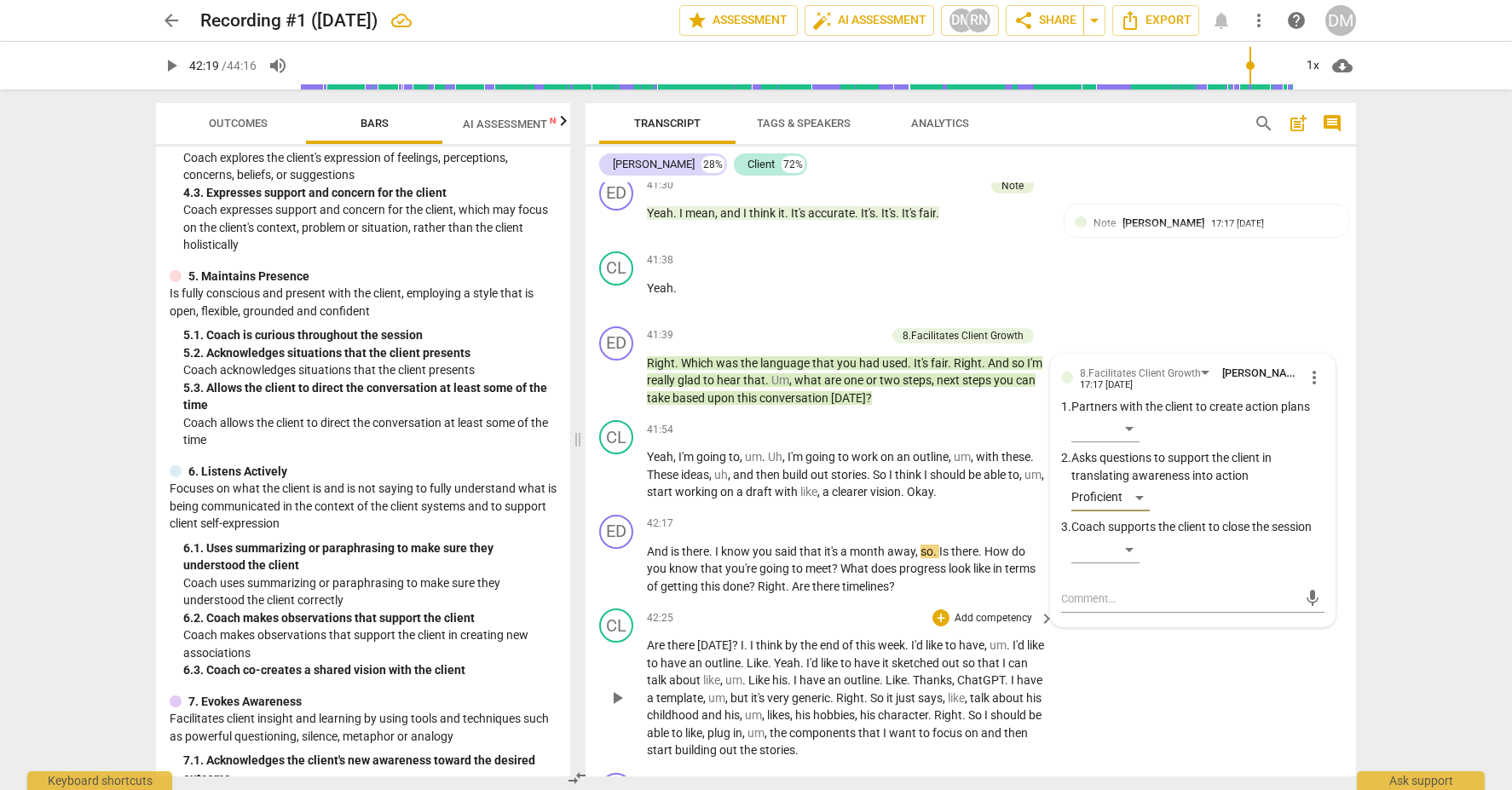
click at [1287, 602] on div "CL play_arrow pause 42:25 + Add competency keyboard_arrow_right Are there [DATE…" at bounding box center [970, 684] width 771 height 164
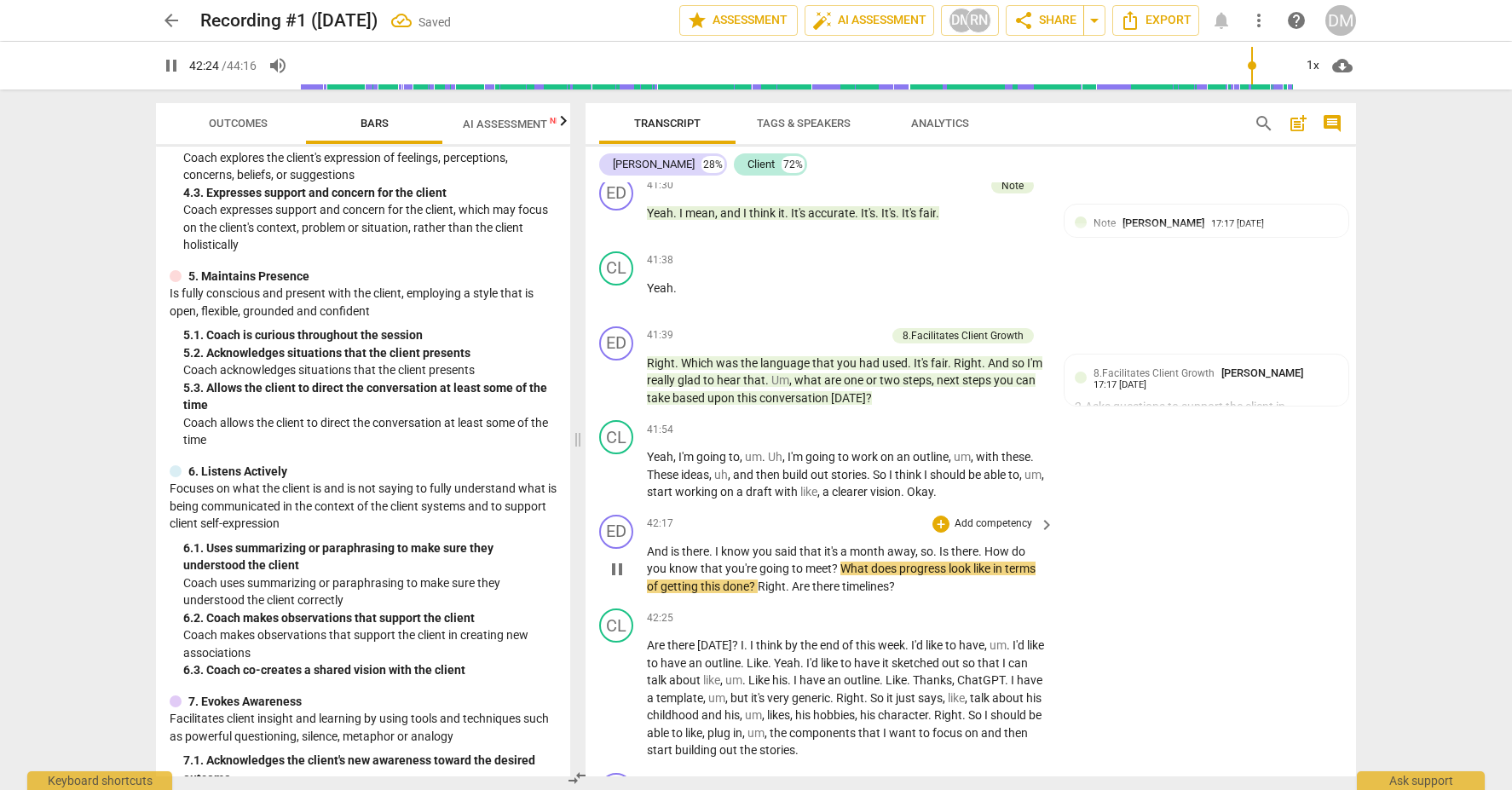
scroll to position [13023, 0]
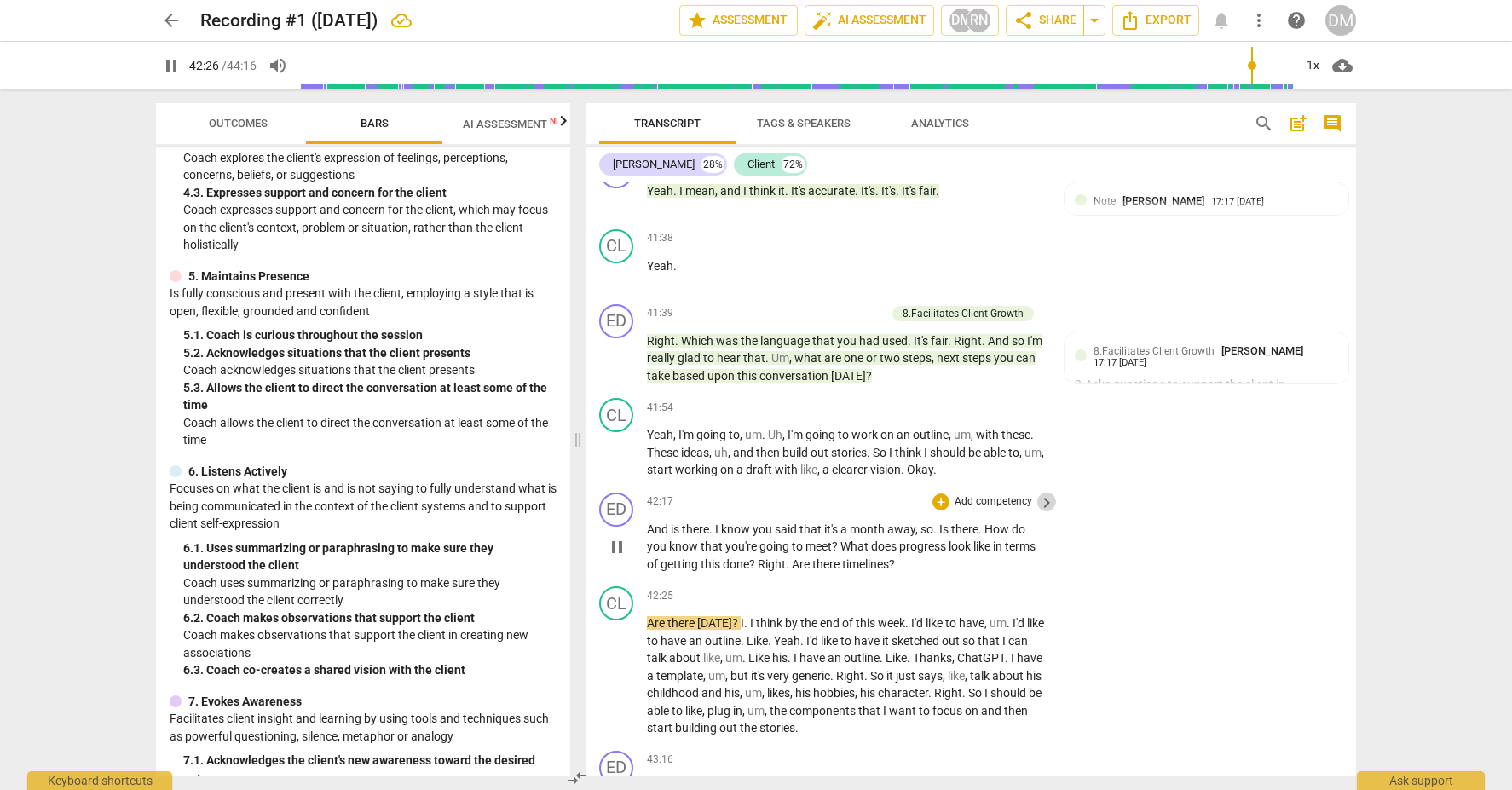
click at [1041, 492] on span "keyboard_arrow_right" at bounding box center [1047, 502] width 21 height 21
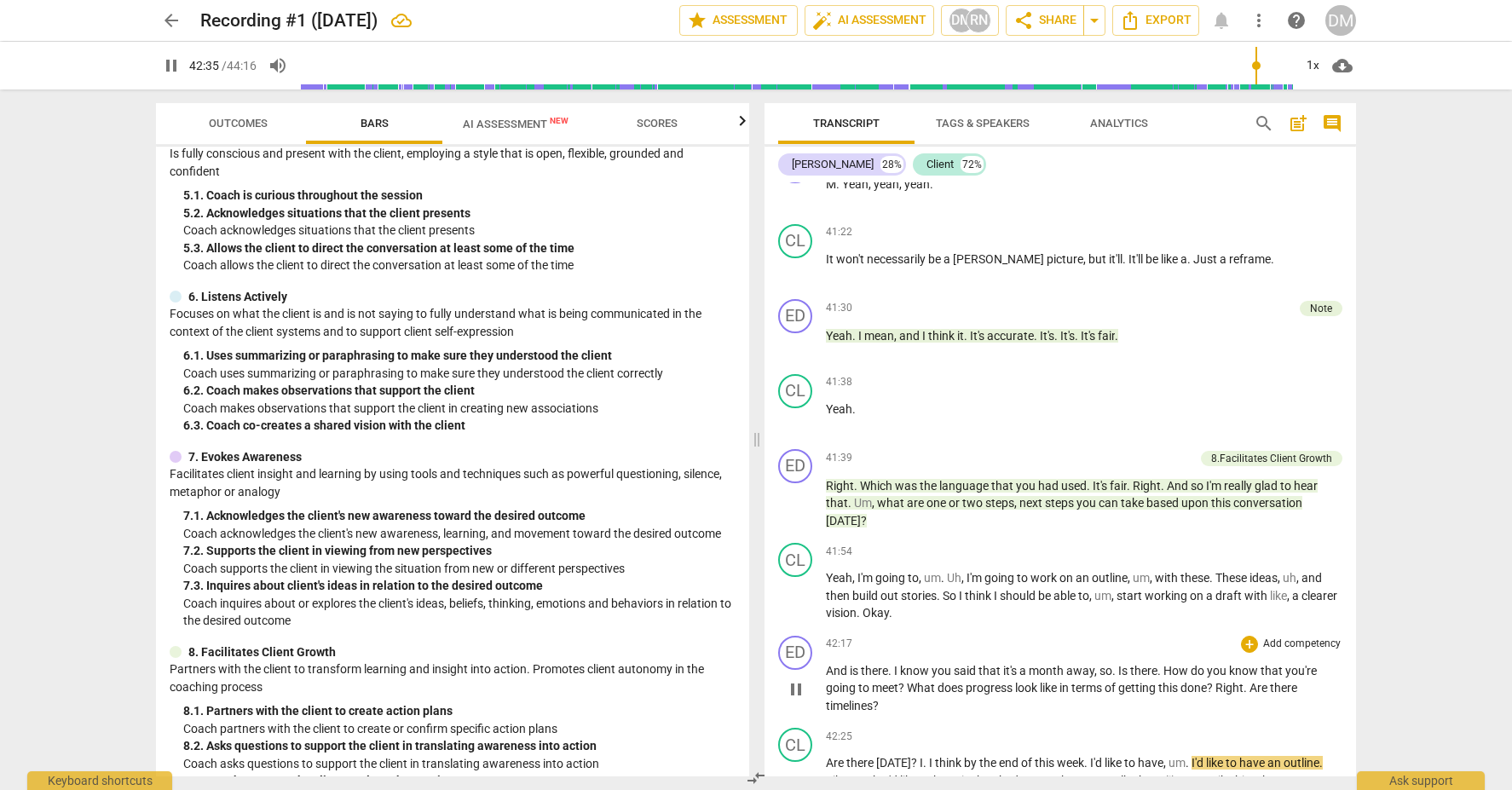
scroll to position [11664, 0]
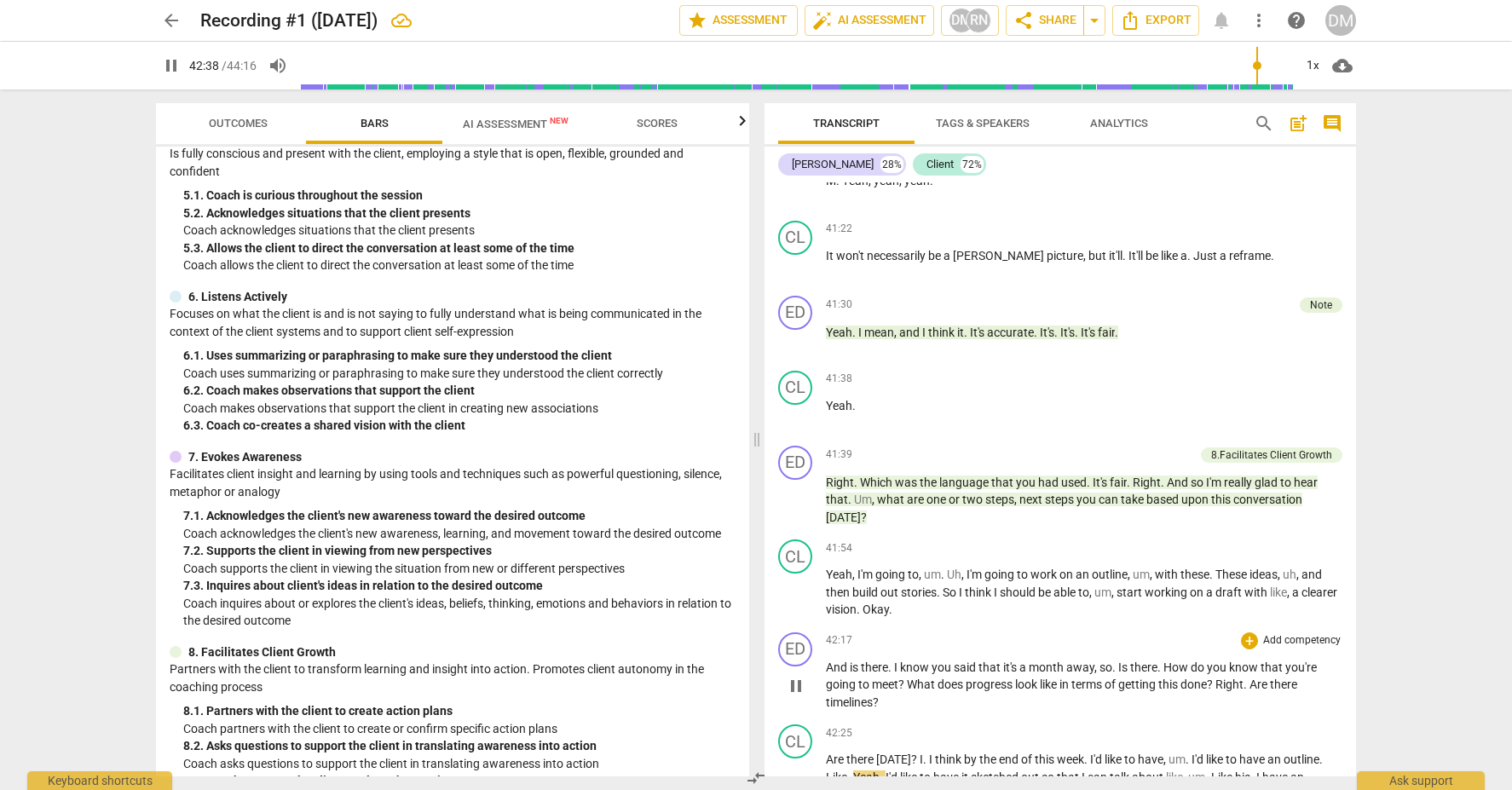
click at [1331, 633] on p "Add competency" at bounding box center [1301, 641] width 81 height 16
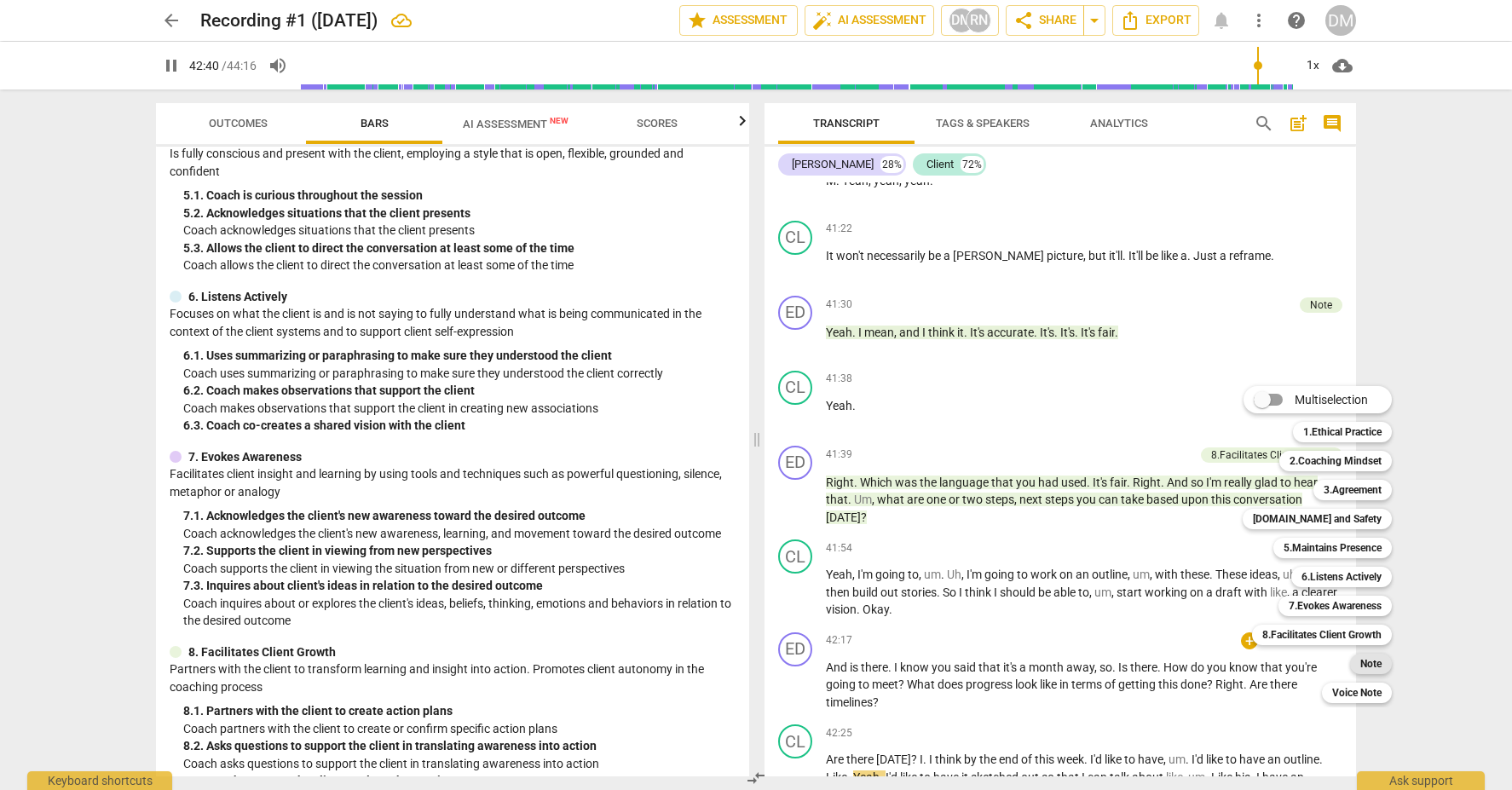
click at [1372, 666] on b "Note" at bounding box center [1371, 664] width 22 height 21
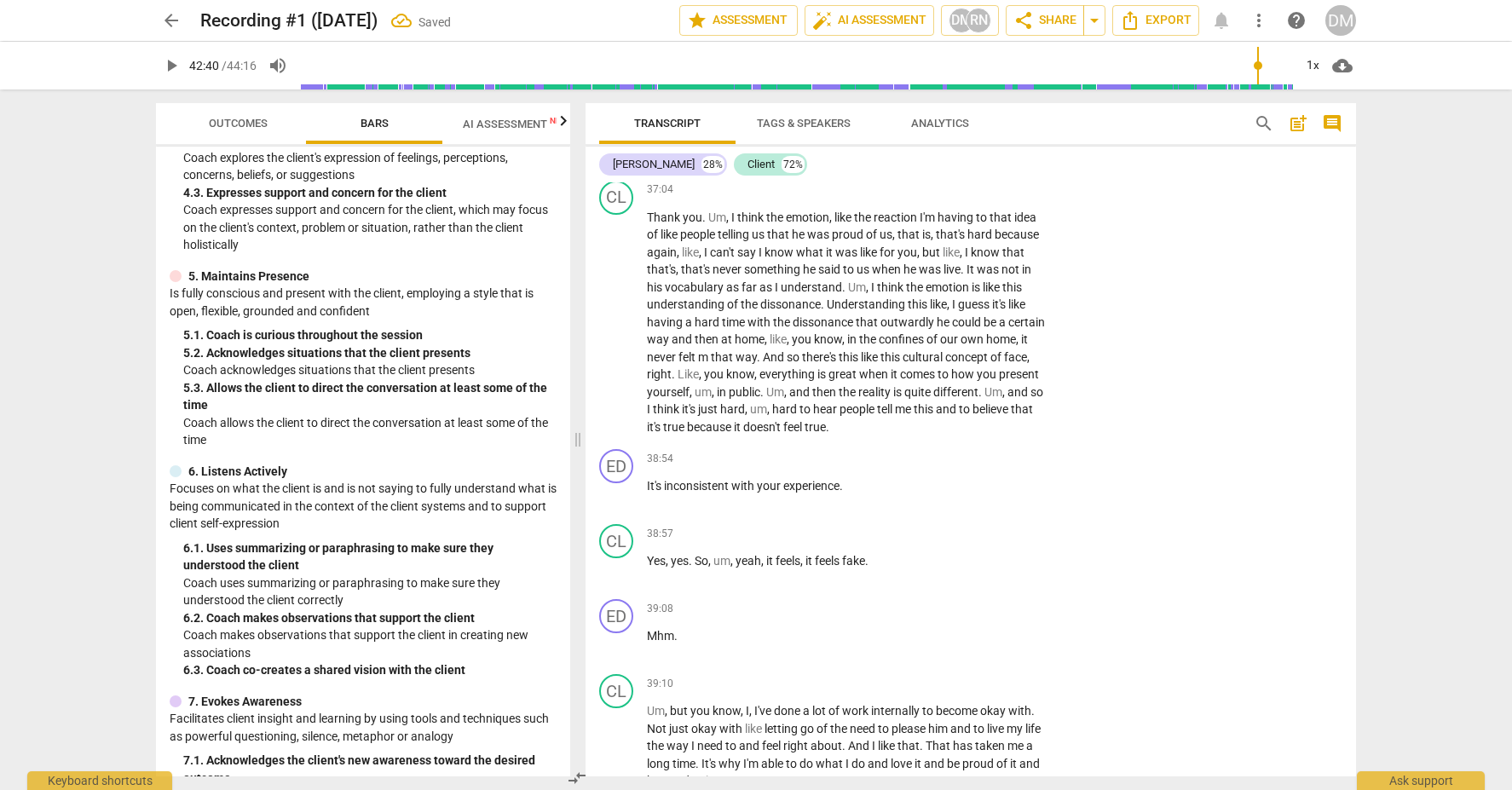
scroll to position [13006, 0]
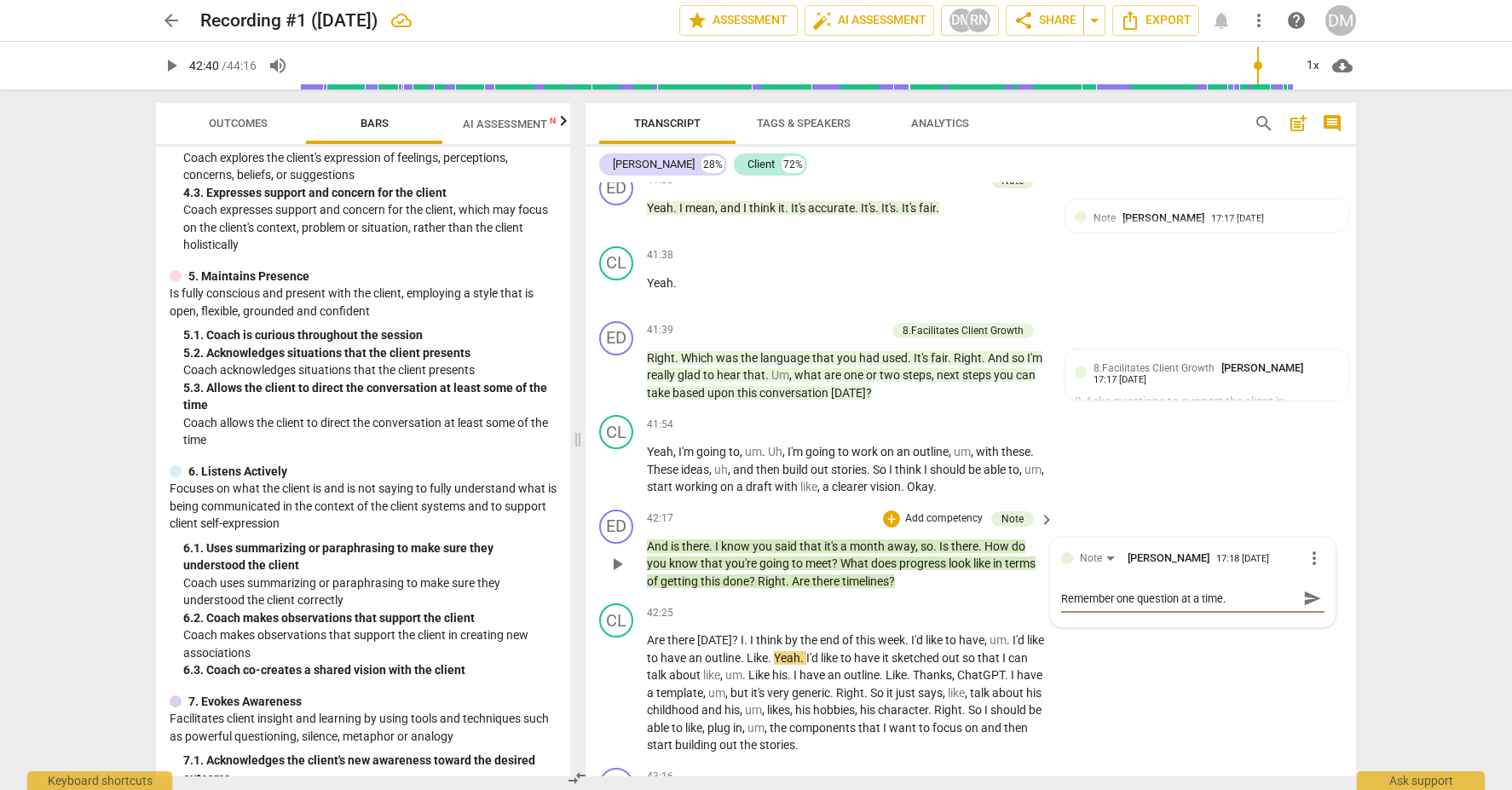
click at [1303, 589] on span "send" at bounding box center [1312, 598] width 19 height 19
click at [1268, 408] on div "CL play_arrow pause 41:54 + Add competency keyboard_arrow_right Yeah , I'm goin…" at bounding box center [970, 455] width 771 height 95
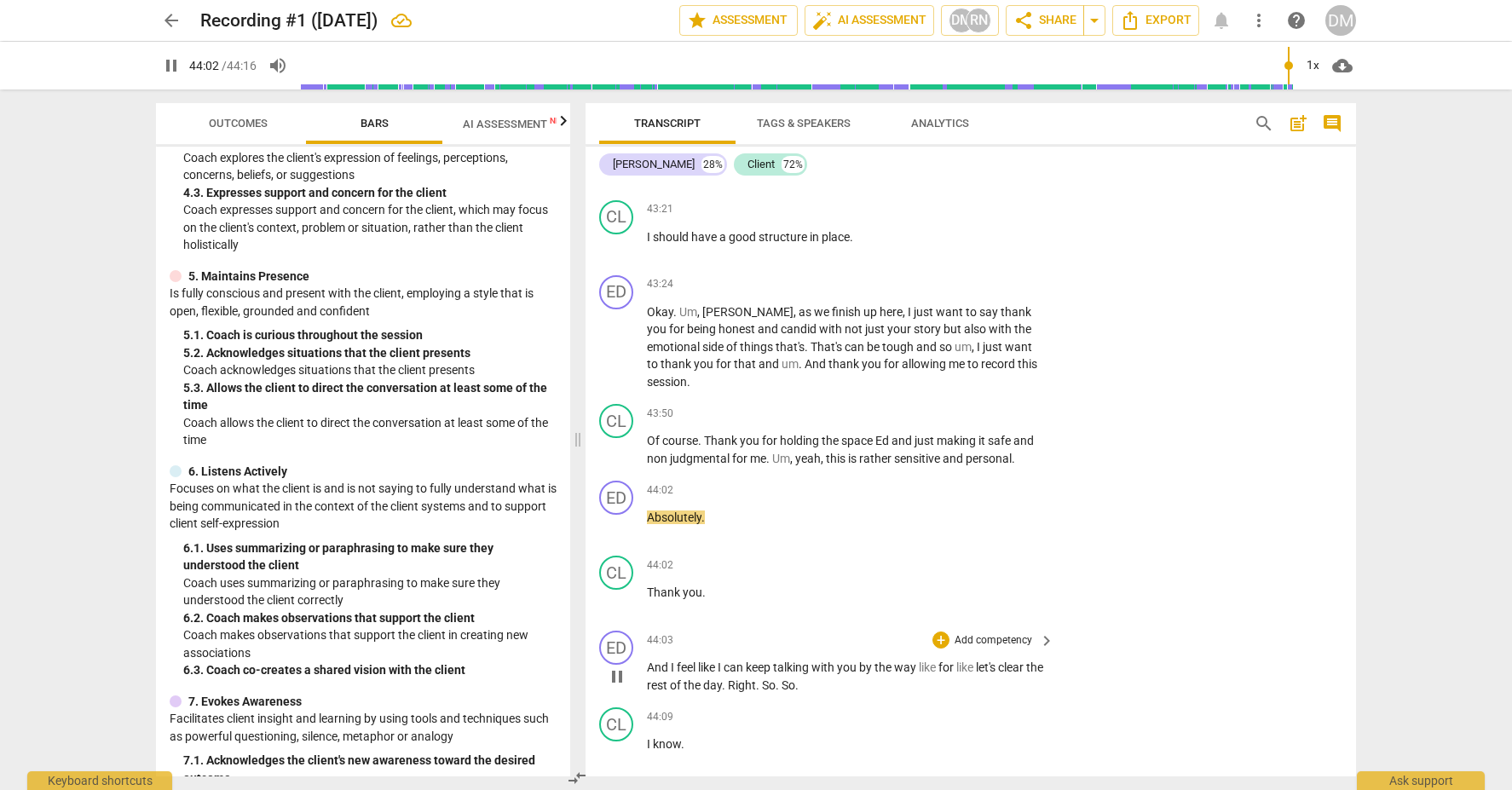
scroll to position [13883, 0]
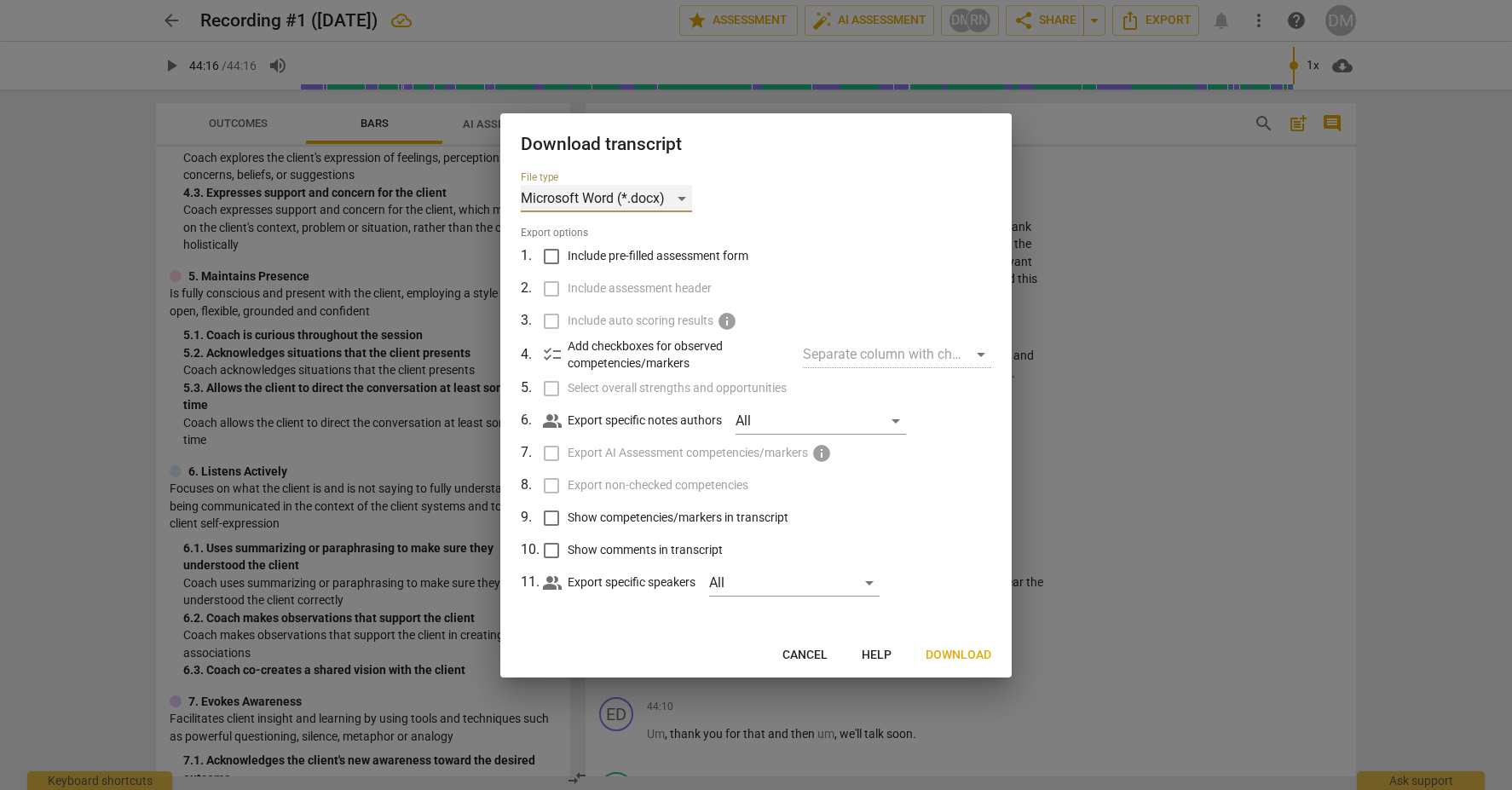
click at [685, 202] on div "Microsoft Word (*.docx)" at bounding box center [606, 199] width 171 height 27
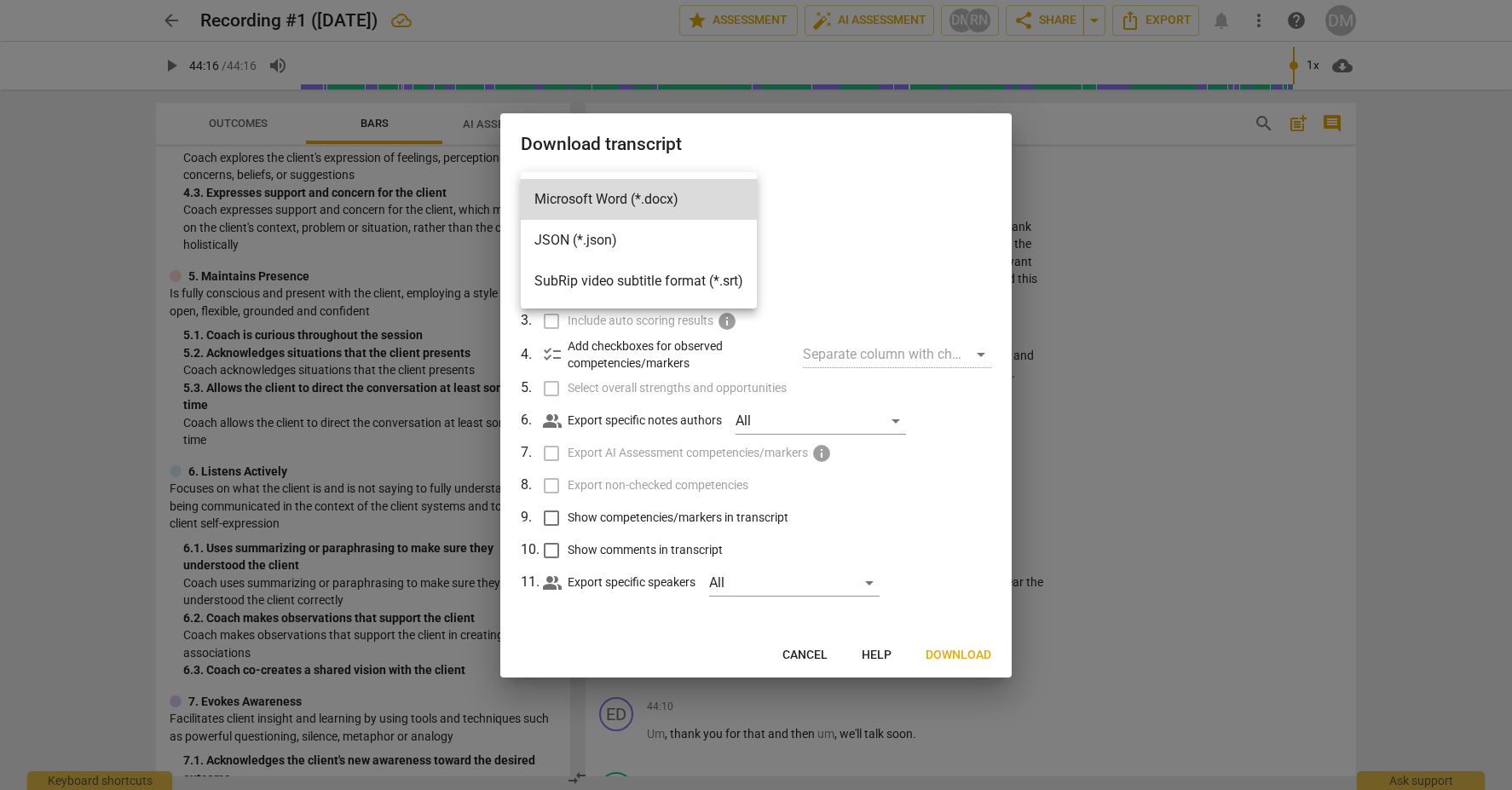
click at [865, 197] on div at bounding box center [756, 395] width 1512 height 790
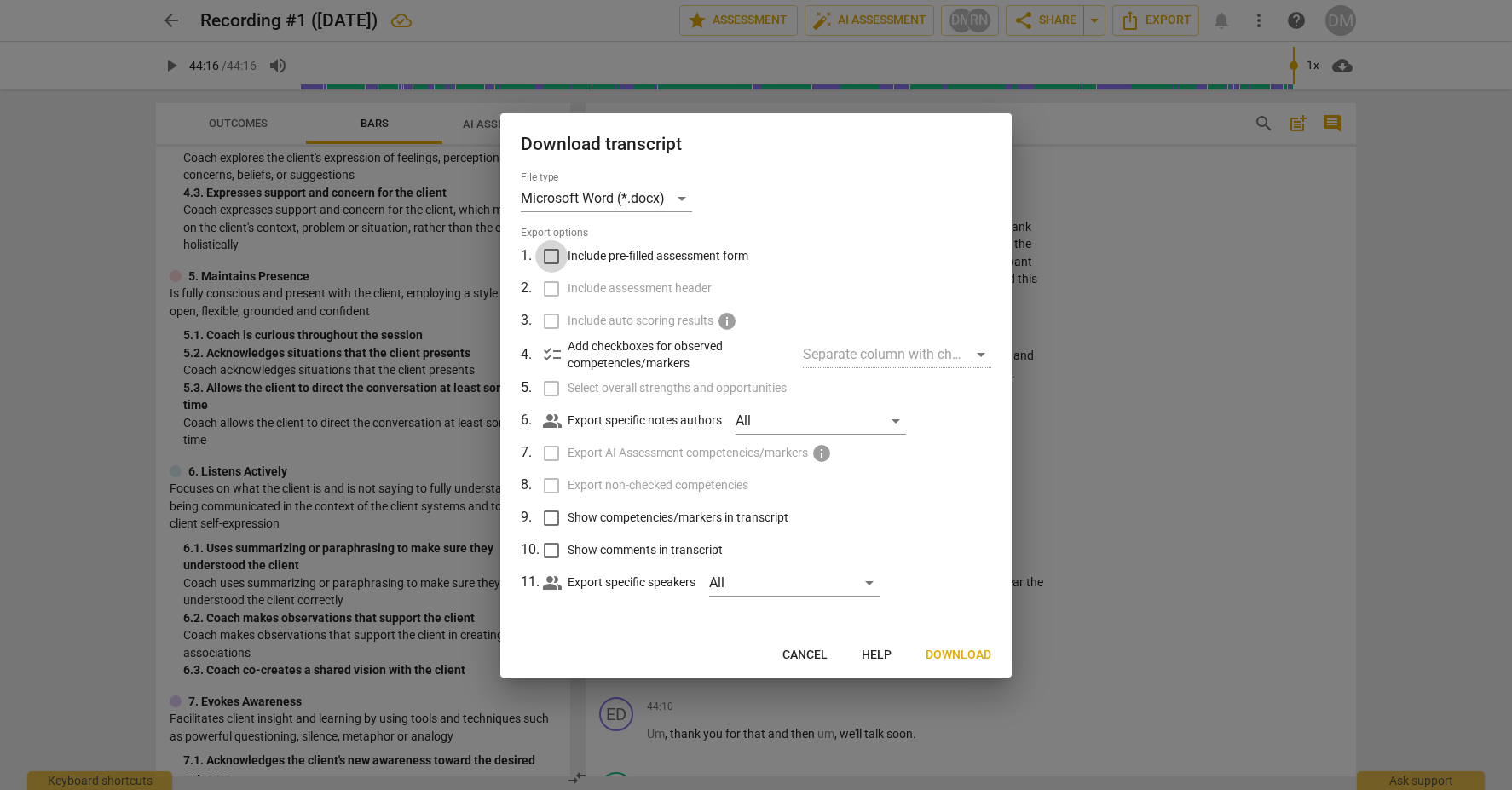
click at [551, 254] on input "Include pre-filled assessment form" at bounding box center [551, 256] width 32 height 32
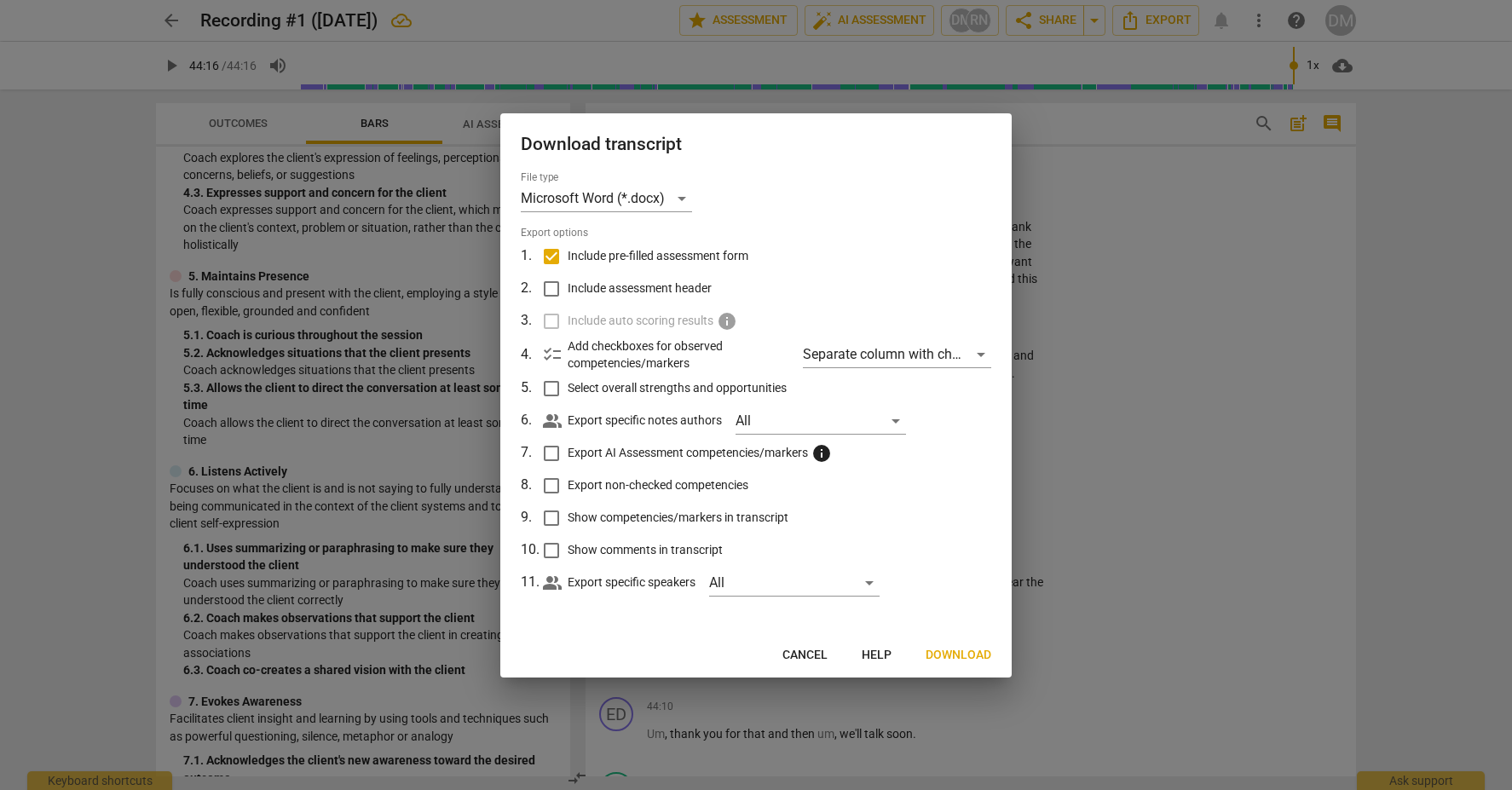
click at [543, 286] on input "Include assessment header" at bounding box center [551, 289] width 32 height 32
click at [549, 387] on input "Select overall strengths and opportunities" at bounding box center [551, 388] width 32 height 32
click at [550, 487] on input "Export non-checked competencies" at bounding box center [551, 486] width 32 height 32
click at [550, 518] on input "Show competencies/markers in transcript" at bounding box center [551, 518] width 32 height 32
click at [551, 550] on input "Show comments in transcript" at bounding box center [551, 550] width 32 height 32
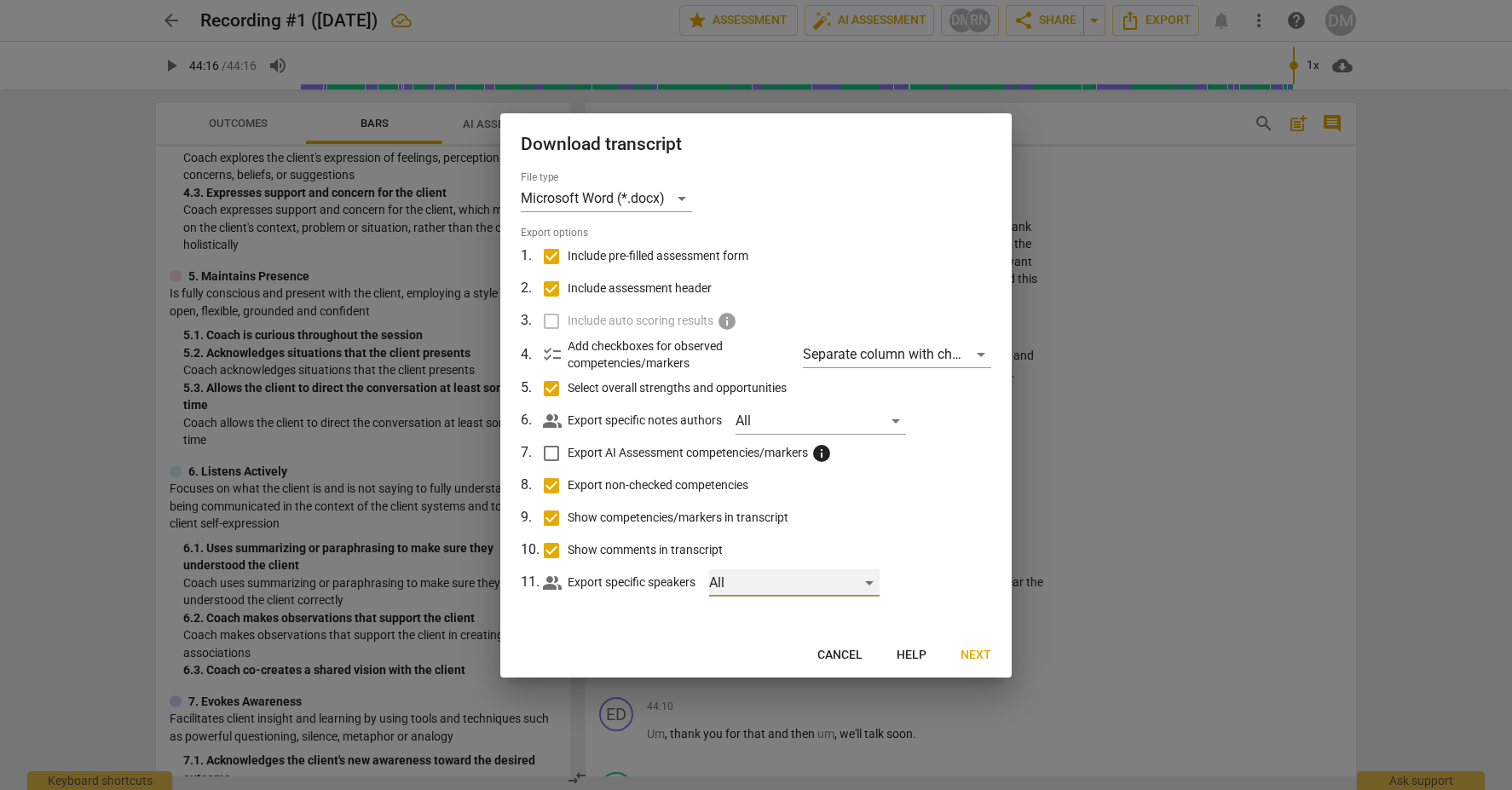
click at [868, 581] on div "All" at bounding box center [794, 583] width 170 height 27
click at [740, 581] on input "checkbox" at bounding box center [738, 582] width 41 height 41
click at [951, 515] on div at bounding box center [756, 395] width 1512 height 790
click at [954, 358] on div "Separate column with check marks" at bounding box center [897, 354] width 188 height 27
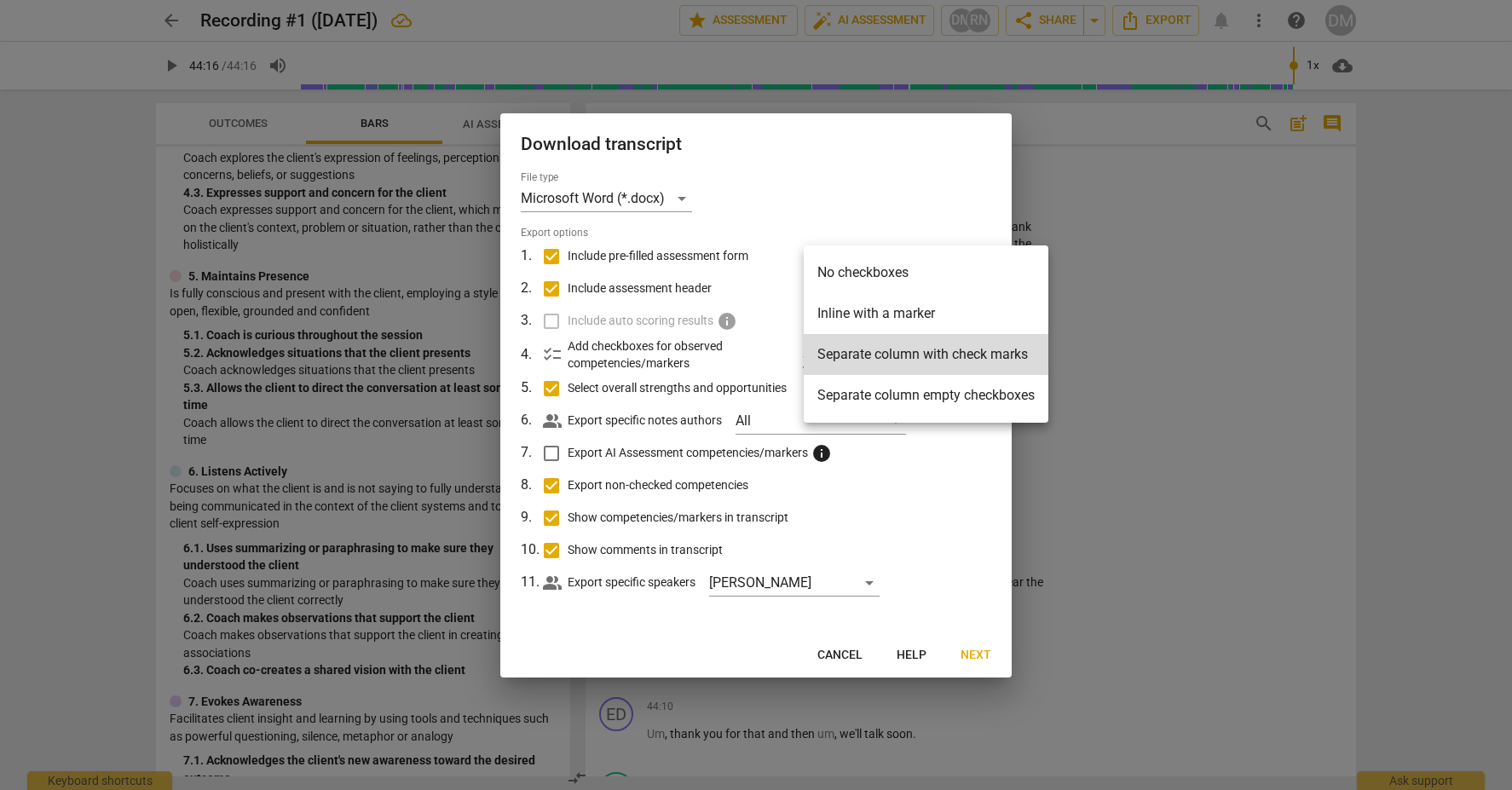
click at [920, 152] on div at bounding box center [756, 395] width 1512 height 790
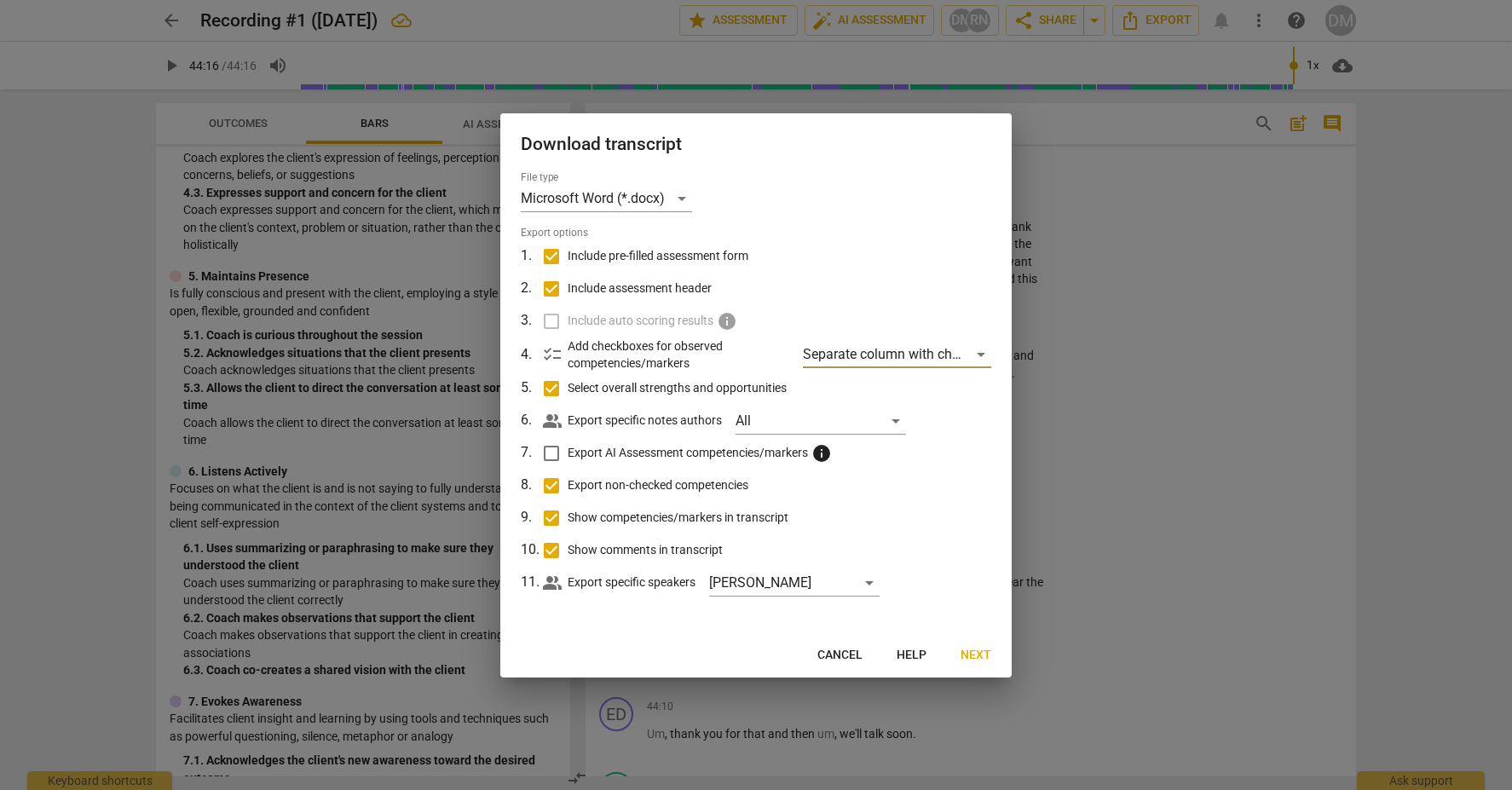
click at [978, 656] on span "Next" at bounding box center [975, 655] width 30 height 17
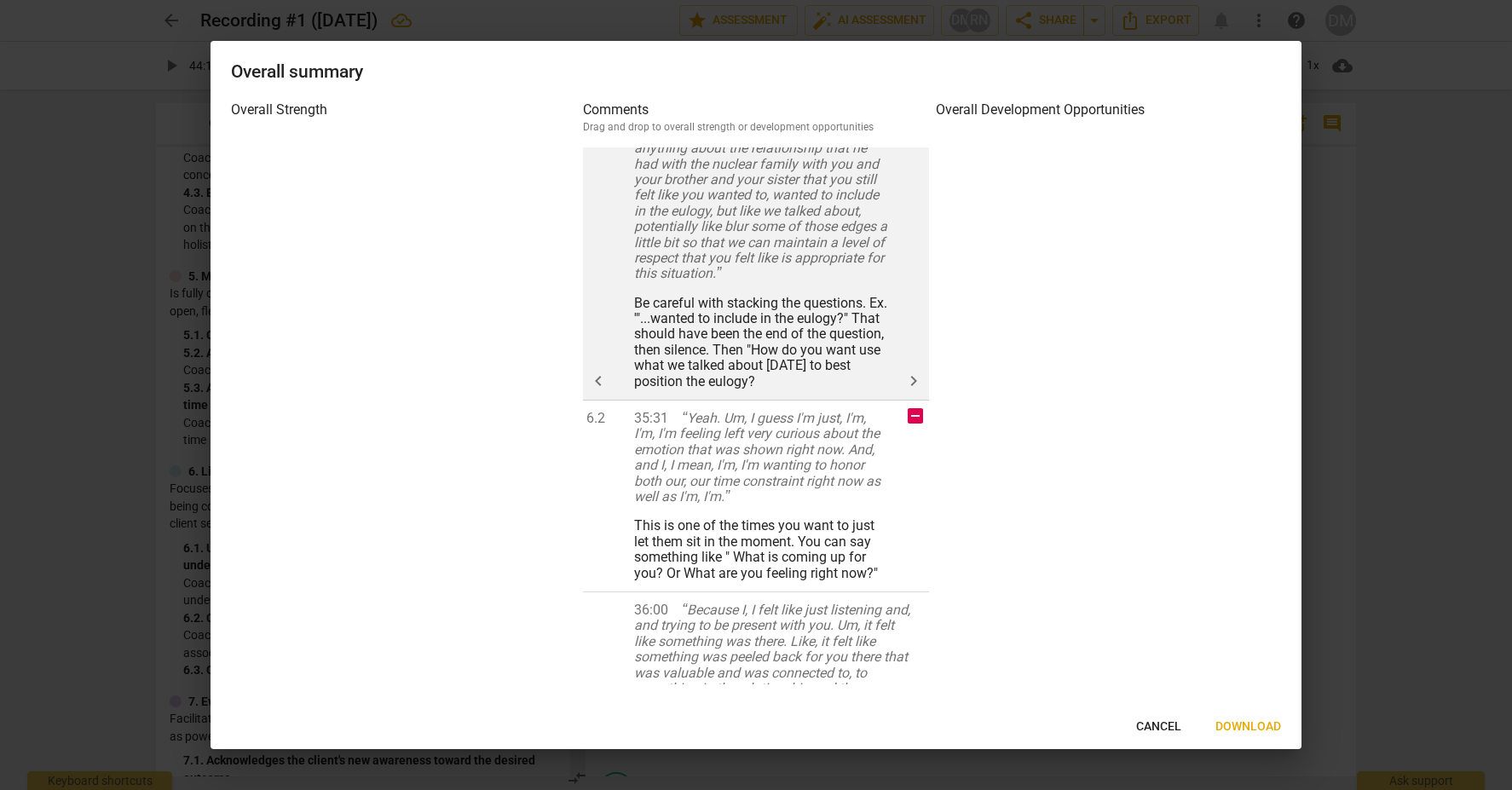
scroll to position [5475, 0]
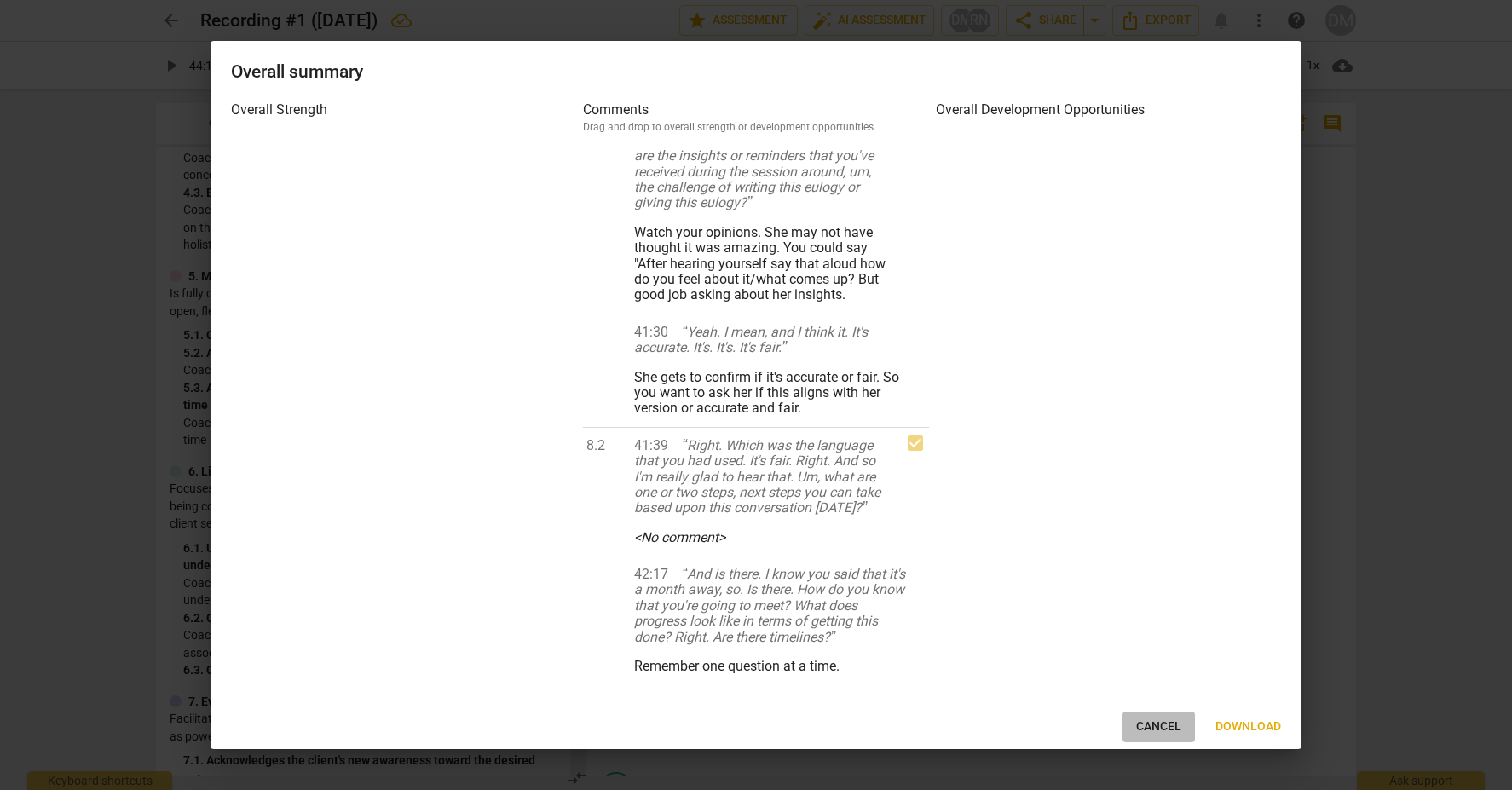
click at [1158, 727] on span "Cancel" at bounding box center [1158, 726] width 45 height 17
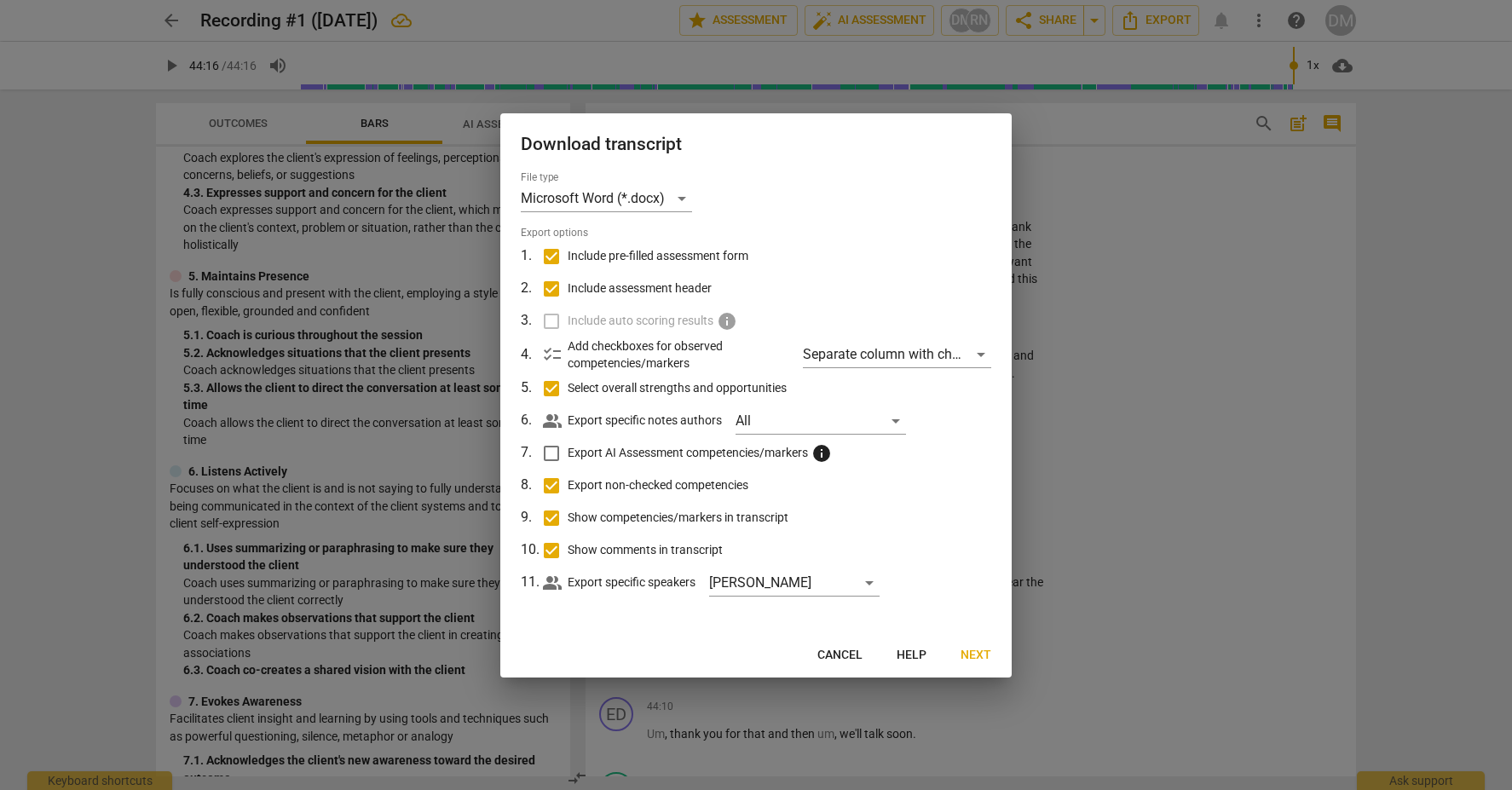
click at [841, 654] on span "Cancel" at bounding box center [840, 655] width 45 height 17
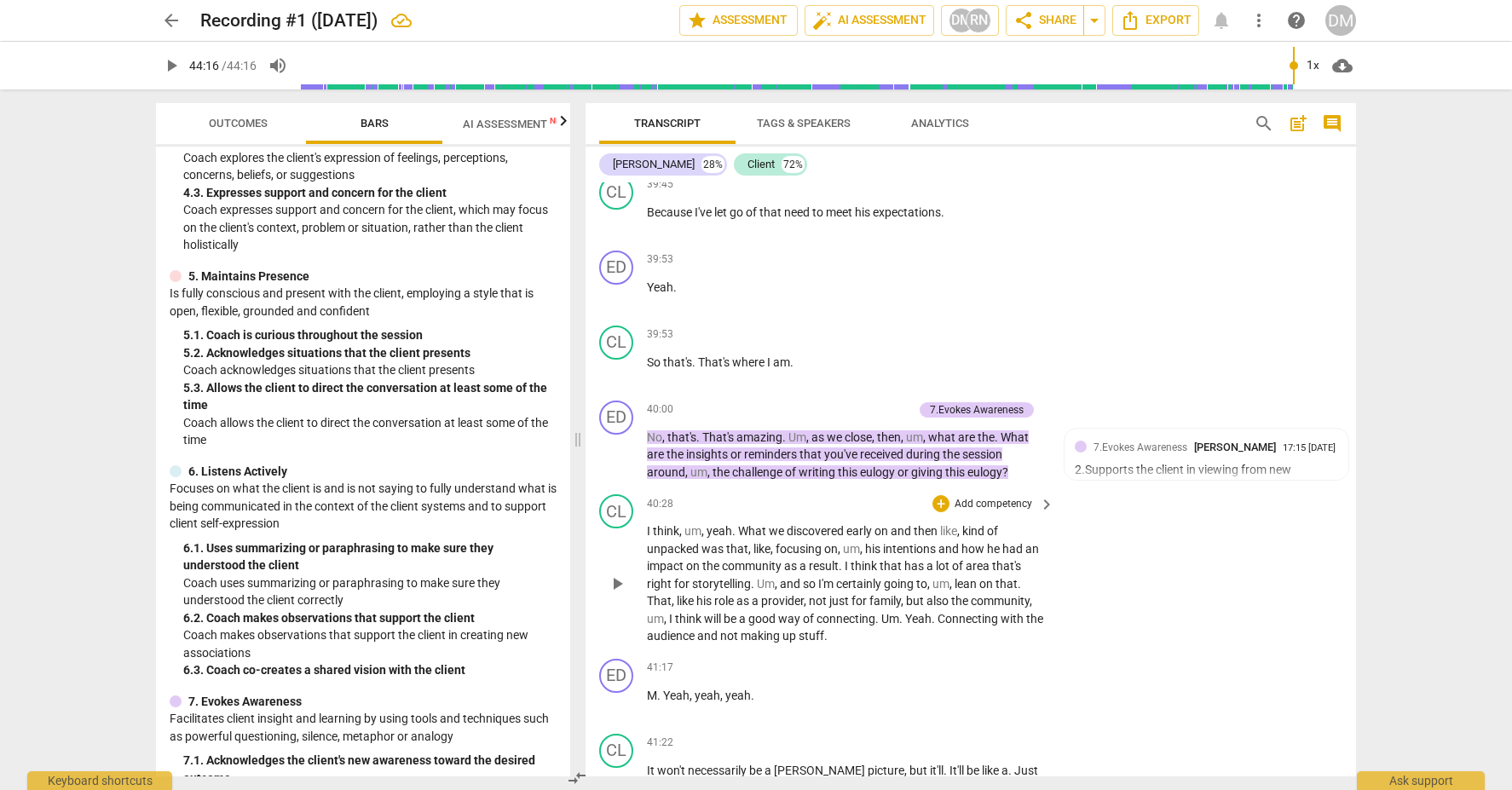
scroll to position [9700, 0]
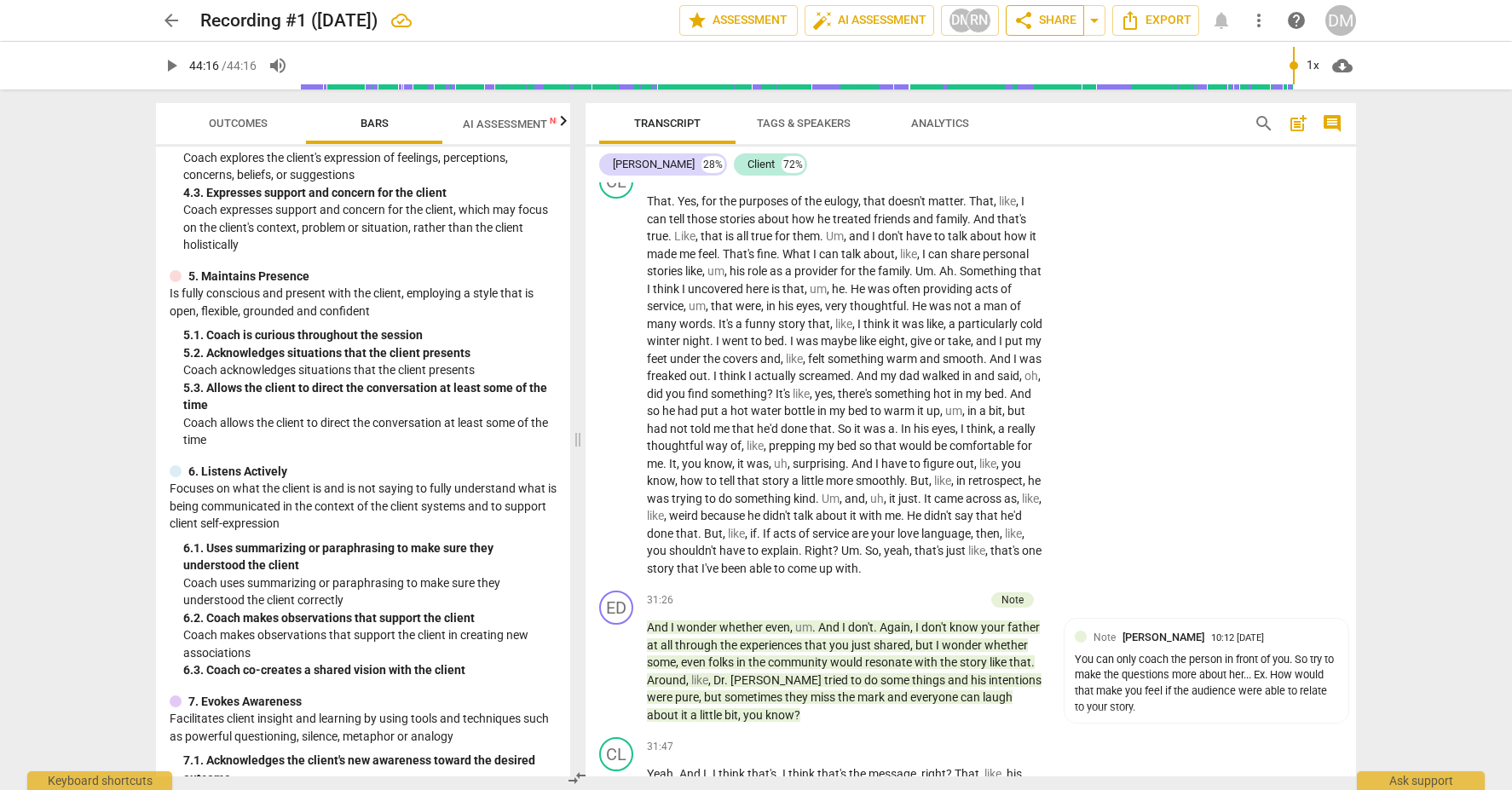
click at [1050, 19] on span "share Share" at bounding box center [1045, 20] width 63 height 21
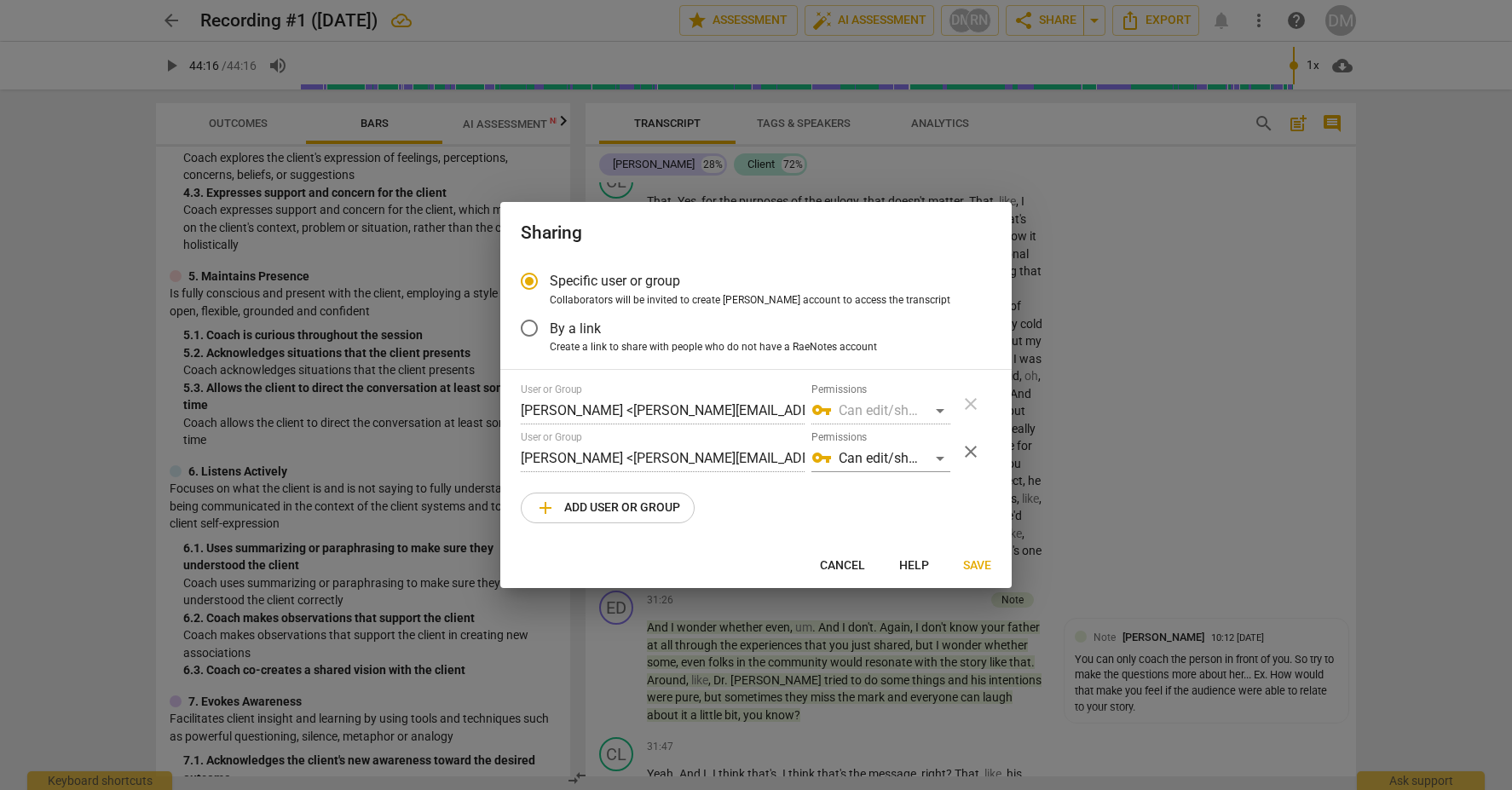
click at [938, 409] on div "vpn_key Can edit/share" at bounding box center [881, 411] width 139 height 27
click at [941, 410] on div "vpn_key Can edit/share" at bounding box center [881, 411] width 139 height 27
click at [827, 408] on span "vpn_key" at bounding box center [822, 409] width 21 height 21
click at [938, 410] on div "vpn_key Can edit/share" at bounding box center [881, 411] width 139 height 27
click at [597, 505] on span "add Add user or group" at bounding box center [608, 507] width 145 height 21
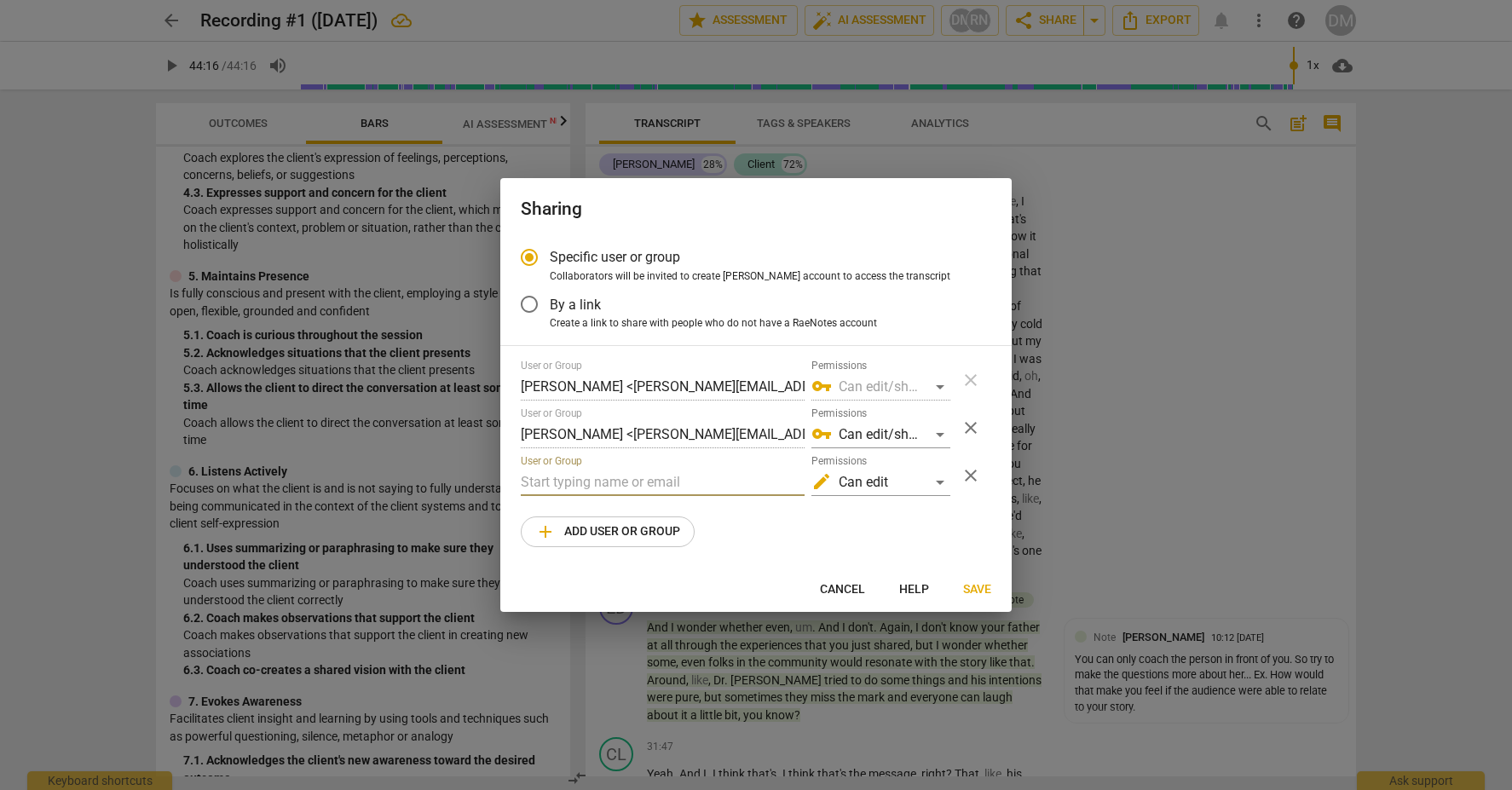
click at [638, 478] on input "text" at bounding box center [663, 483] width 284 height 27
paste input "E"
click at [938, 482] on div "edit Can edit" at bounding box center [881, 483] width 139 height 27
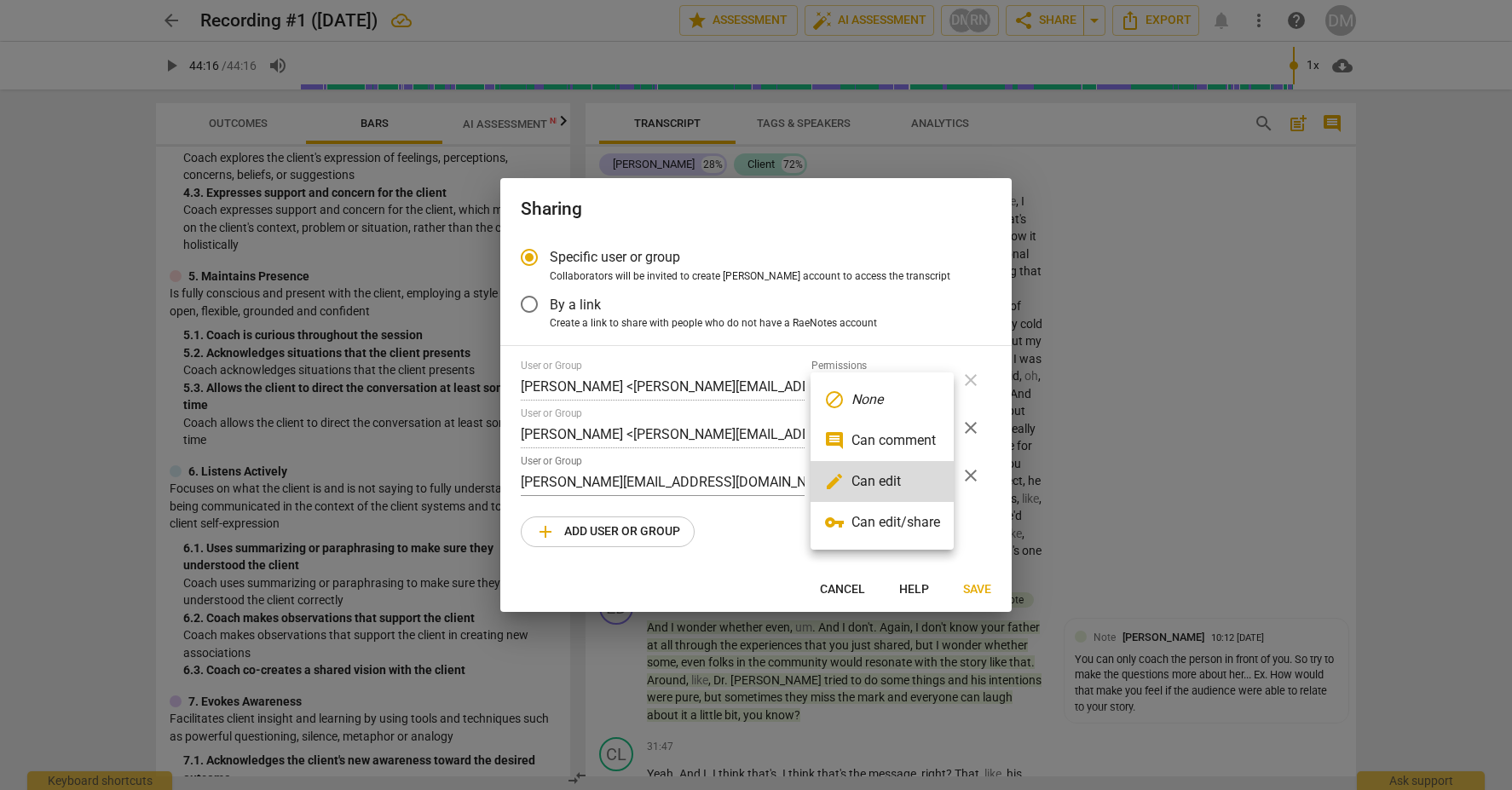
click at [770, 536] on div at bounding box center [756, 395] width 1512 height 790
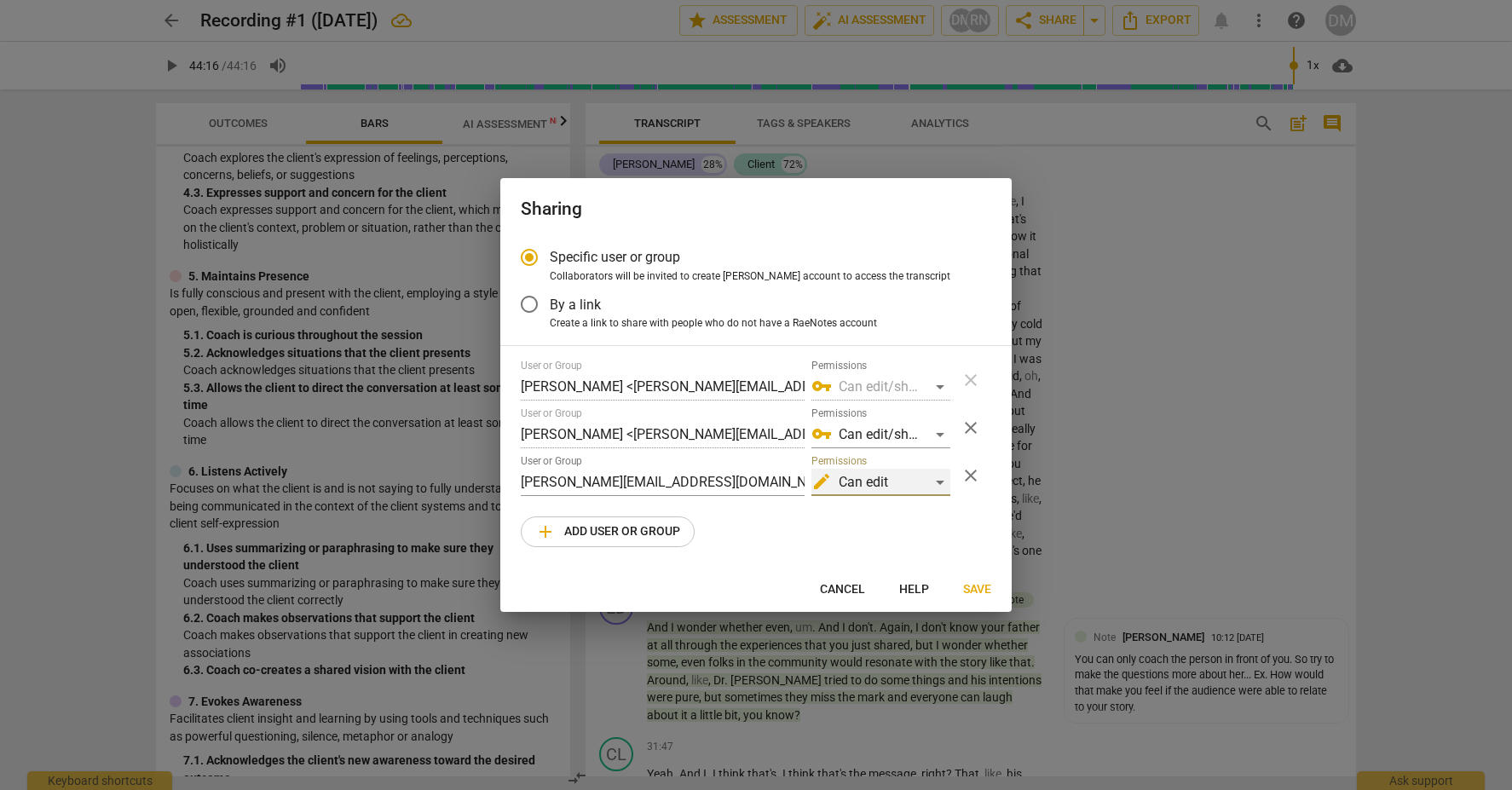
click at [939, 480] on div "edit Can edit" at bounding box center [881, 483] width 139 height 27
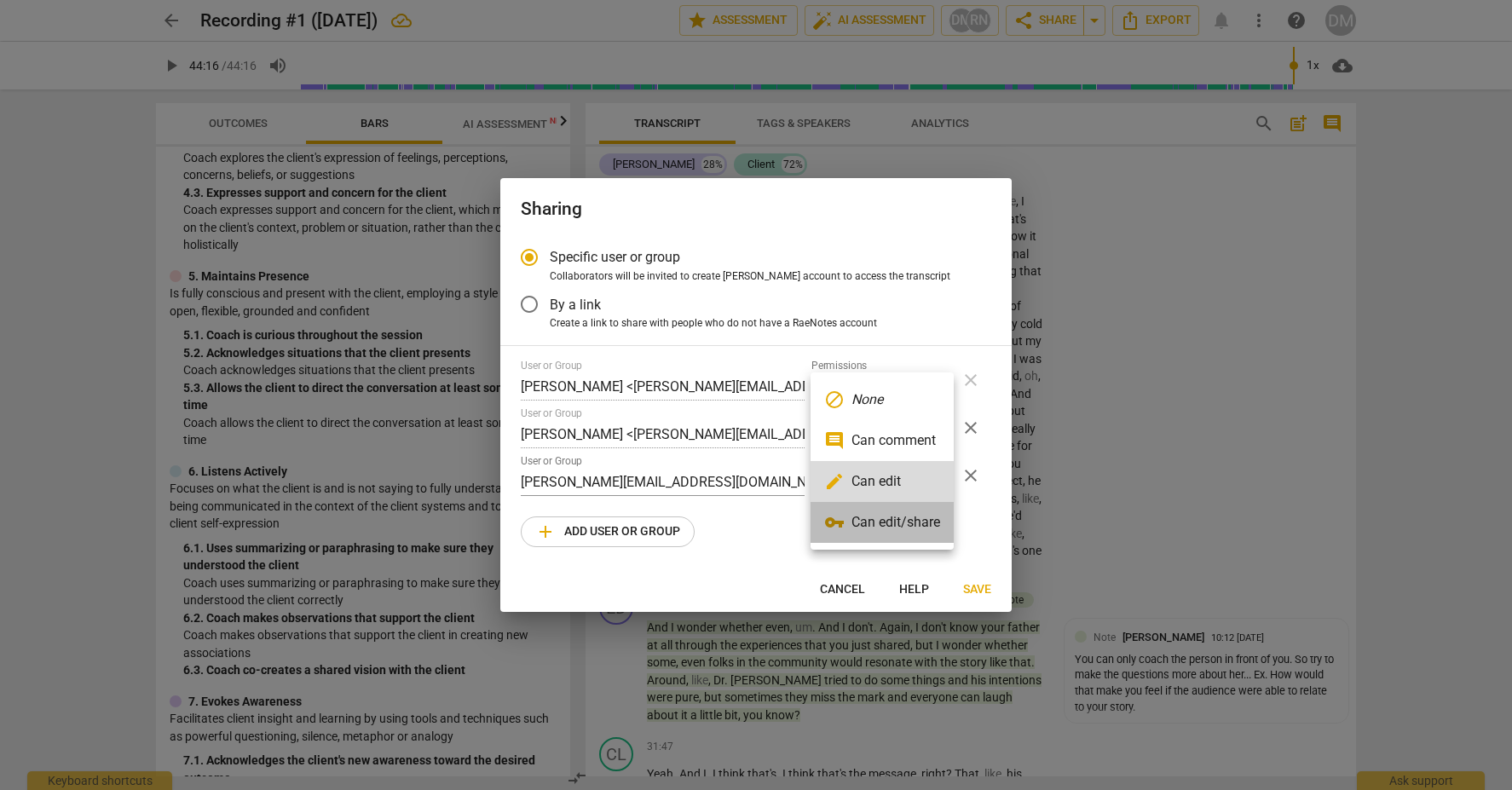
click at [921, 520] on li "vpn_key Can edit/share" at bounding box center [882, 523] width 143 height 41
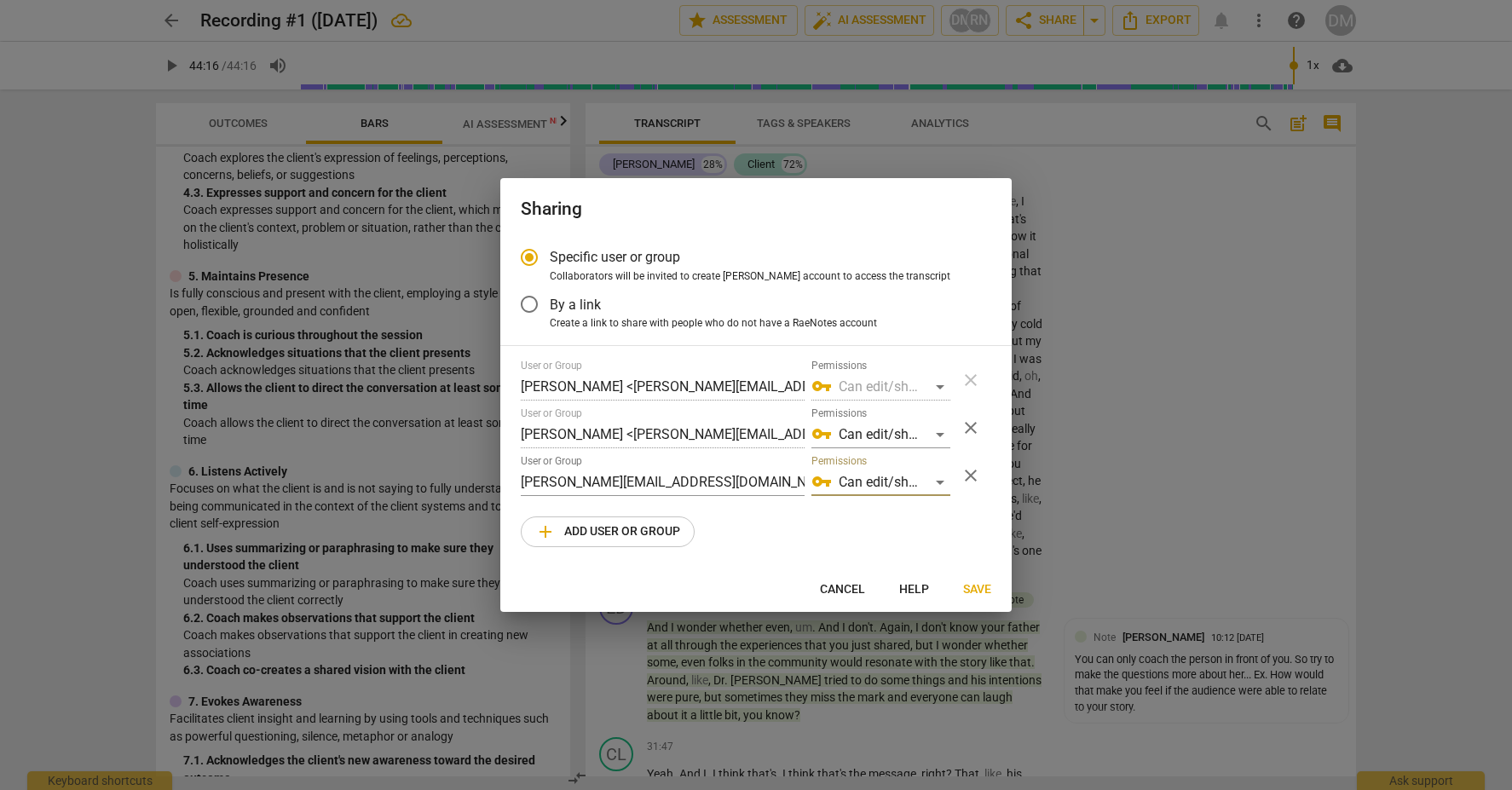
click at [984, 588] on span "Save" at bounding box center [977, 589] width 28 height 17
